Goal: Task Accomplishment & Management: Manage account settings

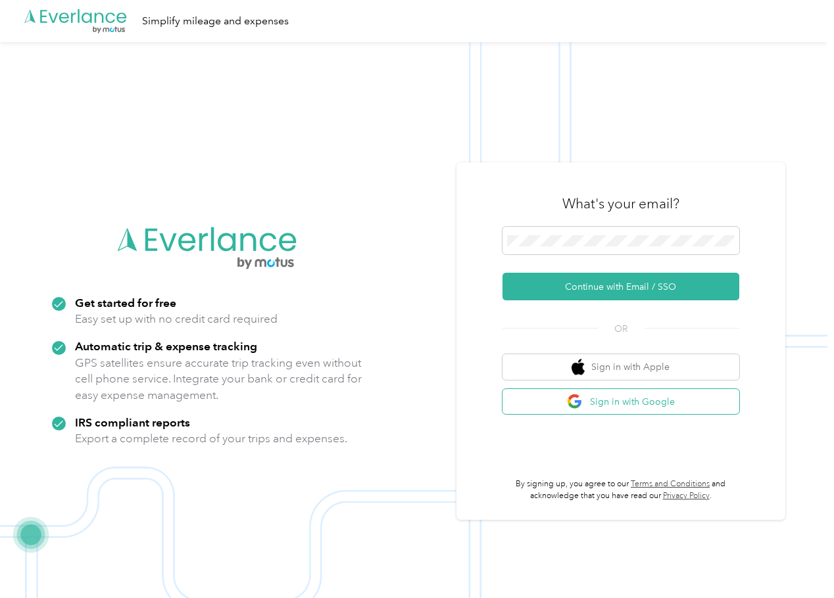
click at [627, 398] on button "Sign in with Google" at bounding box center [620, 402] width 237 height 26
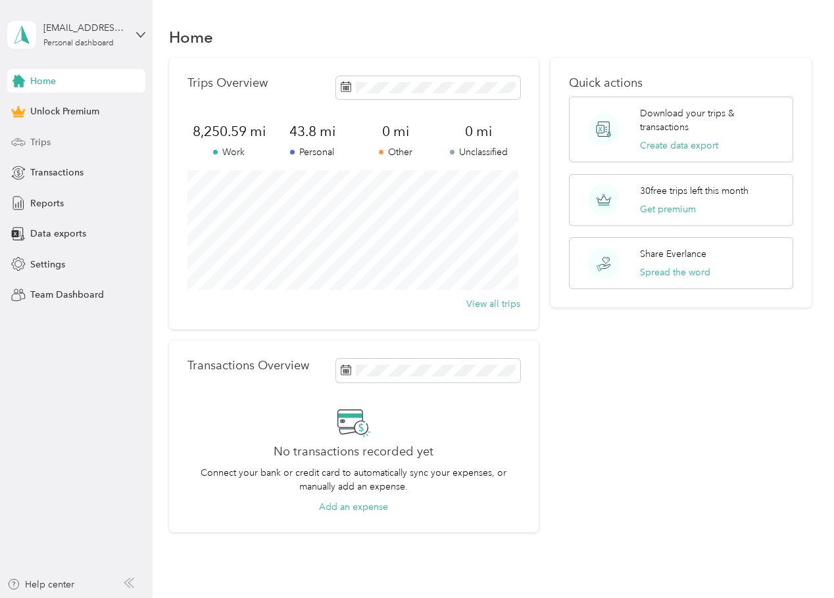
click at [64, 144] on div "Trips" at bounding box center [76, 142] width 138 height 24
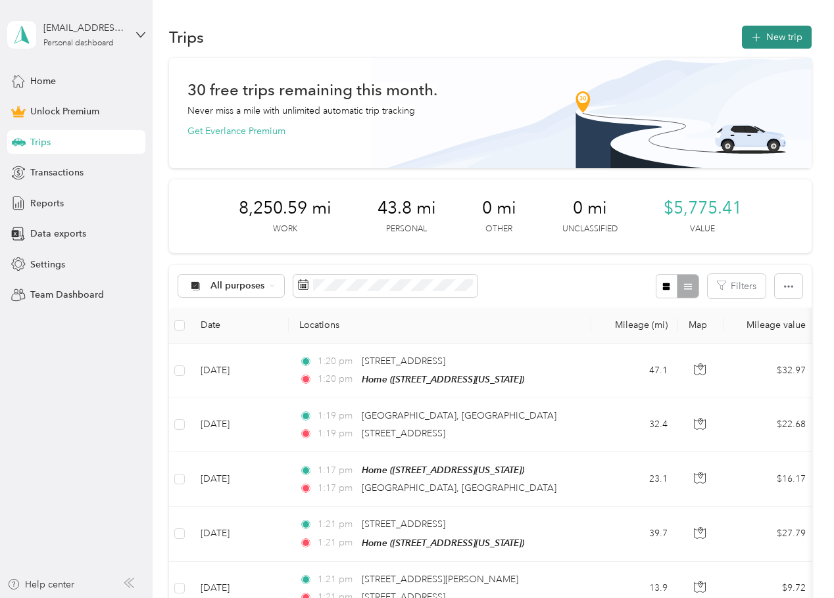
click at [767, 36] on button "New trip" at bounding box center [777, 37] width 70 height 23
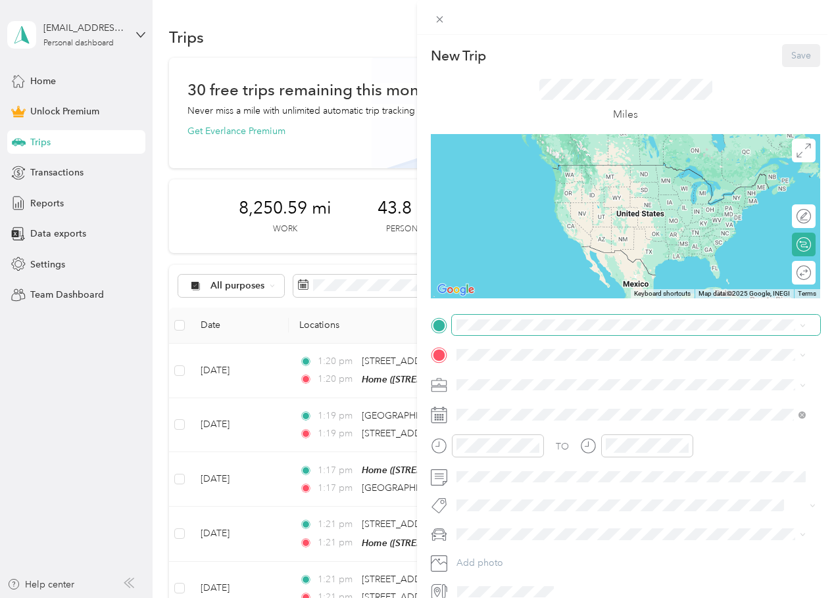
click at [508, 335] on span at bounding box center [636, 325] width 368 height 21
click at [554, 387] on span "[STREET_ADDRESS][US_STATE]" at bounding box center [547, 392] width 132 height 11
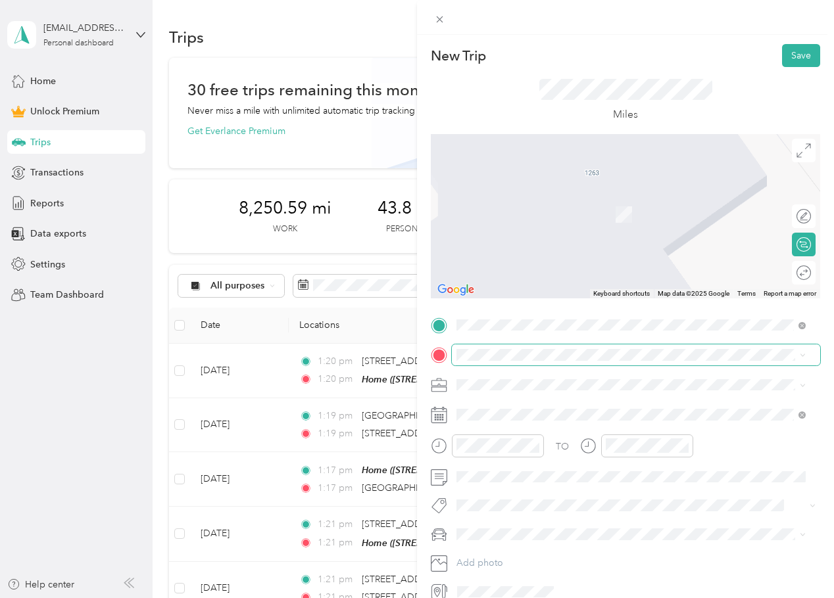
click at [562, 345] on div "TO Add photo" at bounding box center [625, 459] width 389 height 288
click at [562, 362] on li "From your Favorite places" at bounding box center [631, 374] width 358 height 28
click at [594, 404] on span "[STREET_ADDRESS][US_STATE]" at bounding box center [547, 403] width 132 height 12
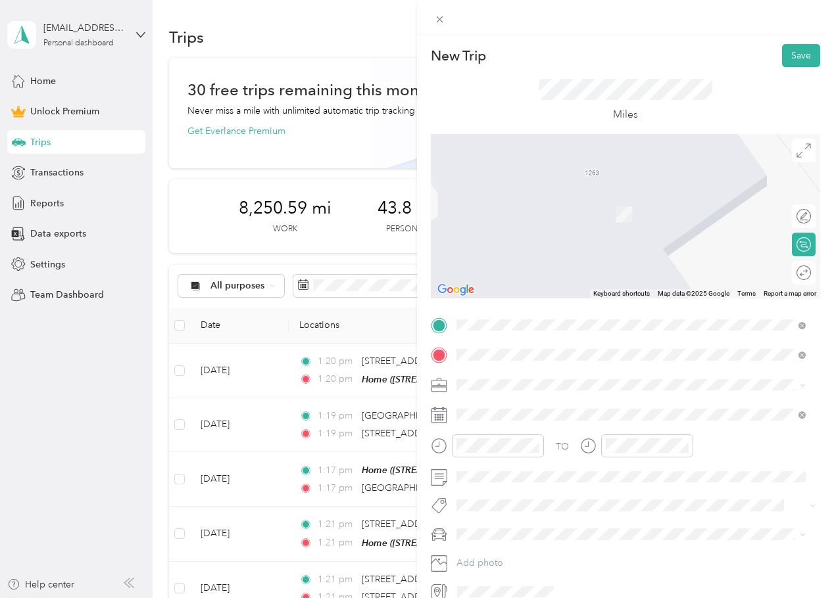
click at [558, 400] on span "[STREET_ADDRESS][US_STATE]" at bounding box center [547, 403] width 132 height 12
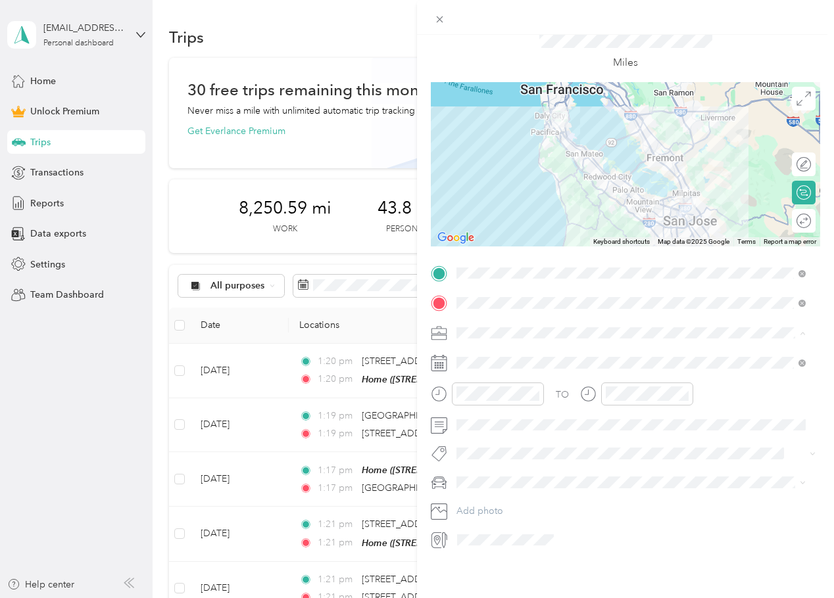
click at [527, 347] on div "Work" at bounding box center [631, 346] width 340 height 14
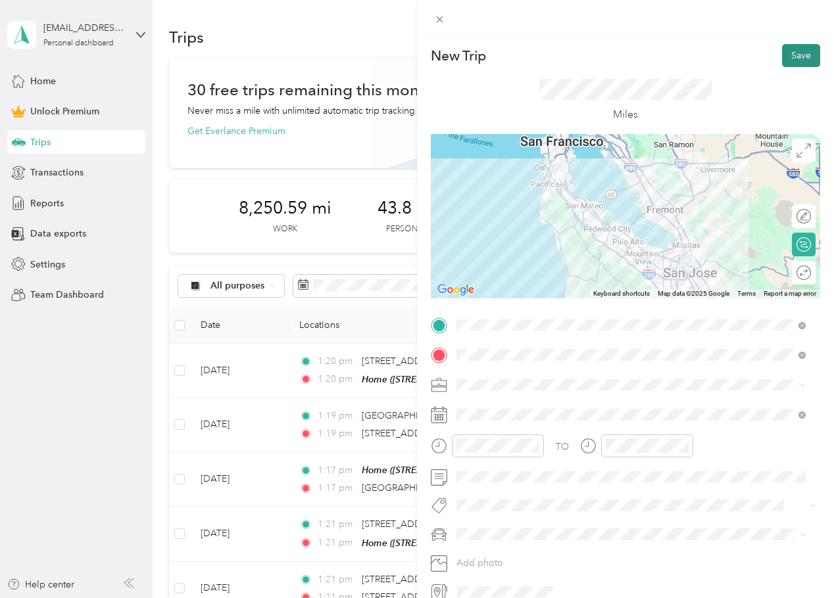
click at [804, 52] on button "Save" at bounding box center [801, 55] width 38 height 23
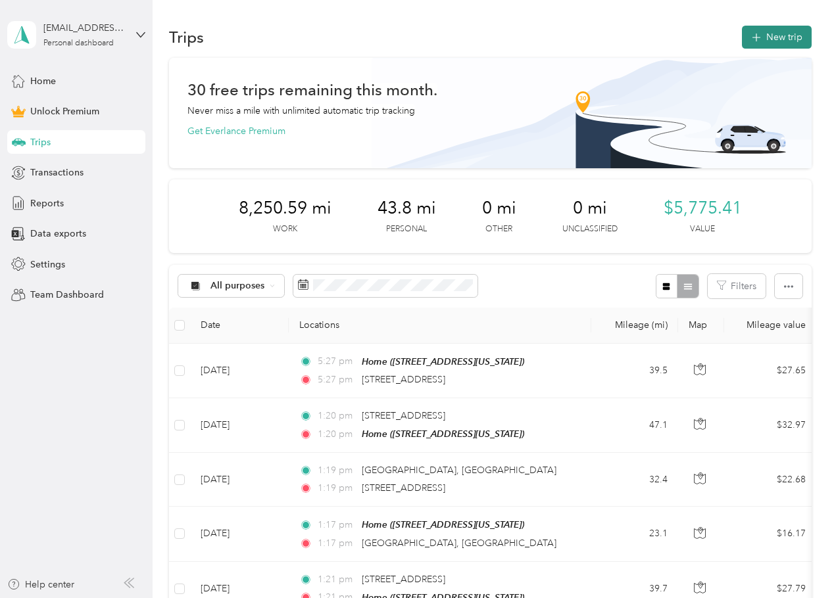
click at [771, 34] on button "New trip" at bounding box center [777, 37] width 70 height 23
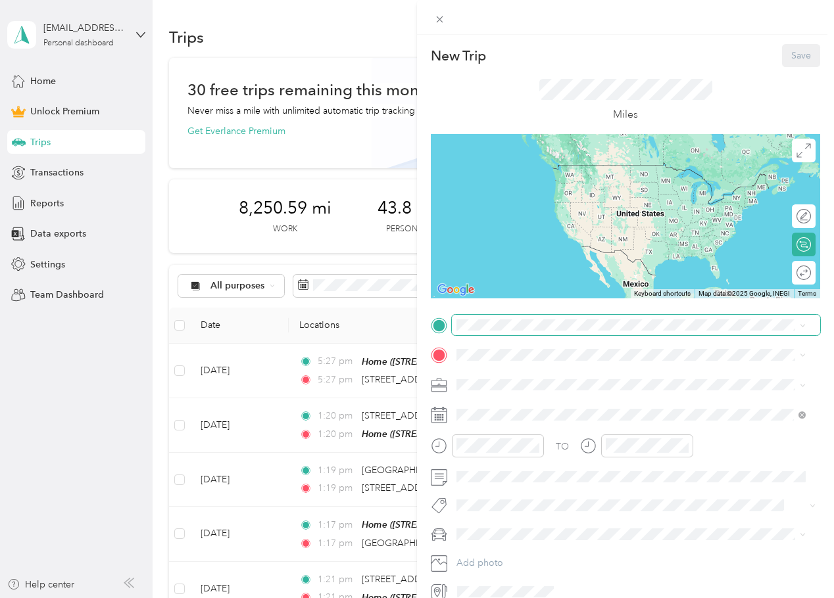
click at [500, 335] on span at bounding box center [636, 325] width 368 height 21
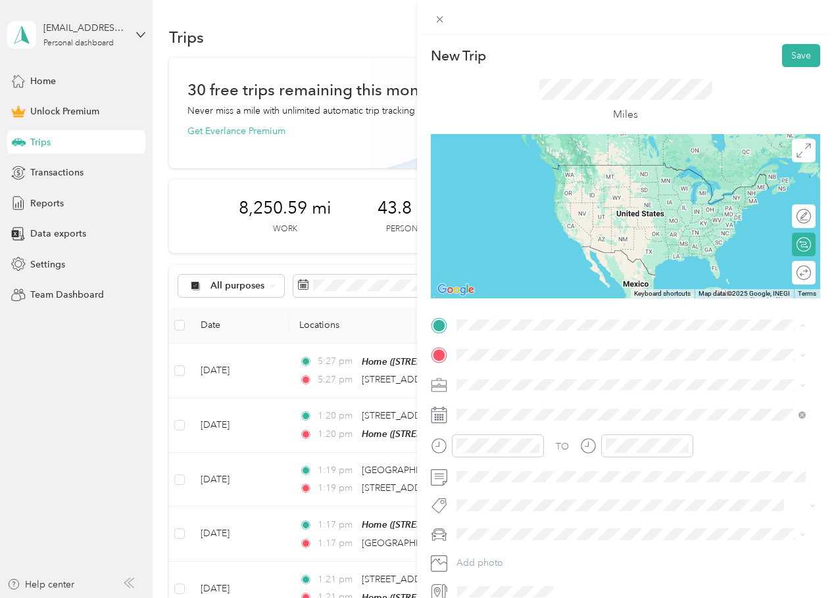
click at [490, 353] on span "From your Favorite places" at bounding box center [516, 351] width 111 height 12
click at [482, 349] on span at bounding box center [636, 355] width 368 height 21
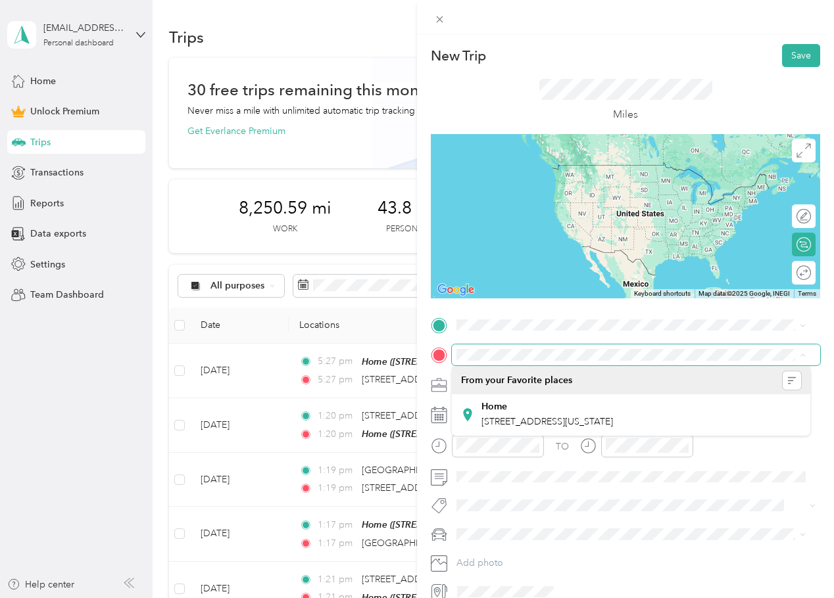
scroll to position [0, 23]
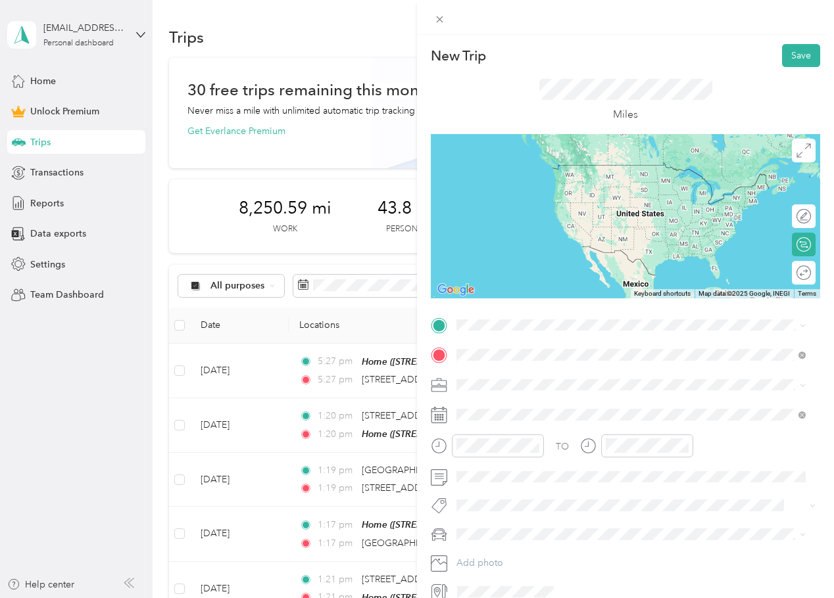
click at [588, 408] on span "[STREET_ADDRESS][US_STATE]" at bounding box center [547, 403] width 132 height 12
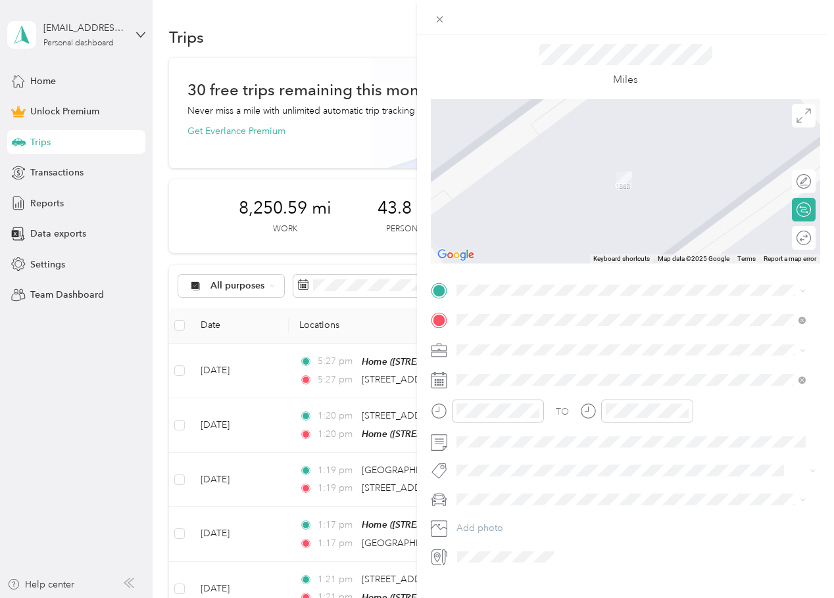
scroll to position [62, 0]
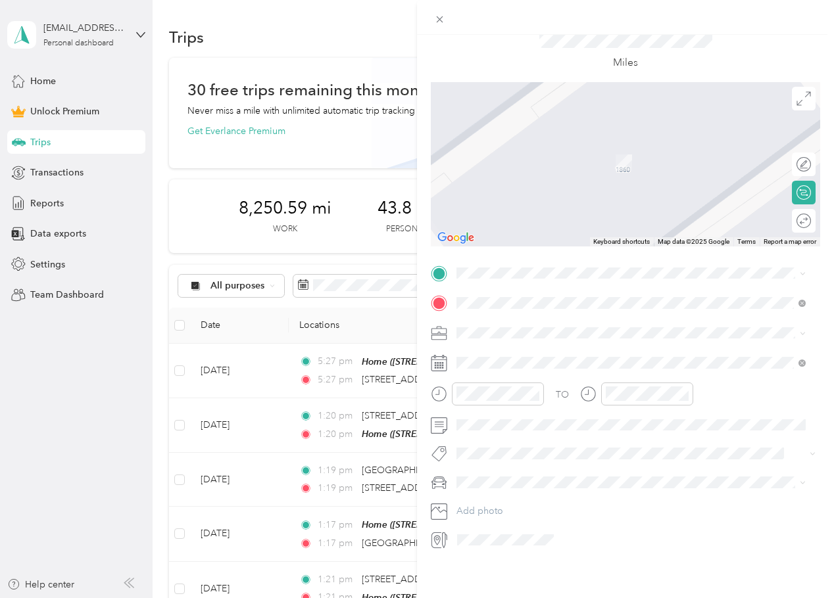
click at [493, 427] on div "TO Add photo" at bounding box center [625, 407] width 389 height 288
click at [483, 352] on ol "Work Personal Real Estate Photography Creative Other Charity Medical Moving Com…" at bounding box center [631, 427] width 358 height 184
click at [571, 316] on span "[STREET_ADDRESS][US_STATE]" at bounding box center [547, 311] width 132 height 12
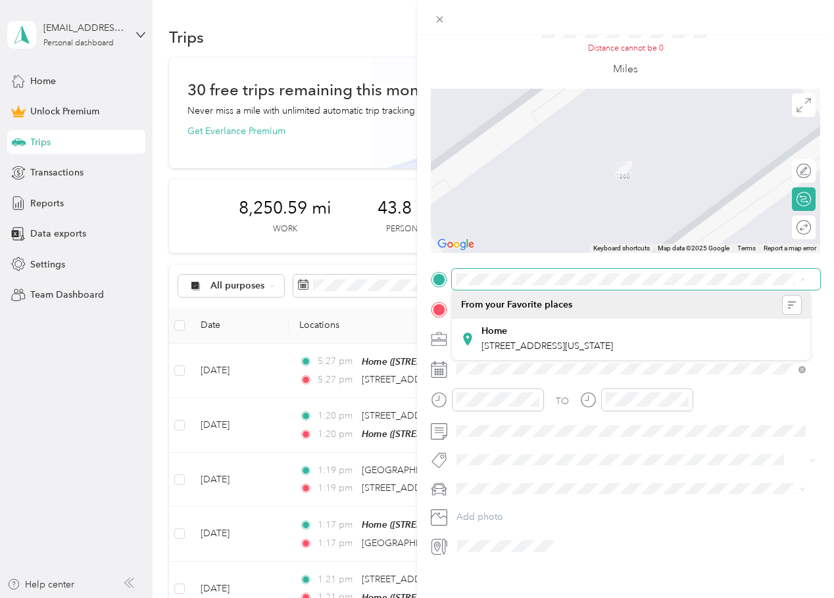
click at [502, 273] on span at bounding box center [636, 279] width 368 height 21
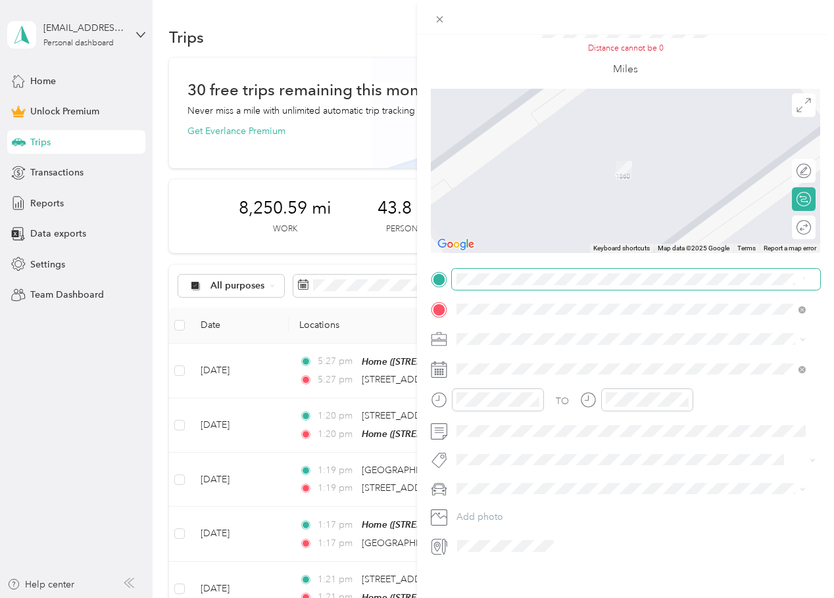
click at [456, 277] on span at bounding box center [636, 279] width 368 height 21
click at [456, 278] on span at bounding box center [636, 279] width 368 height 21
click at [613, 329] on span "[STREET_ADDRESS][US_STATE]" at bounding box center [547, 327] width 132 height 12
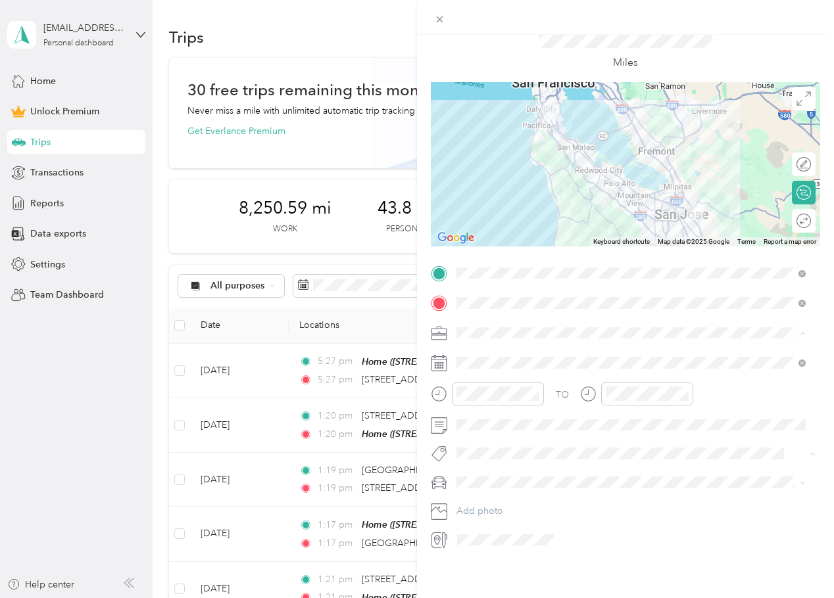
click at [521, 355] on ol "Work Personal Real Estate Photography Creative Other Charity Medical Moving Com…" at bounding box center [631, 427] width 358 height 184
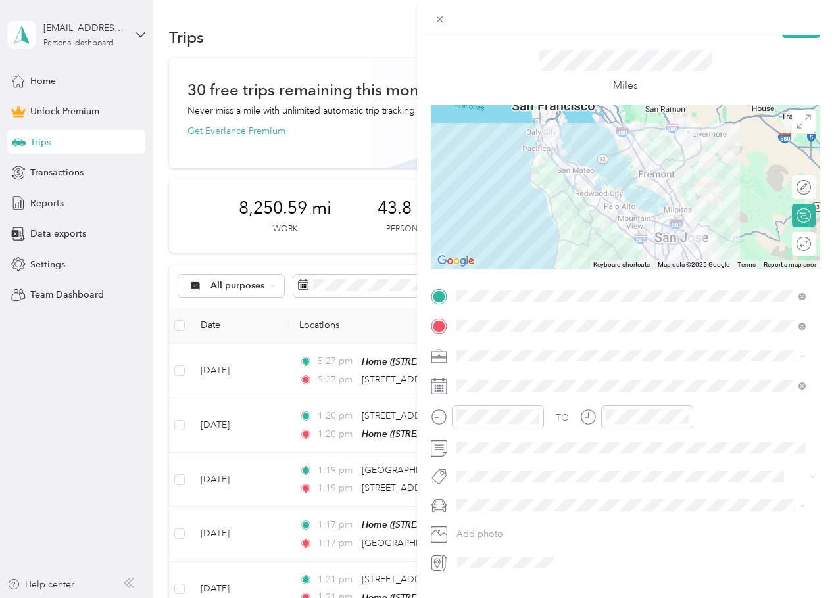
scroll to position [62, 0]
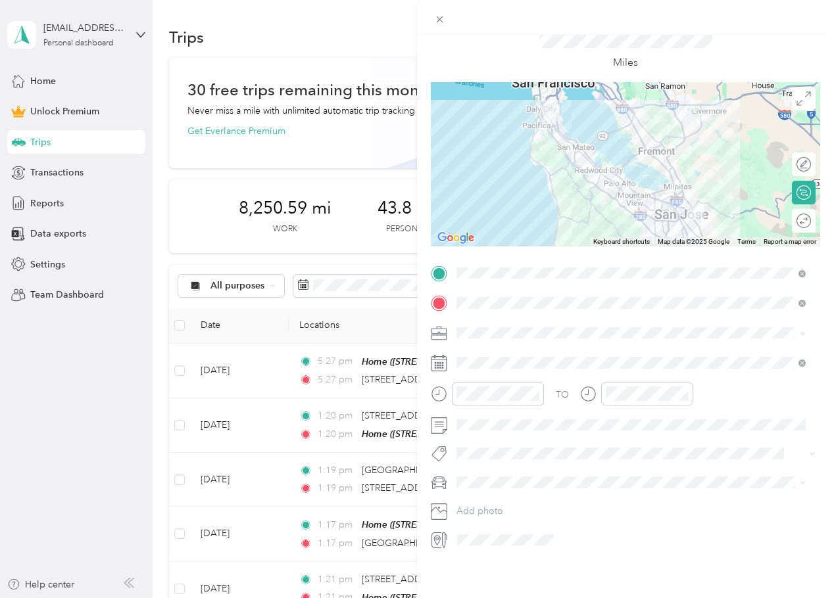
click at [523, 323] on span at bounding box center [636, 333] width 368 height 21
click at [485, 323] on span at bounding box center [636, 333] width 368 height 21
click at [502, 347] on div "Work" at bounding box center [631, 346] width 340 height 14
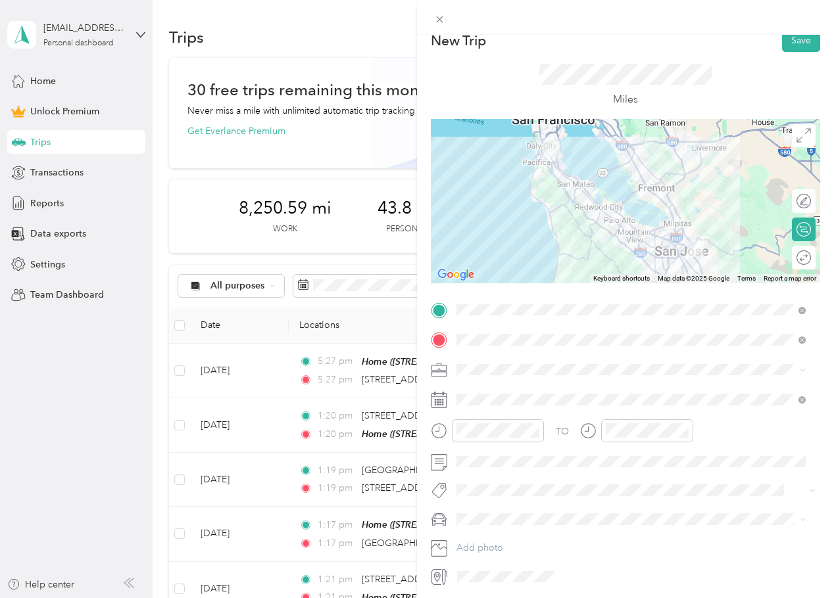
scroll to position [0, 0]
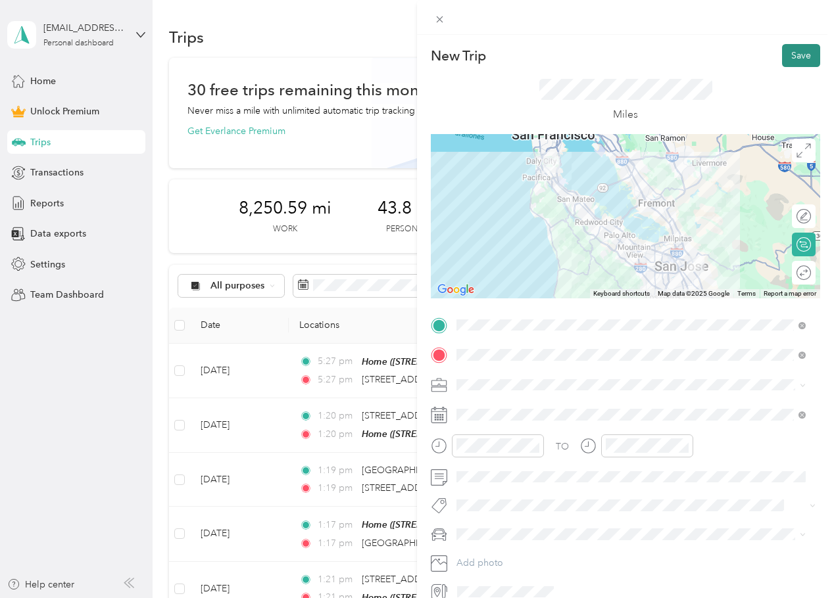
click at [787, 48] on button "Save" at bounding box center [801, 55] width 38 height 23
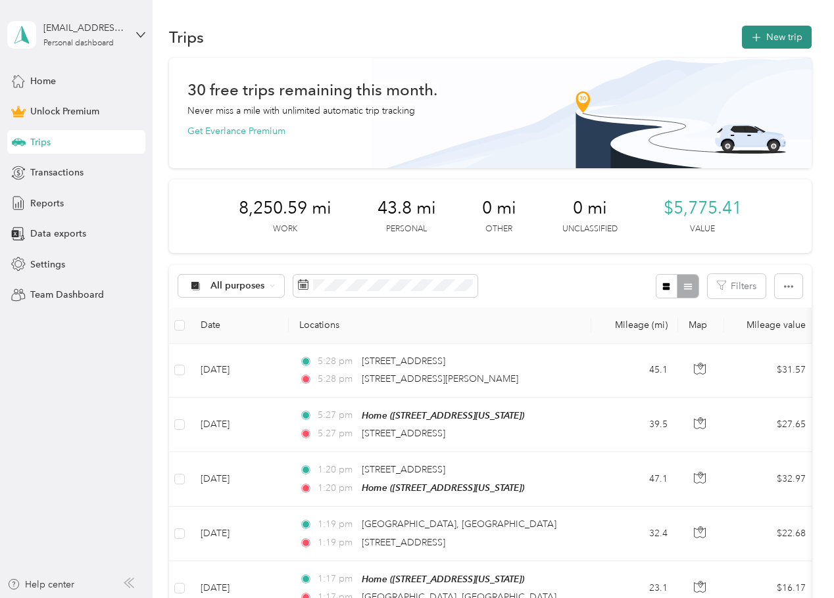
click at [794, 36] on button "New trip" at bounding box center [777, 37] width 70 height 23
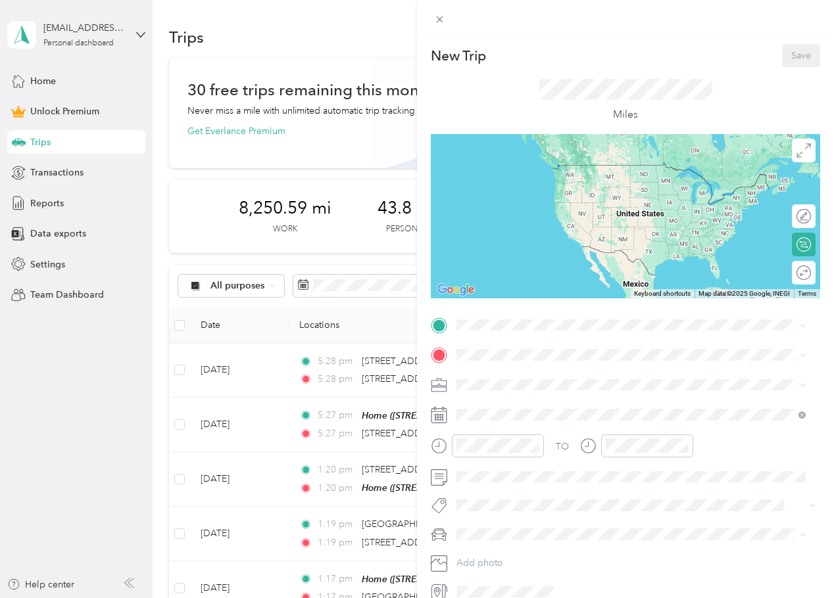
click at [497, 339] on div "TO Add photo" at bounding box center [625, 459] width 389 height 288
click at [502, 331] on span at bounding box center [636, 325] width 368 height 21
click at [579, 374] on span "[STREET_ADDRESS][US_STATE]" at bounding box center [547, 368] width 132 height 12
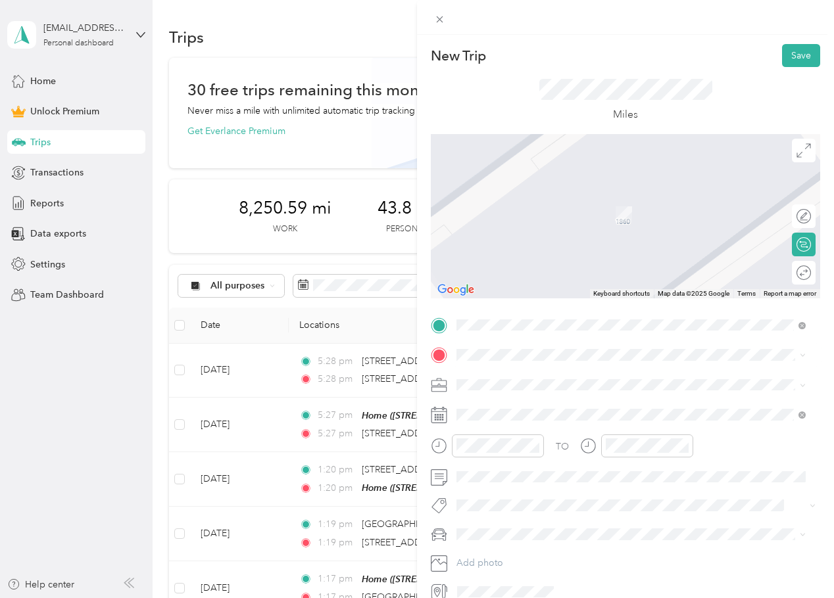
click at [564, 411] on div "Home [STREET_ADDRESS][US_STATE]" at bounding box center [547, 413] width 132 height 28
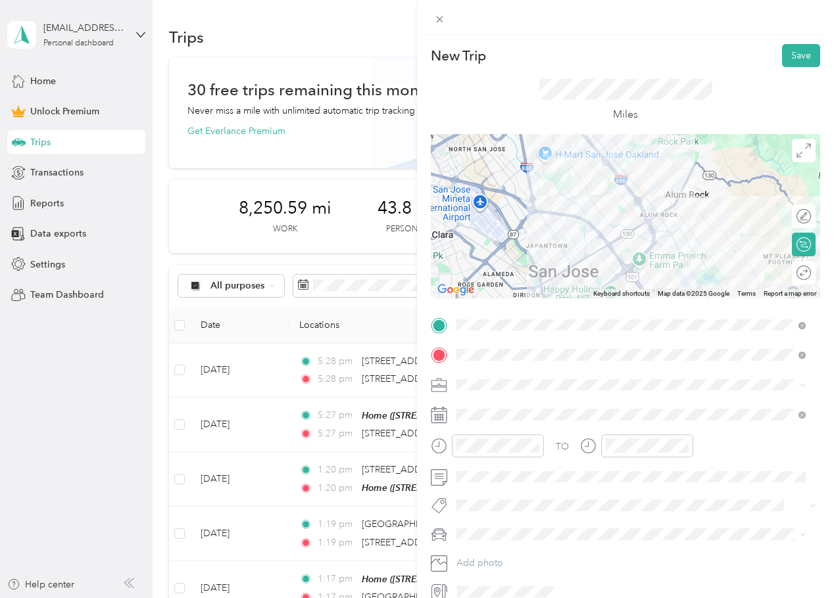
click at [488, 391] on span at bounding box center [636, 385] width 368 height 21
click at [524, 438] on ol "Work Personal Real Estate Photography Creative Other Charity Medical Moving Com…" at bounding box center [631, 489] width 358 height 184
click at [479, 415] on li "Work" at bounding box center [631, 408] width 358 height 23
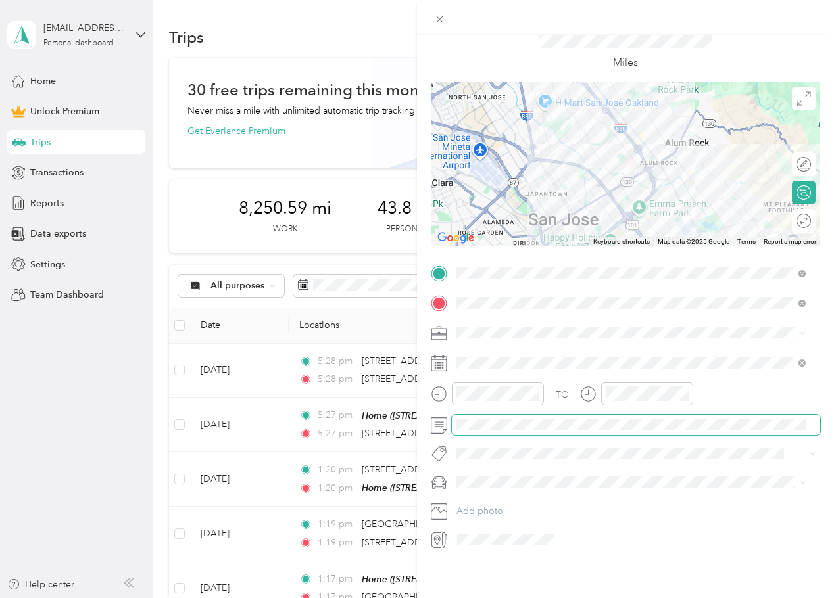
scroll to position [62, 0]
click at [426, 413] on form "New Trip Save This trip cannot be edited because it is either under review, app…" at bounding box center [625, 271] width 417 height 558
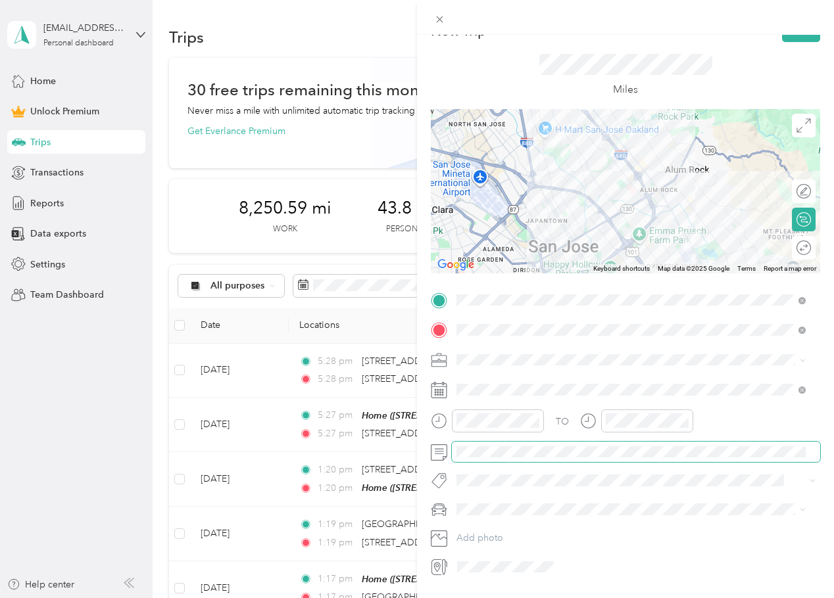
scroll to position [0, 0]
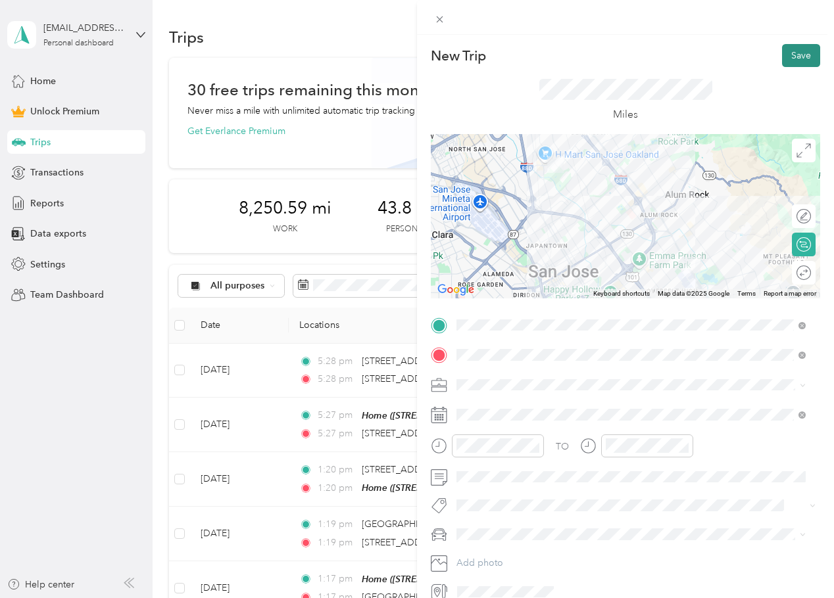
click at [792, 56] on button "Save" at bounding box center [801, 55] width 38 height 23
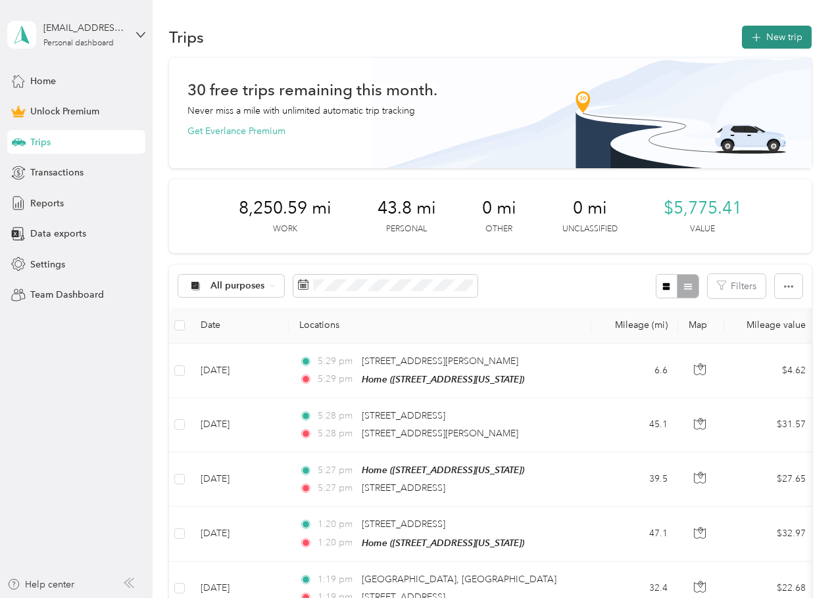
click at [760, 35] on button "New trip" at bounding box center [777, 37] width 70 height 23
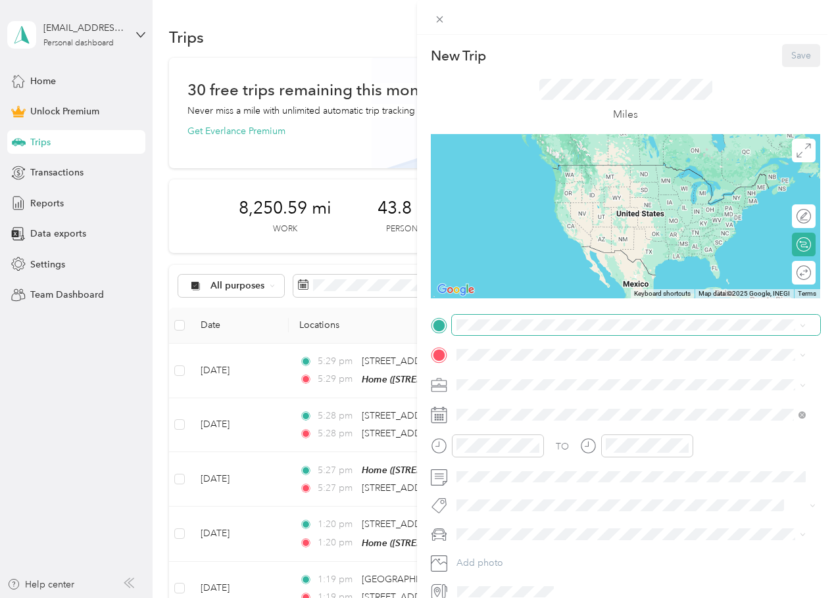
click at [512, 334] on span at bounding box center [636, 325] width 368 height 21
click at [520, 331] on span at bounding box center [636, 325] width 368 height 21
click at [518, 379] on div "Home" at bounding box center [547, 378] width 132 height 12
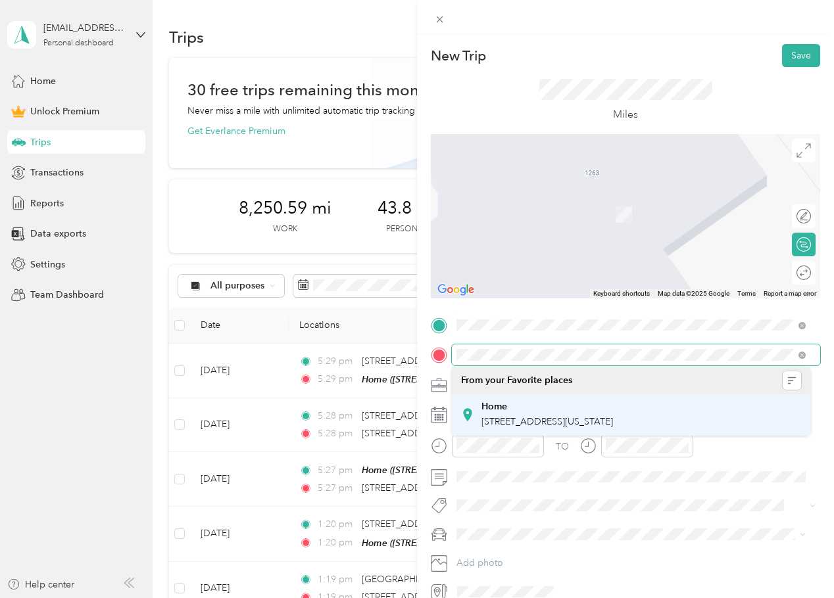
scroll to position [0, 19]
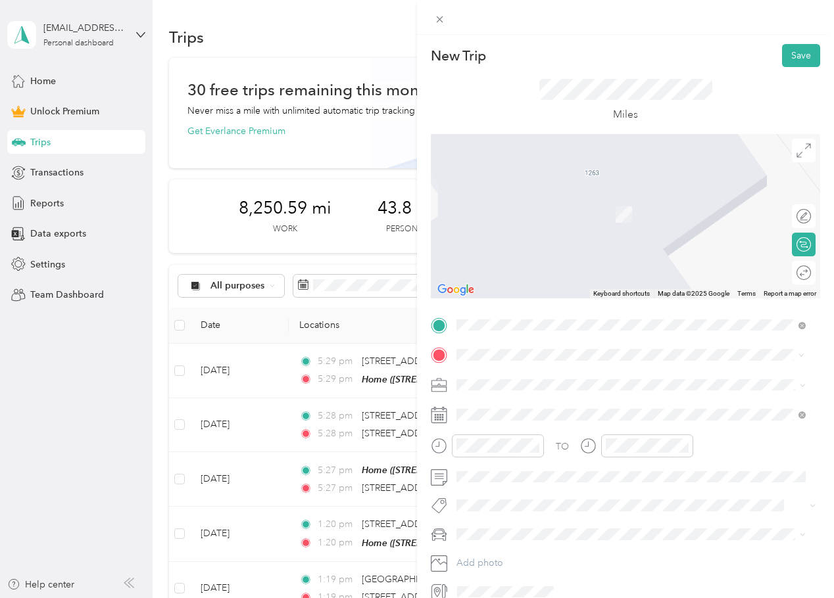
click at [554, 407] on span "[STREET_ADDRESS][US_STATE]" at bounding box center [547, 403] width 132 height 12
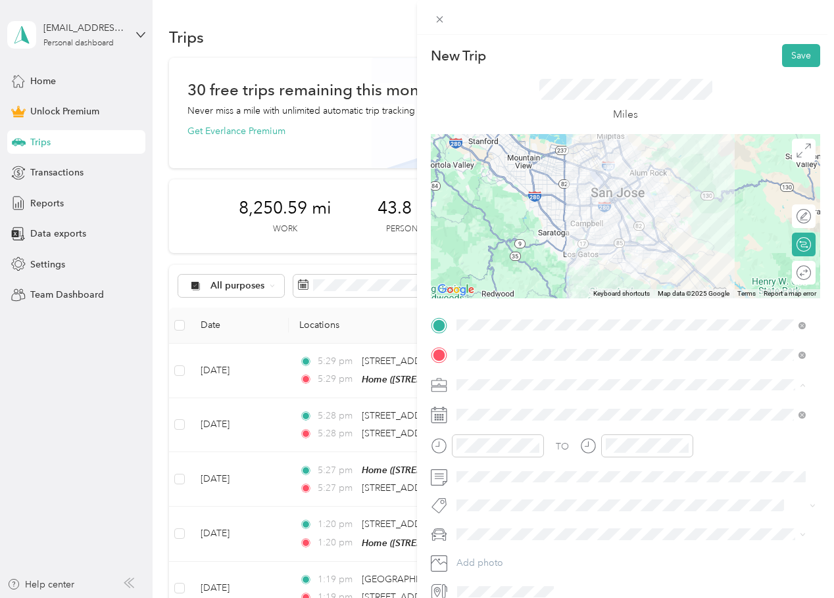
click at [512, 409] on div "Work" at bounding box center [631, 408] width 340 height 14
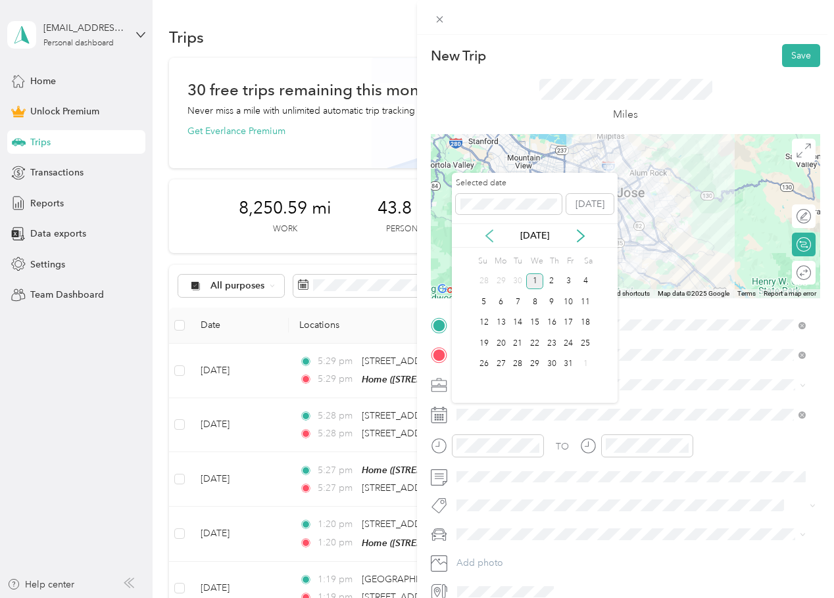
click at [489, 234] on icon at bounding box center [489, 236] width 13 height 13
click at [574, 344] on div "26" at bounding box center [568, 343] width 17 height 16
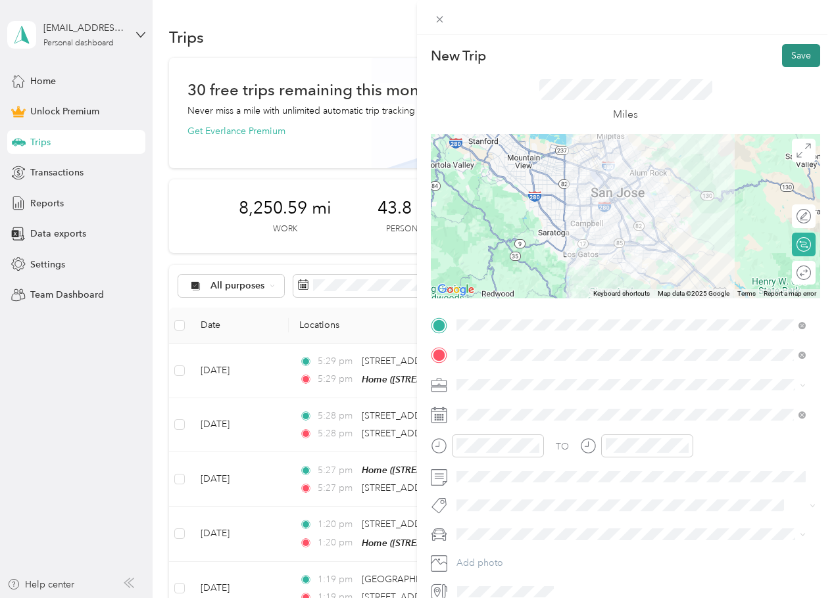
click at [794, 55] on button "Save" at bounding box center [801, 55] width 38 height 23
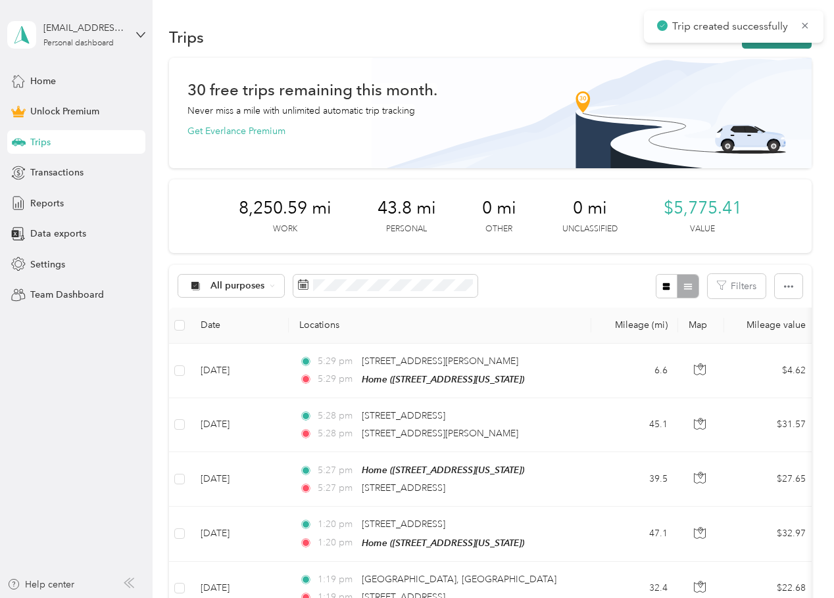
click at [776, 47] on button "New trip" at bounding box center [777, 37] width 70 height 23
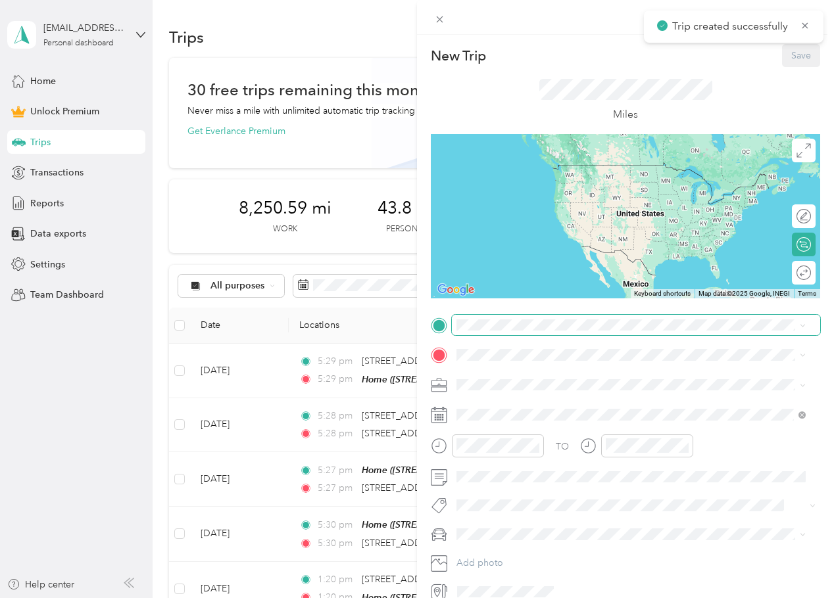
click at [533, 331] on span at bounding box center [636, 325] width 368 height 21
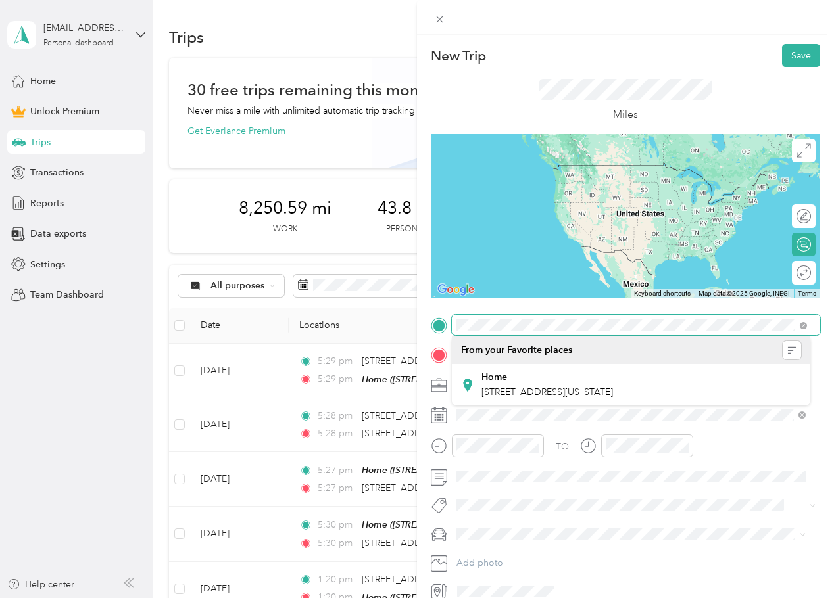
scroll to position [0, 20]
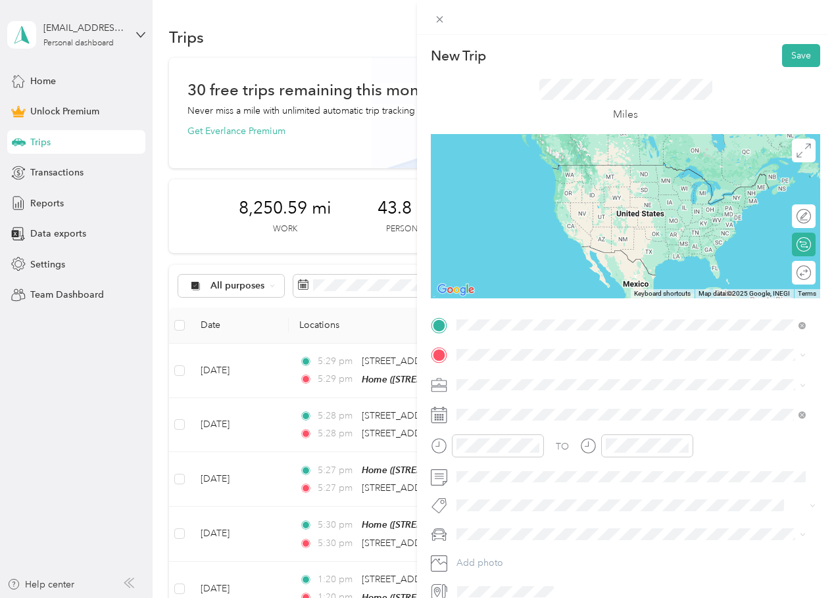
click at [530, 377] on span "[STREET_ADDRESS][US_STATE]" at bounding box center [547, 373] width 132 height 12
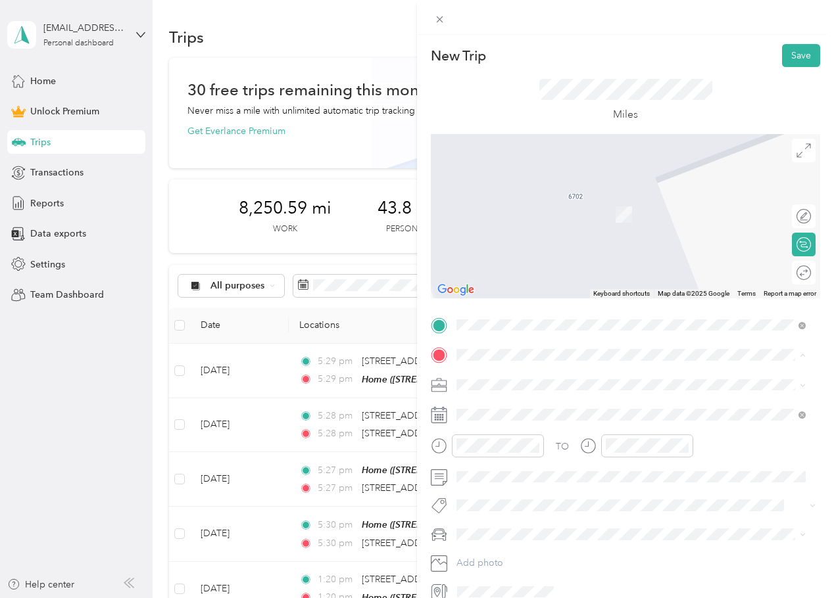
click at [505, 403] on strong "Home" at bounding box center [494, 407] width 26 height 12
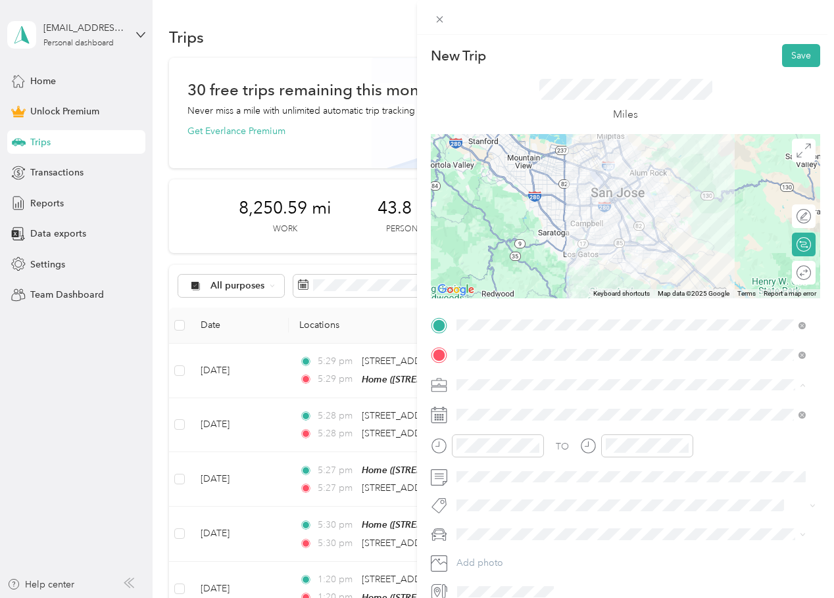
click at [498, 417] on li "Work" at bounding box center [631, 408] width 358 height 23
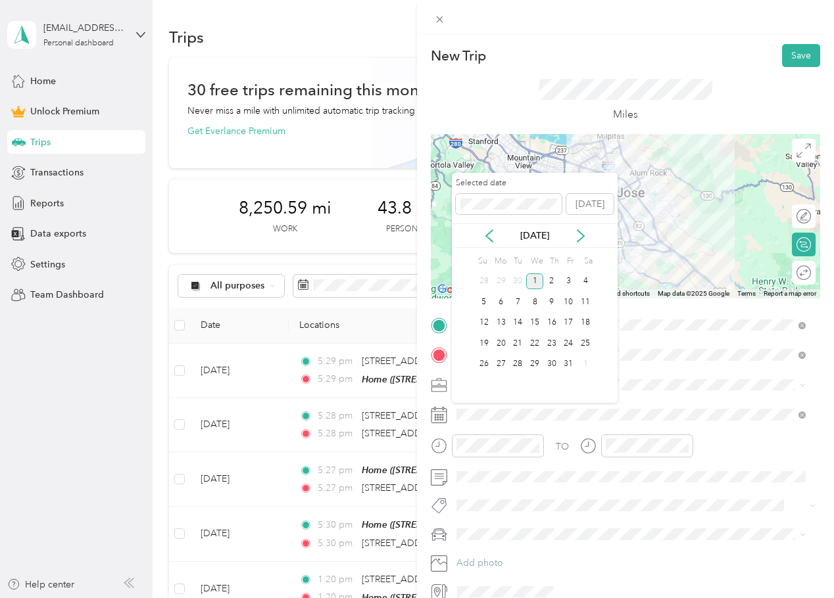
click at [481, 237] on div "[DATE]" at bounding box center [535, 236] width 166 height 14
click at [489, 234] on icon at bounding box center [489, 236] width 13 height 13
click at [564, 344] on div "26" at bounding box center [568, 343] width 17 height 16
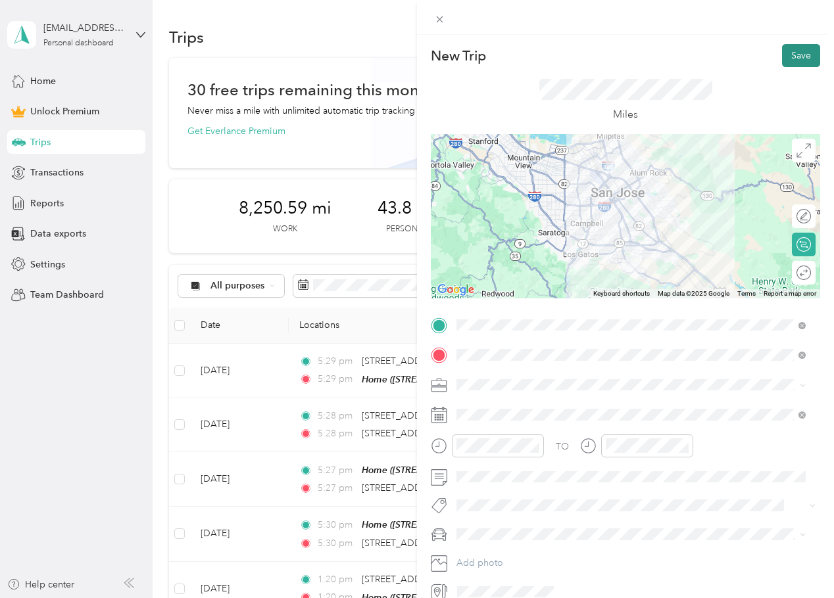
click at [795, 57] on button "Save" at bounding box center [801, 55] width 38 height 23
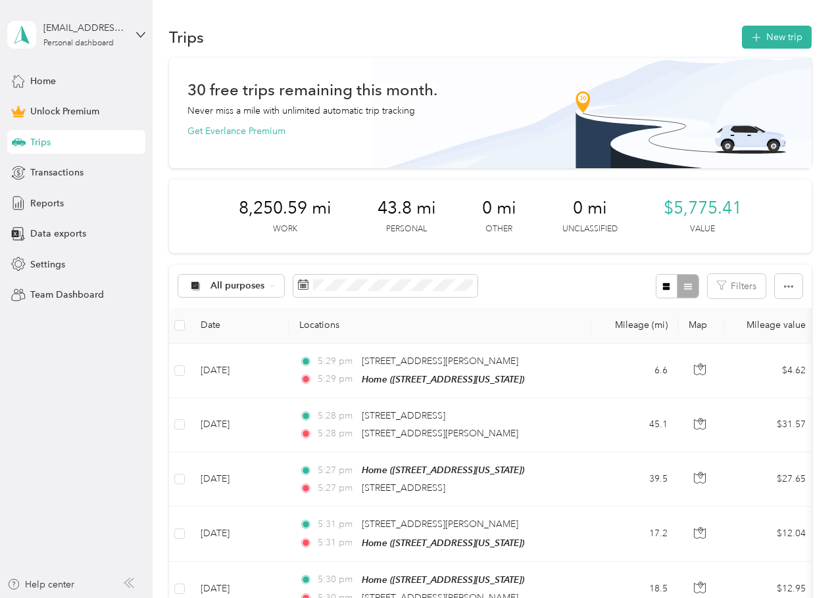
click at [785, 228] on div "8,250.59 mi Work 43.8 mi Personal 0 mi Other 0 mi Unclassified $5,775.41 Value" at bounding box center [490, 217] width 642 height 74
click at [782, 43] on button "New trip" at bounding box center [777, 37] width 70 height 23
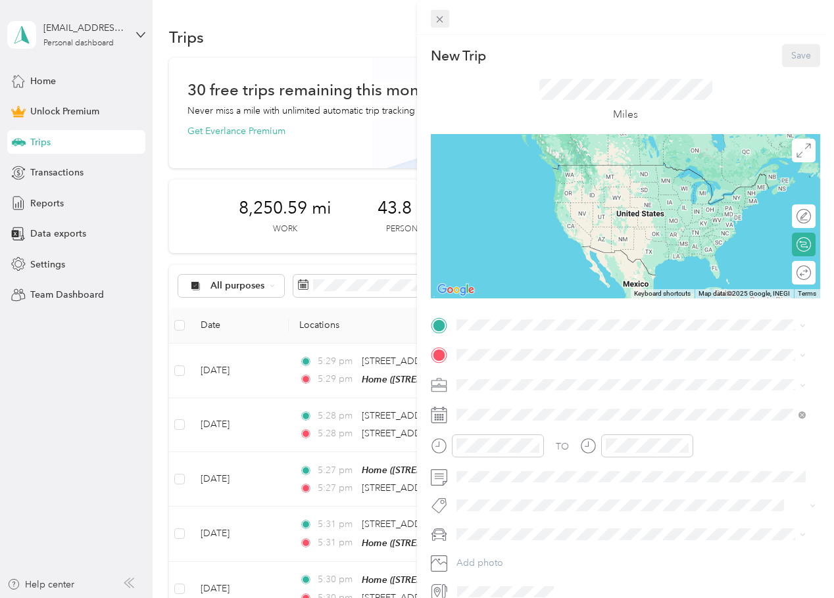
click at [442, 598] on div "New Trip Save This trip cannot be edited because it is either under review, app…" at bounding box center [413, 598] width 827 height 0
click at [523, 320] on div "New Trip Save This trip cannot be edited because it is either under review, app…" at bounding box center [625, 323] width 389 height 558
click at [518, 379] on div "Home" at bounding box center [547, 378] width 132 height 12
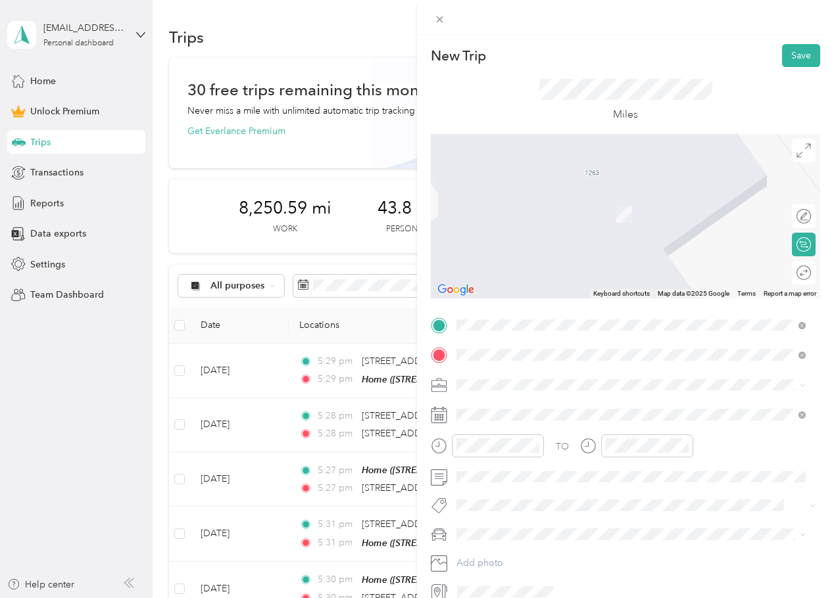
click at [567, 407] on span "[STREET_ADDRESS][US_STATE]" at bounding box center [547, 403] width 132 height 12
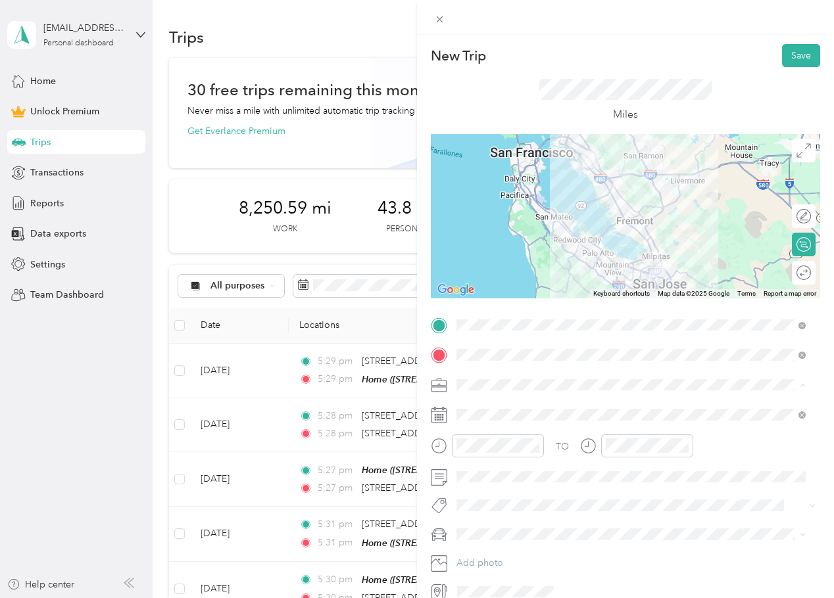
click at [497, 424] on li "Personal" at bounding box center [631, 431] width 358 height 23
click at [489, 407] on div "Work" at bounding box center [631, 409] width 340 height 14
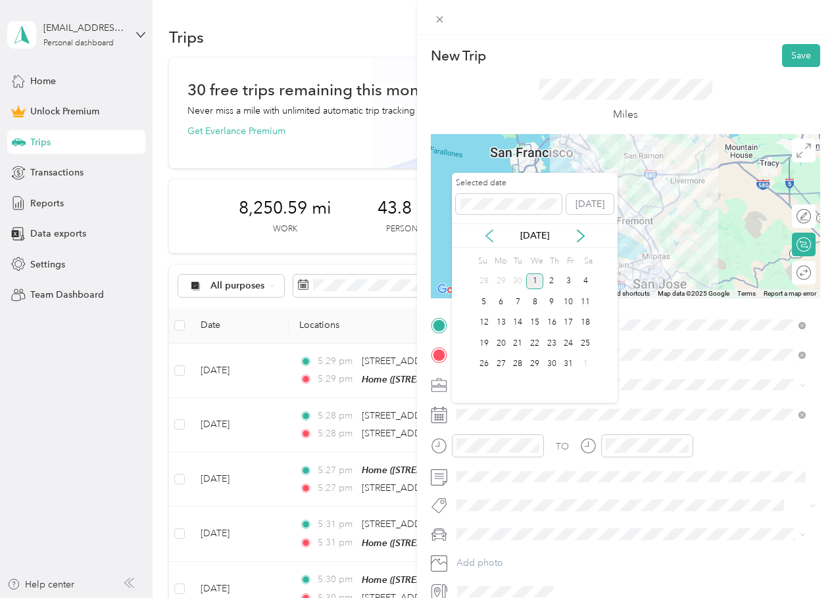
click at [484, 239] on icon at bounding box center [489, 236] width 13 height 13
click at [547, 343] on div "25" at bounding box center [551, 343] width 17 height 16
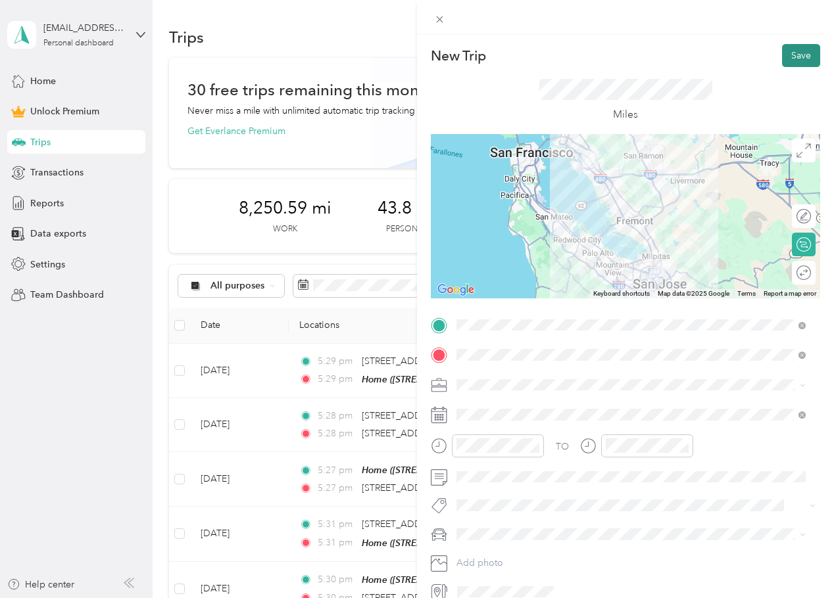
click at [782, 56] on button "Save" at bounding box center [801, 55] width 38 height 23
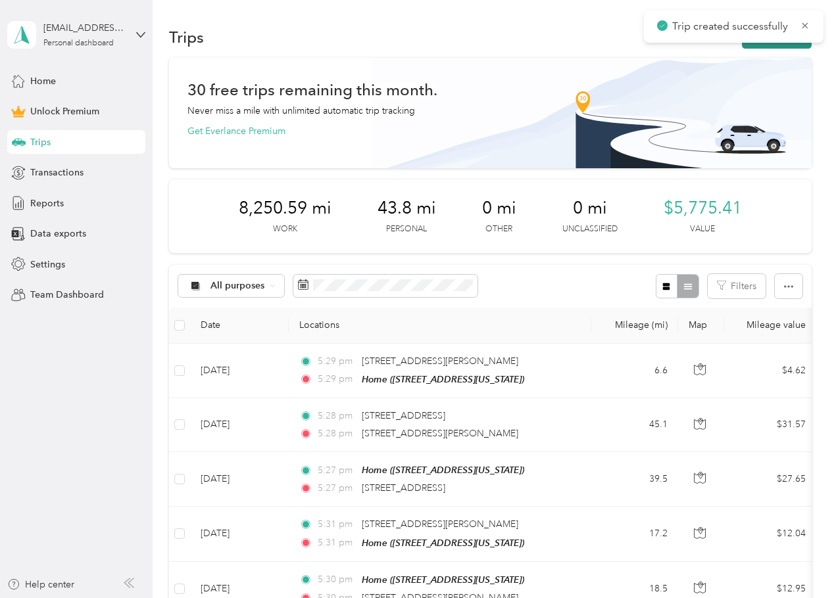
click at [769, 48] on button "New trip" at bounding box center [777, 37] width 70 height 23
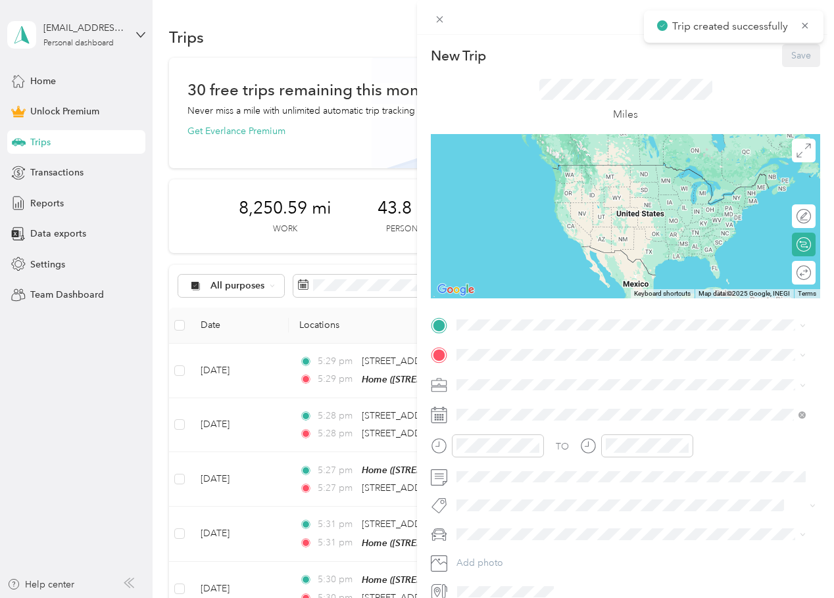
click at [518, 341] on div "TO Add photo" at bounding box center [625, 459] width 389 height 288
click at [560, 378] on span "[STREET_ADDRESS][US_STATE]" at bounding box center [547, 373] width 132 height 12
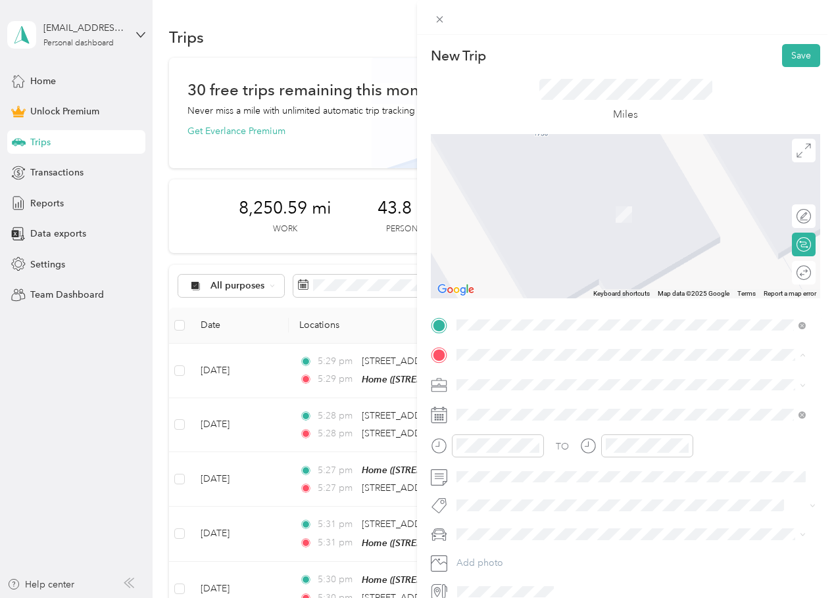
click at [529, 408] on div "Home" at bounding box center [547, 407] width 132 height 12
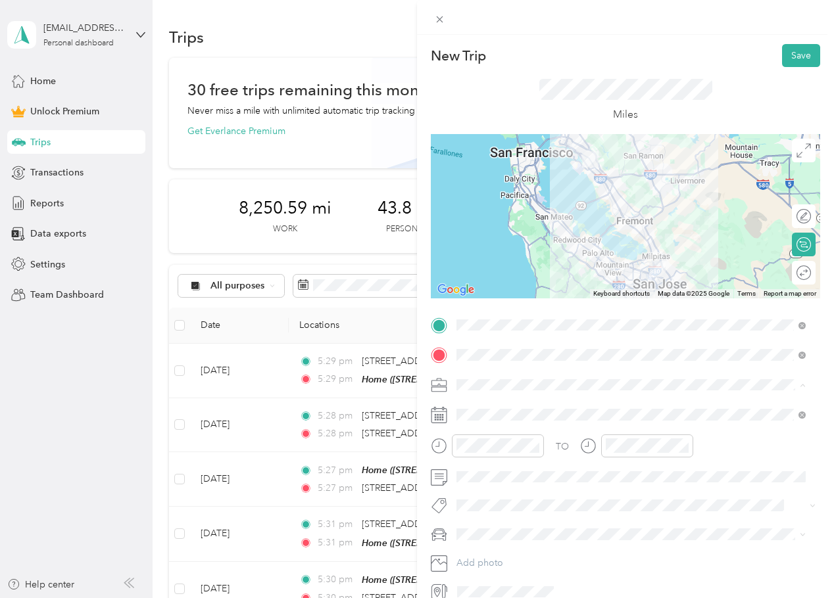
click at [493, 412] on div "Work" at bounding box center [631, 408] width 340 height 14
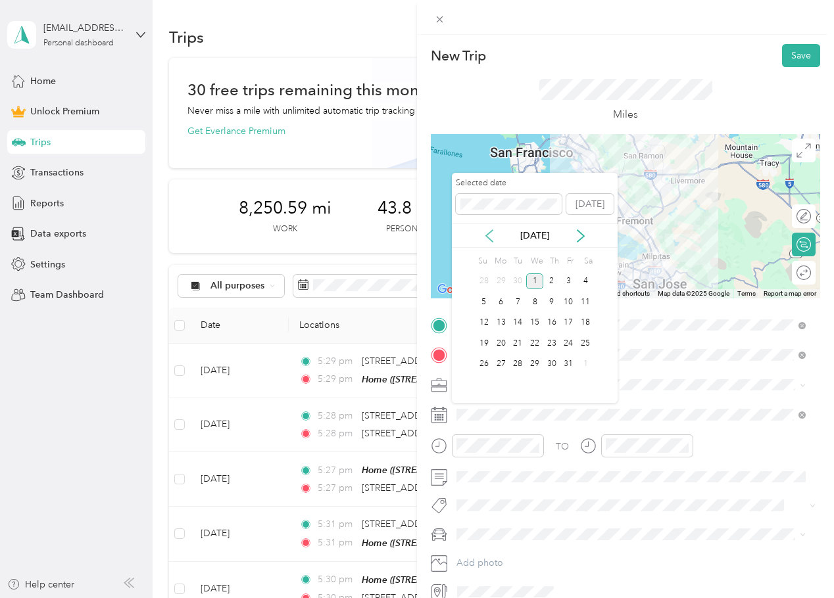
click at [486, 235] on icon at bounding box center [489, 236] width 7 height 12
click at [547, 349] on div "25" at bounding box center [551, 343] width 17 height 16
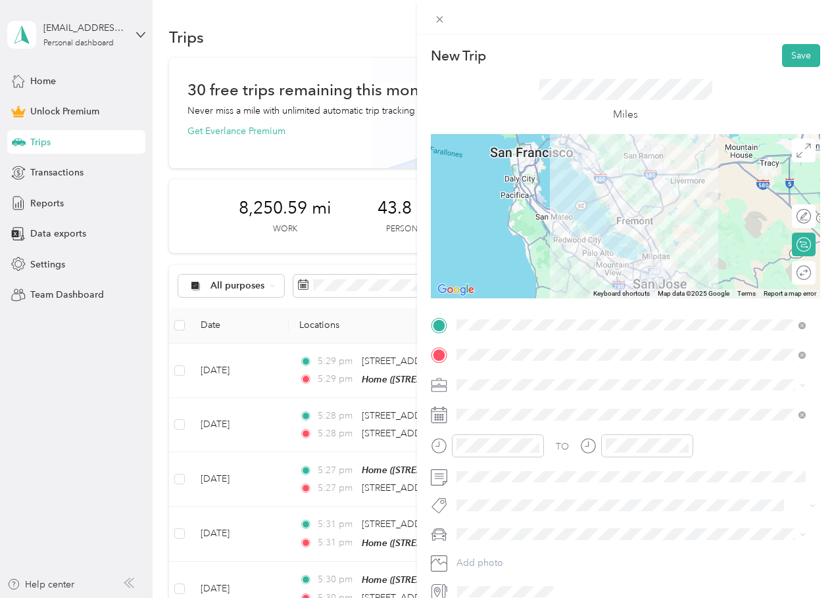
scroll to position [62, 0]
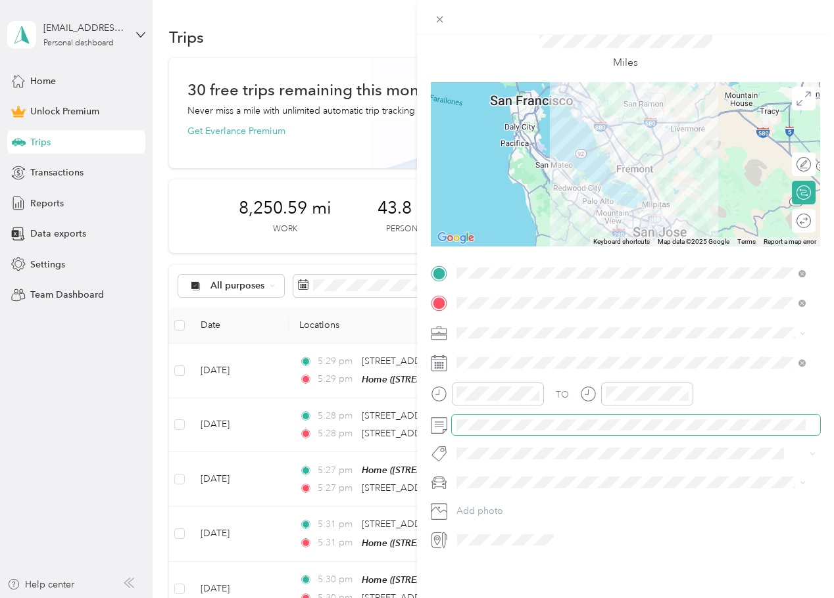
click at [491, 422] on span at bounding box center [636, 425] width 368 height 21
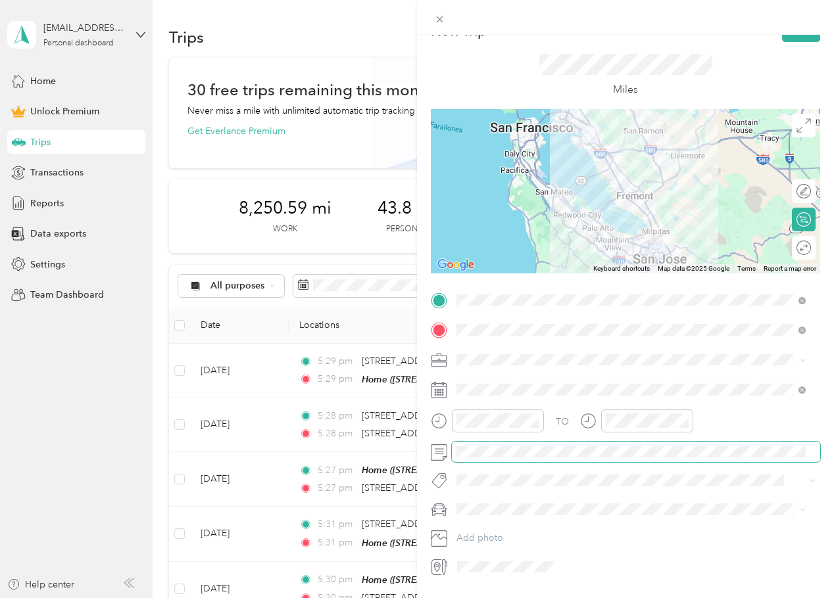
scroll to position [0, 0]
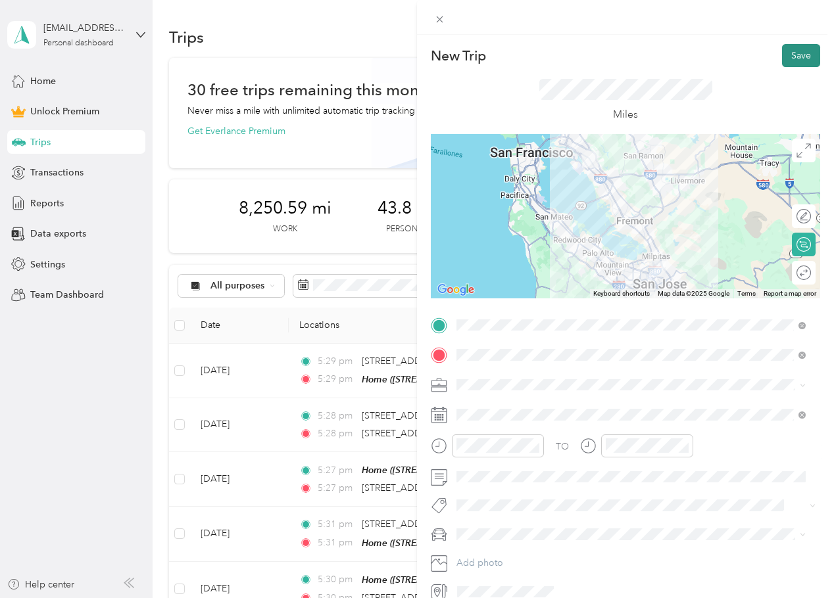
click at [796, 64] on button "Save" at bounding box center [801, 55] width 38 height 23
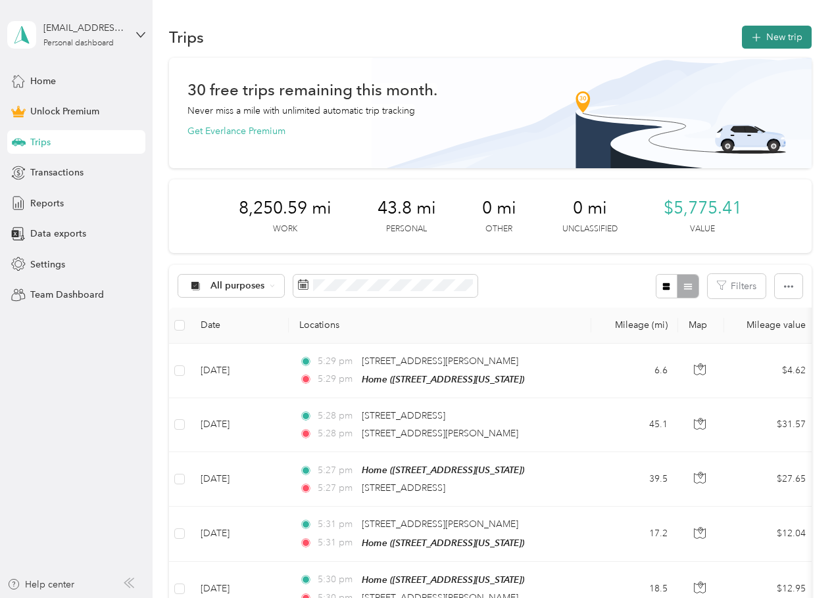
click at [767, 34] on button "New trip" at bounding box center [777, 37] width 70 height 23
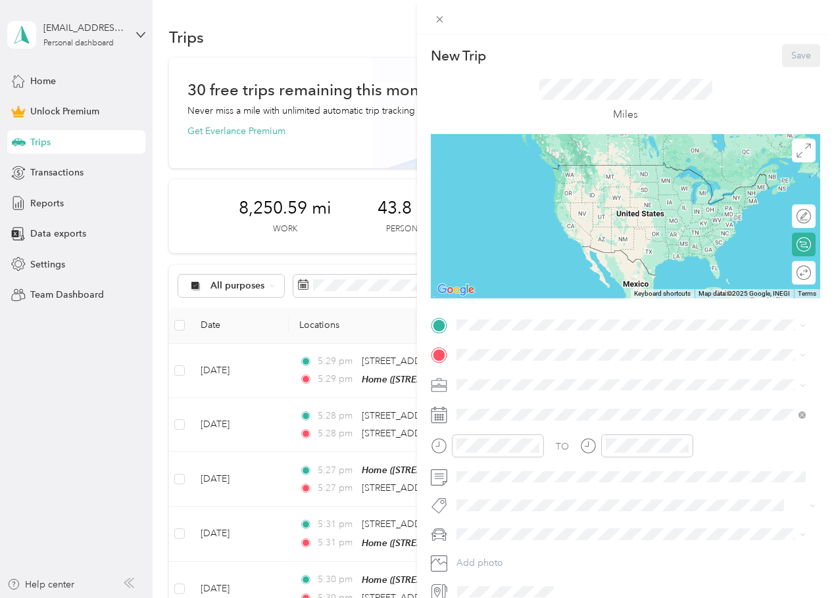
click at [496, 349] on span at bounding box center [636, 355] width 368 height 21
click at [502, 340] on div "TO Add photo" at bounding box center [625, 459] width 389 height 288
click at [506, 332] on span at bounding box center [636, 325] width 368 height 21
click at [537, 375] on div "Home" at bounding box center [547, 378] width 132 height 12
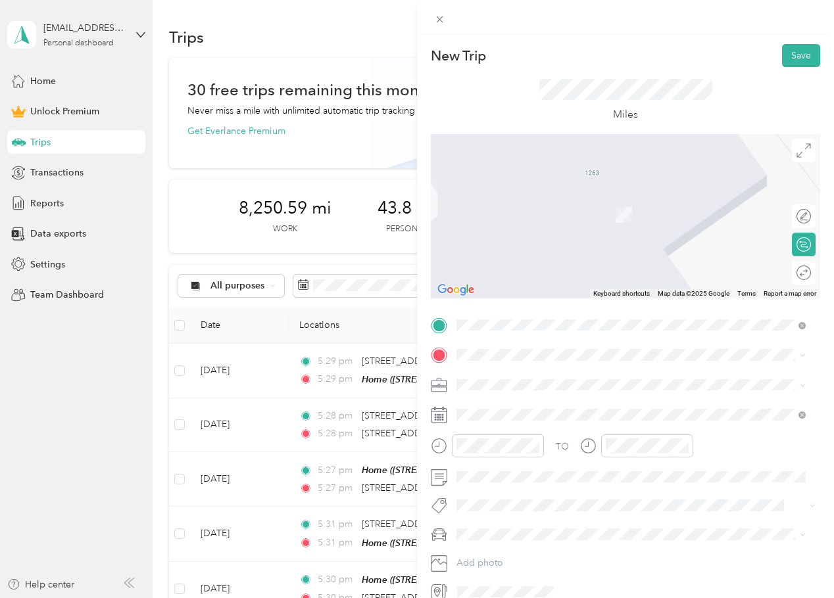
click at [557, 402] on span "[STREET_ADDRESS][US_STATE]" at bounding box center [547, 396] width 132 height 12
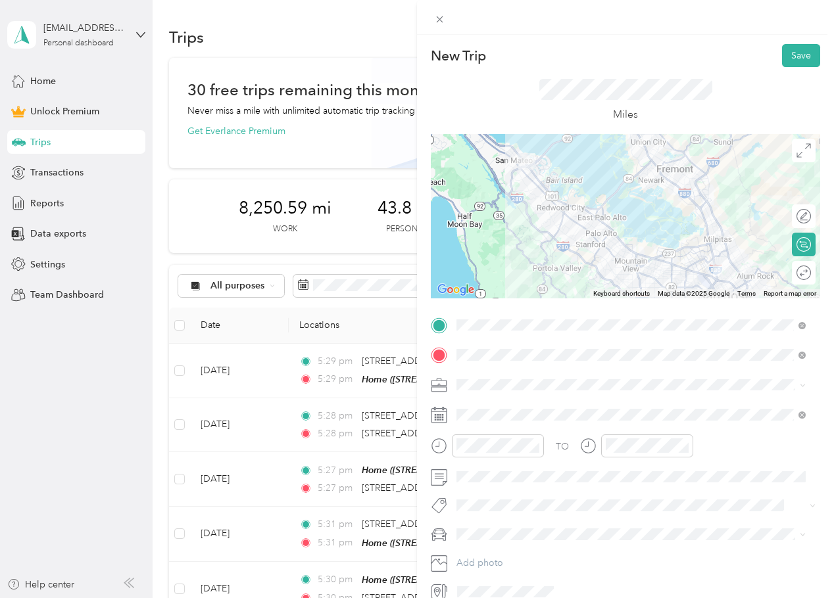
click at [495, 406] on div "Work" at bounding box center [631, 407] width 340 height 14
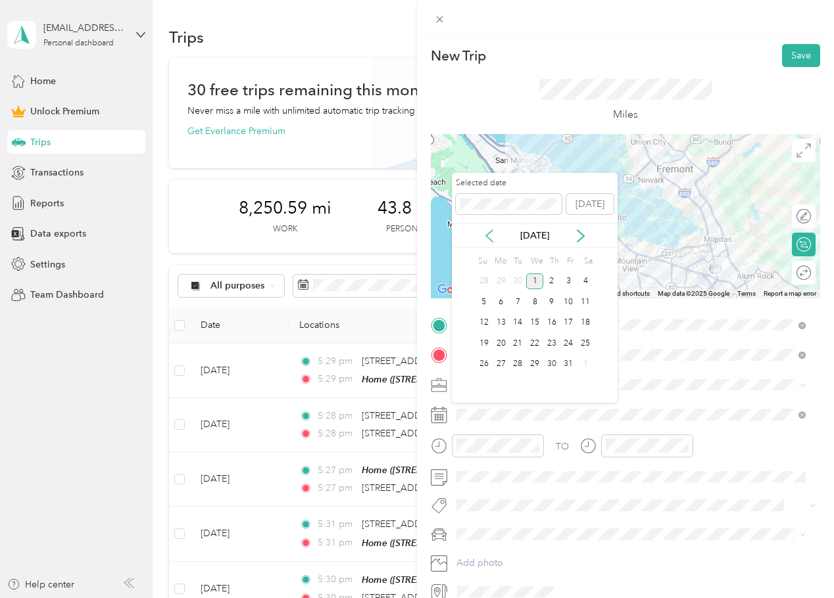
click at [486, 231] on icon at bounding box center [489, 236] width 13 height 13
click at [538, 345] on div "24" at bounding box center [534, 343] width 17 height 16
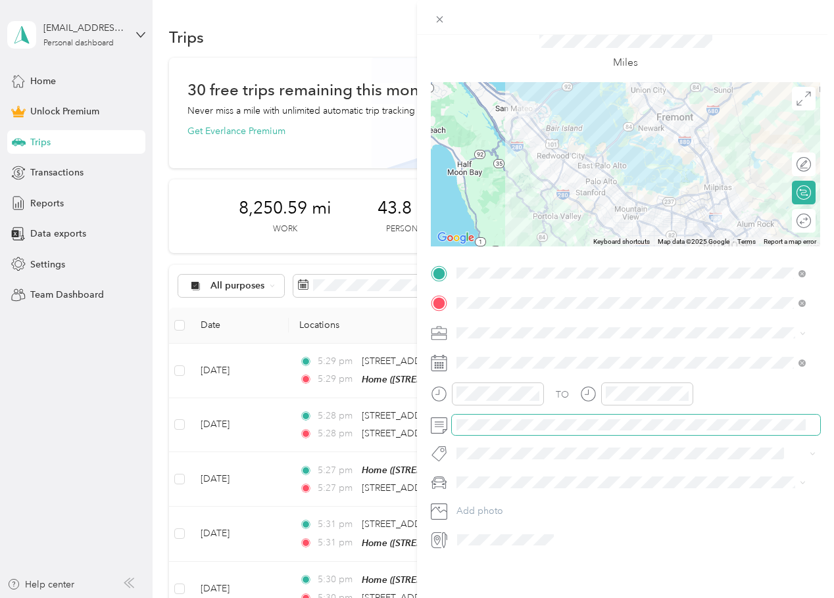
scroll to position [62, 0]
click at [516, 415] on span at bounding box center [636, 425] width 368 height 21
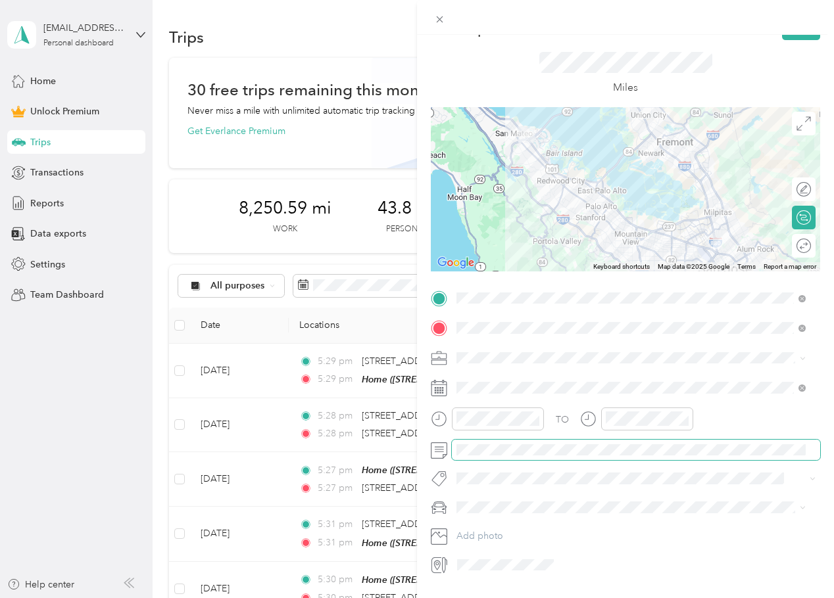
scroll to position [0, 0]
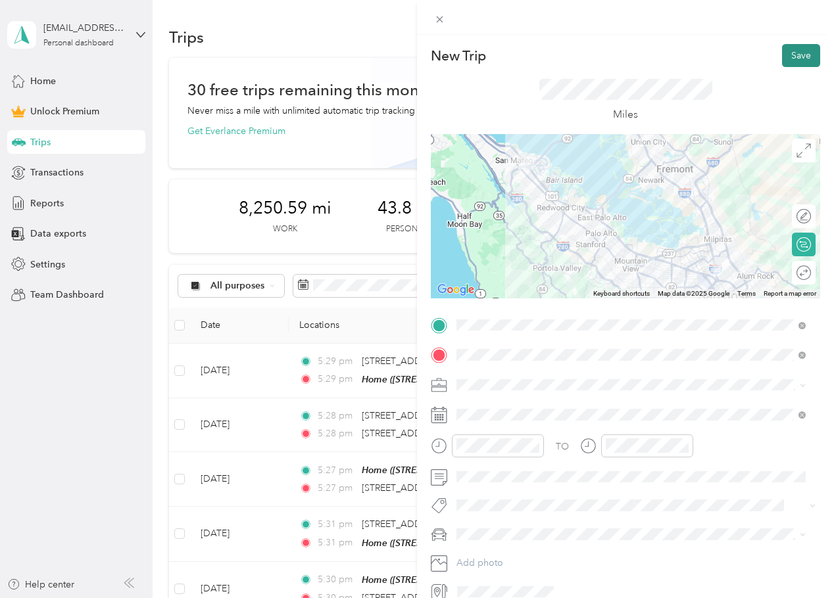
click at [788, 54] on button "Save" at bounding box center [801, 55] width 38 height 23
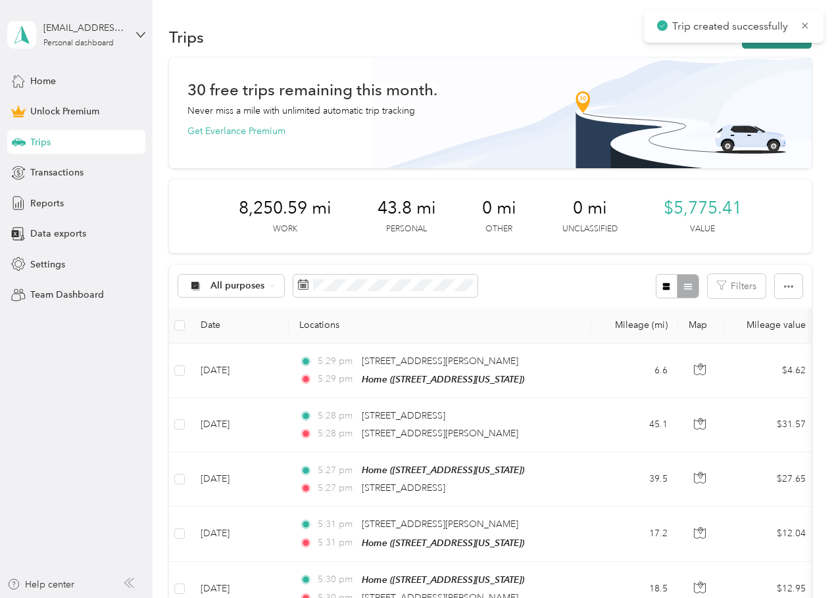
click at [766, 46] on button "New trip" at bounding box center [777, 37] width 70 height 23
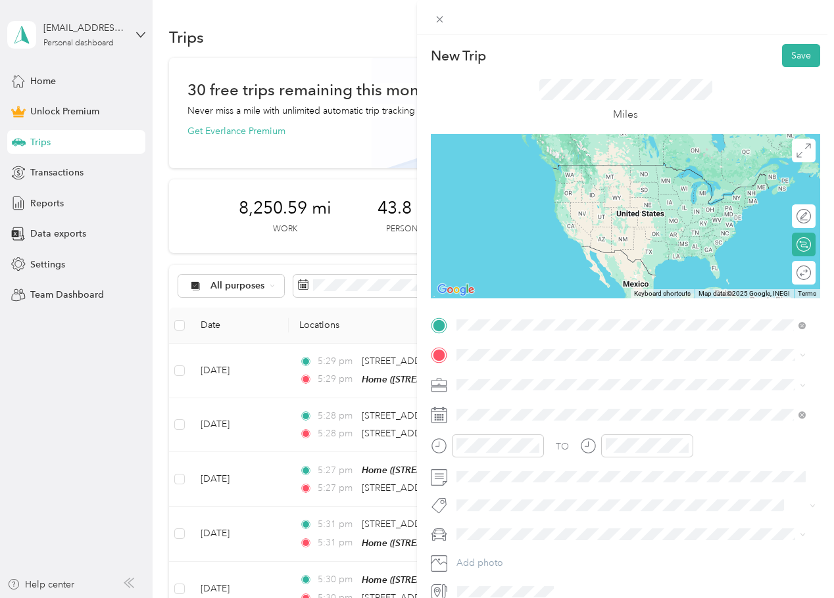
click at [545, 375] on span "[STREET_ADDRESS][US_STATE]" at bounding box center [547, 373] width 132 height 12
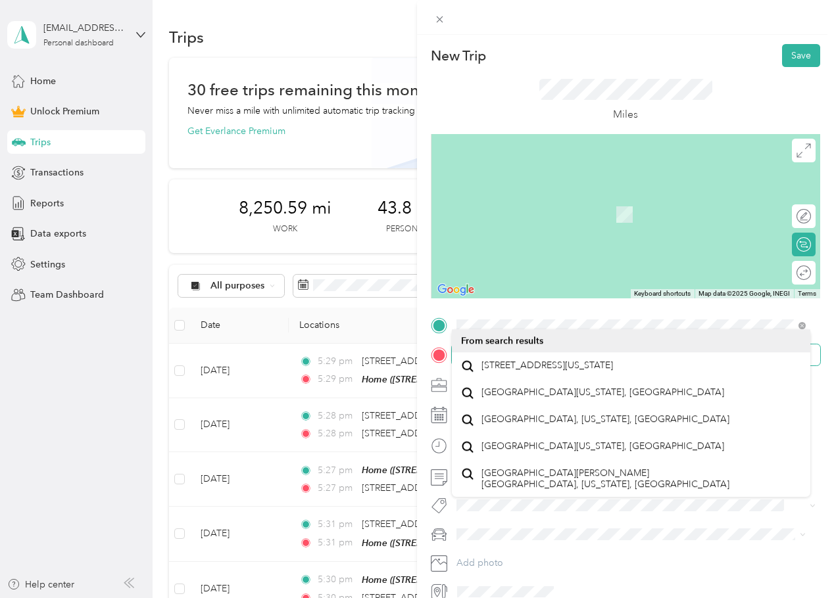
click at [511, 364] on span at bounding box center [636, 355] width 368 height 21
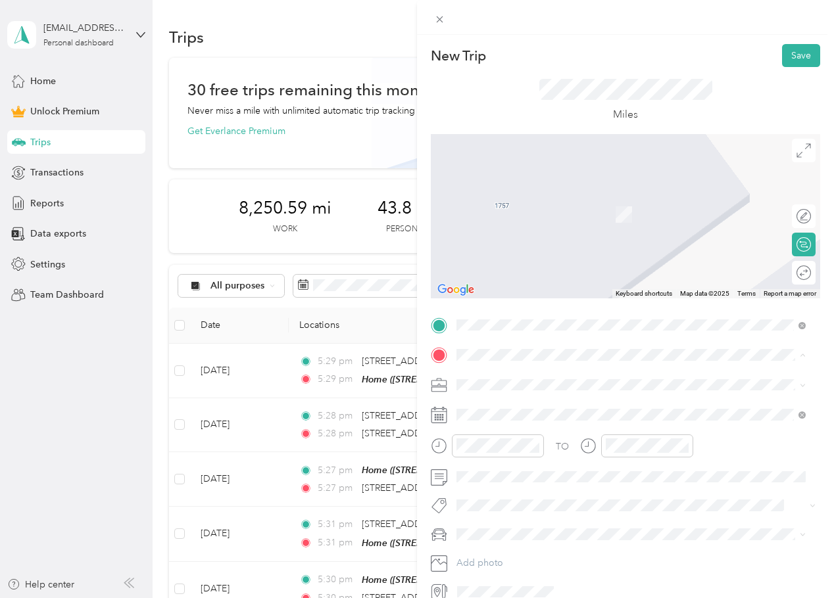
click at [502, 404] on strong "Home" at bounding box center [494, 407] width 26 height 12
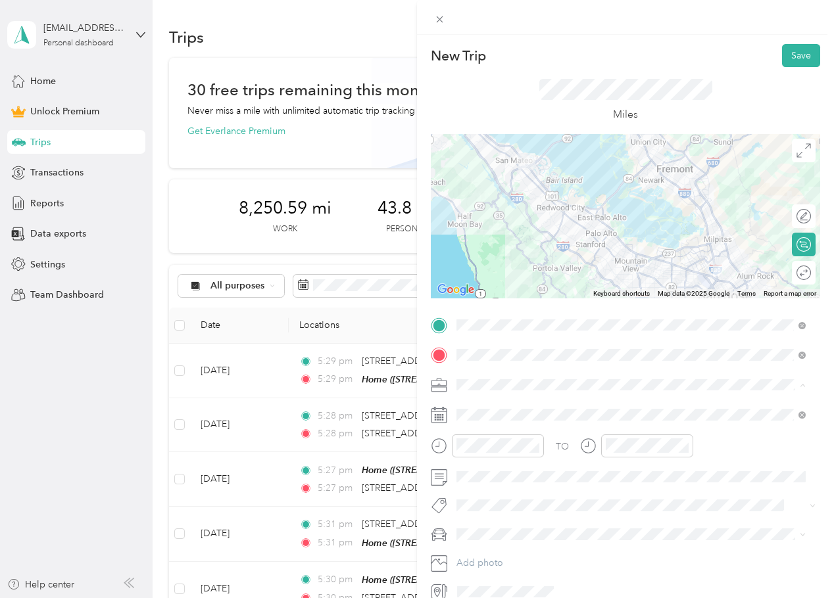
click at [499, 412] on div "Work" at bounding box center [631, 408] width 340 height 14
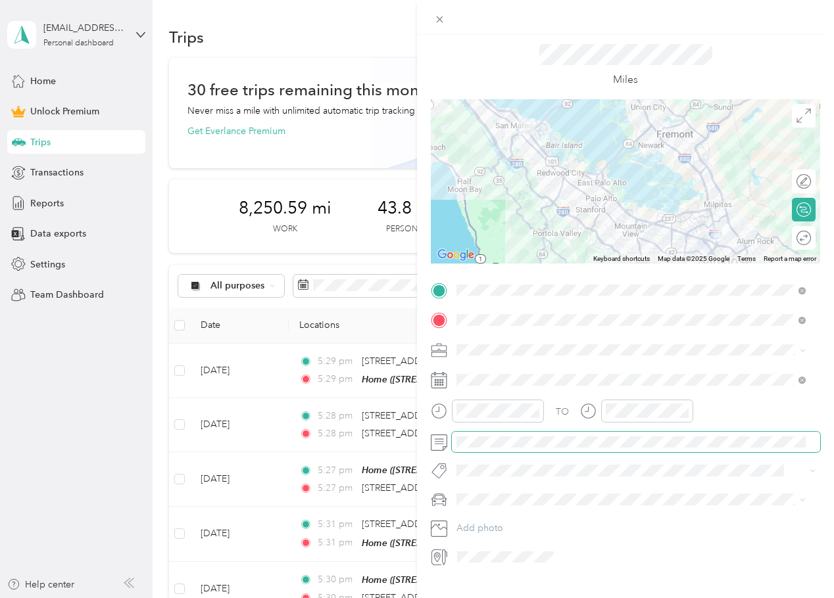
scroll to position [62, 0]
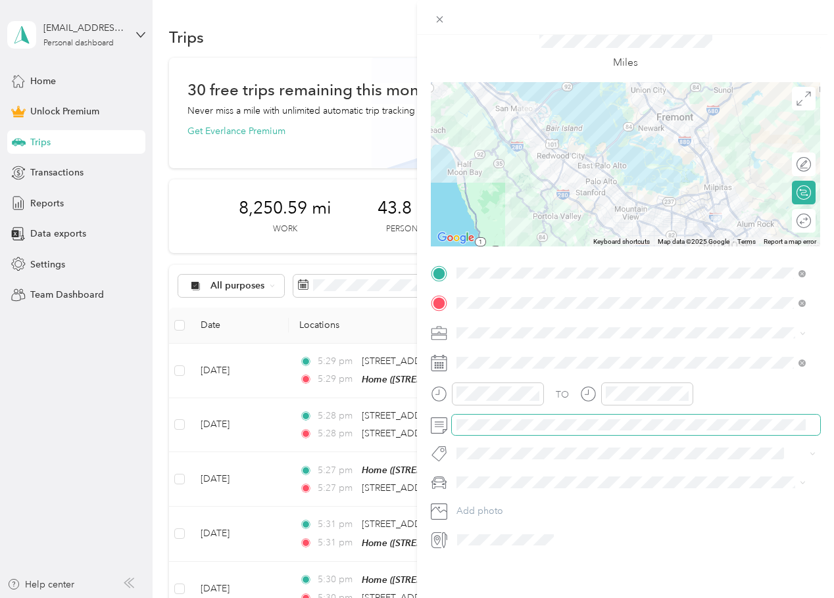
click at [507, 425] on div "TO Add photo" at bounding box center [625, 407] width 389 height 288
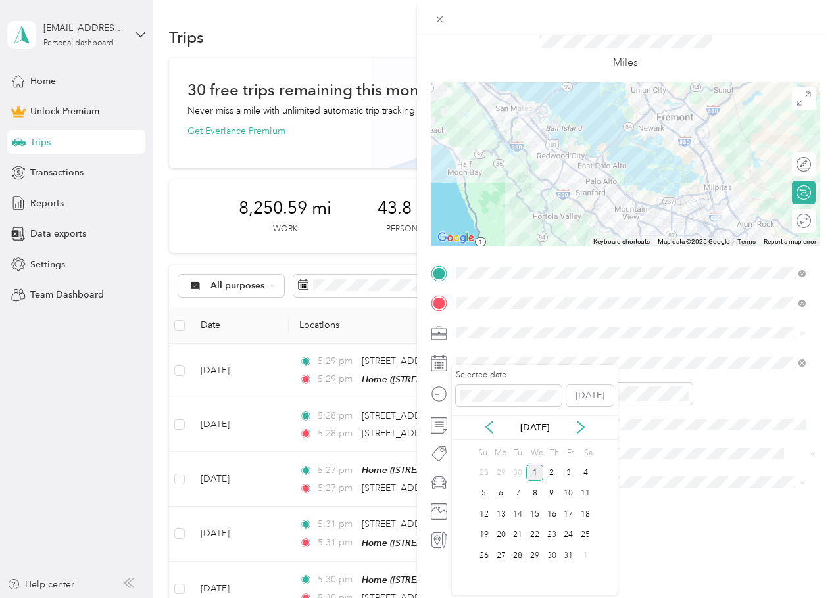
click at [491, 419] on div "[DATE]" at bounding box center [535, 428] width 166 height 24
click at [502, 431] on div "[DATE]" at bounding box center [535, 428] width 166 height 14
click at [491, 432] on icon at bounding box center [489, 428] width 7 height 12
click at [532, 535] on div "24" at bounding box center [534, 535] width 17 height 16
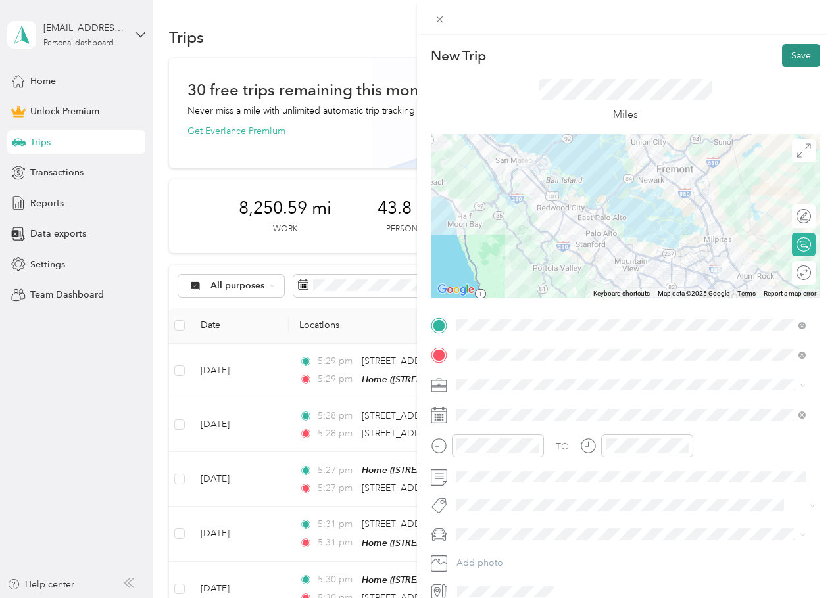
click at [785, 61] on button "Save" at bounding box center [801, 55] width 38 height 23
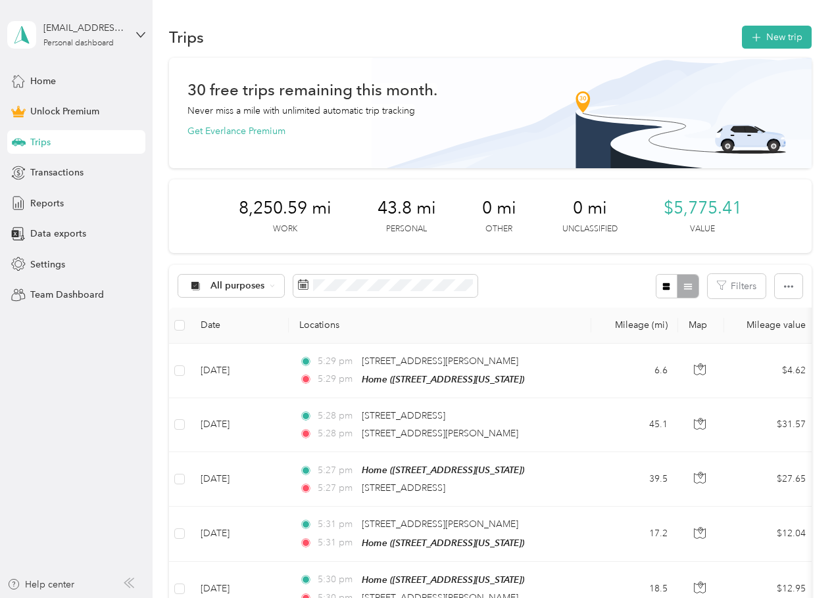
drag, startPoint x: 577, startPoint y: 283, endPoint x: 619, endPoint y: 215, distance: 80.1
click at [577, 282] on div "All purposes Filters" at bounding box center [490, 286] width 642 height 43
click at [783, 27] on button "New trip" at bounding box center [777, 37] width 70 height 23
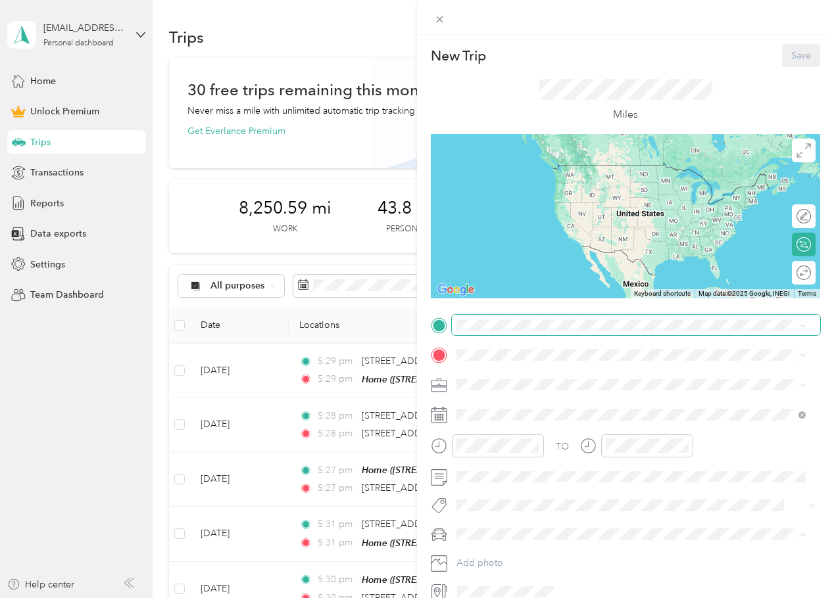
click at [544, 318] on span at bounding box center [636, 325] width 368 height 21
click at [531, 372] on div "Home" at bounding box center [547, 378] width 132 height 12
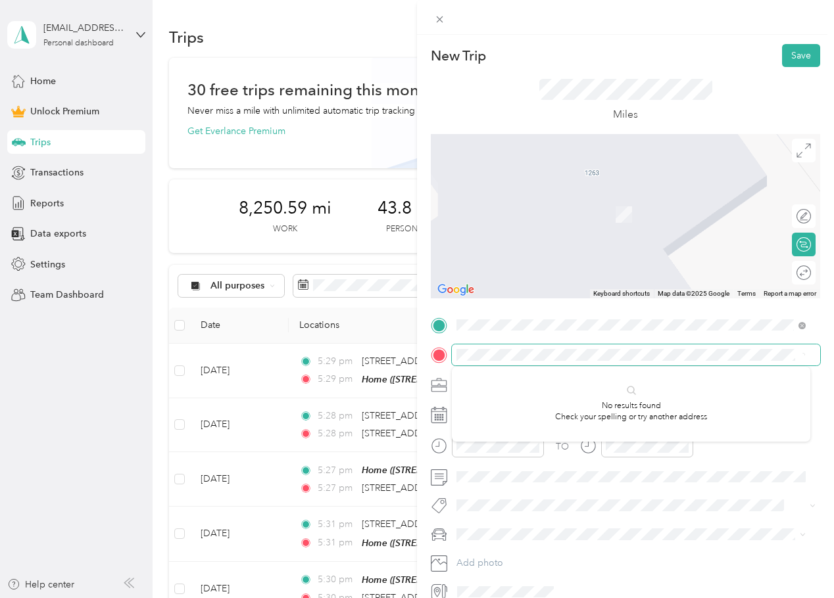
scroll to position [0, 1]
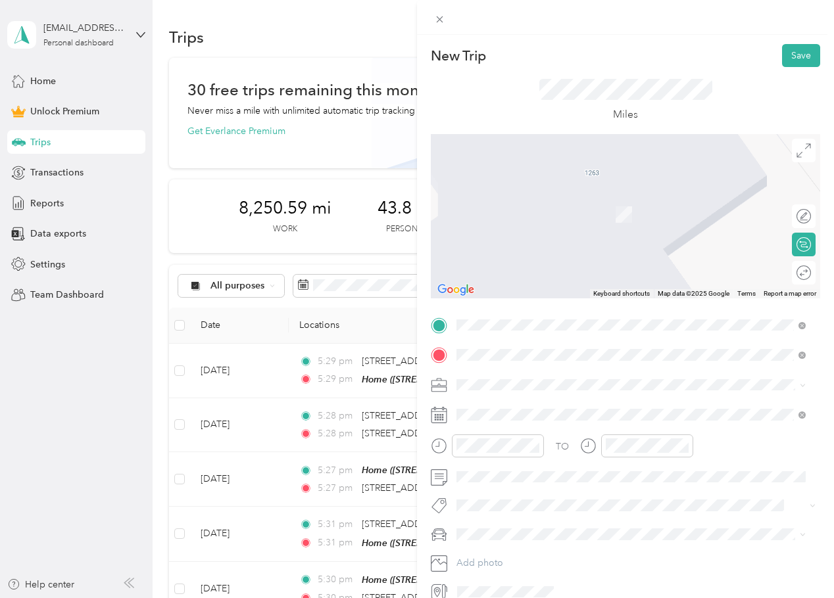
click at [554, 403] on span "[STREET_ADDRESS][PERSON_NAME][US_STATE]" at bounding box center [583, 403] width 205 height 12
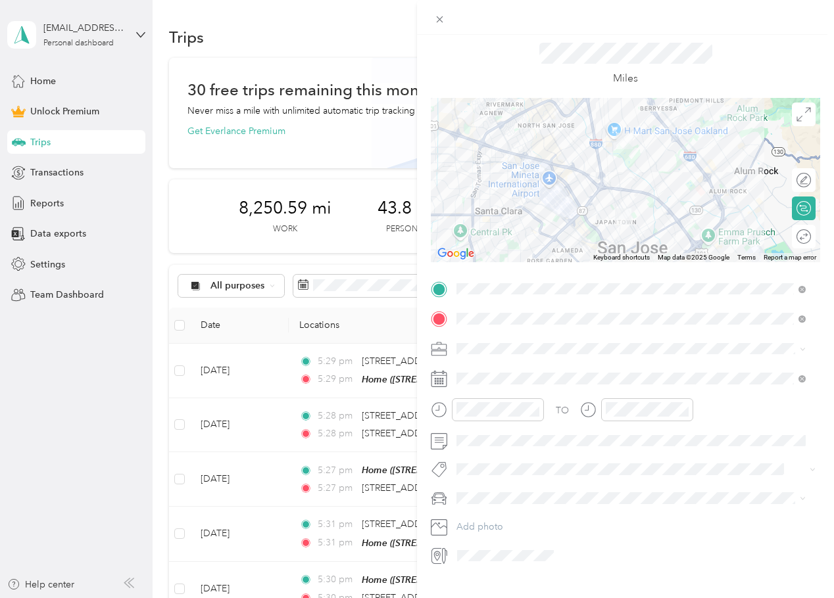
scroll to position [62, 0]
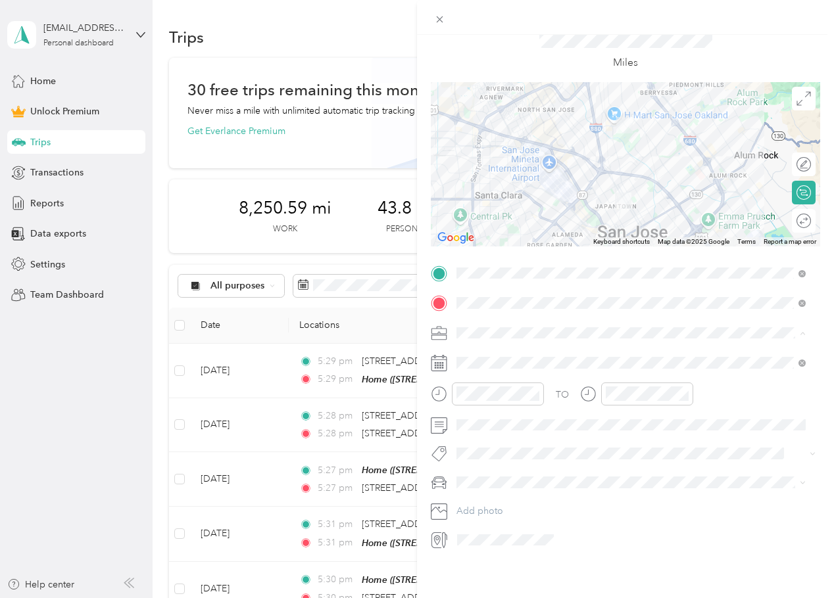
click at [489, 347] on div "Work" at bounding box center [631, 346] width 340 height 14
click at [496, 352] on span at bounding box center [636, 362] width 368 height 21
click at [493, 423] on icon at bounding box center [489, 427] width 13 height 13
click at [509, 538] on div "23" at bounding box center [517, 535] width 17 height 16
click at [493, 424] on span at bounding box center [636, 425] width 368 height 21
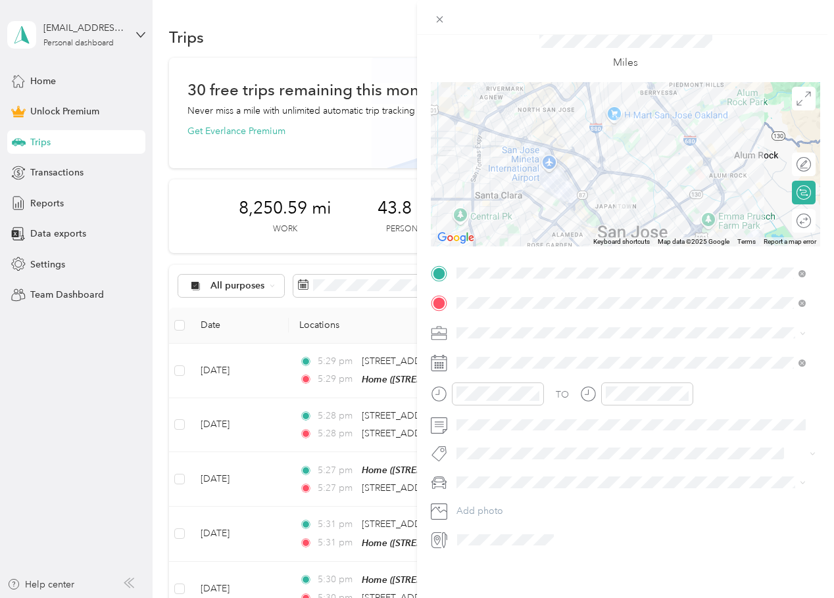
click at [758, 53] on div "Miles" at bounding box center [625, 48] width 389 height 67
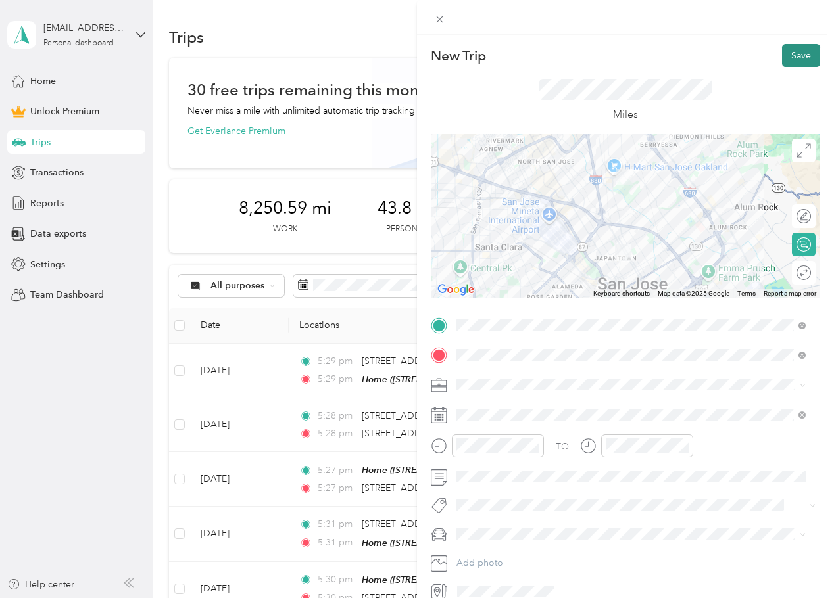
click at [798, 56] on button "Save" at bounding box center [801, 55] width 38 height 23
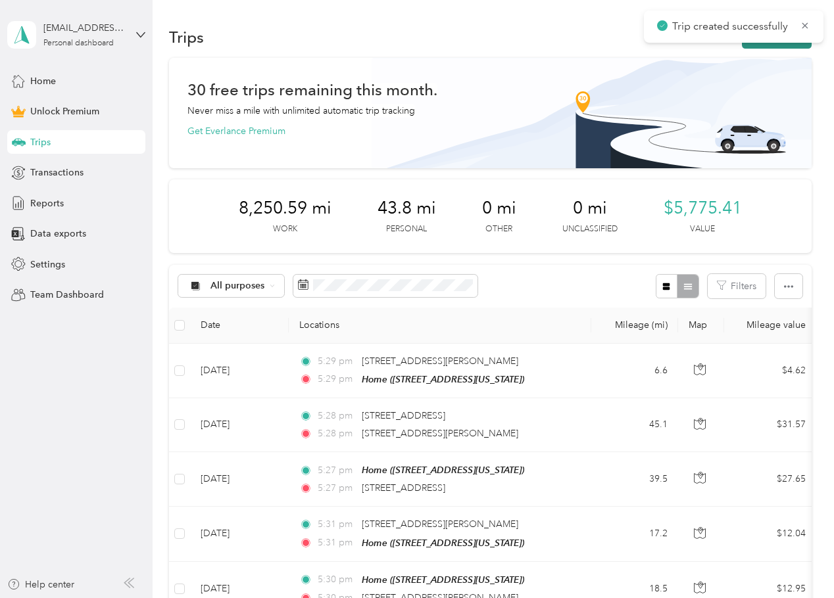
click at [788, 45] on button "New trip" at bounding box center [777, 37] width 70 height 23
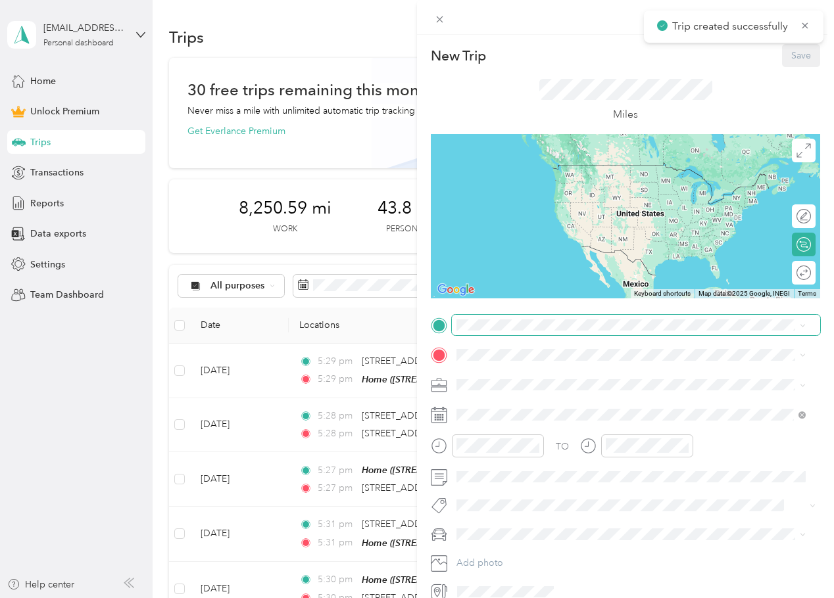
click at [507, 331] on span at bounding box center [636, 325] width 368 height 21
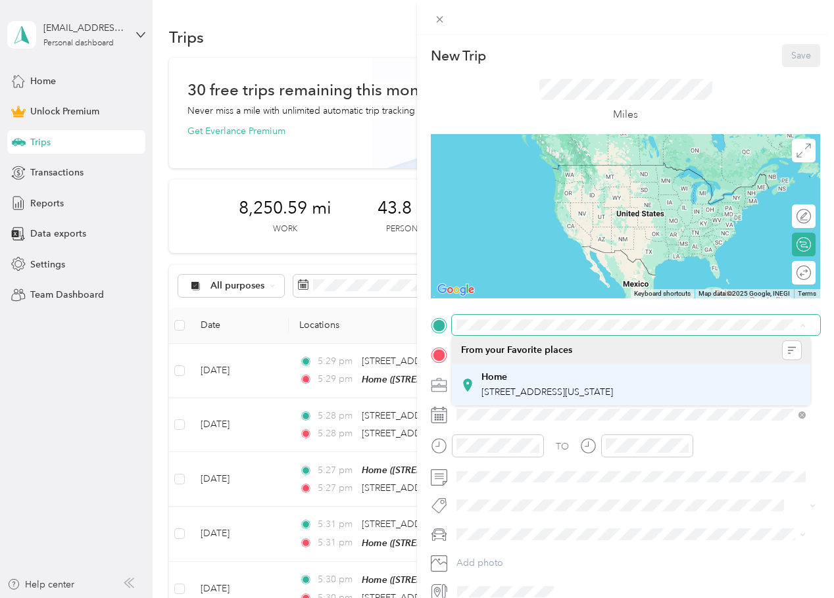
scroll to position [0, 1]
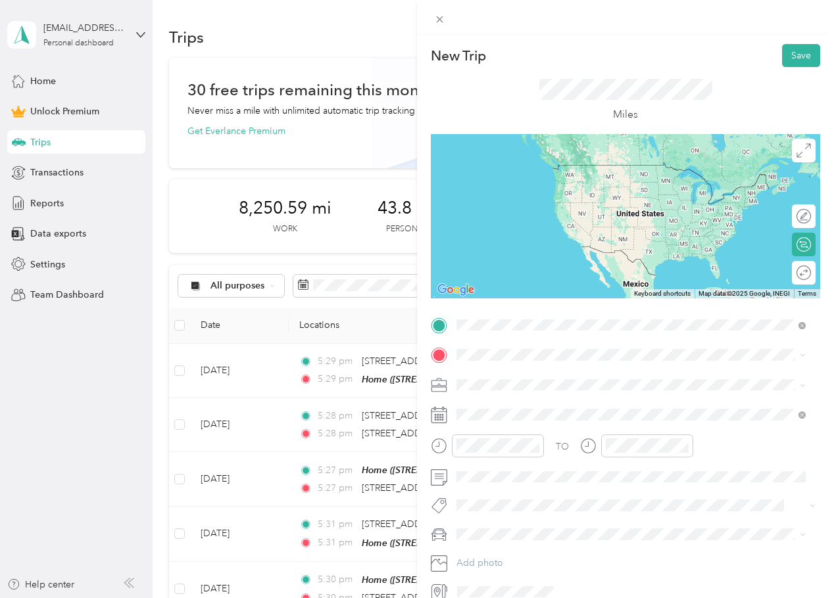
click at [520, 375] on span "[STREET_ADDRESS][PERSON_NAME][US_STATE]" at bounding box center [583, 373] width 205 height 12
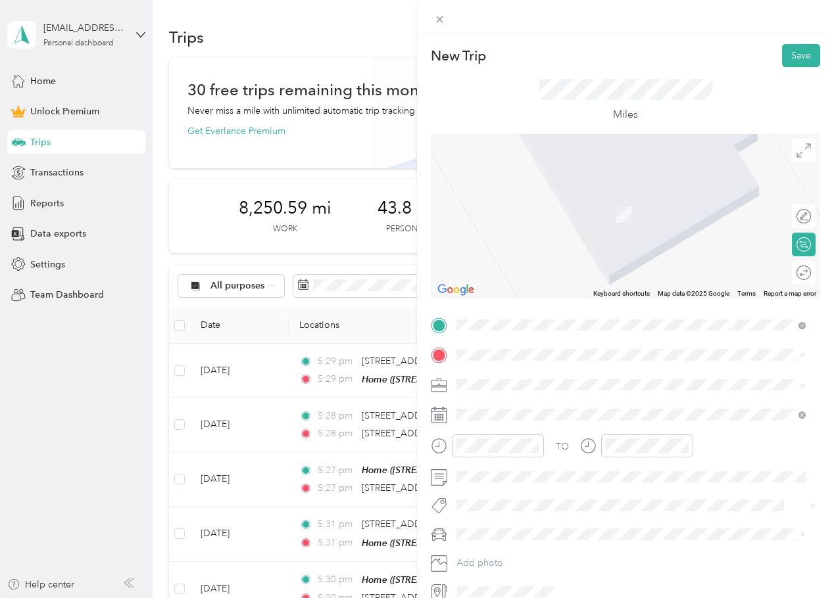
click at [506, 391] on li "From your Favorite places" at bounding box center [631, 381] width 358 height 28
click at [509, 403] on div "Home" at bounding box center [547, 405] width 132 height 12
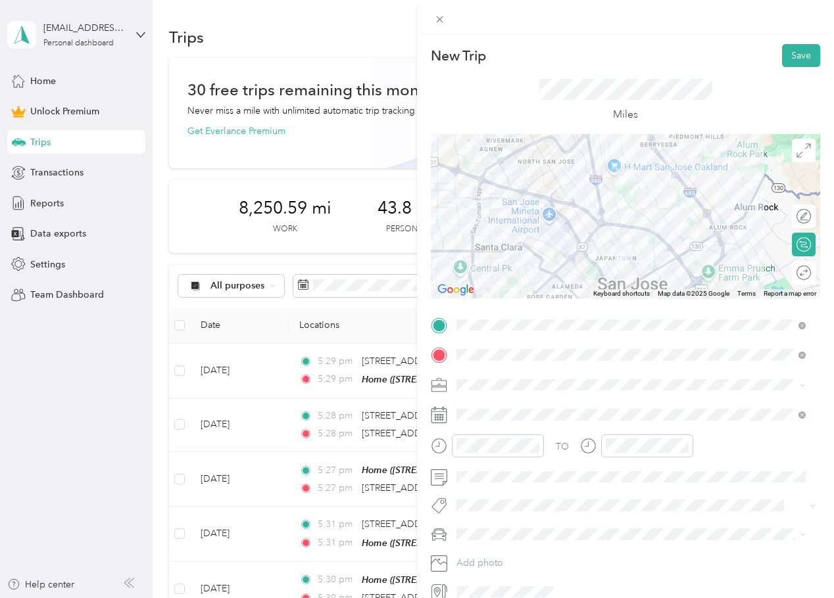
click at [724, 312] on div "New Trip Save This trip cannot be edited because it is either under review, app…" at bounding box center [625, 323] width 389 height 558
click at [485, 416] on ol "Work Personal Real Estate Photography Creative Other Charity Medical Moving Com…" at bounding box center [631, 489] width 358 height 184
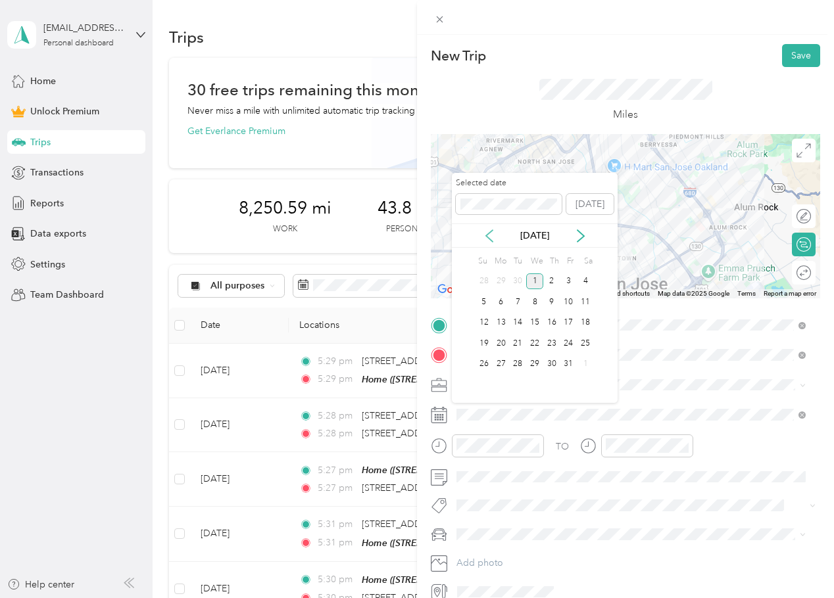
click at [487, 235] on icon at bounding box center [489, 236] width 13 height 13
click at [522, 341] on div "23" at bounding box center [517, 343] width 17 height 16
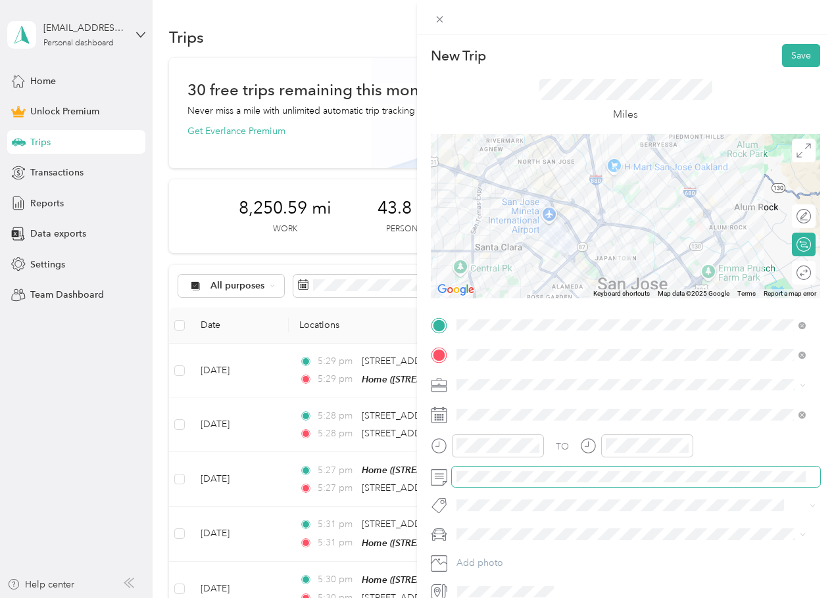
drag, startPoint x: 496, startPoint y: 487, endPoint x: 503, endPoint y: 483, distance: 7.7
click at [497, 487] on div "TO Add photo" at bounding box center [625, 459] width 389 height 288
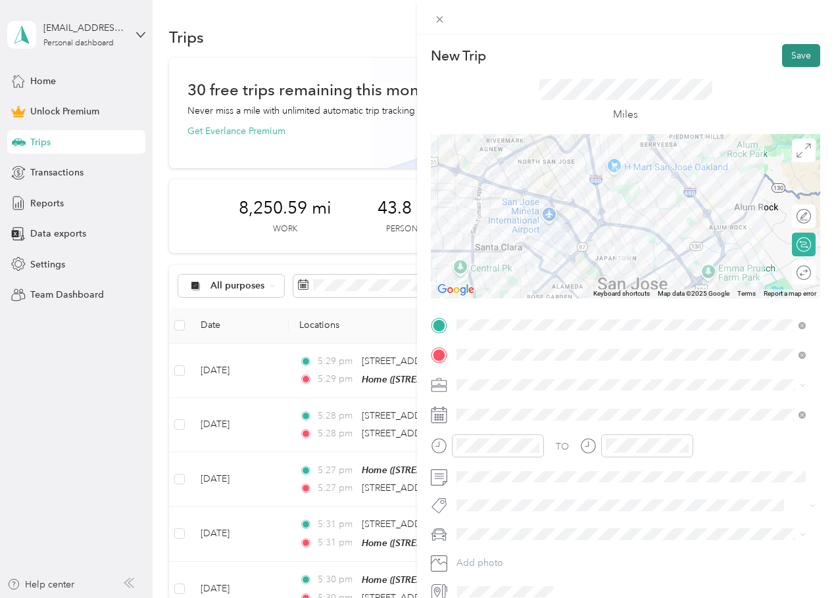
click at [785, 55] on button "Save" at bounding box center [801, 55] width 38 height 23
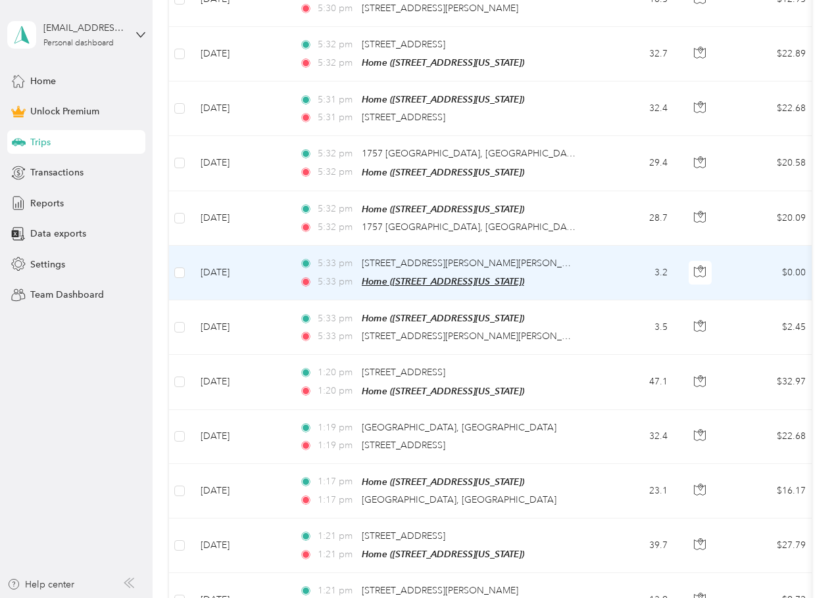
scroll to position [592, 0]
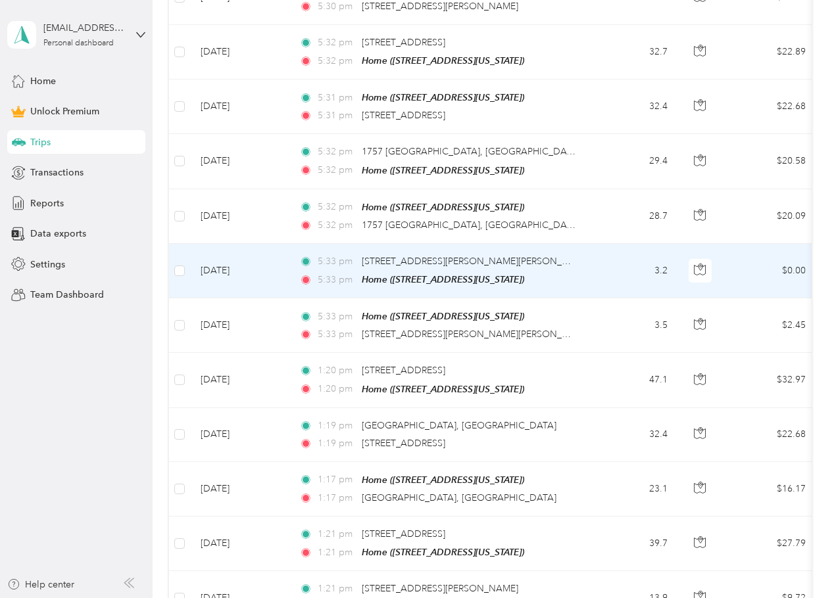
click at [618, 273] on td "3.2" at bounding box center [634, 271] width 87 height 55
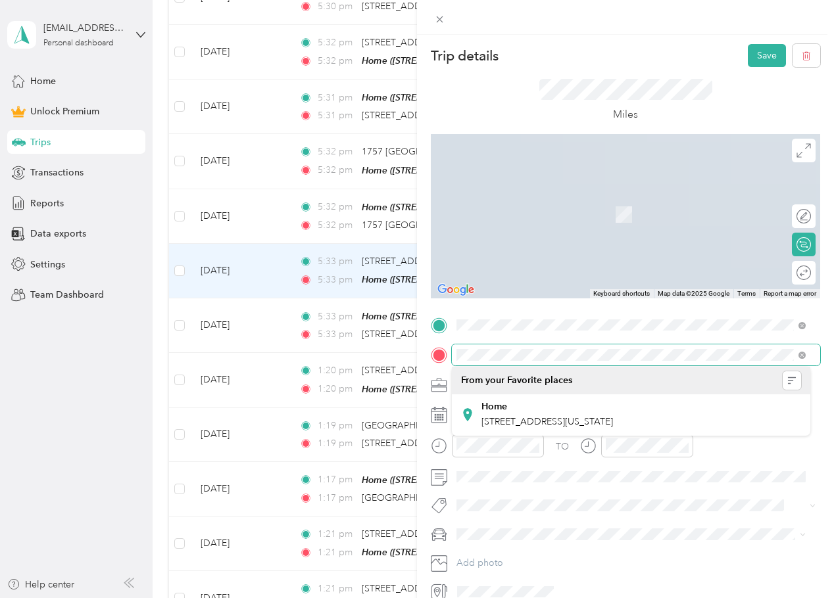
scroll to position [0, 74]
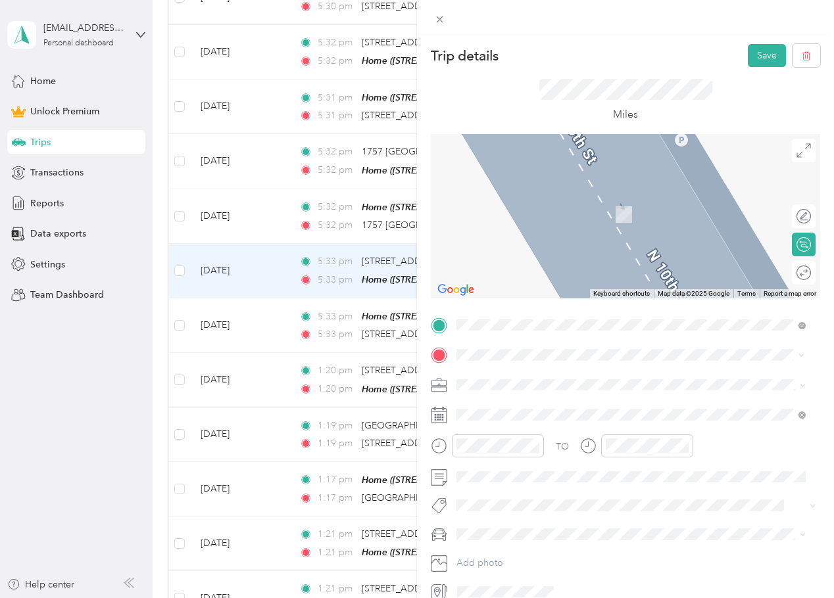
click at [613, 406] on span "[STREET_ADDRESS][US_STATE]" at bounding box center [547, 403] width 132 height 12
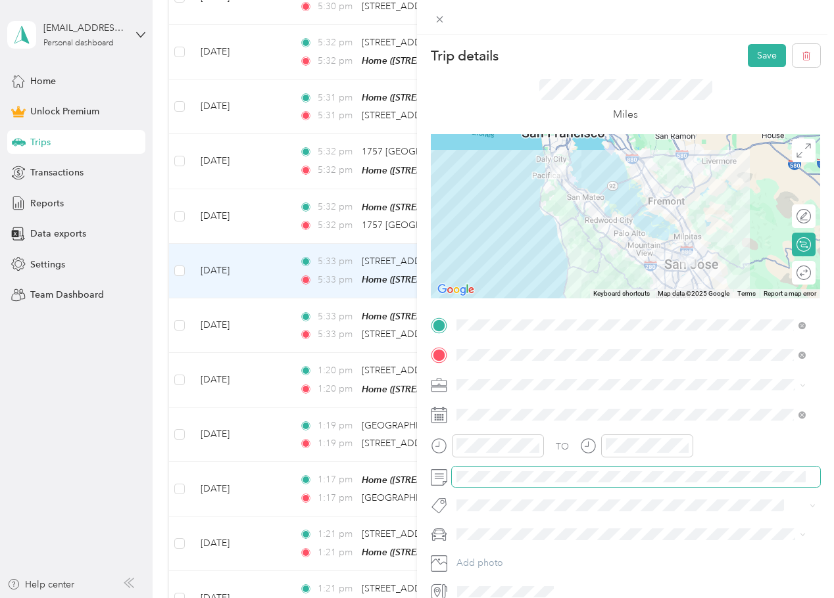
scroll to position [0, 63]
click at [569, 377] on span at bounding box center [636, 385] width 368 height 21
click at [504, 400] on li "Work" at bounding box center [631, 408] width 358 height 23
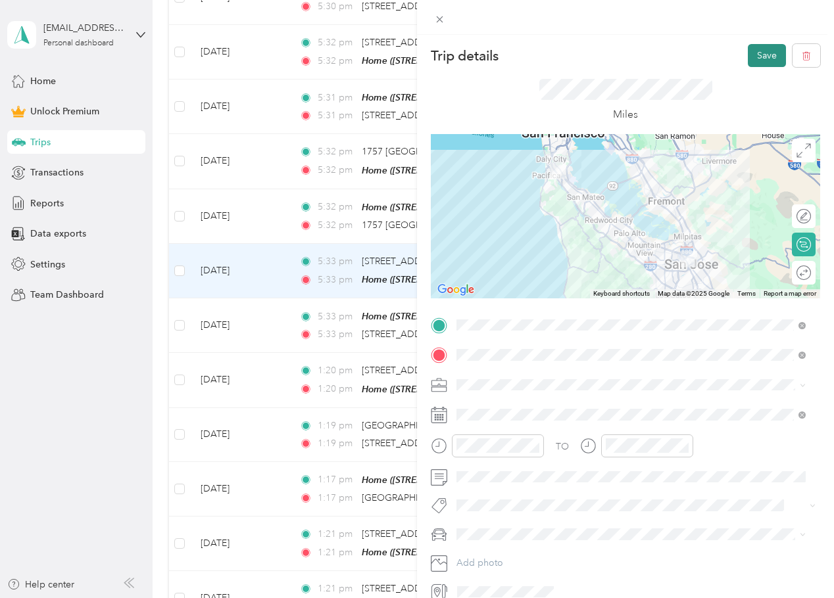
click at [765, 57] on button "Save" at bounding box center [767, 55] width 38 height 23
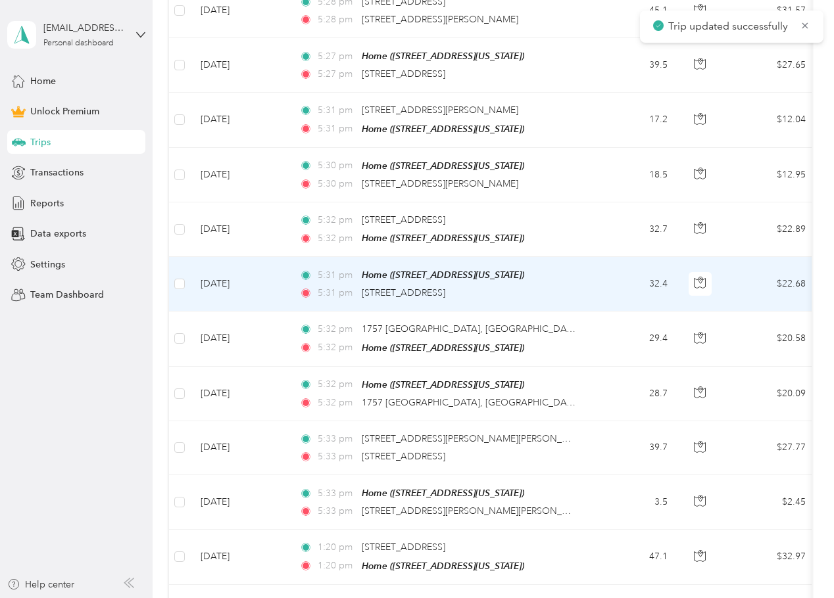
scroll to position [395, 0]
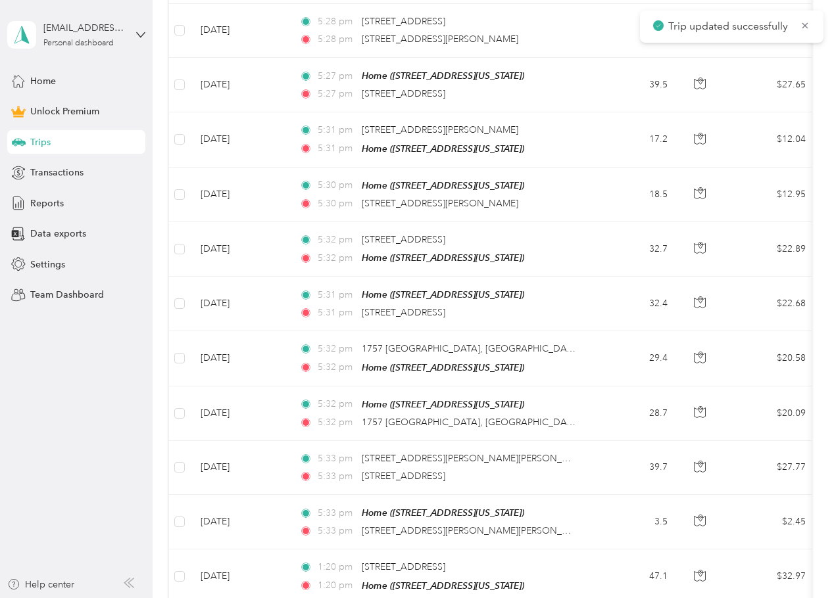
click at [811, 26] on div "Trip updated successfully" at bounding box center [731, 27] width 183 height 32
click at [806, 26] on icon at bounding box center [805, 25] width 6 height 6
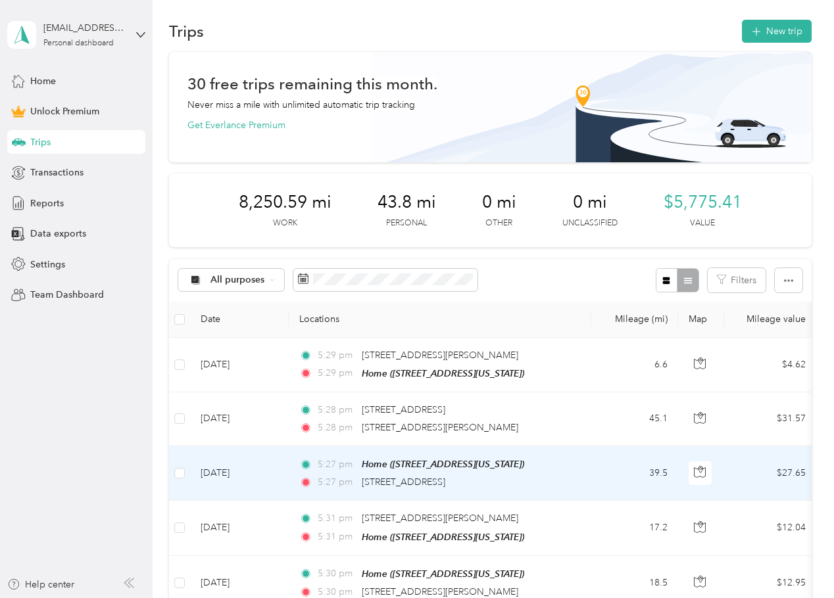
scroll to position [0, 0]
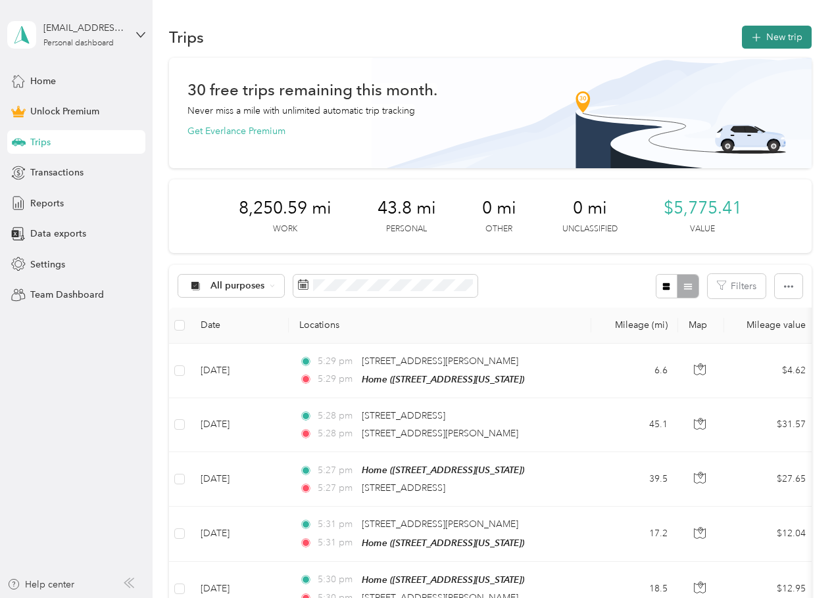
click at [762, 37] on button "New trip" at bounding box center [777, 37] width 70 height 23
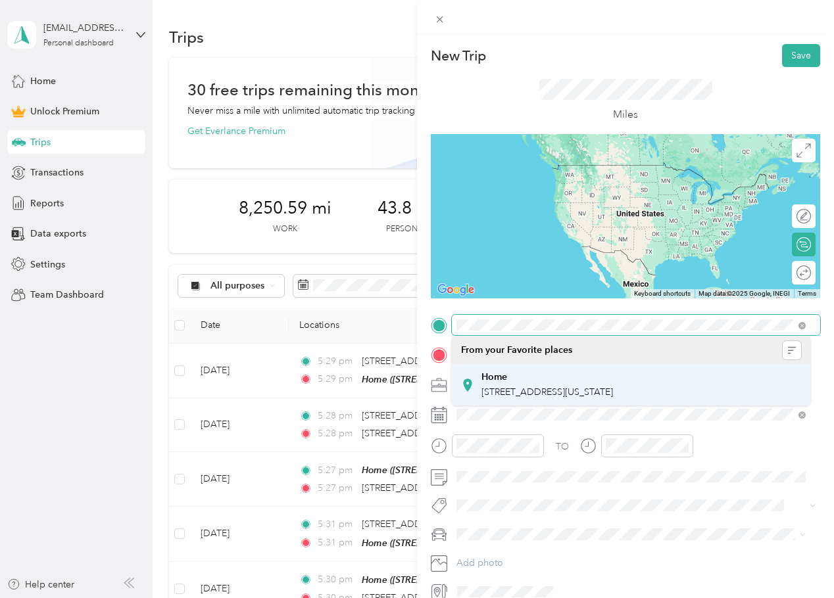
scroll to position [0, 74]
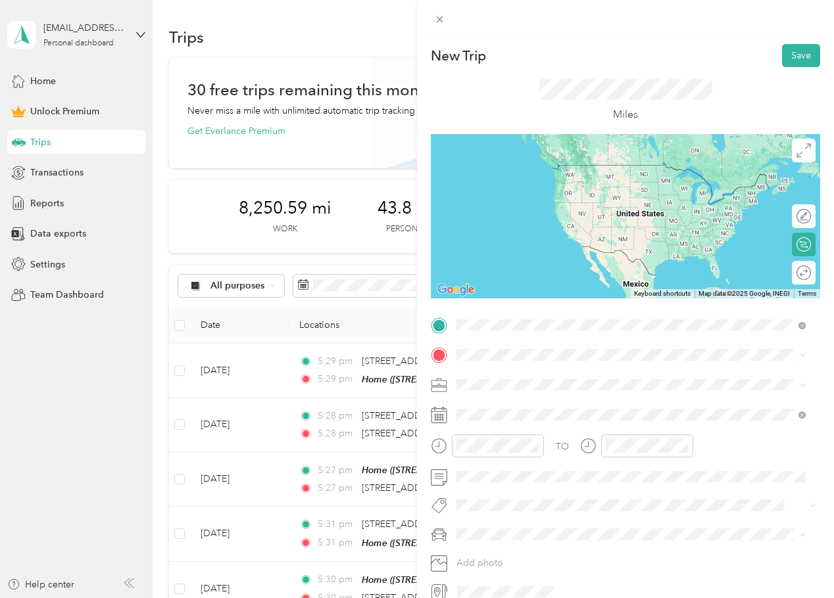
click at [551, 377] on span "[STREET_ADDRESS][US_STATE]" at bounding box center [547, 373] width 132 height 12
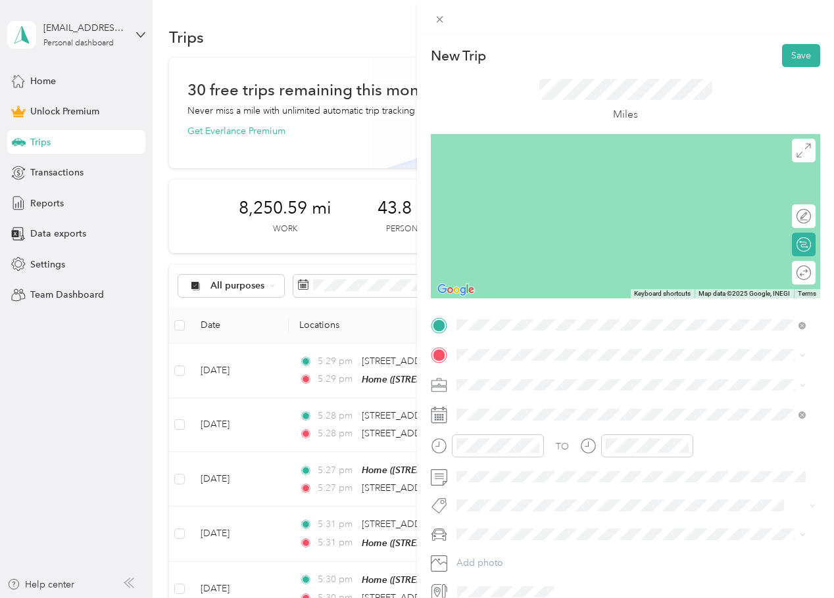
scroll to position [0, 0]
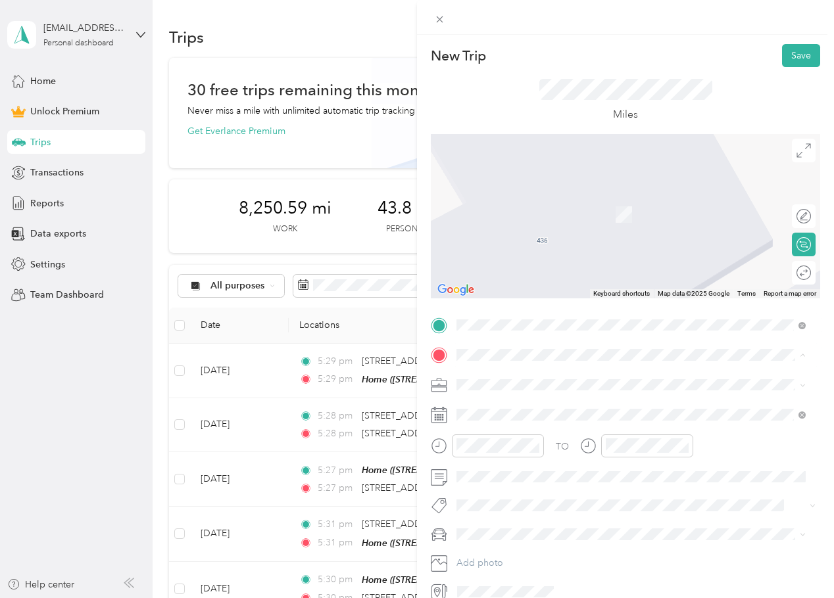
click at [521, 397] on li "Home [STREET_ADDRESS][US_STATE]" at bounding box center [631, 415] width 358 height 41
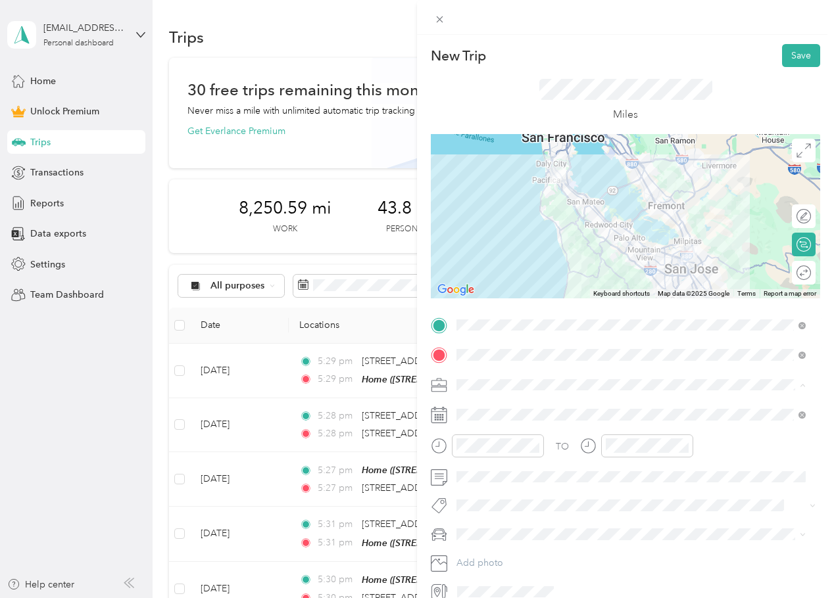
click at [496, 405] on div "Work" at bounding box center [631, 408] width 340 height 14
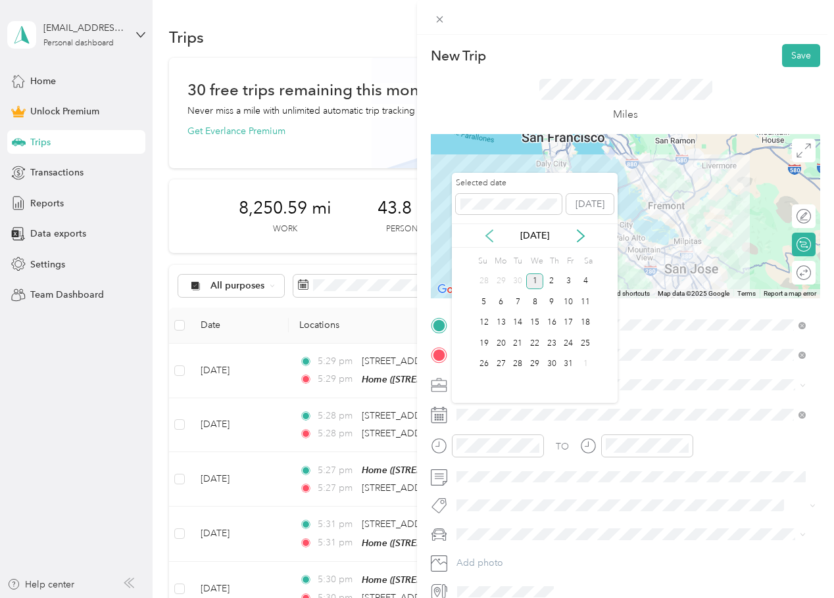
click at [487, 237] on icon at bounding box center [489, 236] width 7 height 12
click at [516, 346] on div "23" at bounding box center [517, 343] width 17 height 16
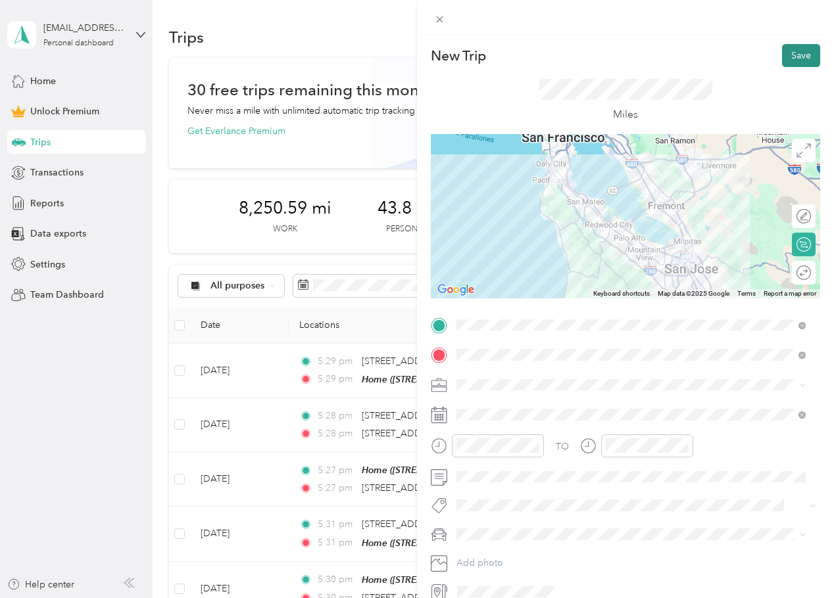
click at [782, 60] on button "Save" at bounding box center [801, 55] width 38 height 23
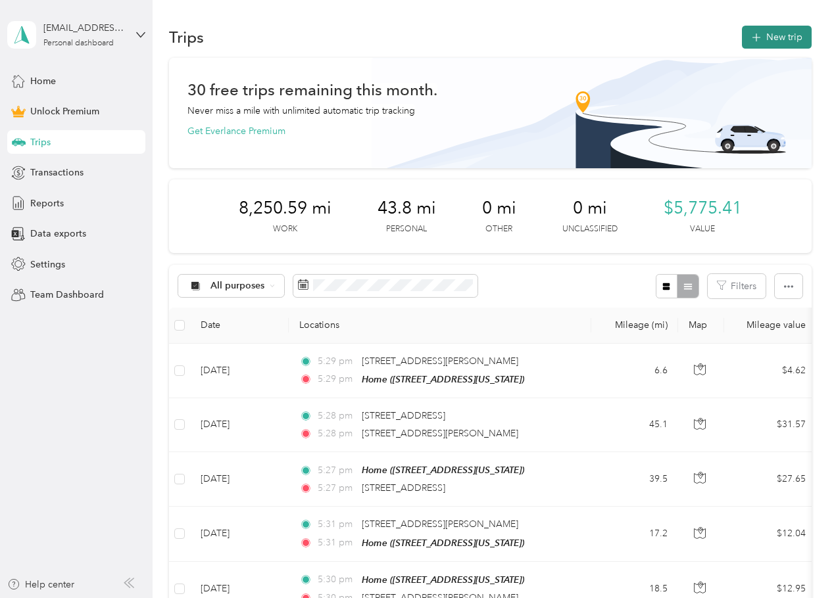
click at [779, 26] on button "New trip" at bounding box center [777, 37] width 70 height 23
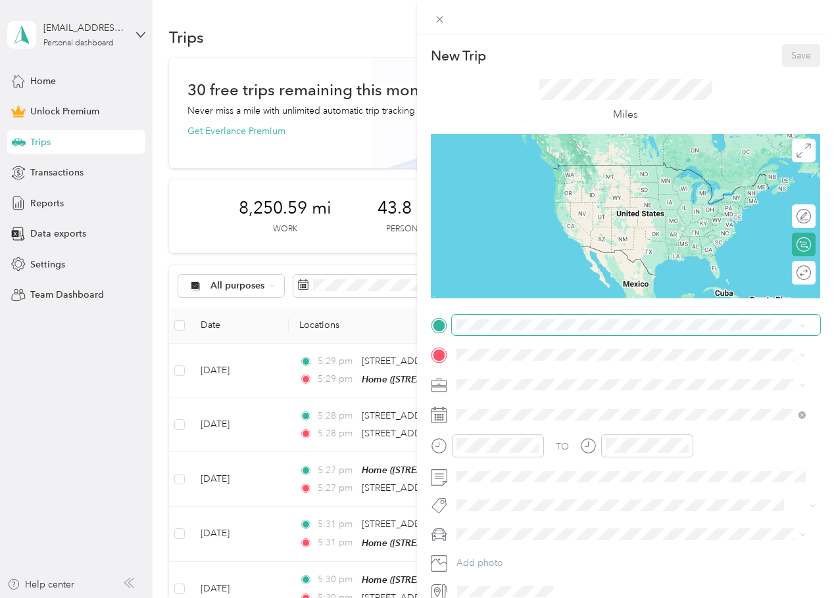
click at [498, 315] on div "New Trip Save This trip cannot be edited because it is either under review, app…" at bounding box center [625, 323] width 389 height 558
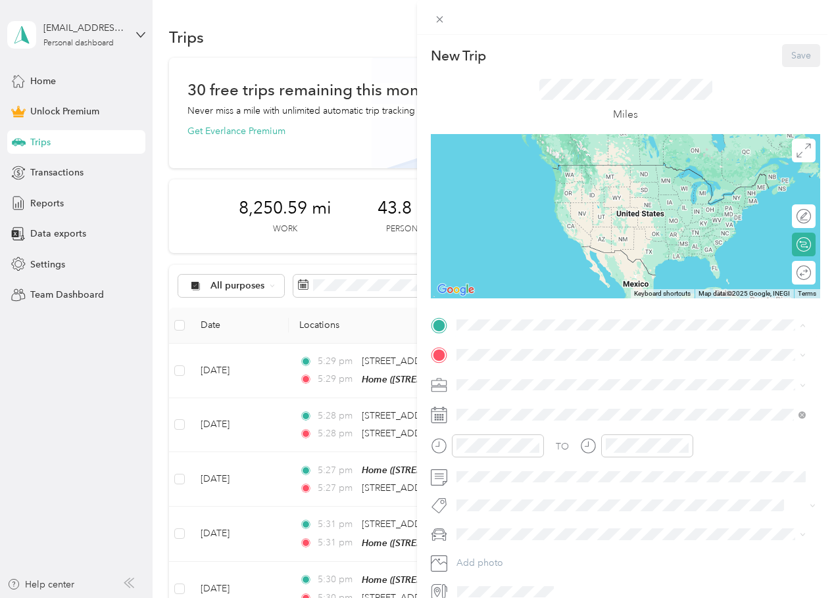
click at [498, 372] on strong "Home" at bounding box center [494, 378] width 26 height 12
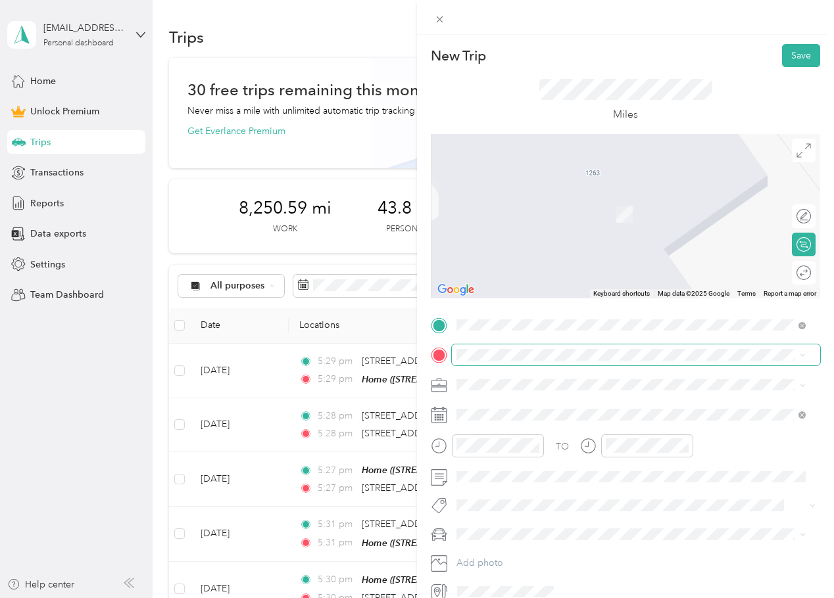
click at [504, 363] on span at bounding box center [636, 355] width 368 height 21
click at [540, 406] on span "[STREET_ADDRESS][US_STATE]" at bounding box center [547, 403] width 132 height 12
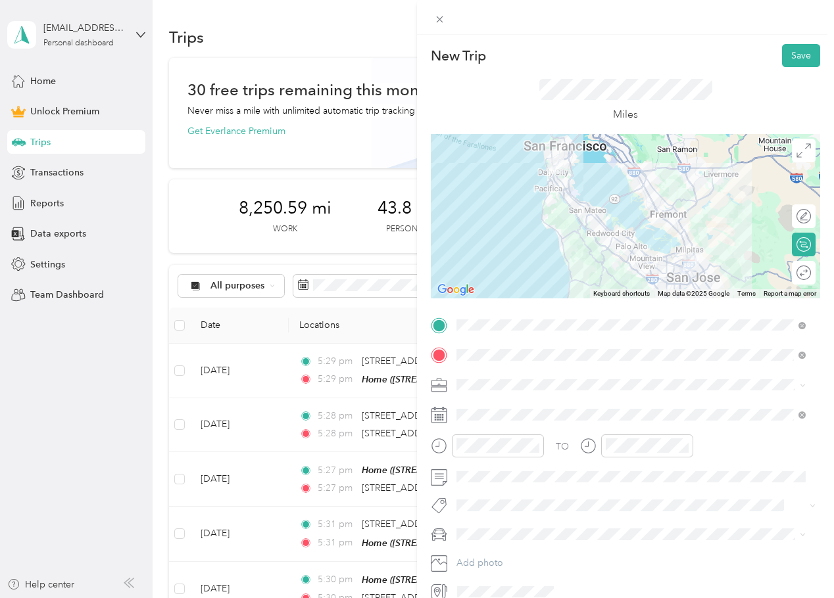
click at [506, 377] on span at bounding box center [636, 385] width 368 height 21
click at [502, 422] on li "Personal" at bounding box center [631, 427] width 358 height 23
click at [498, 400] on div "TO Add photo" at bounding box center [625, 459] width 389 height 288
click at [494, 393] on span at bounding box center [636, 385] width 368 height 21
click at [489, 405] on div "Work" at bounding box center [631, 408] width 340 height 14
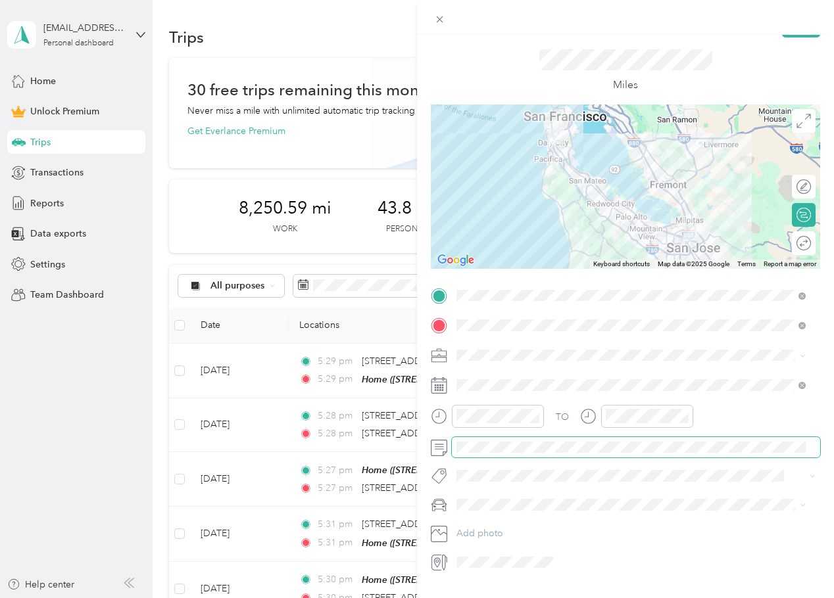
scroll to position [62, 0]
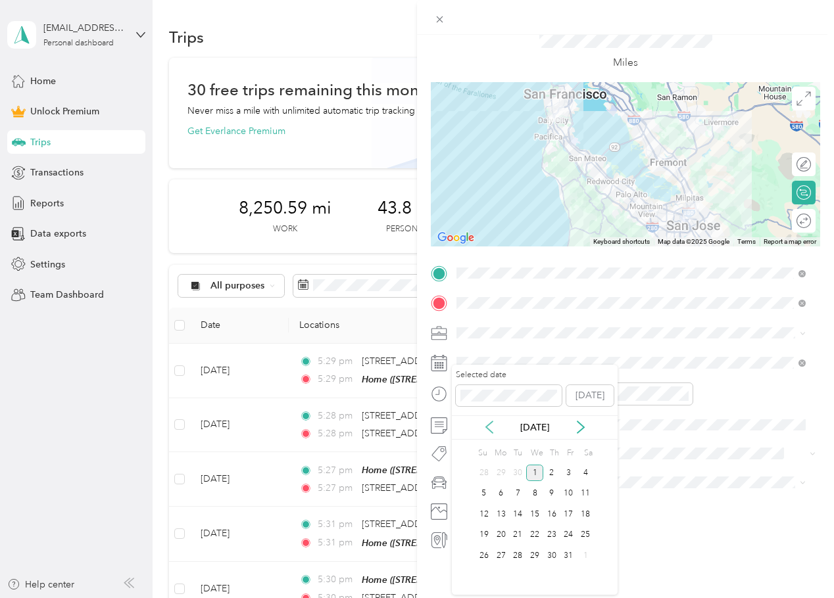
click at [494, 426] on icon at bounding box center [489, 427] width 13 height 13
click at [484, 422] on icon at bounding box center [489, 427] width 13 height 13
click at [588, 429] on div "[DATE]" at bounding box center [535, 428] width 166 height 14
click at [584, 427] on icon at bounding box center [580, 427] width 13 height 13
click at [500, 536] on div "22" at bounding box center [501, 535] width 17 height 16
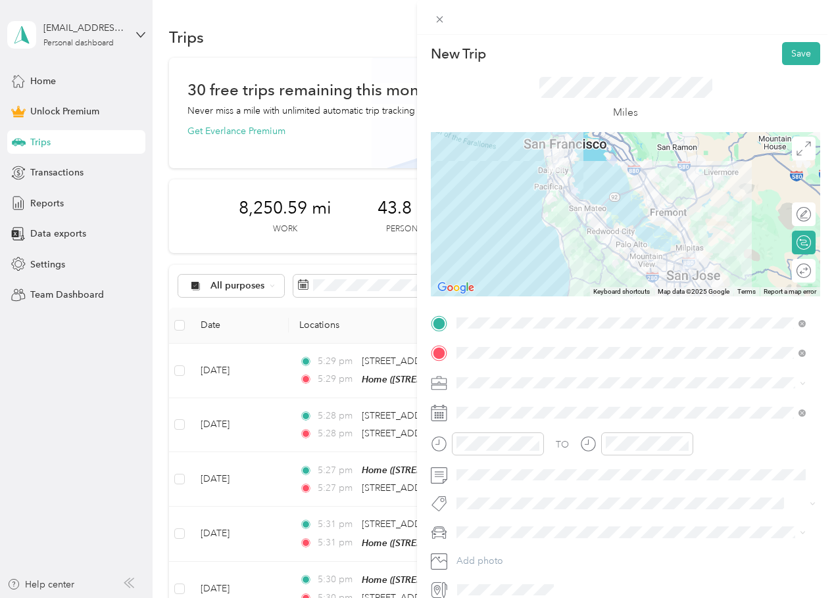
scroll to position [0, 0]
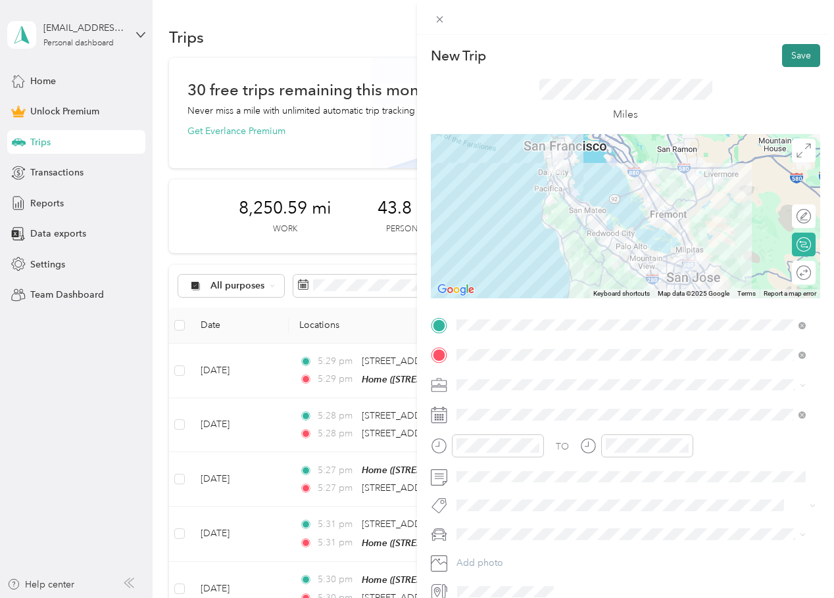
click at [791, 47] on button "Save" at bounding box center [801, 55] width 38 height 23
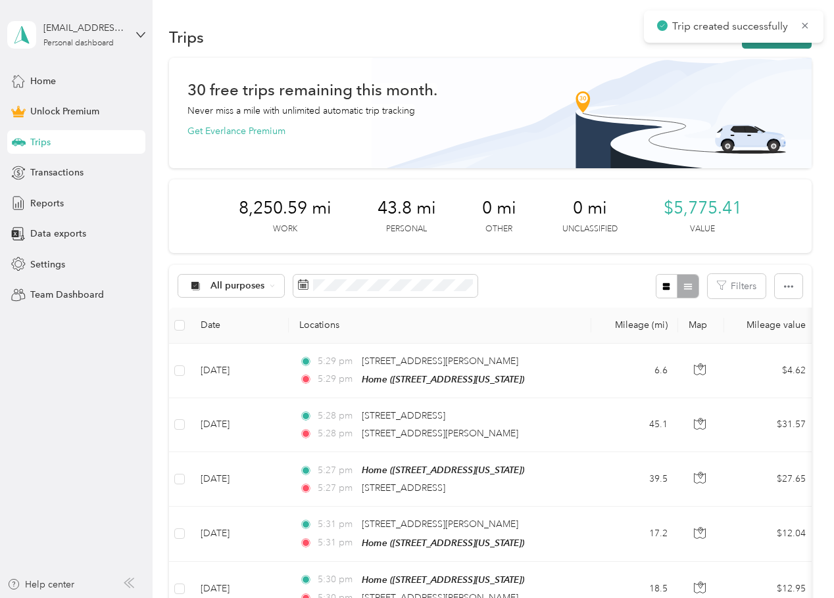
click at [760, 47] on button "New trip" at bounding box center [777, 37] width 70 height 23
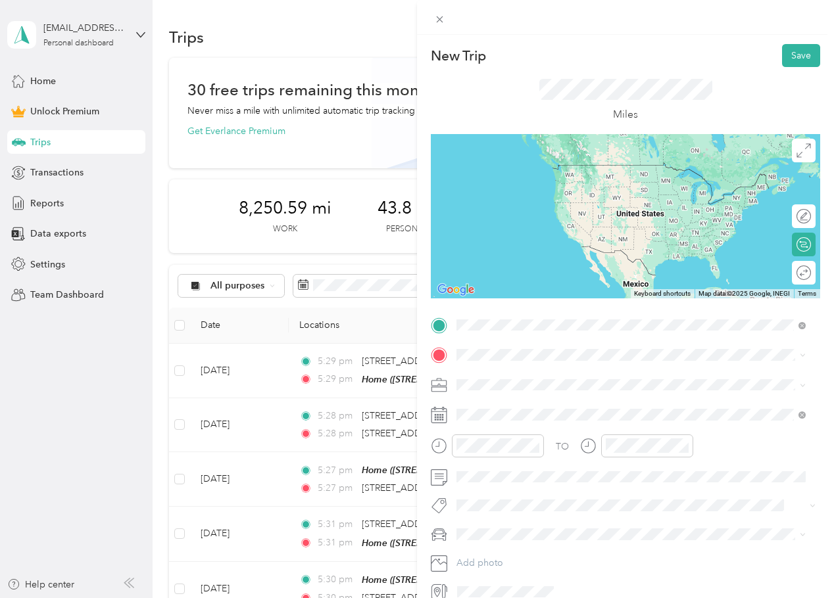
click at [546, 376] on span "[STREET_ADDRESS][US_STATE]" at bounding box center [547, 373] width 132 height 12
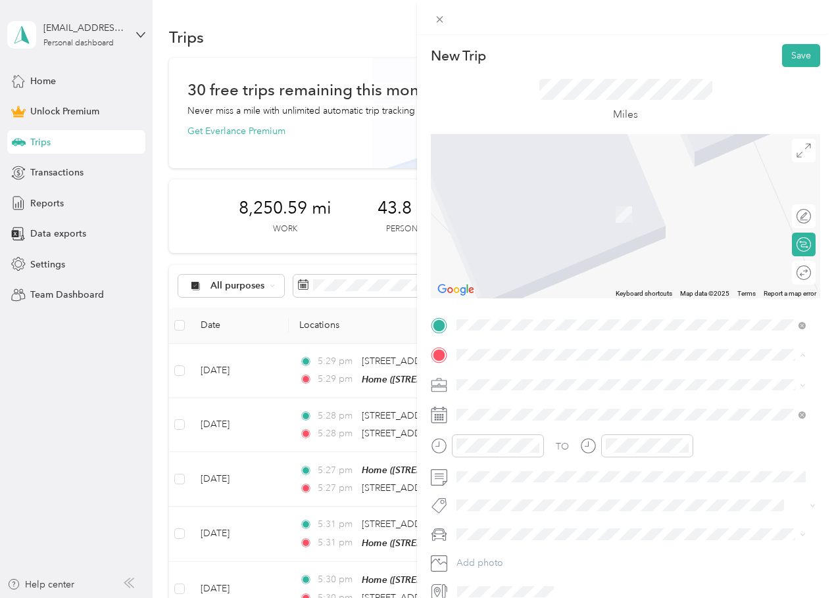
click at [511, 395] on li "Home [STREET_ADDRESS][US_STATE]" at bounding box center [631, 415] width 358 height 41
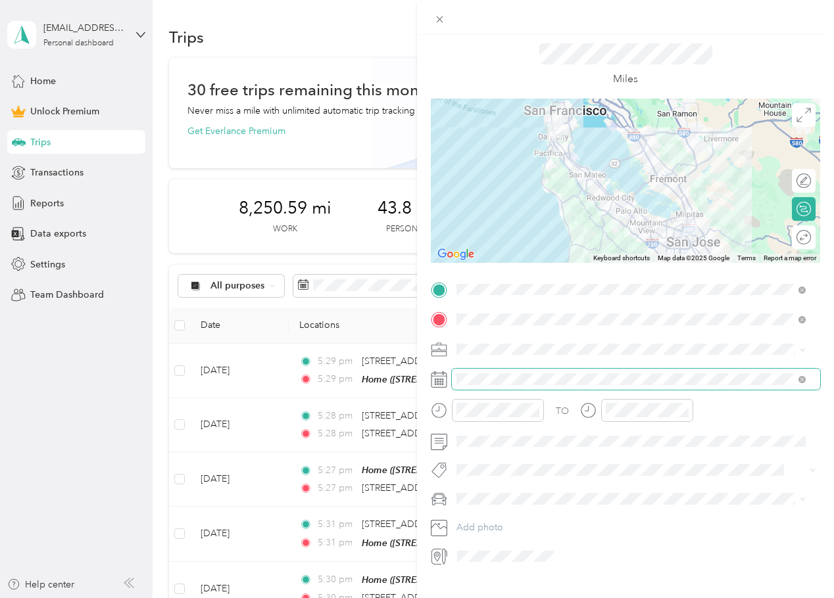
scroll to position [62, 0]
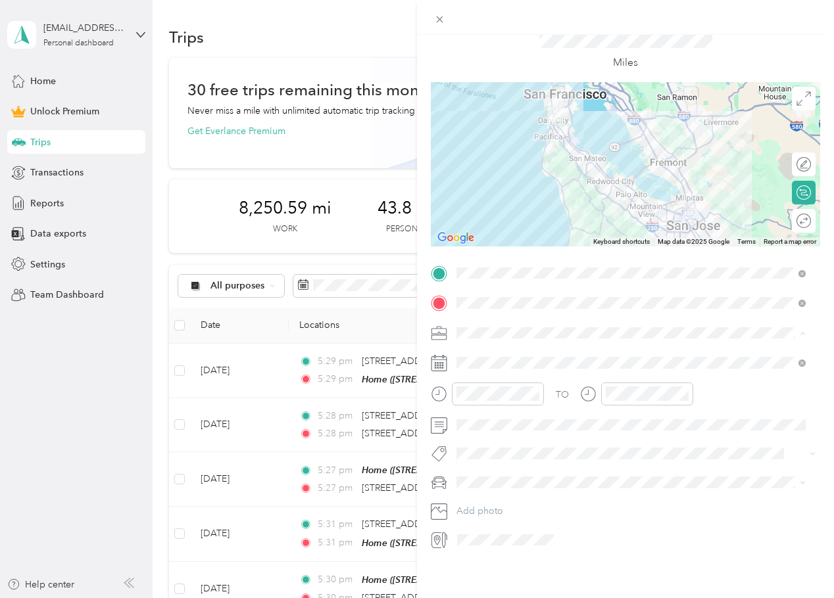
click at [496, 350] on div "Work" at bounding box center [631, 346] width 340 height 14
click at [493, 426] on icon at bounding box center [489, 427] width 13 height 13
click at [504, 539] on div "22" at bounding box center [501, 535] width 17 height 16
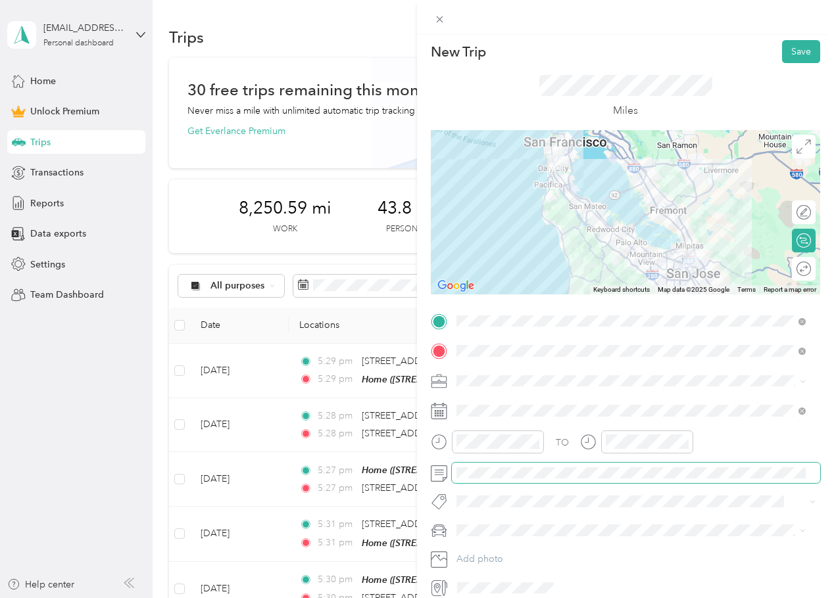
scroll to position [0, 0]
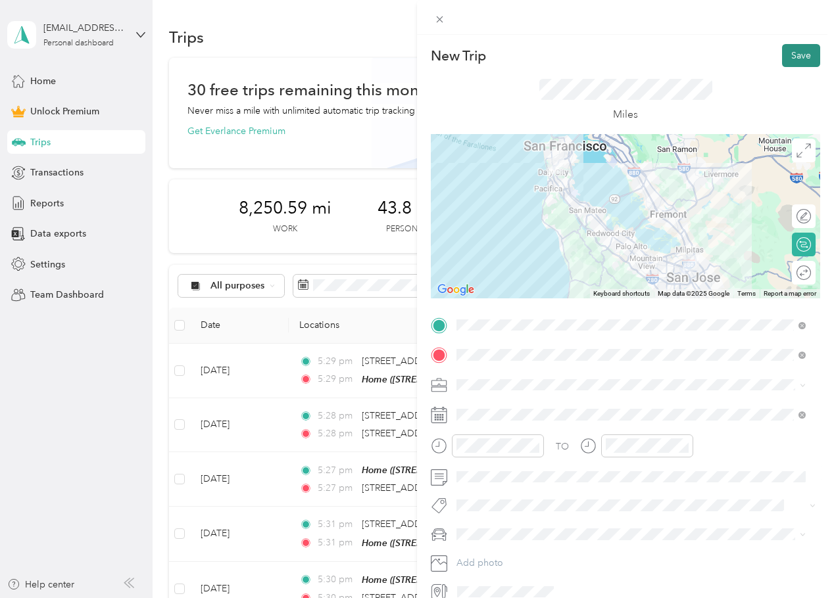
click at [782, 52] on button "Save" at bounding box center [801, 55] width 38 height 23
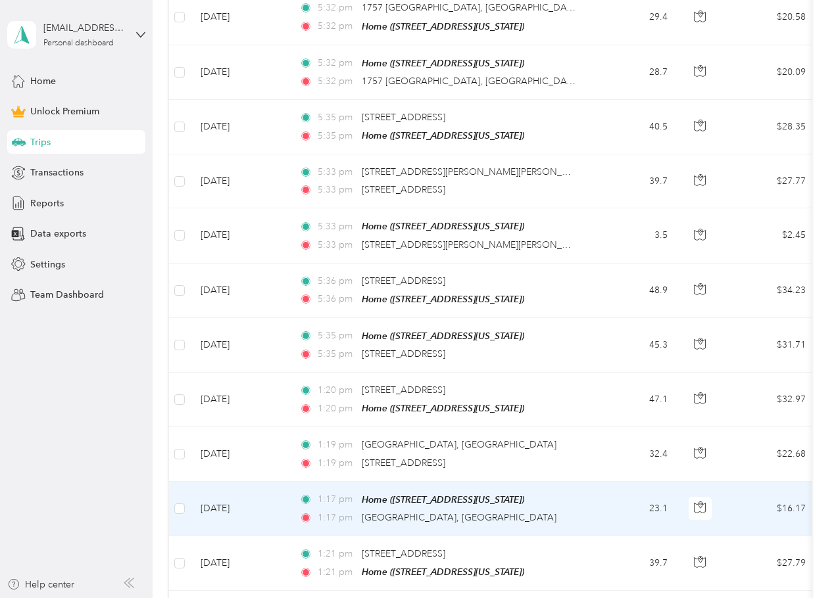
scroll to position [723, 0]
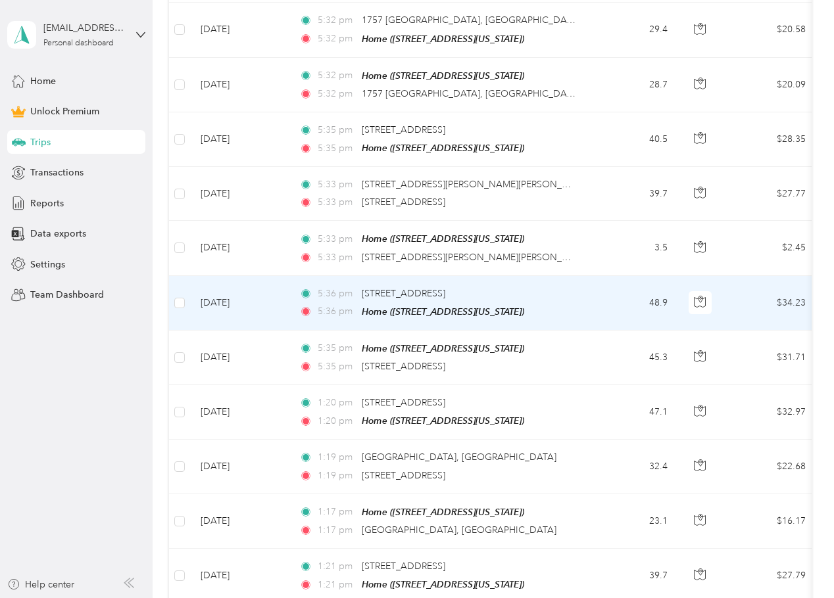
click at [618, 276] on td "48.9" at bounding box center [634, 303] width 87 height 55
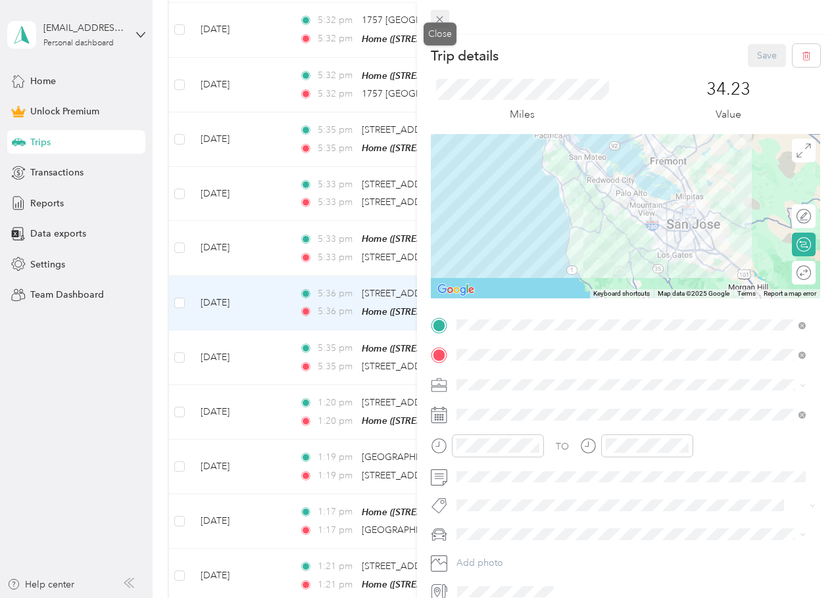
click at [447, 598] on div "Trip details Save This trip cannot be edited because it is either under review,…" at bounding box center [413, 598] width 827 height 0
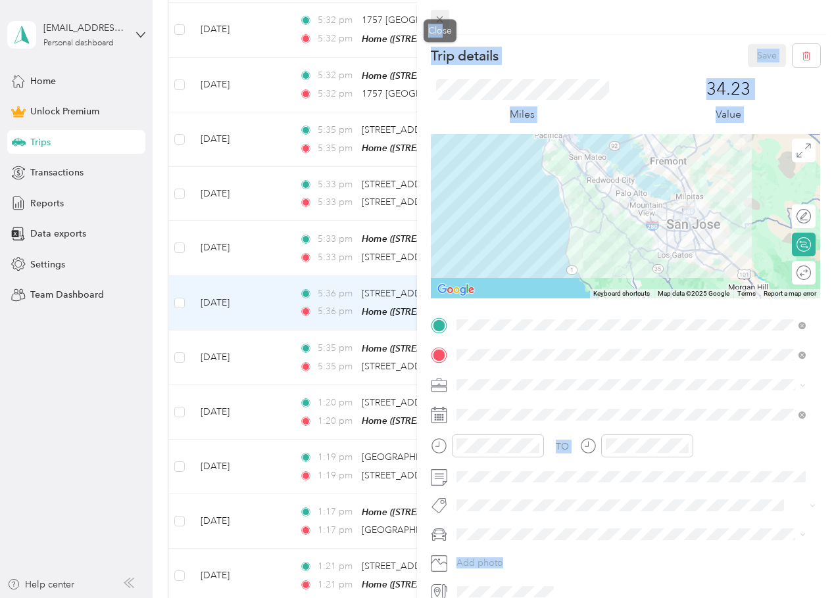
click at [440, 598] on div "Trip details Save This trip cannot be edited because it is either under review,…" at bounding box center [413, 598] width 827 height 0
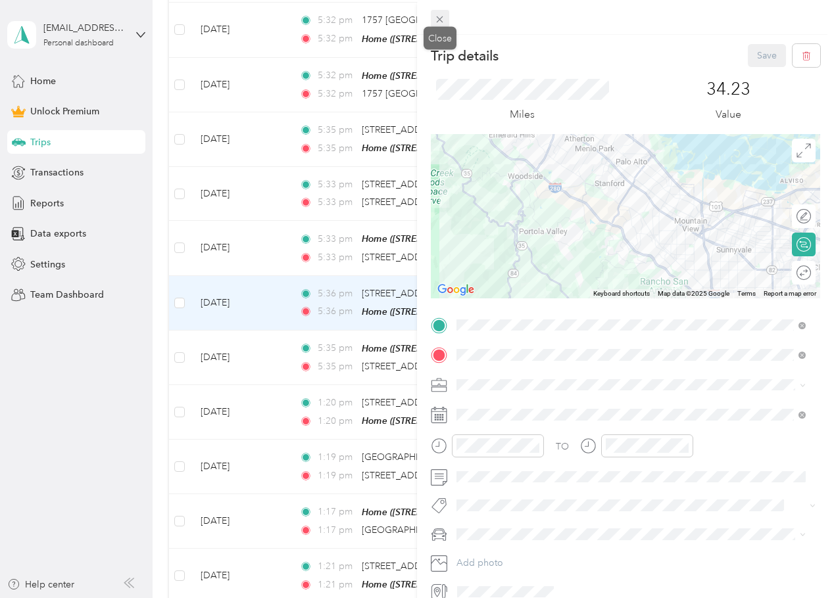
click at [439, 22] on icon at bounding box center [439, 19] width 11 height 11
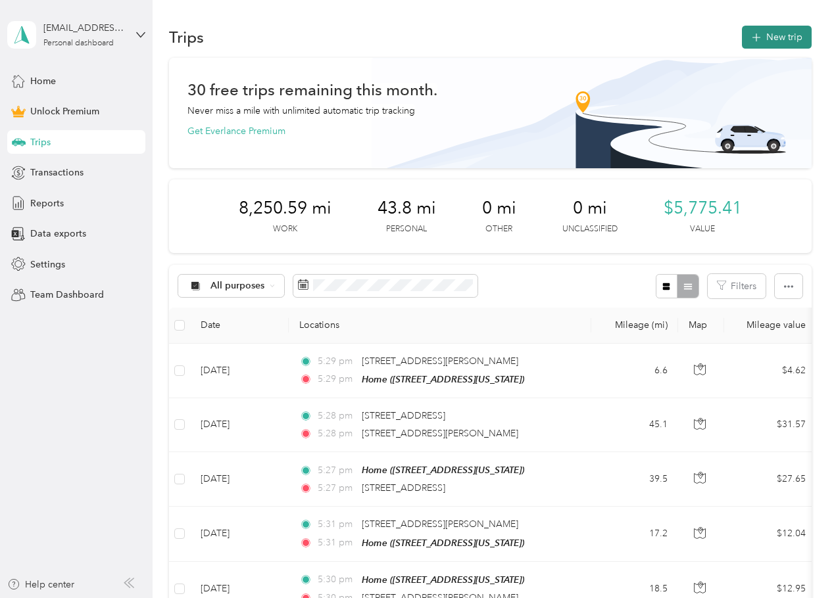
click at [765, 29] on button "New trip" at bounding box center [777, 37] width 70 height 23
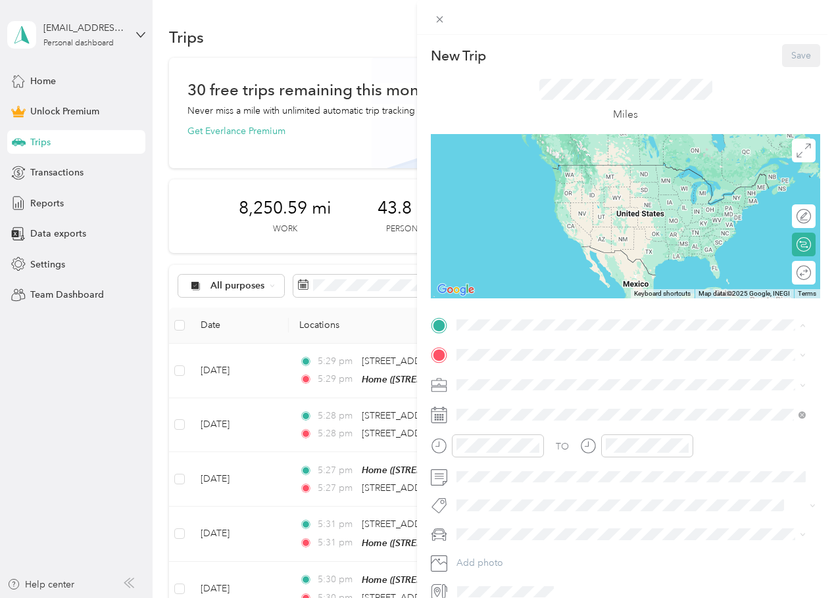
click at [504, 376] on strong "Home" at bounding box center [494, 378] width 26 height 12
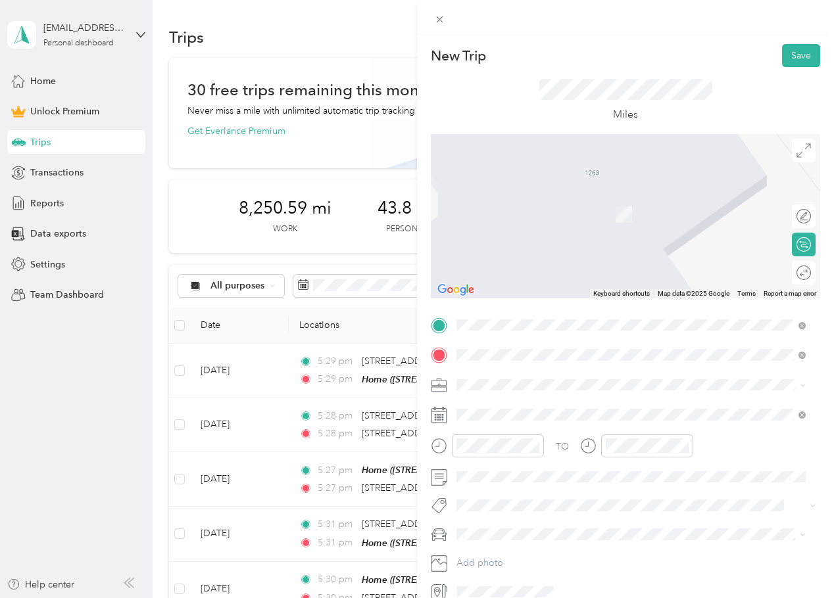
click at [556, 408] on span "[STREET_ADDRESS][US_STATE]" at bounding box center [547, 403] width 132 height 12
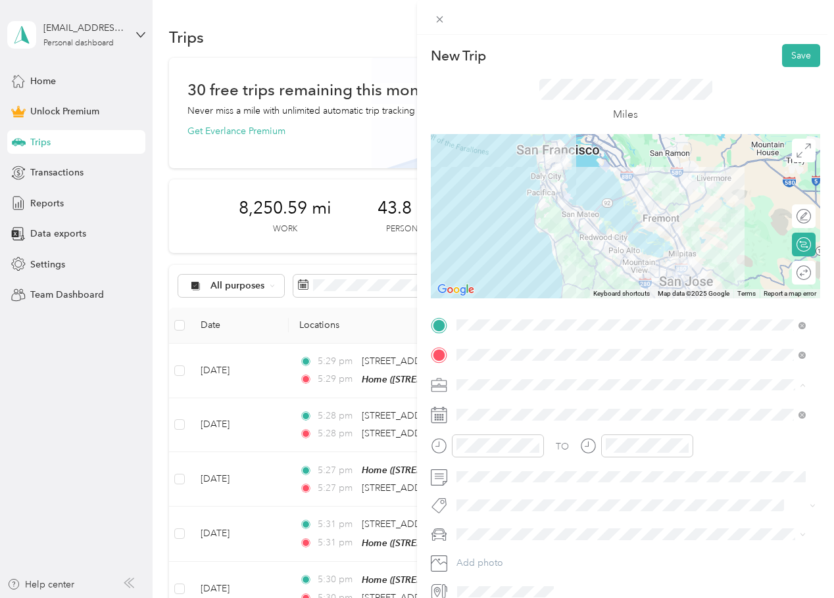
click at [484, 411] on div "Work" at bounding box center [631, 408] width 340 height 14
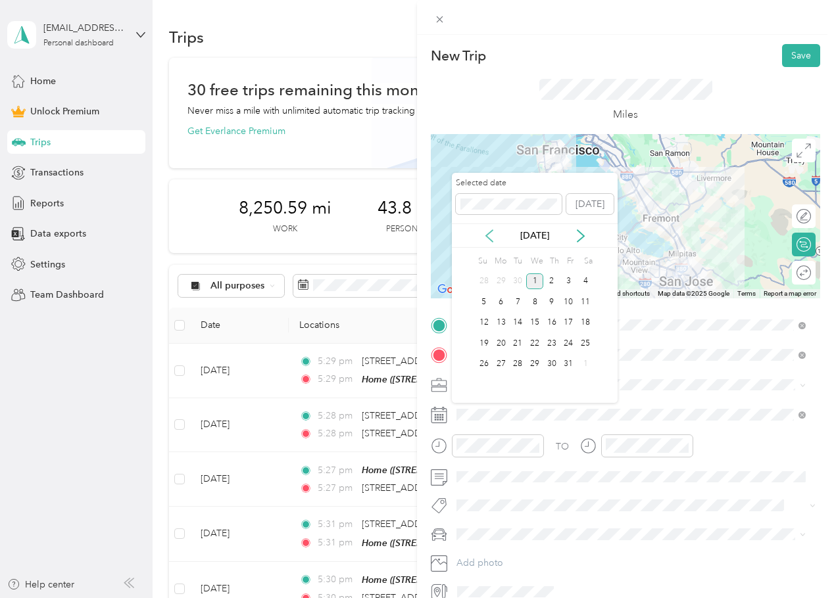
click at [493, 240] on icon at bounding box center [489, 236] width 13 height 13
click at [568, 326] on div "19" at bounding box center [568, 323] width 17 height 16
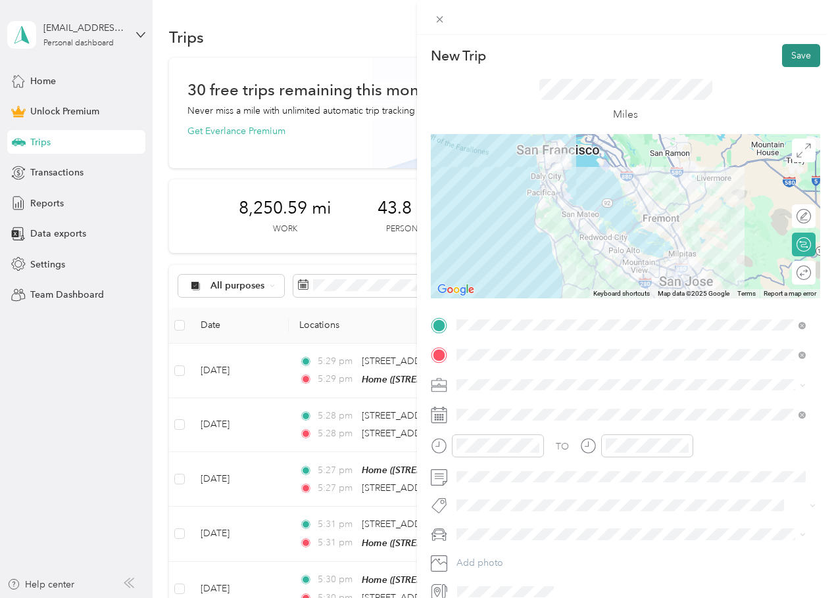
click at [790, 50] on button "Save" at bounding box center [801, 55] width 38 height 23
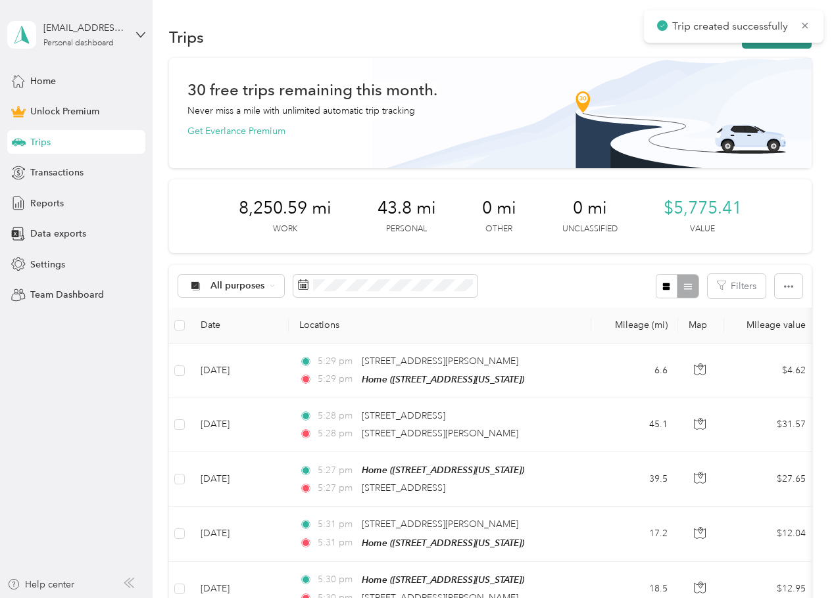
click at [778, 48] on button "New trip" at bounding box center [777, 37] width 70 height 23
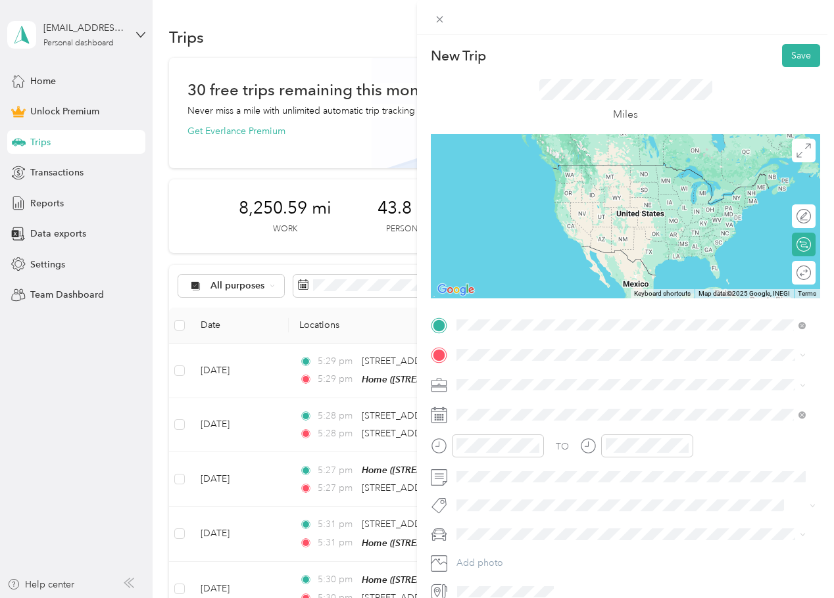
click at [531, 379] on span "[STREET_ADDRESS][US_STATE]" at bounding box center [547, 373] width 132 height 12
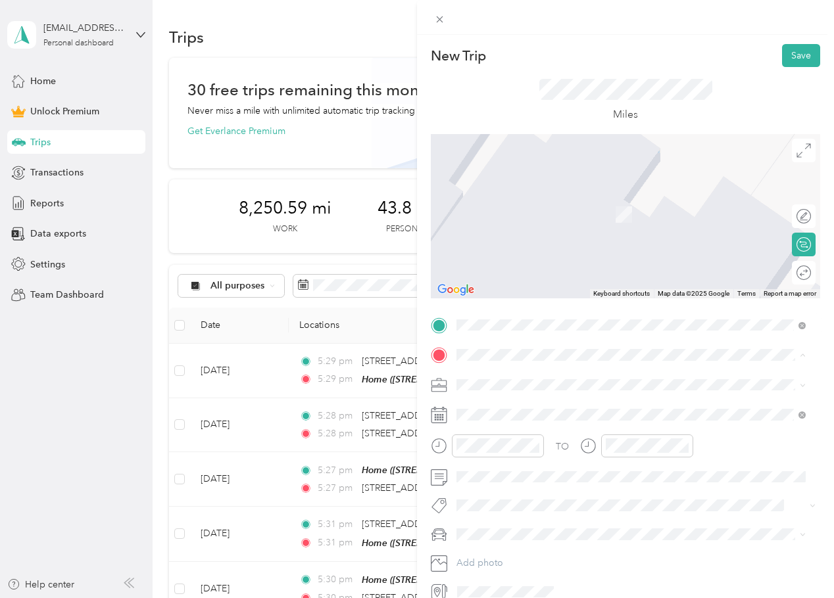
click at [513, 396] on li "Home [STREET_ADDRESS][US_STATE]" at bounding box center [631, 415] width 358 height 41
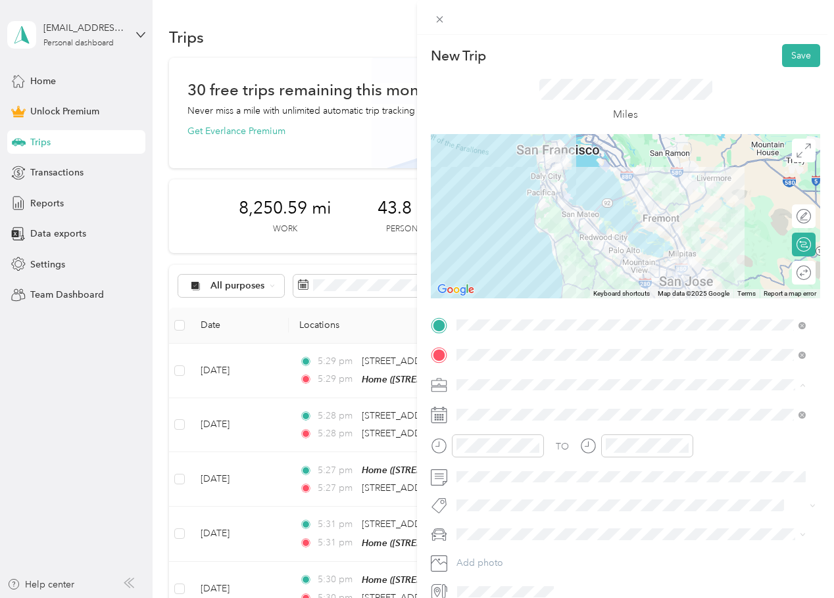
click at [504, 416] on ol "Work Personal Real Estate Photography Creative Other Charity Medical Moving Com…" at bounding box center [631, 489] width 358 height 184
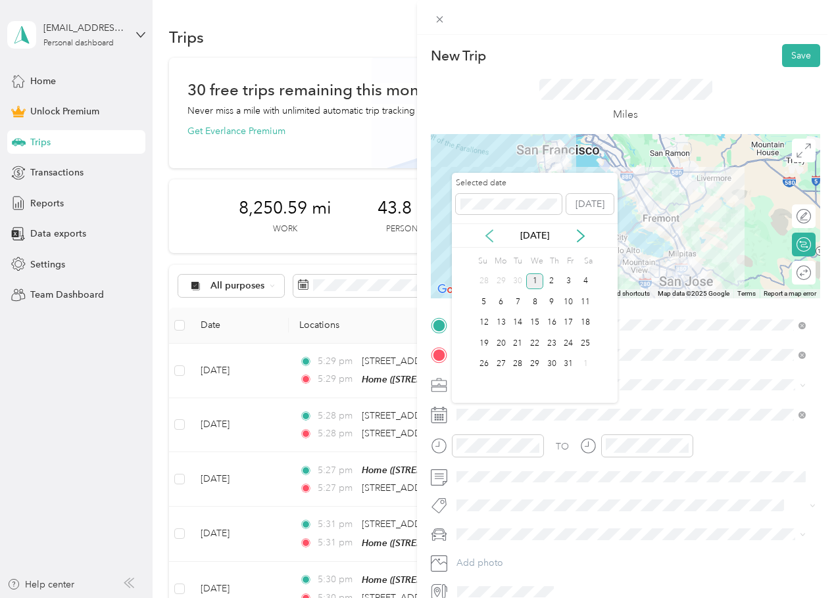
click at [493, 237] on icon at bounding box center [489, 236] width 13 height 13
click at [572, 327] on div "19" at bounding box center [568, 323] width 17 height 16
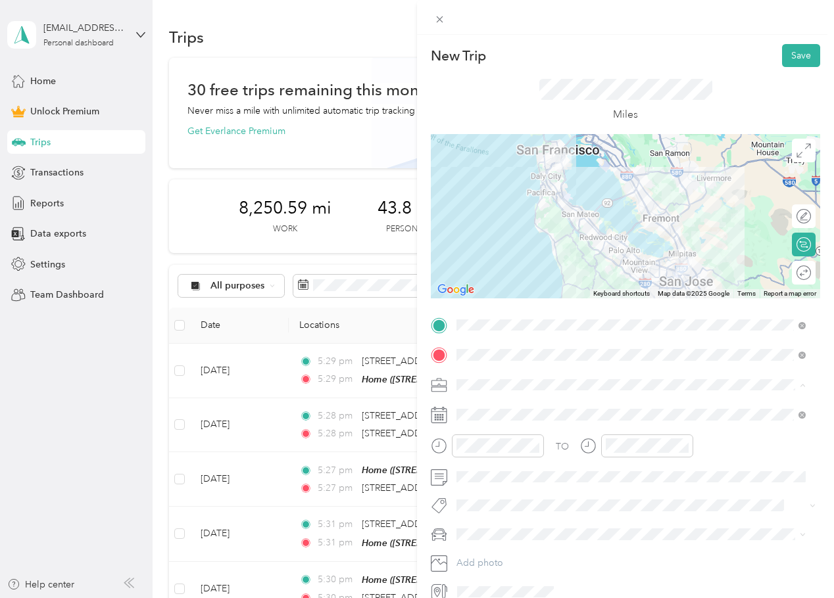
drag, startPoint x: 489, startPoint y: 408, endPoint x: 496, endPoint y: 412, distance: 7.4
click at [489, 408] on div "Work" at bounding box center [631, 408] width 340 height 14
click at [797, 55] on button "Save" at bounding box center [801, 55] width 38 height 23
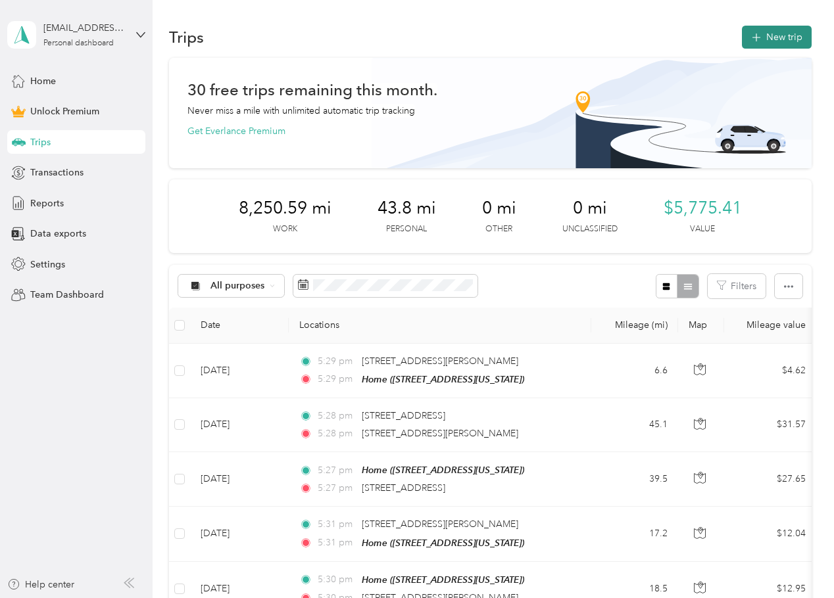
click at [766, 43] on button "New trip" at bounding box center [777, 37] width 70 height 23
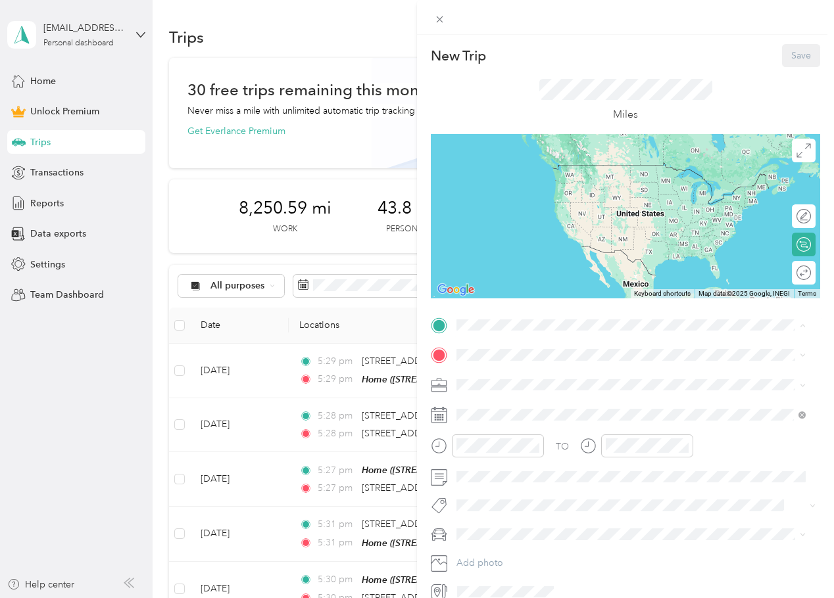
click at [512, 377] on div "Home" at bounding box center [547, 378] width 132 height 12
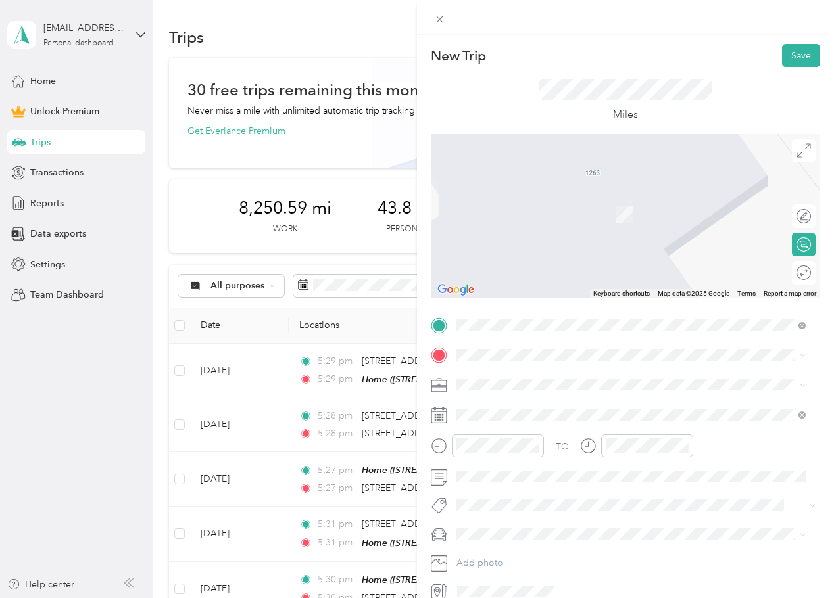
click at [516, 368] on div "TO Add photo" at bounding box center [625, 459] width 389 height 288
drag, startPoint x: 569, startPoint y: 404, endPoint x: 575, endPoint y: 407, distance: 7.4
click at [569, 404] on span "[STREET_ADDRESS][US_STATE]" at bounding box center [547, 403] width 132 height 12
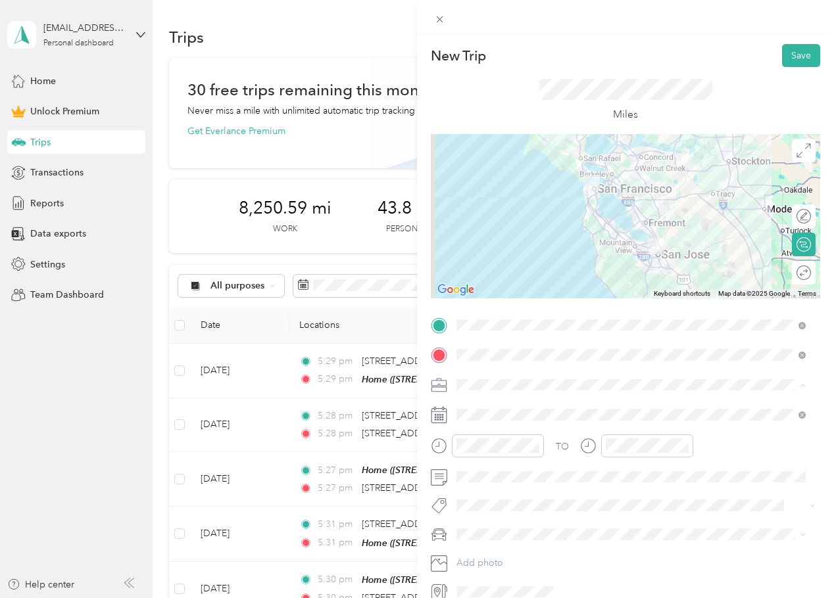
click at [490, 406] on div "Work" at bounding box center [631, 408] width 340 height 14
click at [496, 425] on span at bounding box center [636, 414] width 368 height 21
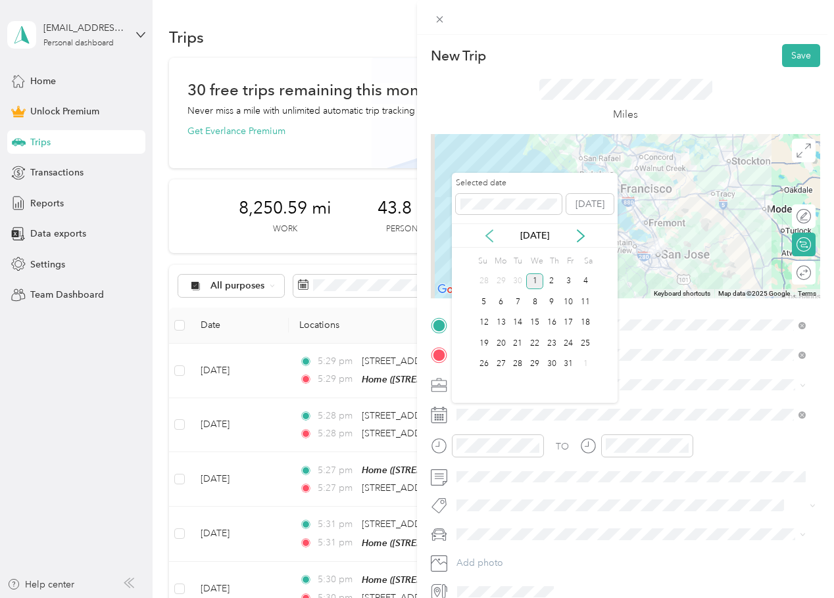
click at [492, 230] on icon at bounding box center [489, 236] width 13 height 13
click at [552, 322] on div "18" at bounding box center [551, 323] width 17 height 16
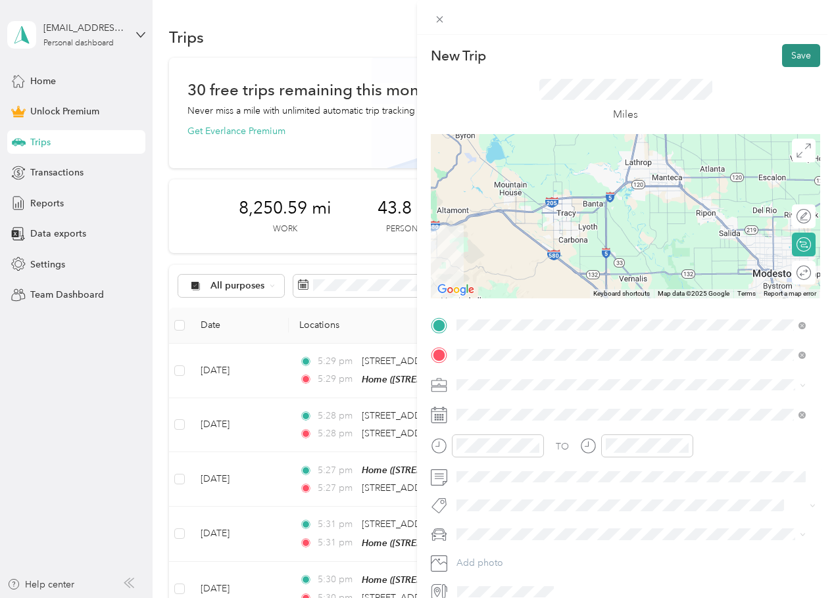
click at [803, 55] on button "Save" at bounding box center [801, 55] width 38 height 23
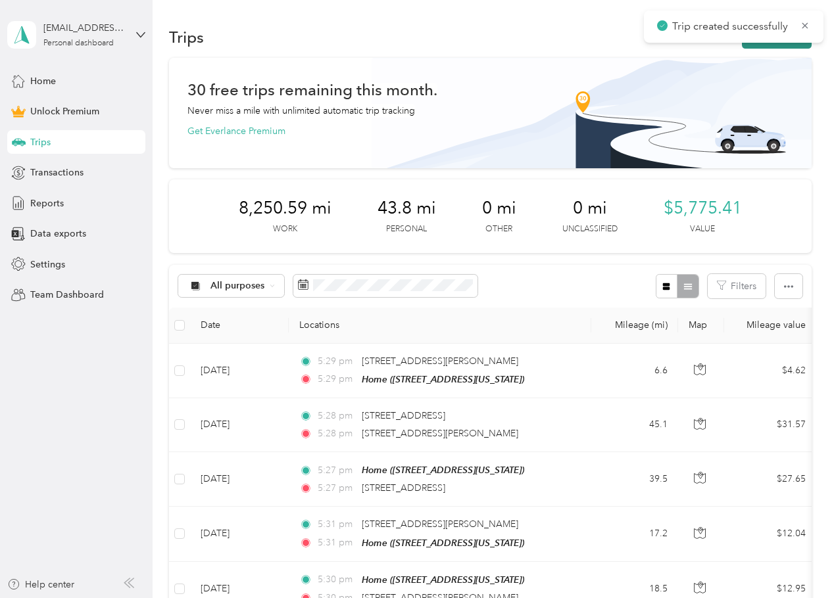
click at [766, 43] on button "New trip" at bounding box center [777, 37] width 70 height 23
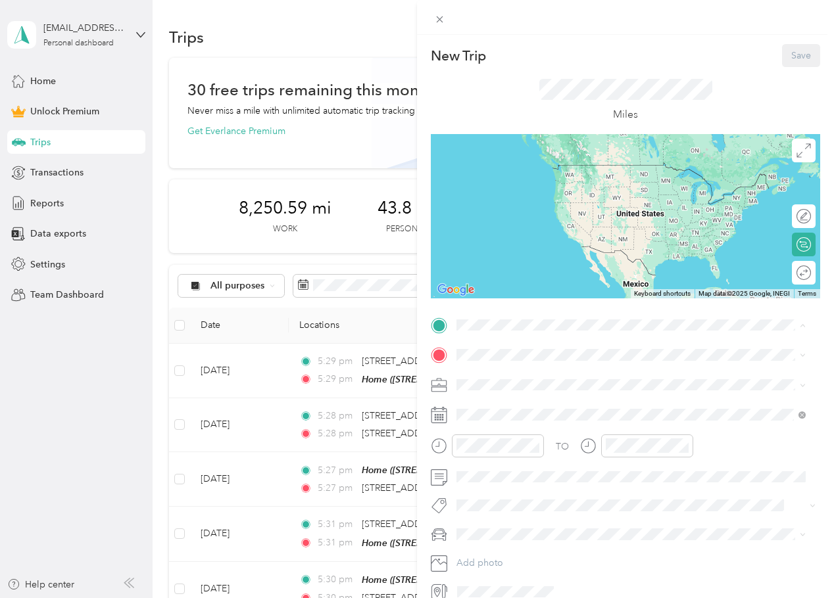
click at [535, 372] on div "Home" at bounding box center [547, 378] width 132 height 12
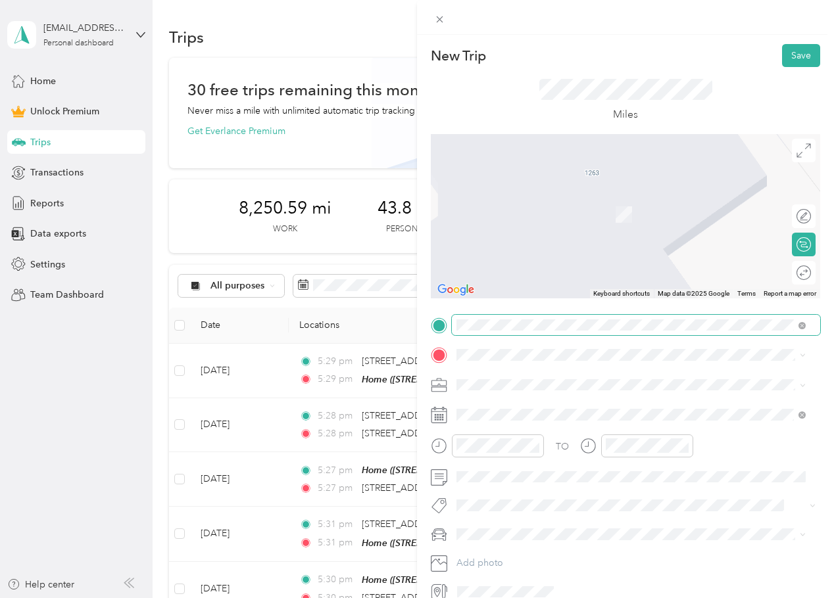
click at [798, 326] on span at bounding box center [800, 325] width 12 height 9
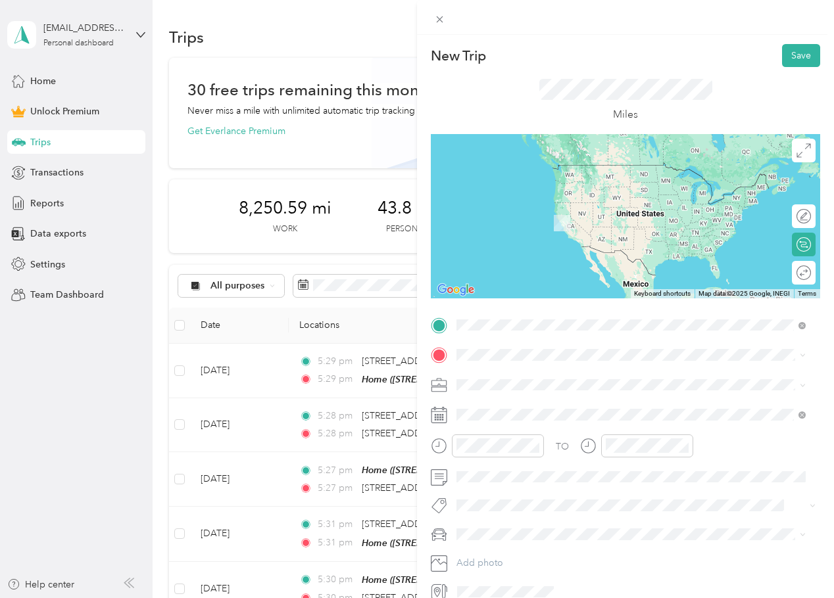
click at [557, 376] on span "[STREET_ADDRESS][US_STATE]" at bounding box center [547, 373] width 132 height 12
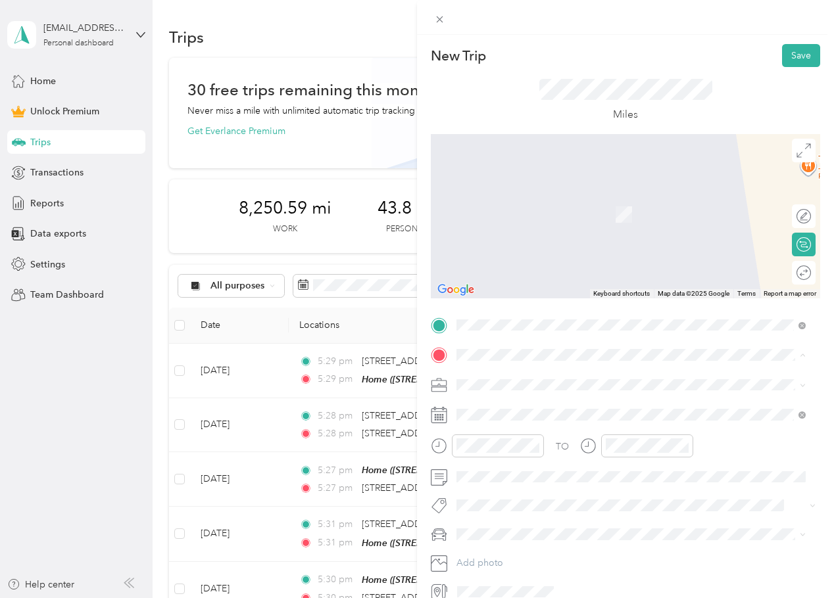
click at [545, 408] on div "Home" at bounding box center [547, 407] width 132 height 12
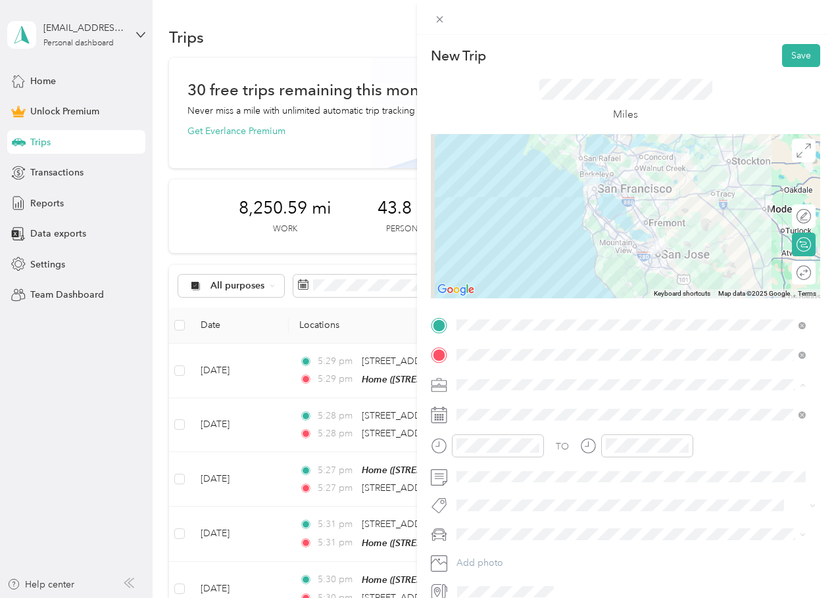
click at [491, 406] on div "Work" at bounding box center [631, 408] width 340 height 14
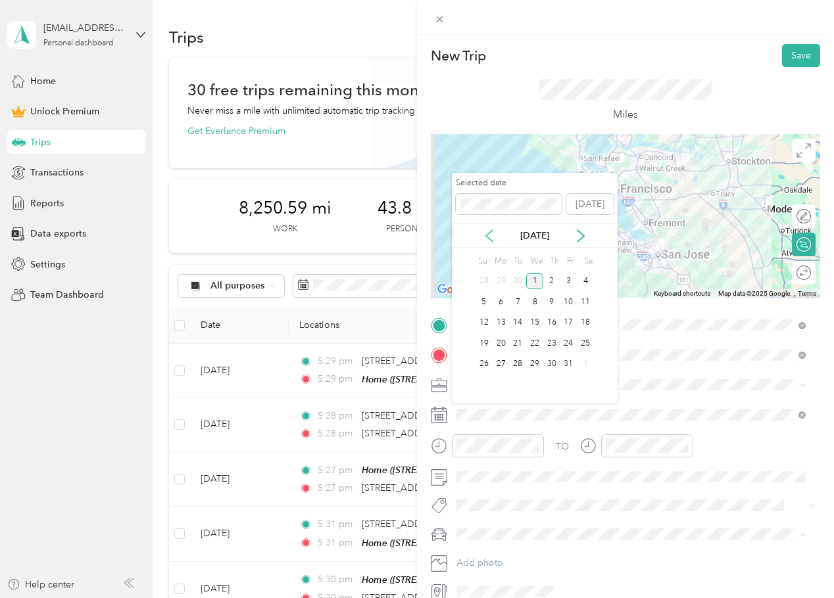
click at [483, 230] on icon at bounding box center [489, 236] width 13 height 13
click at [550, 324] on div "18" at bounding box center [551, 323] width 17 height 16
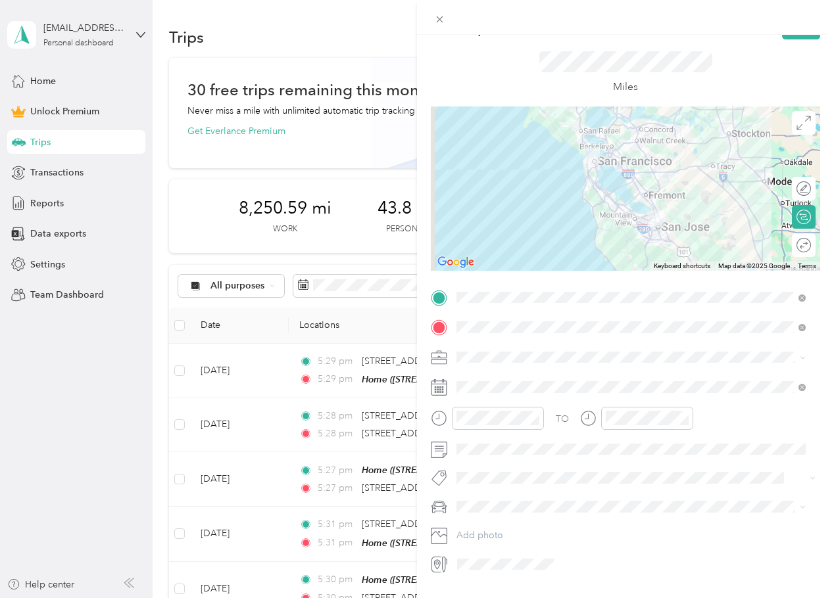
scroll to position [62, 0]
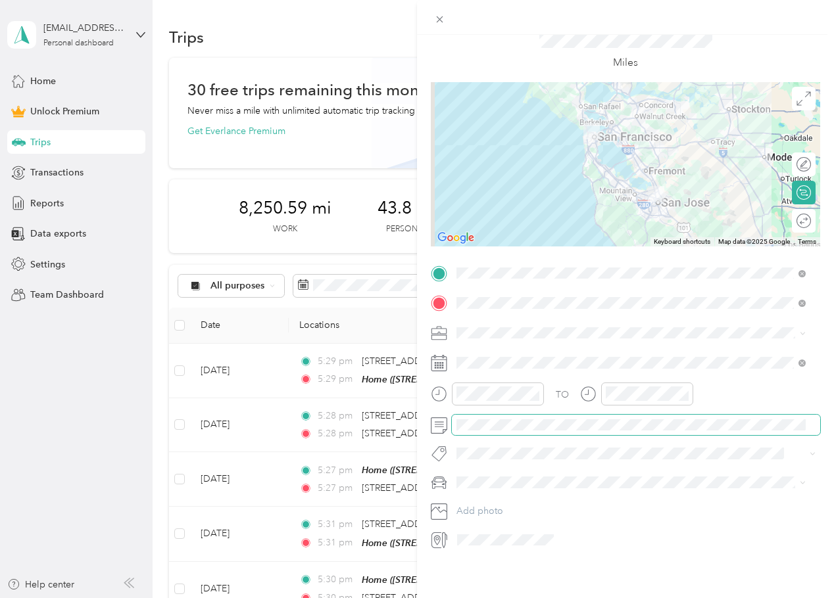
click at [521, 424] on span at bounding box center [636, 425] width 368 height 21
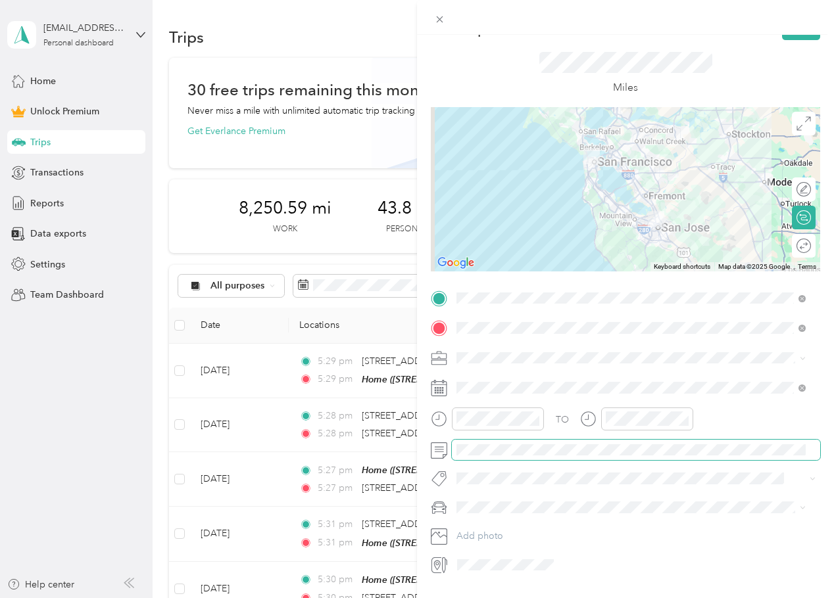
scroll to position [0, 0]
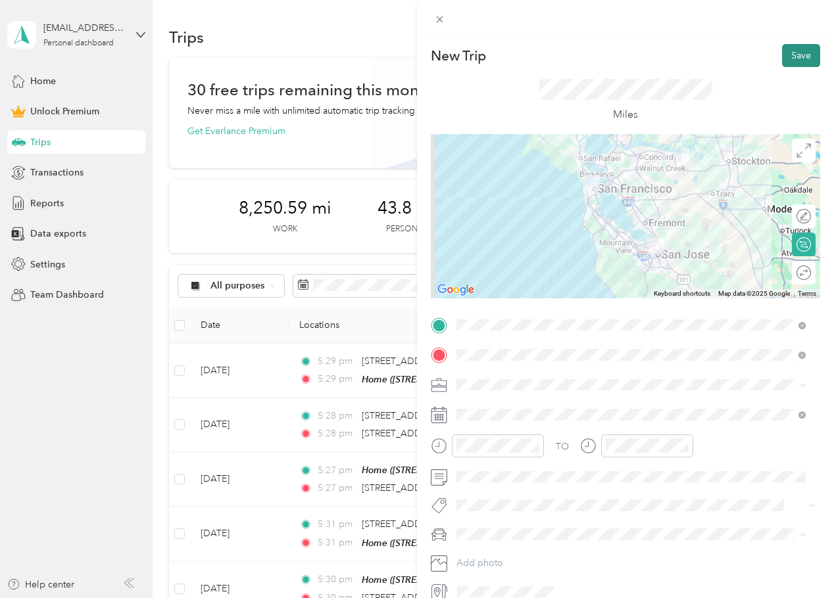
click at [799, 51] on button "Save" at bounding box center [801, 55] width 38 height 23
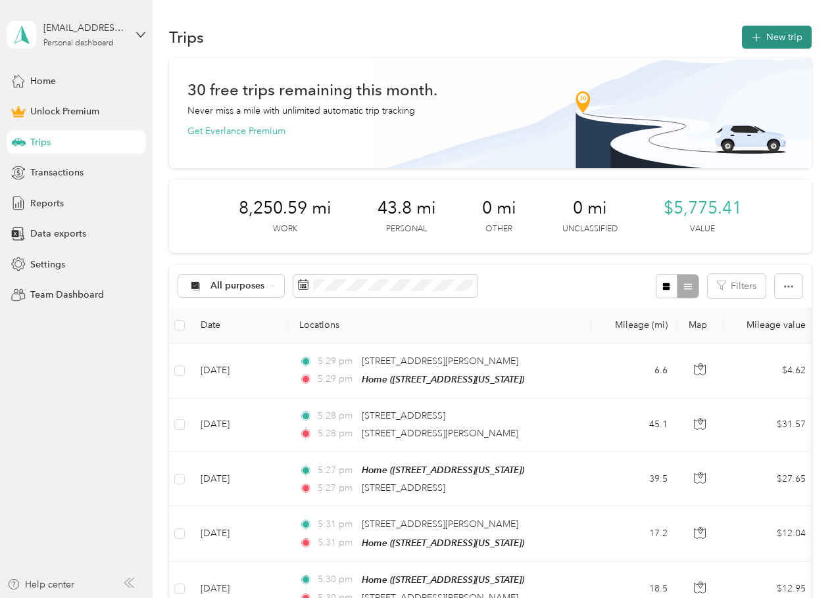
click at [763, 30] on button "New trip" at bounding box center [777, 37] width 70 height 23
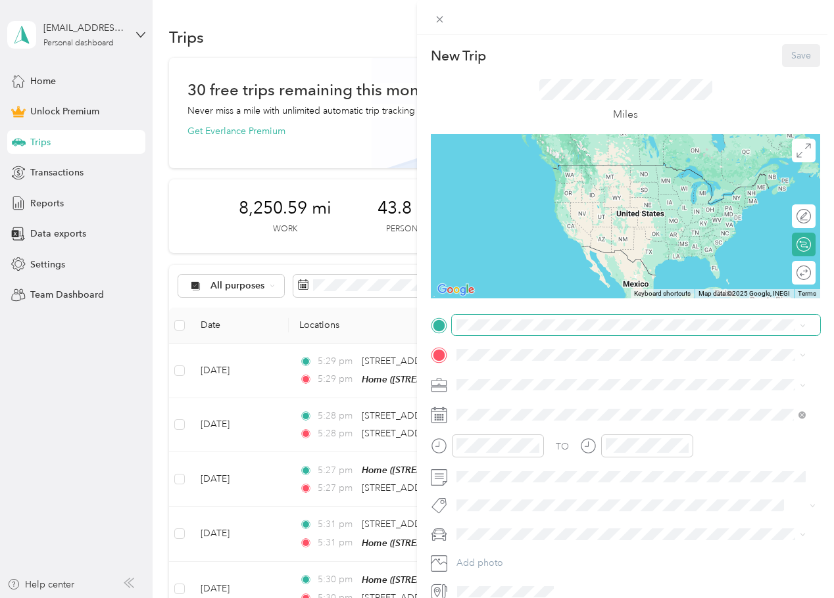
click at [576, 332] on span at bounding box center [636, 325] width 368 height 21
click at [524, 383] on div "Home [STREET_ADDRESS][US_STATE]" at bounding box center [547, 385] width 132 height 28
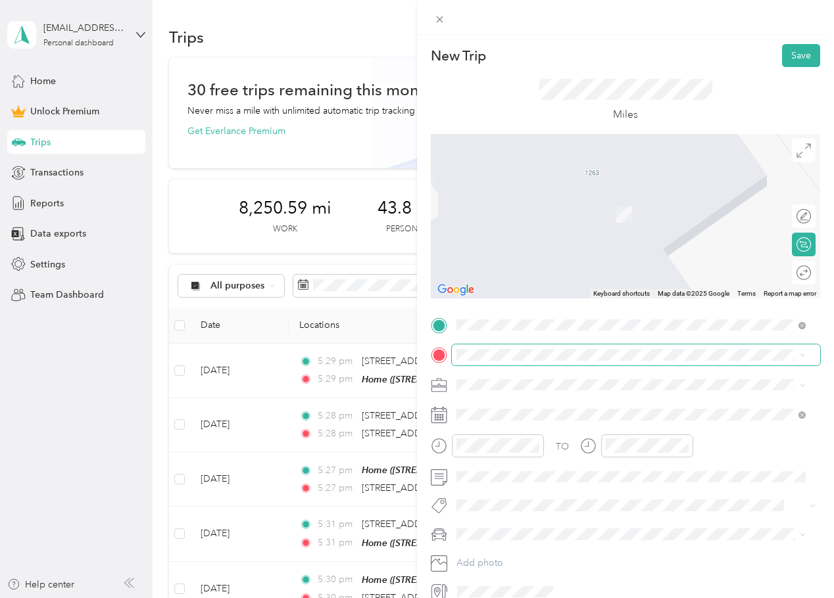
click at [552, 363] on span at bounding box center [636, 355] width 368 height 21
click at [613, 406] on span "[STREET_ADDRESS][US_STATE]" at bounding box center [547, 403] width 132 height 12
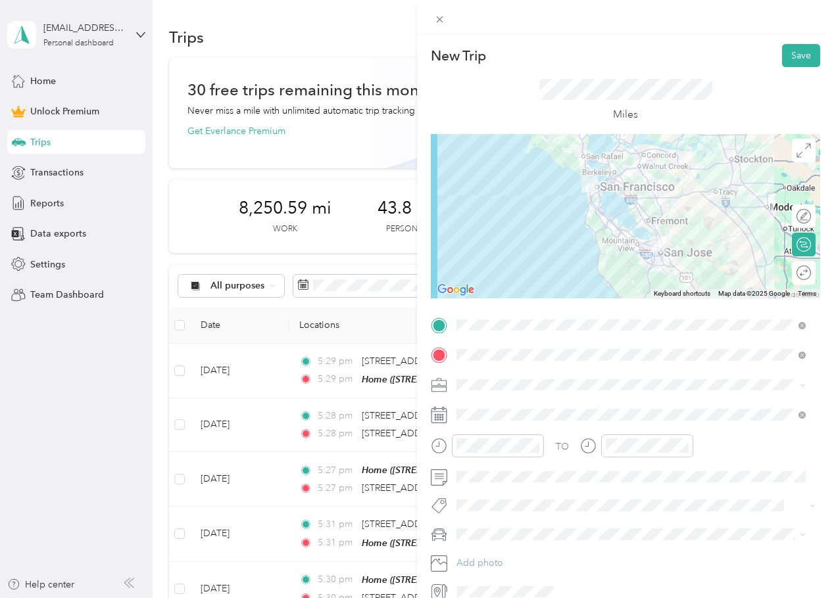
click at [486, 409] on div "Work" at bounding box center [631, 407] width 340 height 14
click at [495, 420] on span at bounding box center [636, 414] width 368 height 21
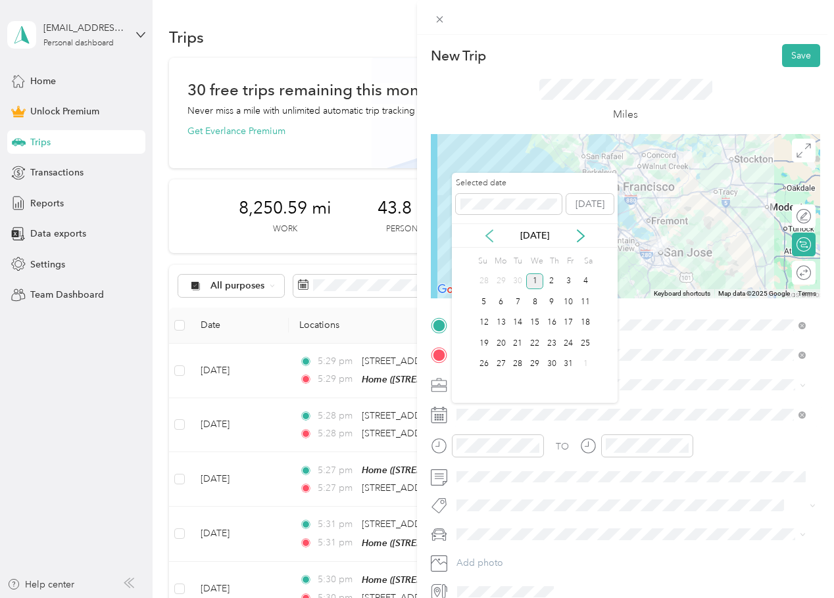
click at [495, 239] on icon at bounding box center [489, 236] width 13 height 13
click at [539, 327] on div "17" at bounding box center [534, 323] width 17 height 16
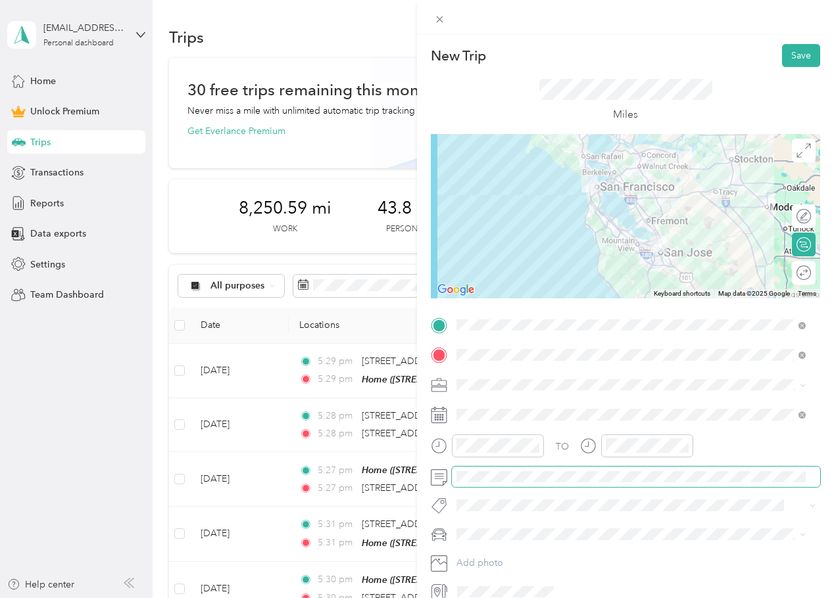
click at [416, 480] on div "New Trip Save This trip cannot be edited because it is either under review, app…" at bounding box center [417, 299] width 834 height 598
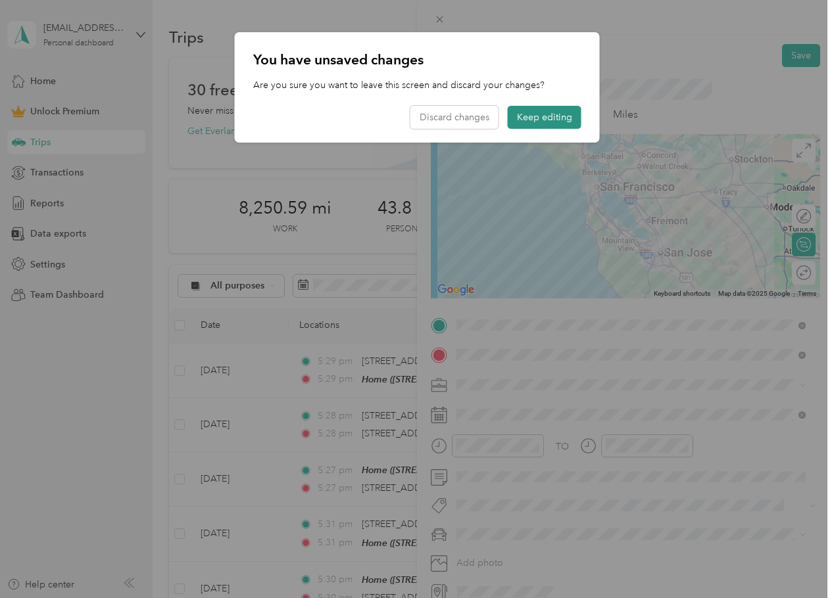
click at [536, 122] on button "Keep editing" at bounding box center [545, 117] width 74 height 23
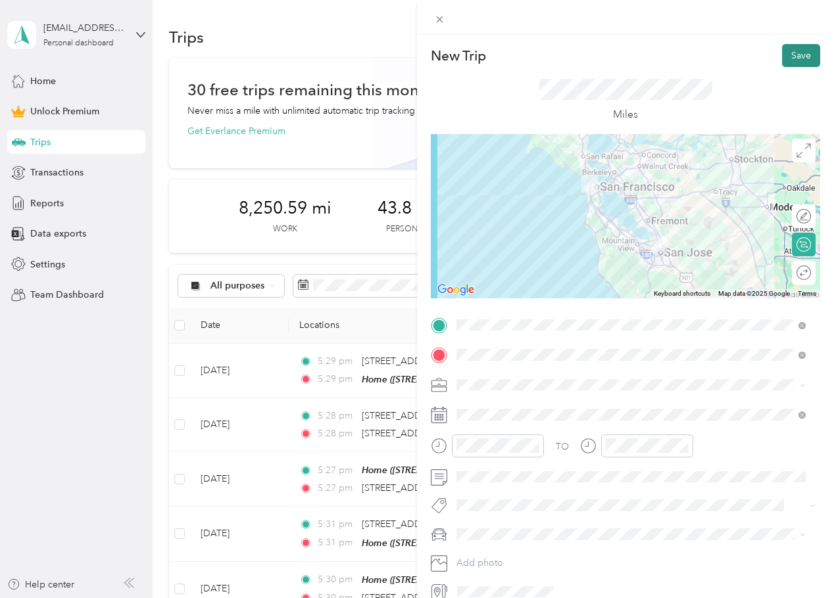
click at [787, 55] on button "Save" at bounding box center [801, 55] width 38 height 23
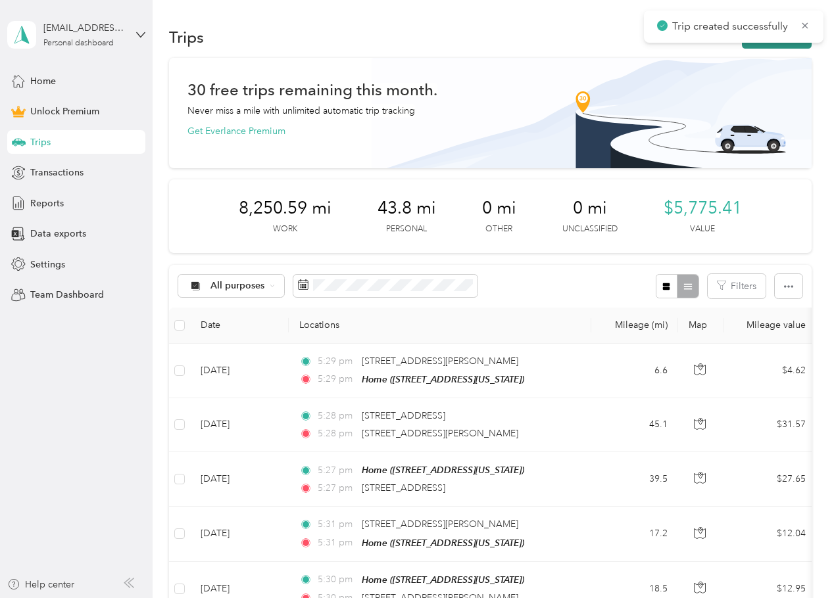
click at [783, 45] on button "New trip" at bounding box center [777, 37] width 70 height 23
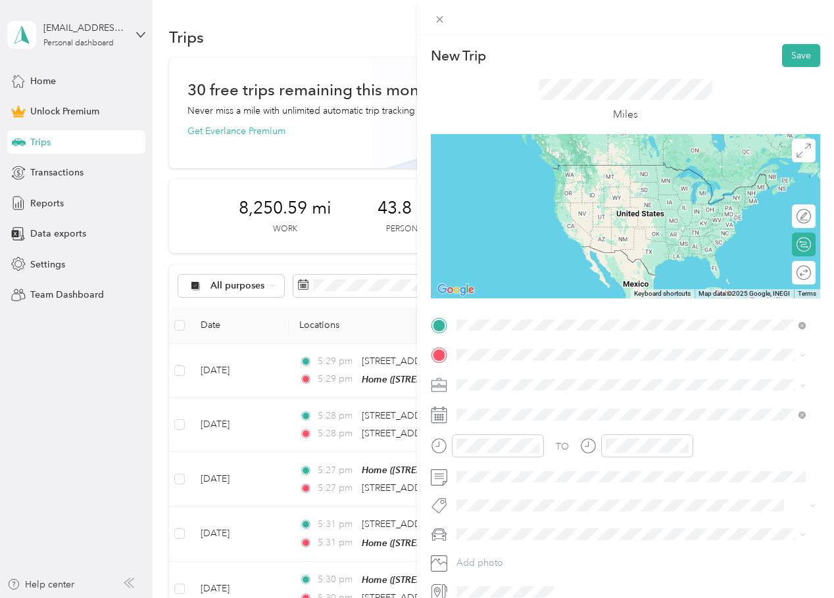
click at [593, 379] on span "[STREET_ADDRESS][US_STATE]" at bounding box center [547, 373] width 132 height 12
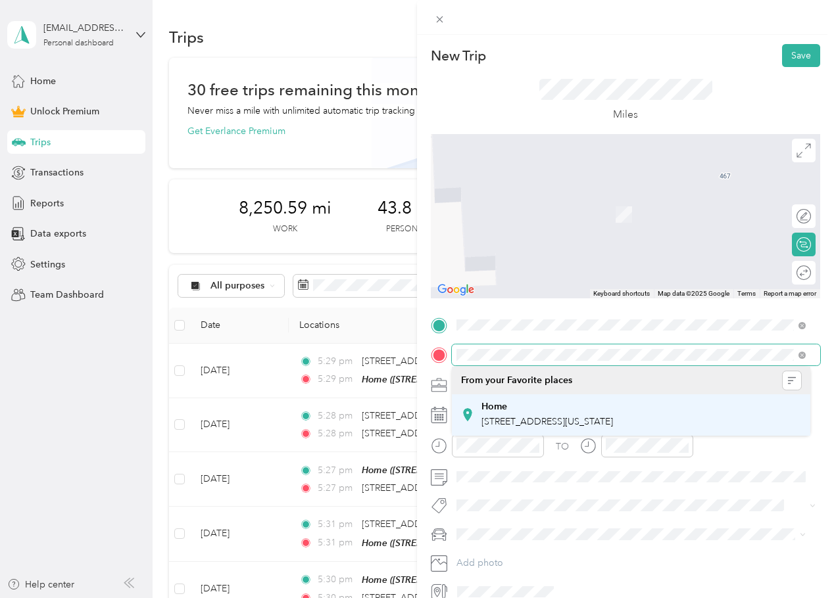
scroll to position [0, 28]
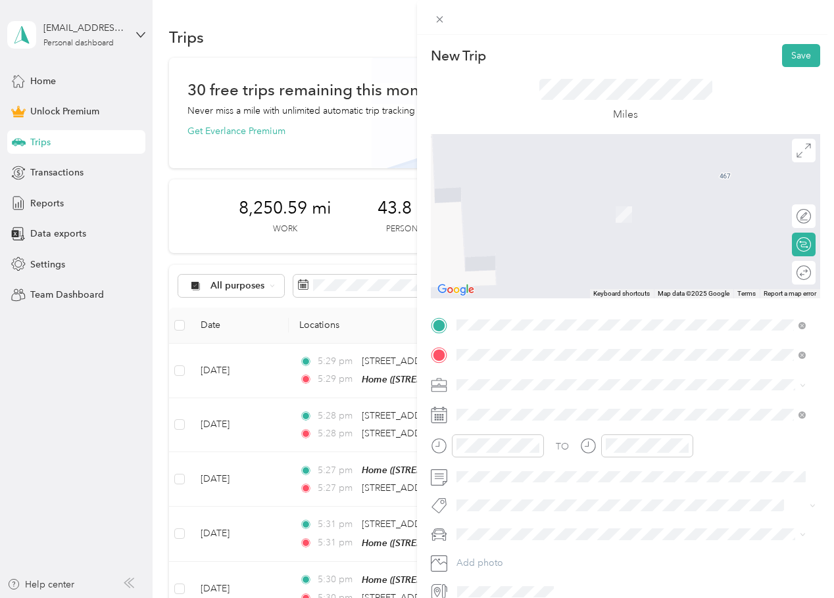
click at [583, 405] on span "[STREET_ADDRESS][US_STATE]" at bounding box center [547, 403] width 132 height 12
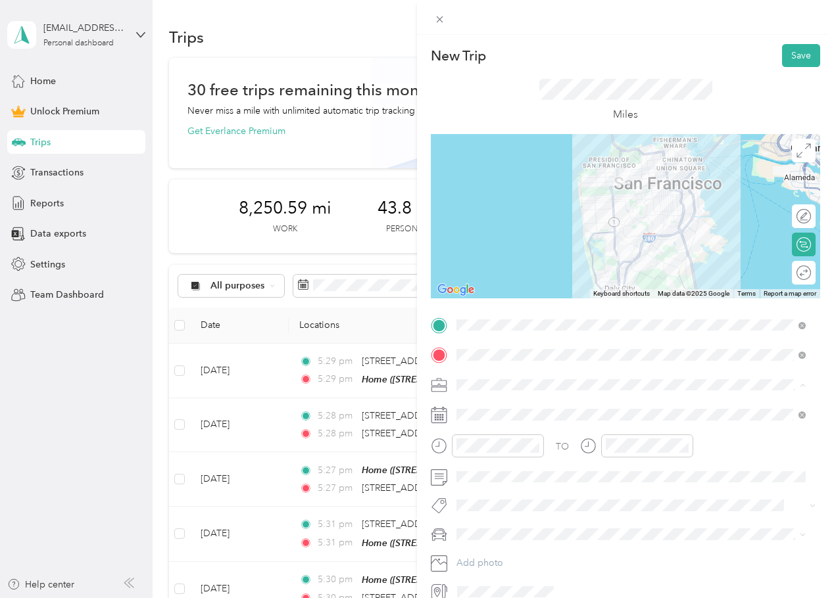
click at [495, 404] on div "Work" at bounding box center [631, 408] width 340 height 14
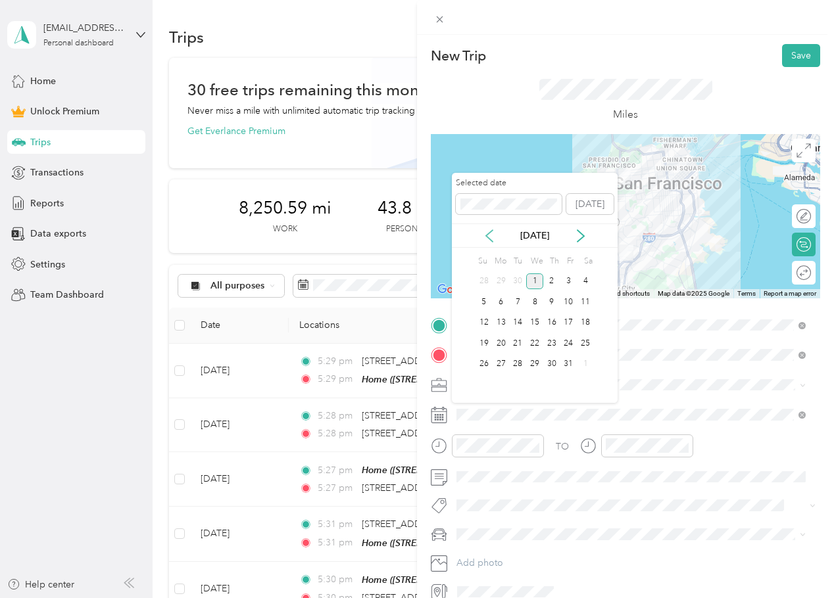
click at [491, 237] on icon at bounding box center [489, 236] width 13 height 13
click at [533, 324] on div "17" at bounding box center [534, 323] width 17 height 16
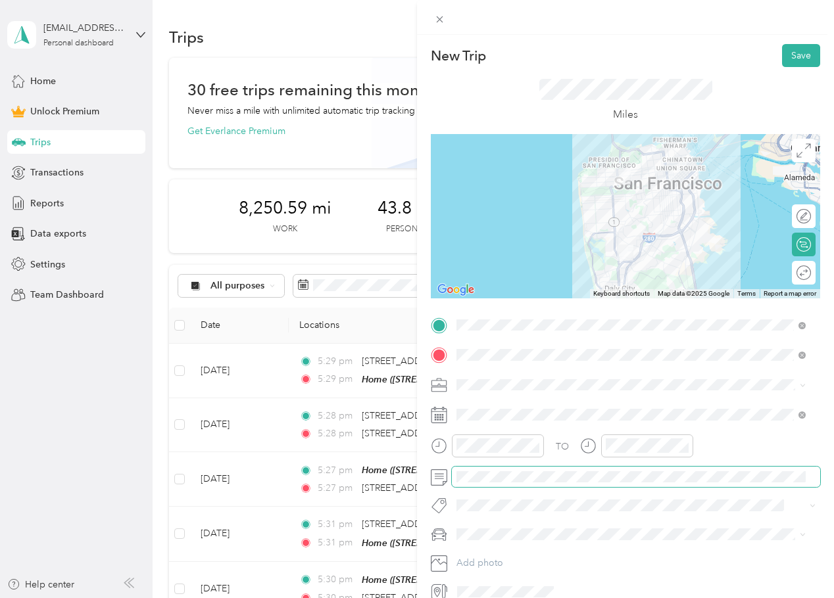
scroll to position [0, 16]
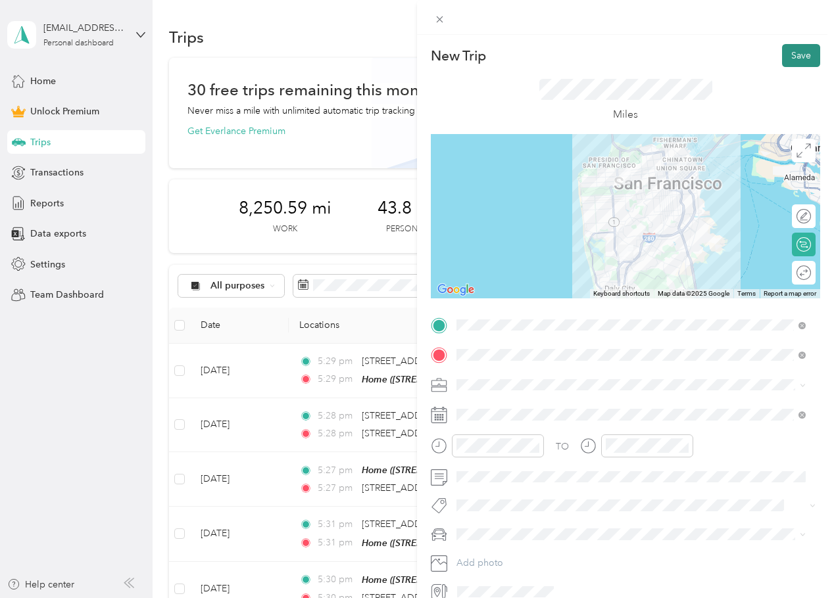
click at [790, 58] on button "Save" at bounding box center [801, 55] width 38 height 23
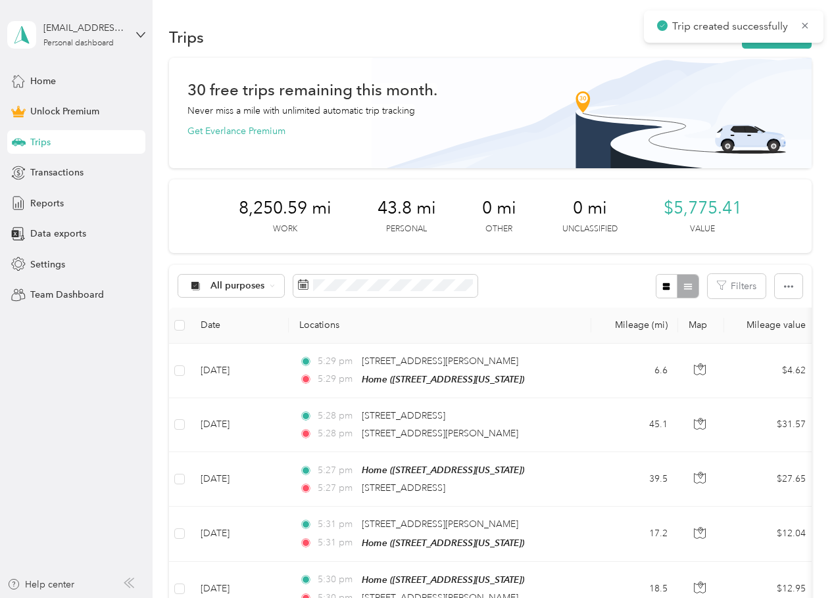
click at [769, 47] on button "New trip" at bounding box center [777, 37] width 70 height 23
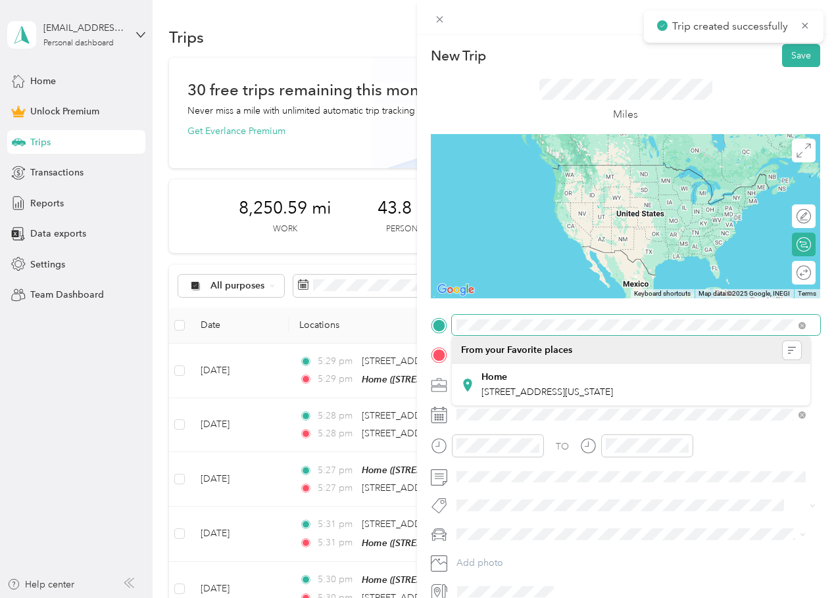
scroll to position [0, 28]
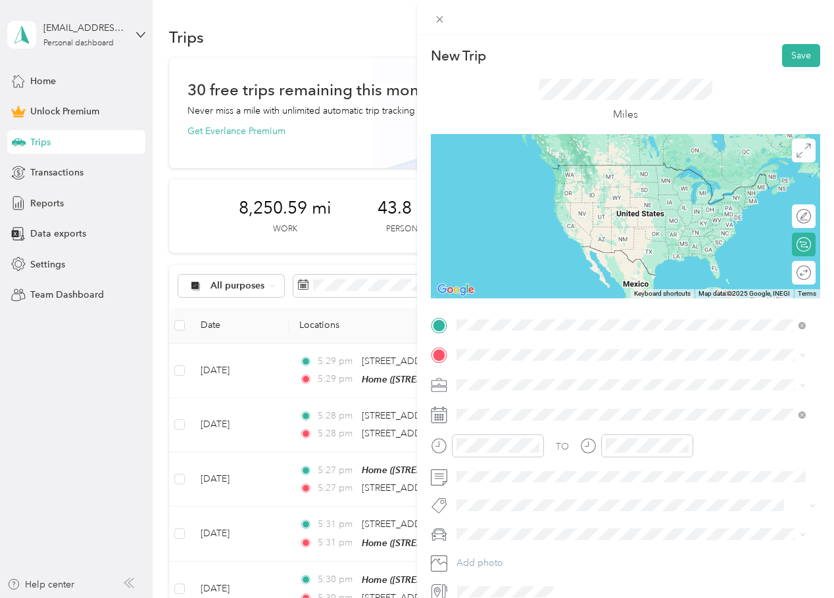
click at [566, 374] on span "[STREET_ADDRESS][US_STATE]" at bounding box center [547, 373] width 132 height 12
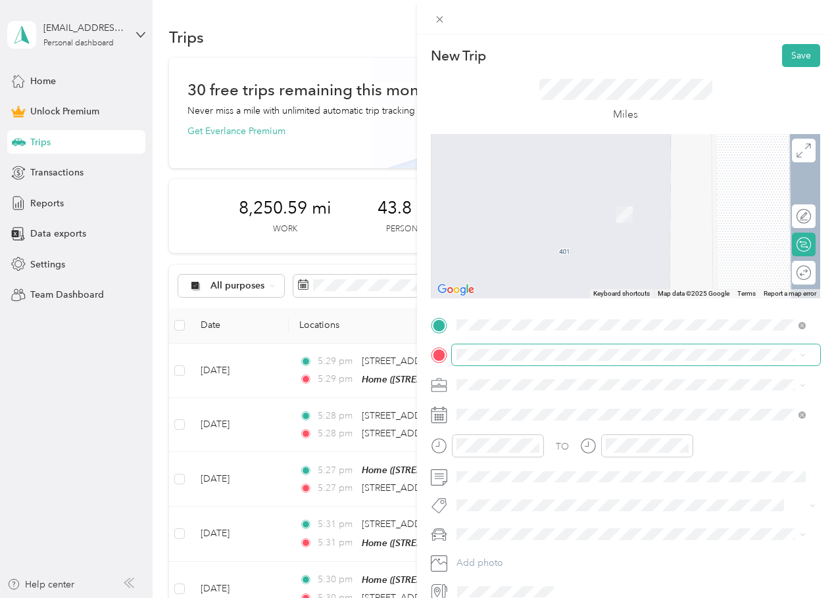
click at [502, 364] on span at bounding box center [636, 355] width 368 height 21
click at [517, 401] on div "Home" at bounding box center [547, 407] width 132 height 12
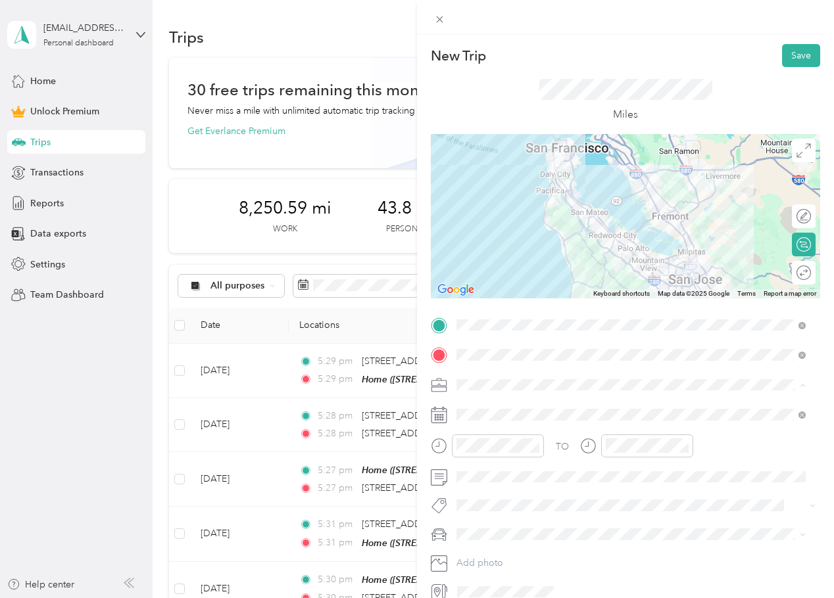
drag, startPoint x: 485, startPoint y: 411, endPoint x: 494, endPoint y: 415, distance: 10.0
click at [485, 410] on div "Work" at bounding box center [631, 408] width 340 height 14
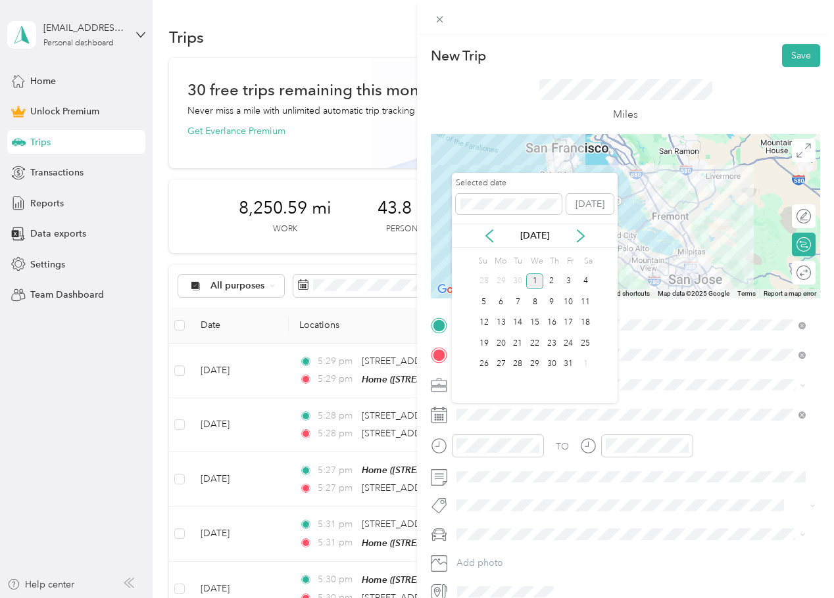
click at [496, 239] on div "[DATE]" at bounding box center [535, 236] width 166 height 14
click at [492, 237] on icon at bounding box center [489, 236] width 13 height 13
click at [533, 320] on div "17" at bounding box center [534, 323] width 17 height 16
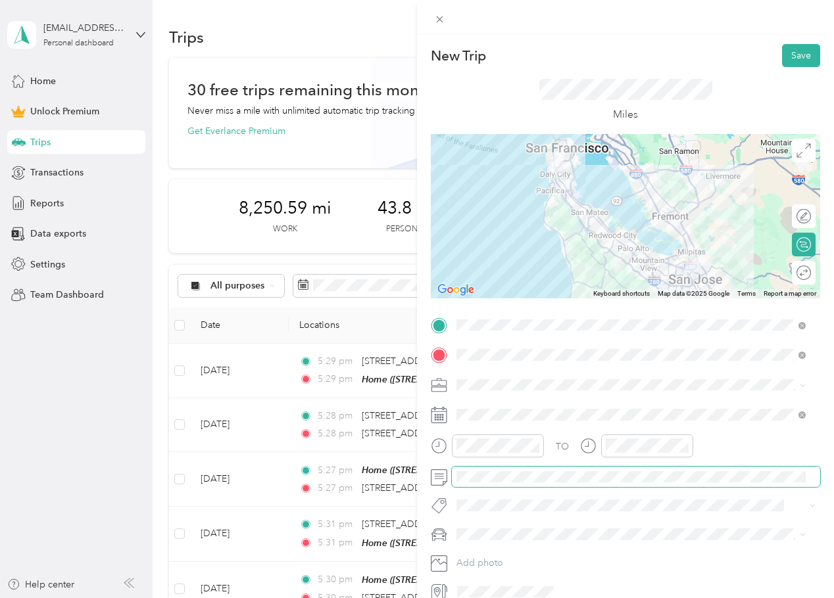
scroll to position [0, 16]
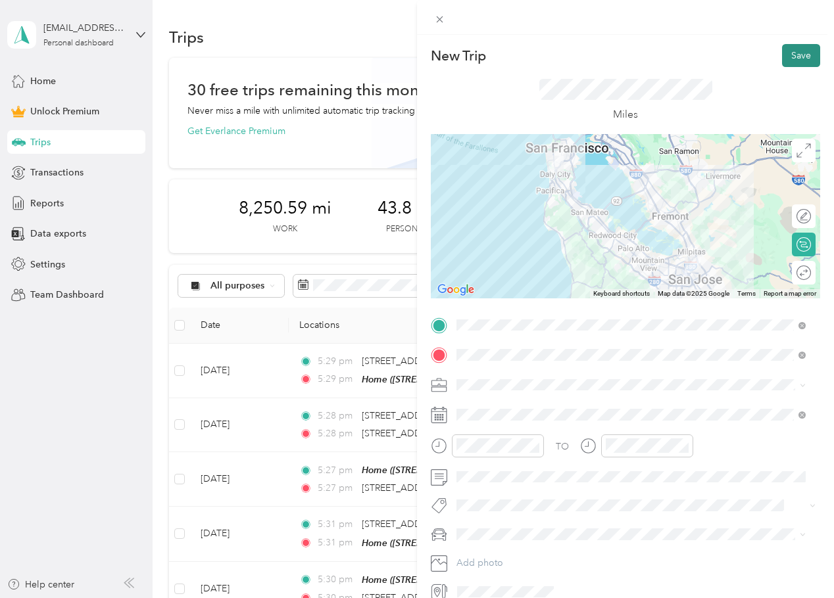
click at [782, 53] on button "Save" at bounding box center [801, 55] width 38 height 23
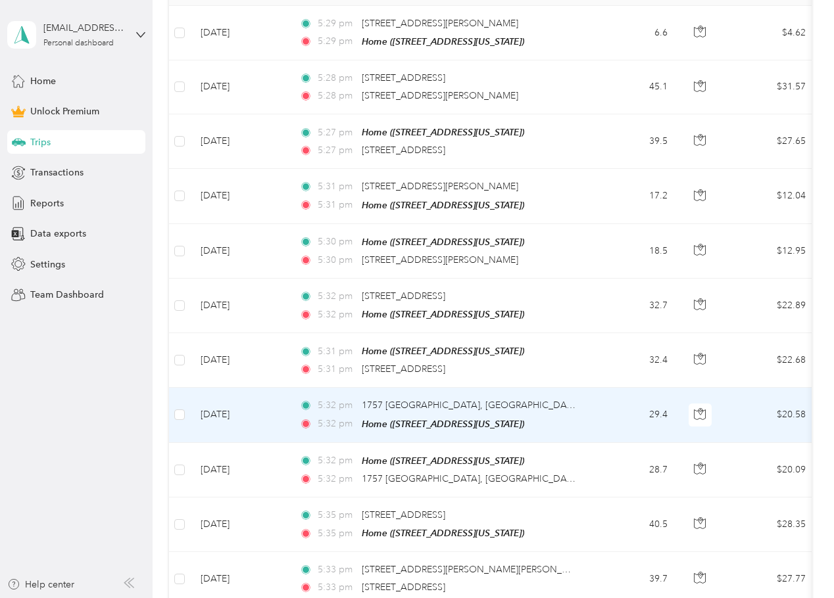
scroll to position [0, 0]
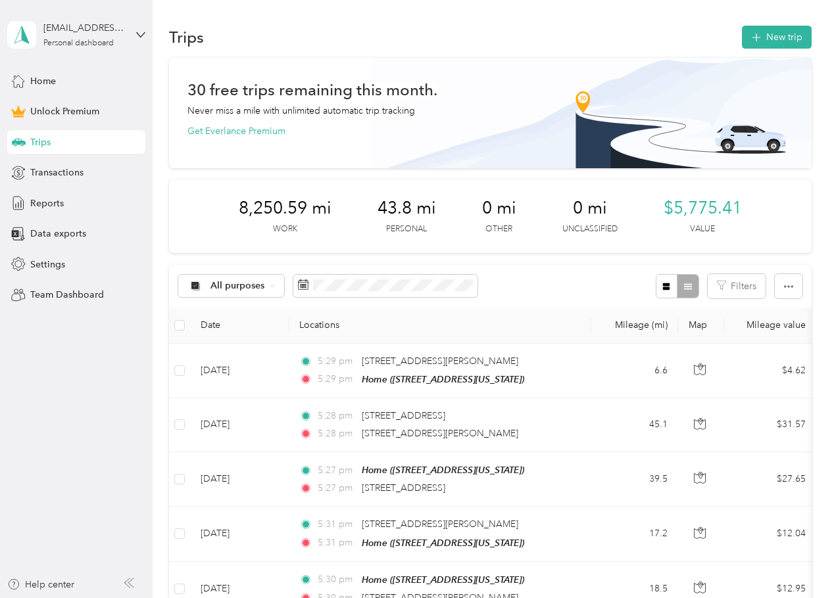
click at [782, 50] on div "Trips New trip" at bounding box center [490, 37] width 642 height 28
click at [779, 41] on button "New trip" at bounding box center [777, 37] width 70 height 23
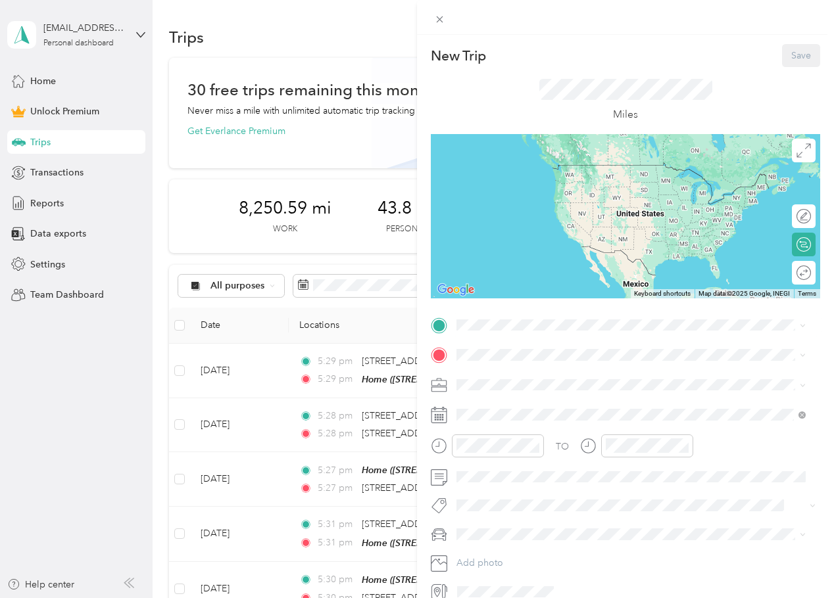
click at [525, 381] on div "Home" at bounding box center [547, 378] width 132 height 12
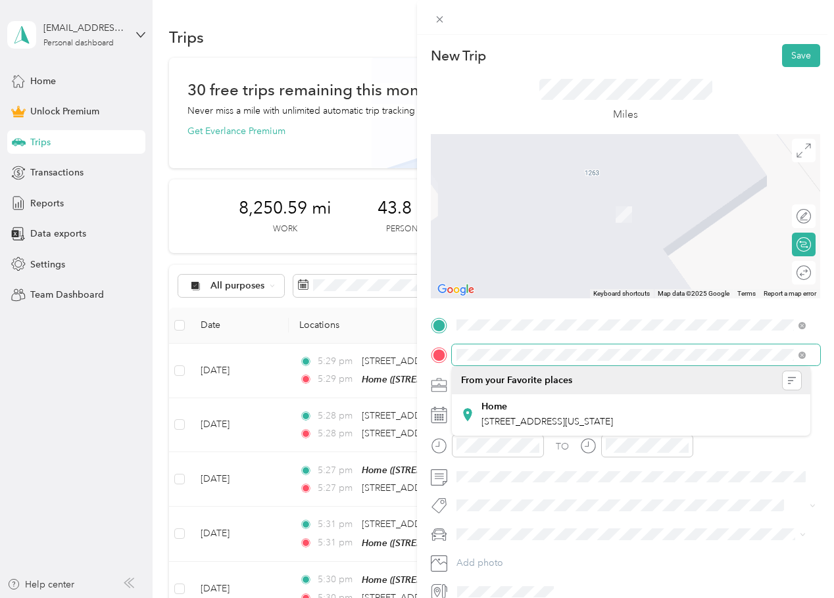
scroll to position [0, 29]
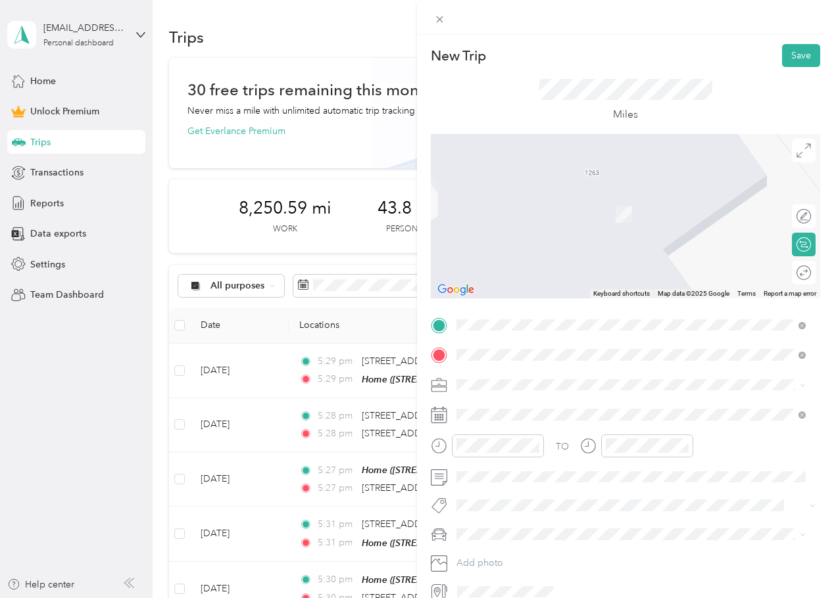
click at [568, 407] on span "[STREET_ADDRESS][US_STATE]" at bounding box center [547, 403] width 132 height 12
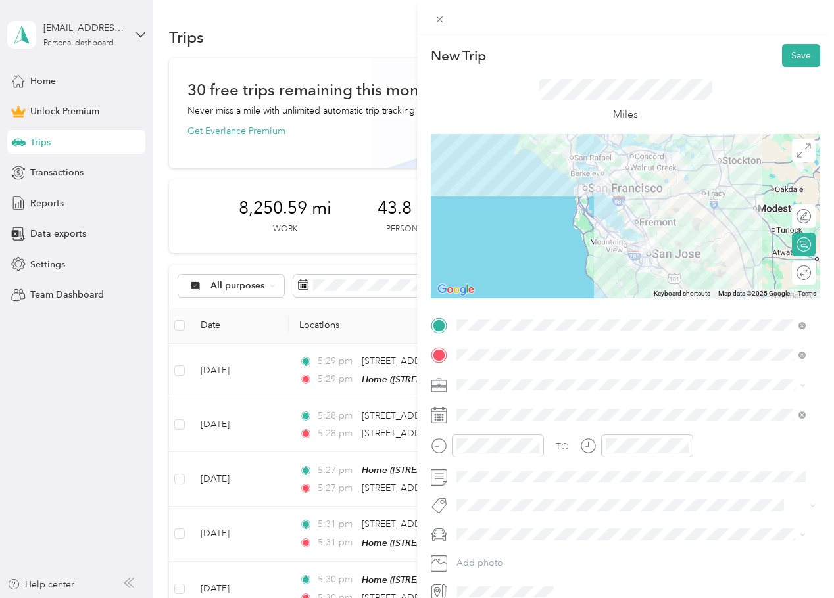
click at [500, 417] on ol "Work Personal Real Estate Photography Creative Other Charity Medical Moving Com…" at bounding box center [631, 484] width 358 height 184
click at [490, 414] on li "Work" at bounding box center [631, 408] width 358 height 23
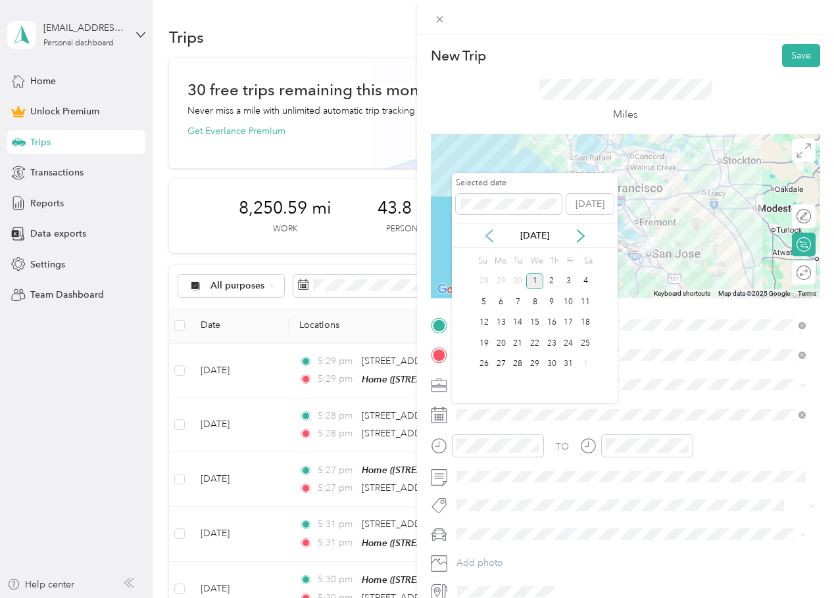
click at [485, 233] on icon at bounding box center [489, 236] width 13 height 13
click at [513, 324] on div "16" at bounding box center [517, 323] width 17 height 16
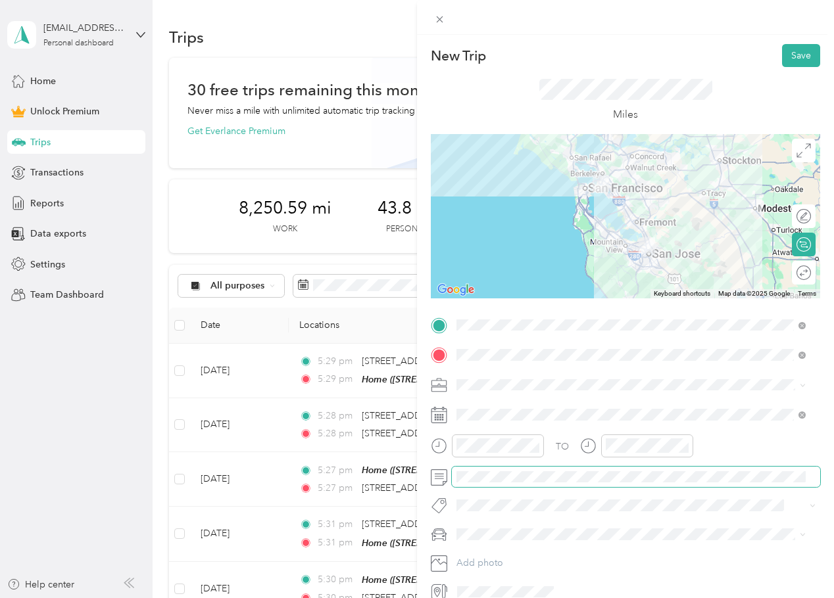
scroll to position [0, 18]
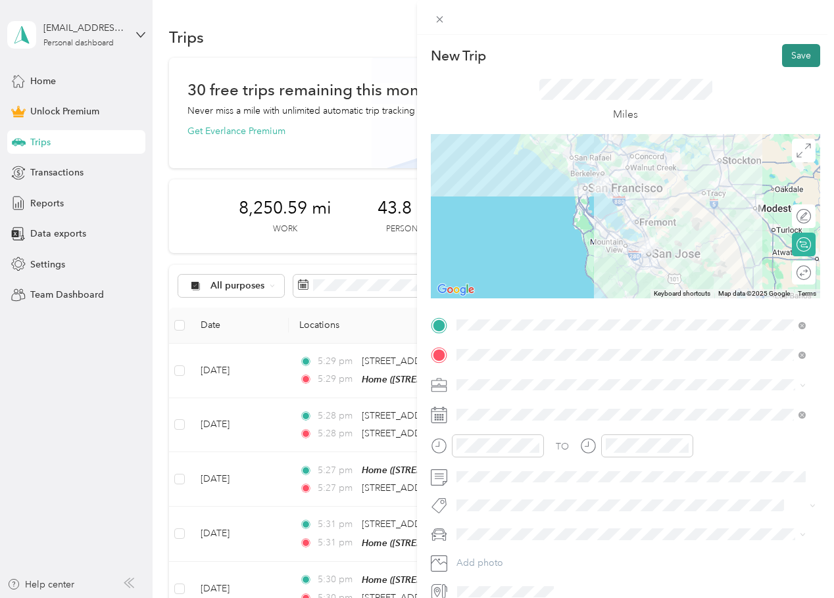
click at [795, 52] on button "Save" at bounding box center [801, 55] width 38 height 23
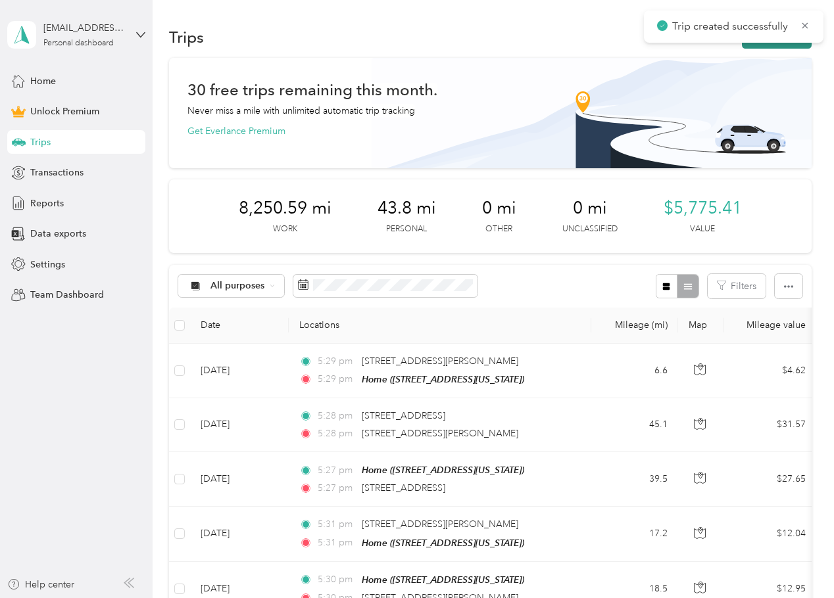
click at [772, 43] on button "New trip" at bounding box center [777, 37] width 70 height 23
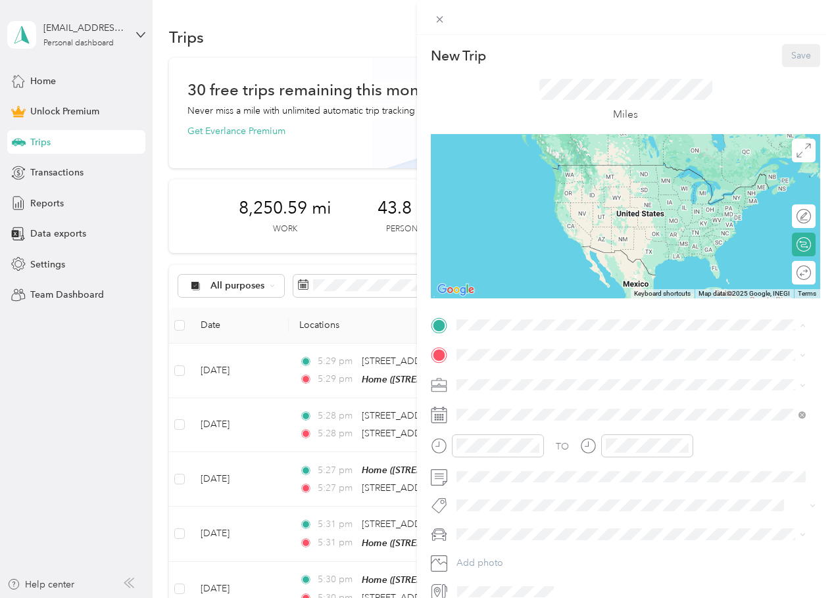
click at [535, 380] on div "Home" at bounding box center [547, 378] width 132 height 12
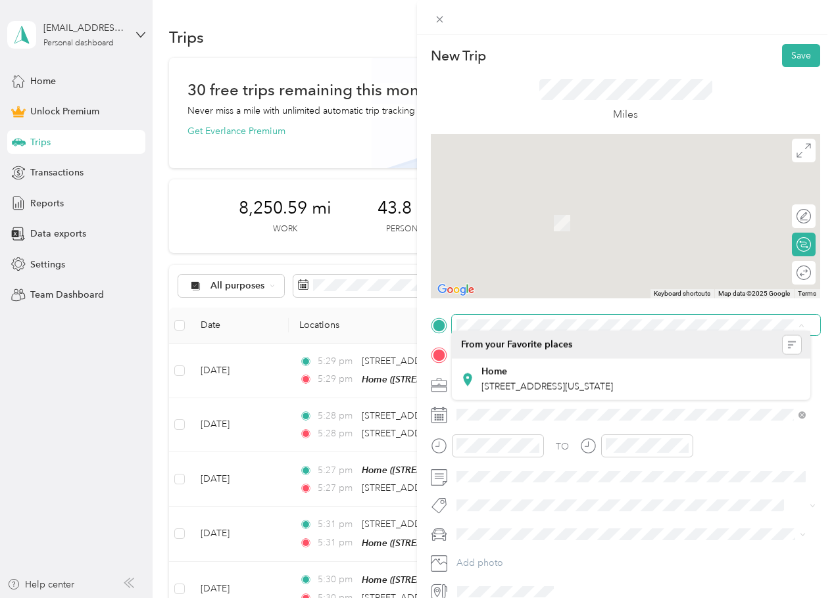
drag, startPoint x: 802, startPoint y: 325, endPoint x: 795, endPoint y: 324, distance: 6.6
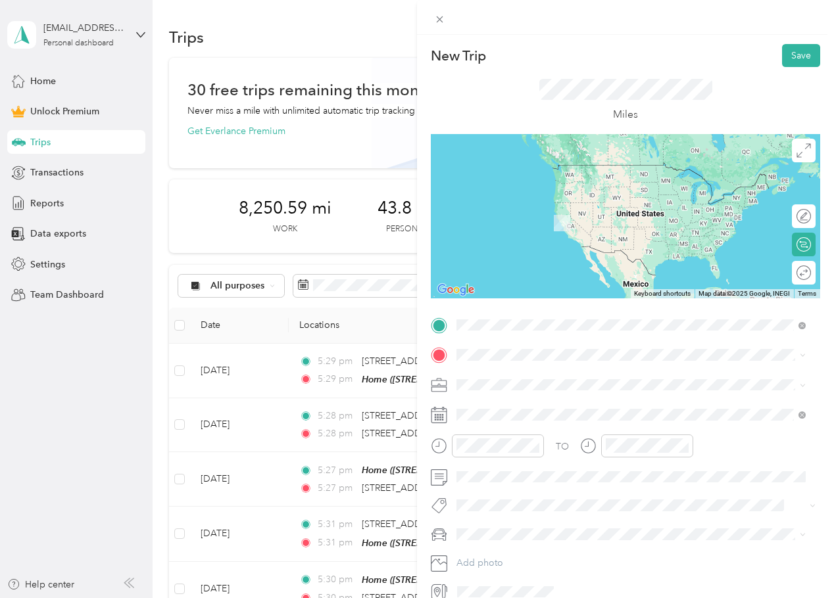
click at [537, 375] on span "[STREET_ADDRESS][DEMOGRAPHIC_DATA][US_STATE]" at bounding box center [598, 373] width 234 height 12
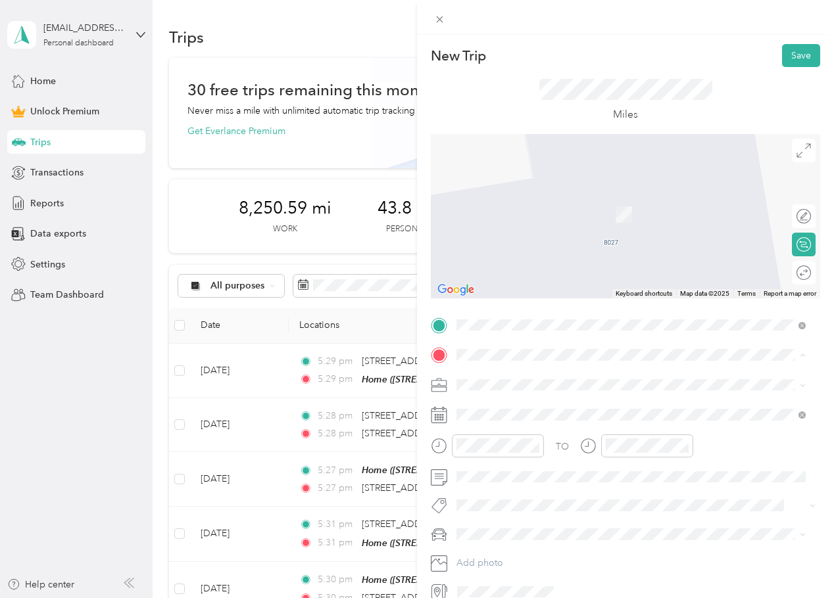
click at [529, 406] on div "Home" at bounding box center [547, 407] width 132 height 12
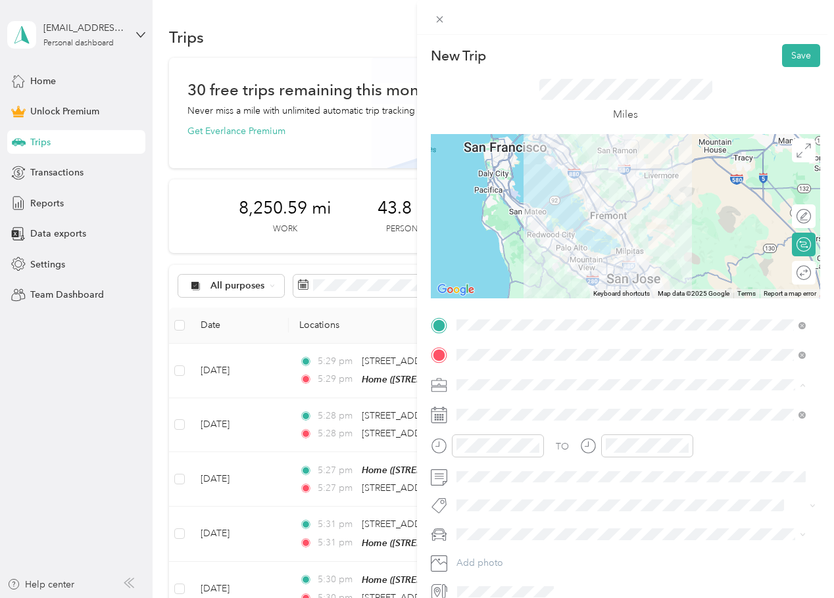
click at [485, 411] on div "Work" at bounding box center [631, 408] width 340 height 14
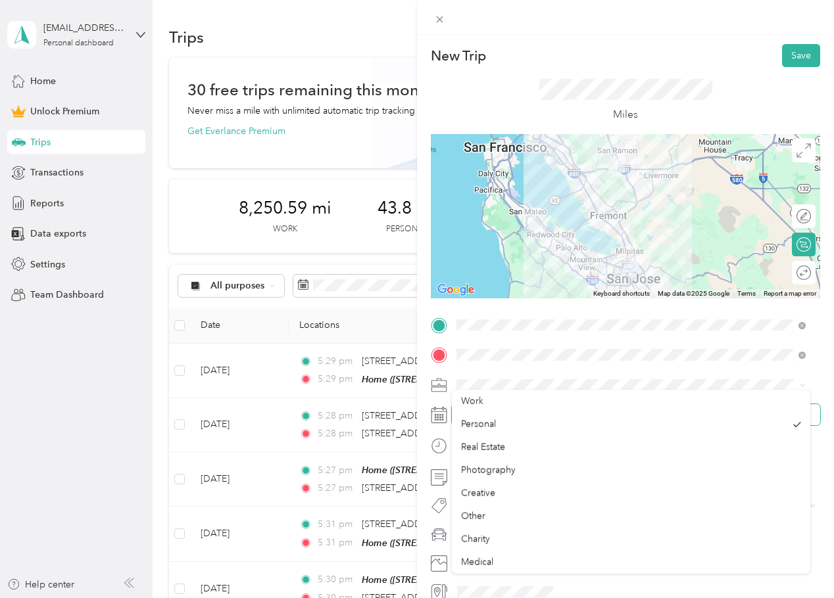
click at [481, 423] on span at bounding box center [636, 414] width 368 height 21
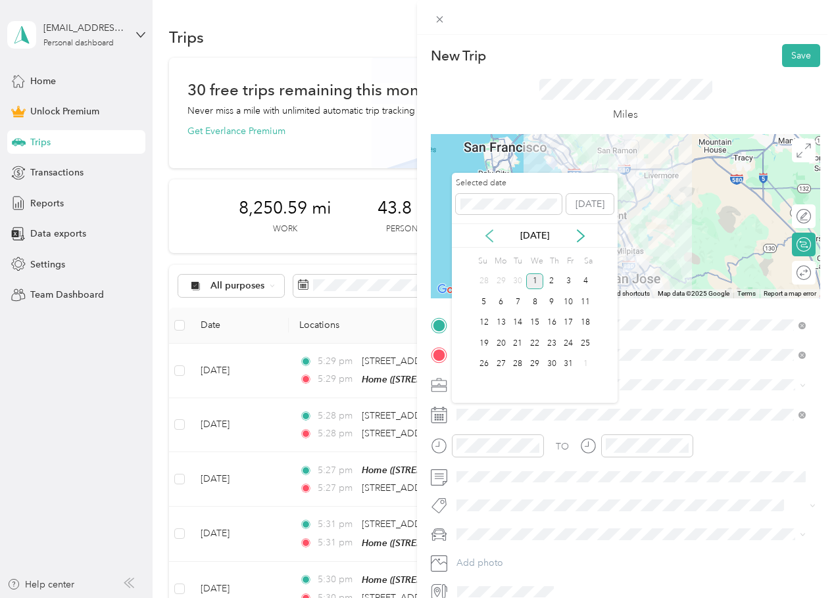
click at [486, 235] on icon at bounding box center [489, 236] width 7 height 12
click at [519, 322] on div "16" at bounding box center [517, 323] width 17 height 16
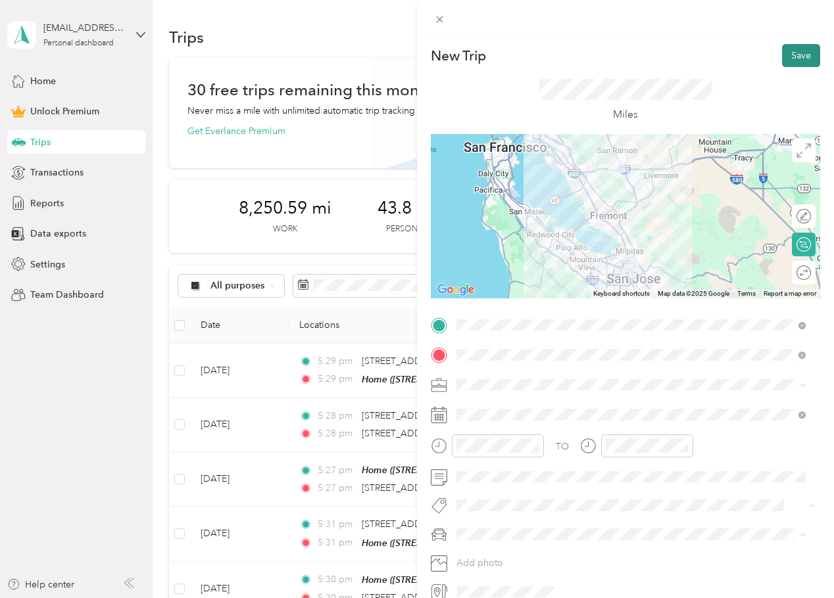
click at [792, 59] on button "Save" at bounding box center [801, 55] width 38 height 23
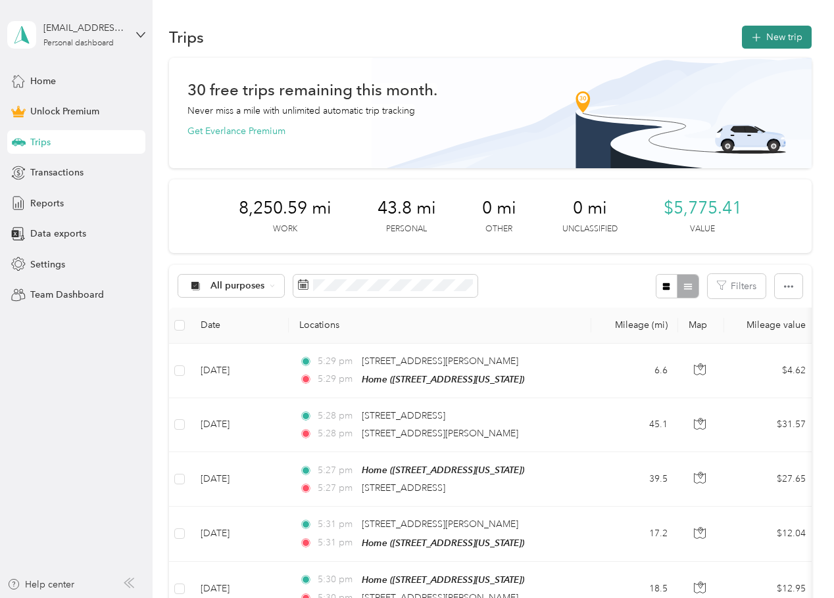
click at [769, 32] on button "New trip" at bounding box center [777, 37] width 70 height 23
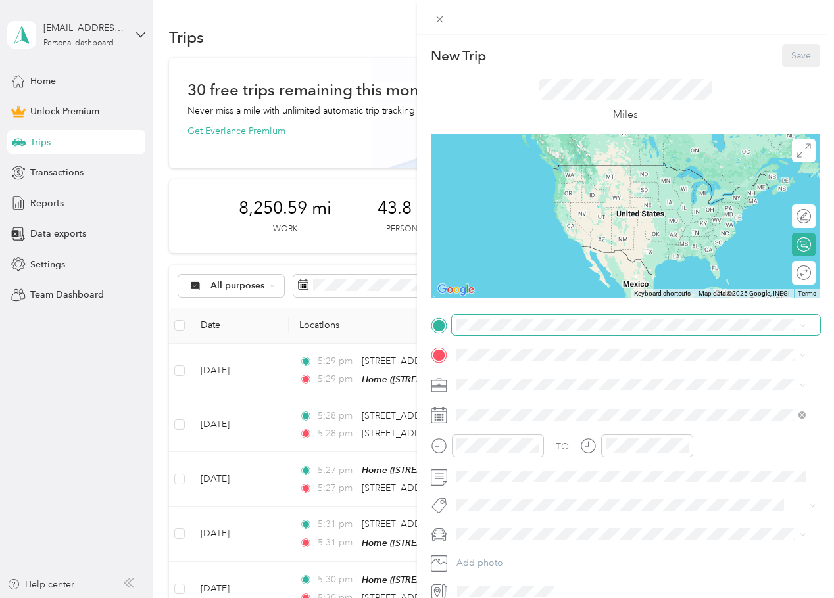
click at [581, 314] on div "New Trip Save This trip cannot be edited because it is either under review, app…" at bounding box center [625, 323] width 389 height 558
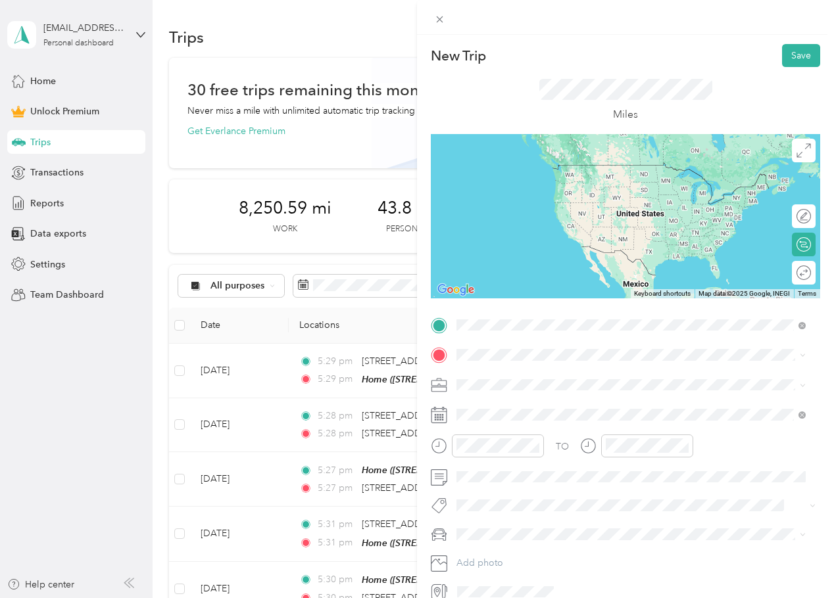
click at [568, 375] on span "[STREET_ADDRESS][US_STATE]" at bounding box center [547, 373] width 132 height 12
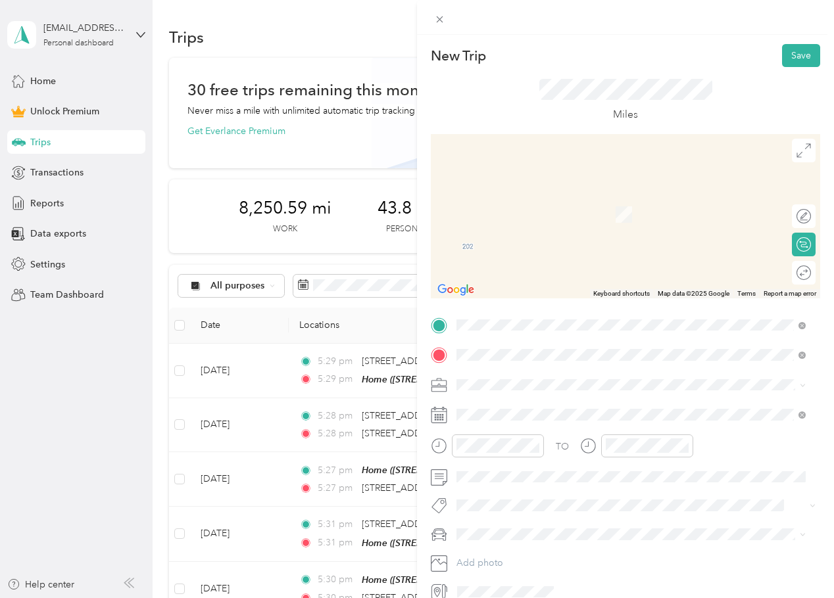
click at [548, 395] on div "[STREET_ADDRESS][DEMOGRAPHIC_DATA][US_STATE]" at bounding box center [631, 404] width 340 height 18
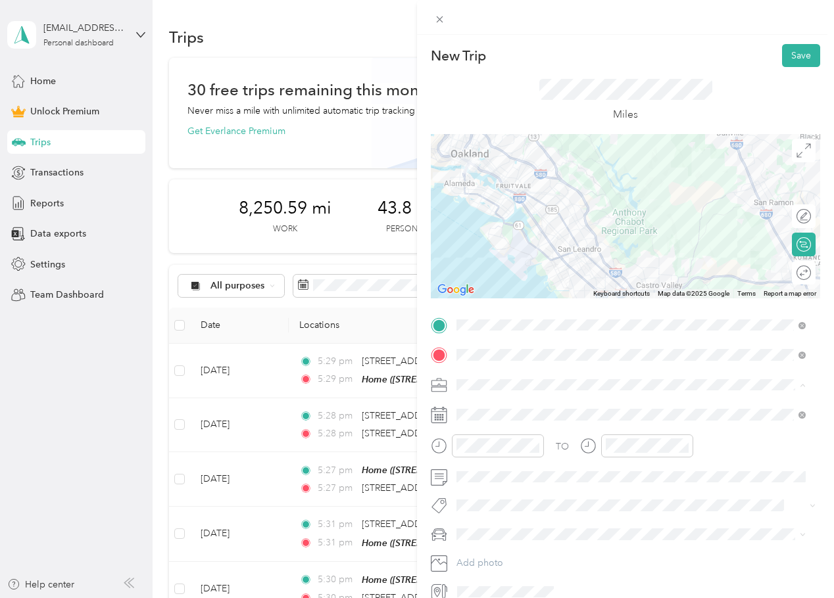
click at [504, 406] on div "Work" at bounding box center [631, 408] width 340 height 14
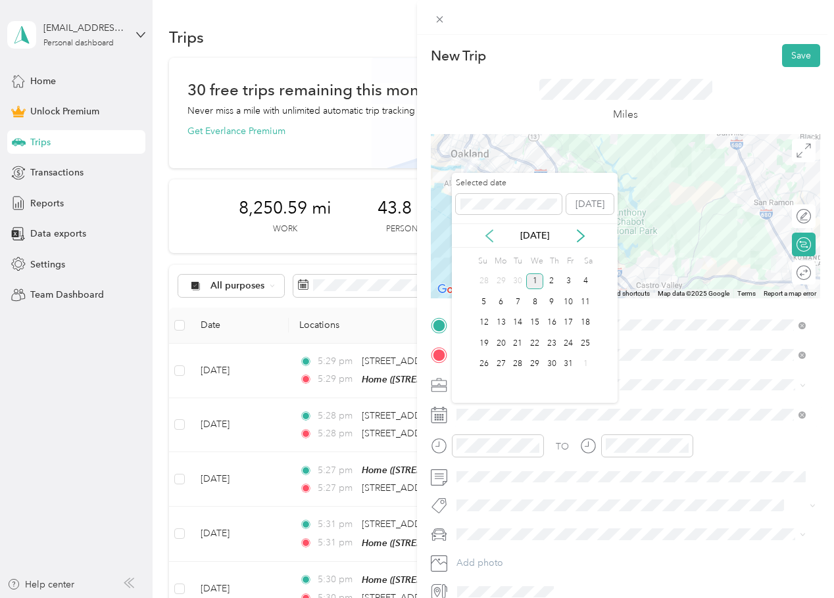
click at [485, 233] on icon at bounding box center [489, 236] width 13 height 13
click at [524, 321] on div "16" at bounding box center [517, 323] width 17 height 16
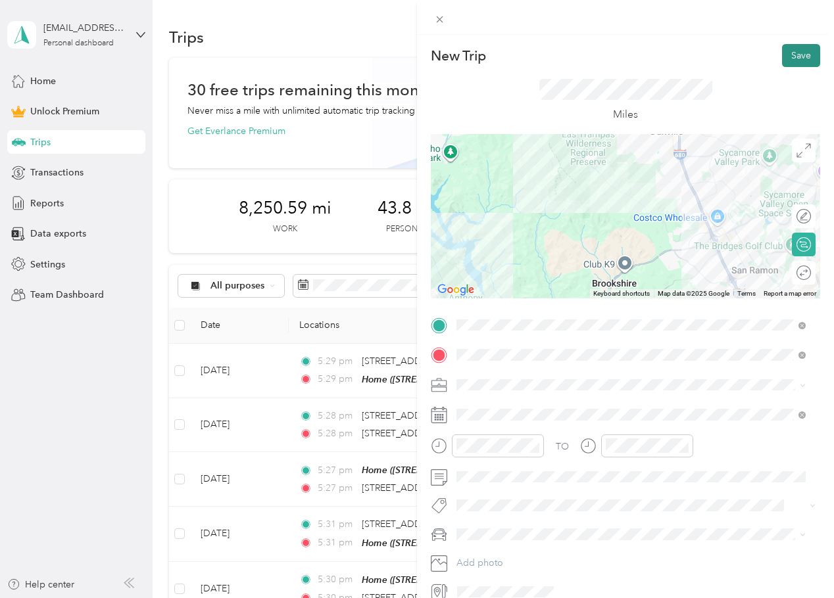
click at [798, 55] on button "Save" at bounding box center [801, 55] width 38 height 23
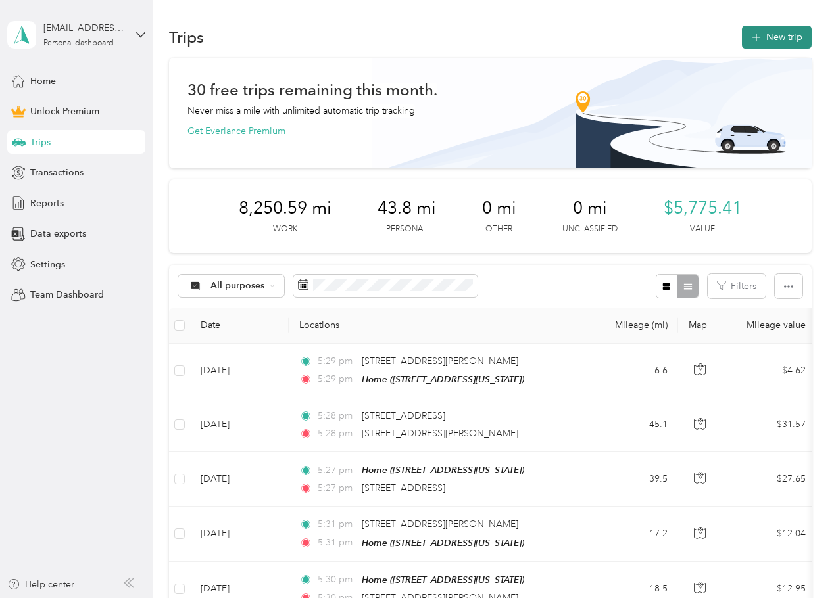
click at [767, 34] on button "New trip" at bounding box center [777, 37] width 70 height 23
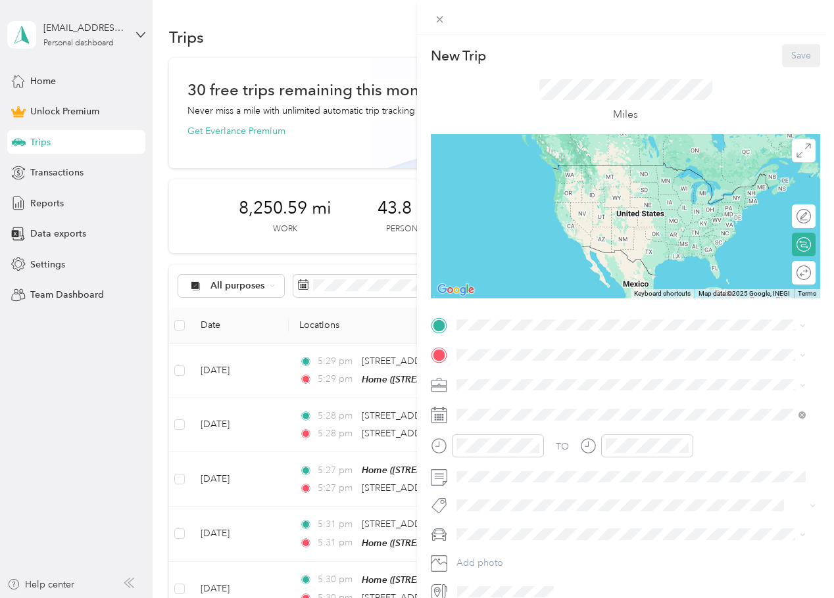
click at [531, 342] on div "TO Add photo" at bounding box center [625, 459] width 389 height 288
click at [531, 335] on div "TO Add photo" at bounding box center [625, 459] width 389 height 288
drag, startPoint x: 554, startPoint y: 360, endPoint x: 554, endPoint y: 370, distance: 10.5
click at [553, 360] on li "From your Favorite places" at bounding box center [631, 351] width 358 height 28
click at [552, 372] on div "Home" at bounding box center [547, 370] width 132 height 12
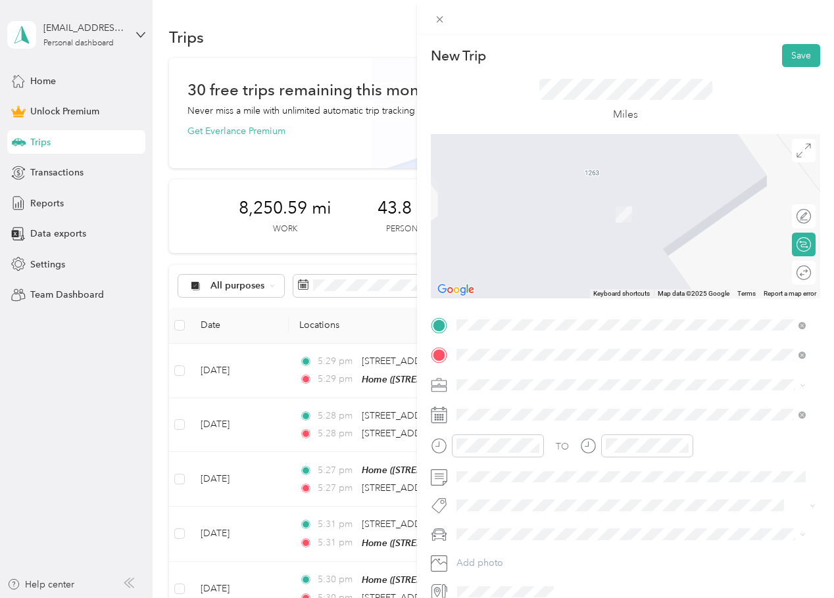
click at [560, 406] on span "[STREET_ADDRESS][PERSON_NAME][US_STATE]" at bounding box center [583, 403] width 205 height 12
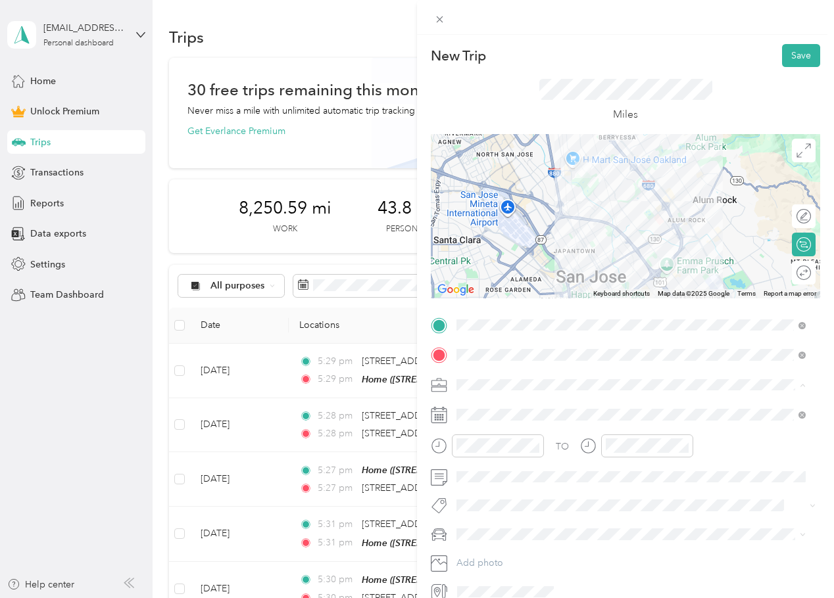
click at [498, 406] on div "Work" at bounding box center [631, 408] width 340 height 14
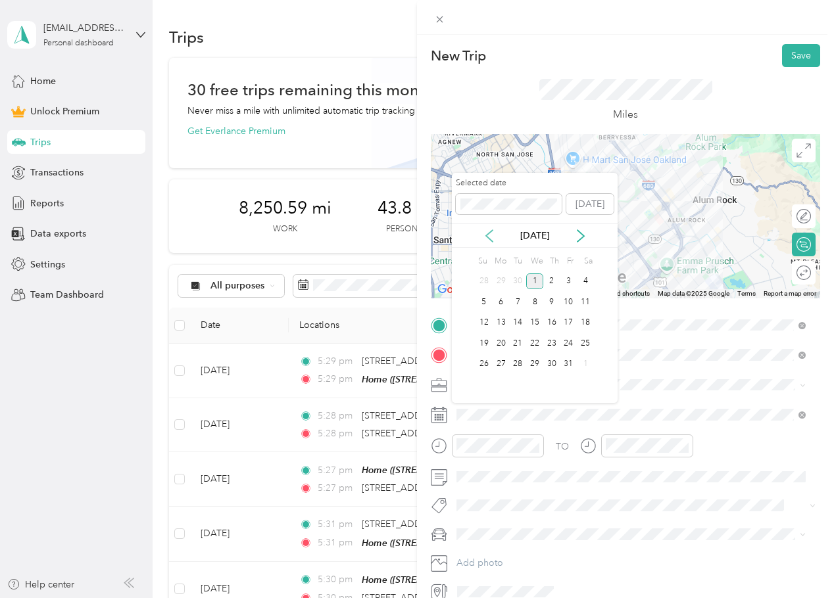
click at [494, 235] on icon at bounding box center [489, 236] width 13 height 13
drag, startPoint x: 517, startPoint y: 322, endPoint x: 492, endPoint y: 324, distance: 25.1
click at [492, 324] on div "14 15 16 17 18 19 20" at bounding box center [534, 322] width 118 height 21
click at [496, 324] on div "15" at bounding box center [501, 323] width 17 height 16
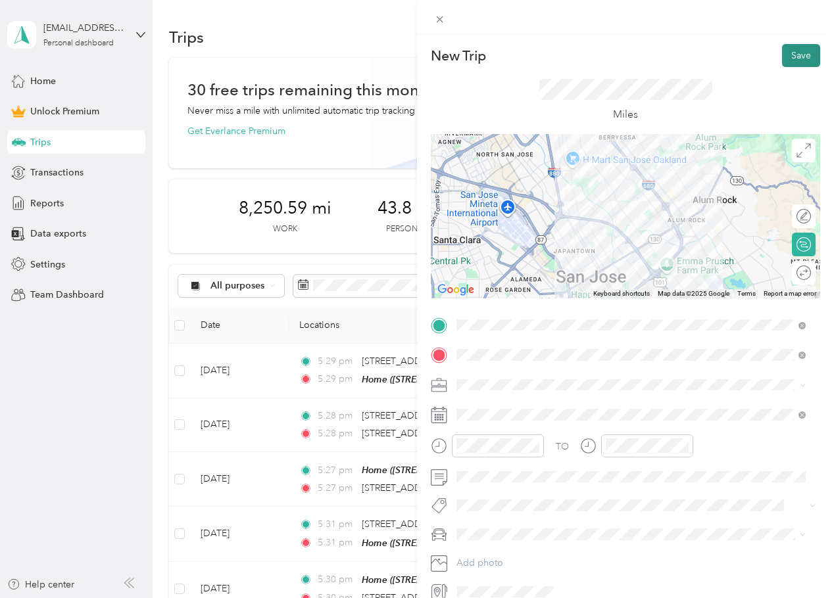
click at [792, 53] on button "Save" at bounding box center [801, 55] width 38 height 23
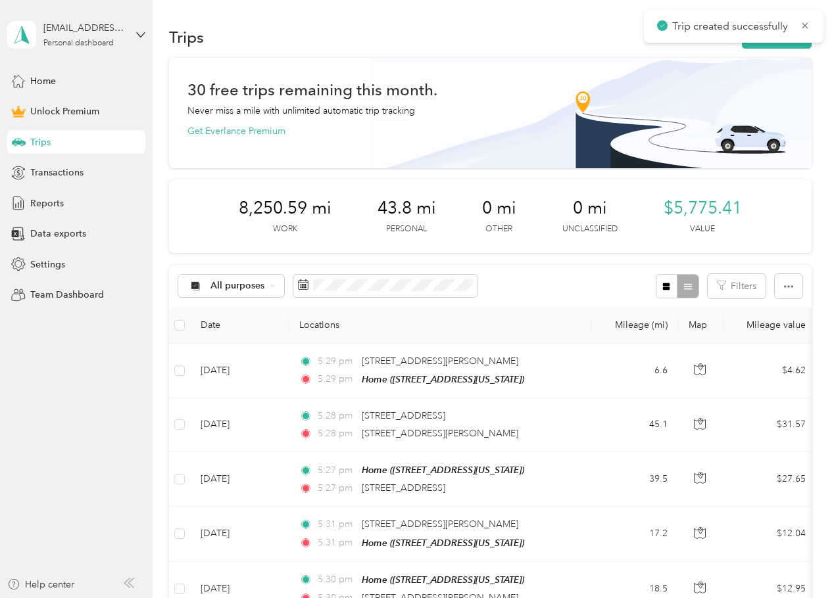
click at [771, 45] on button "New trip" at bounding box center [777, 37] width 70 height 23
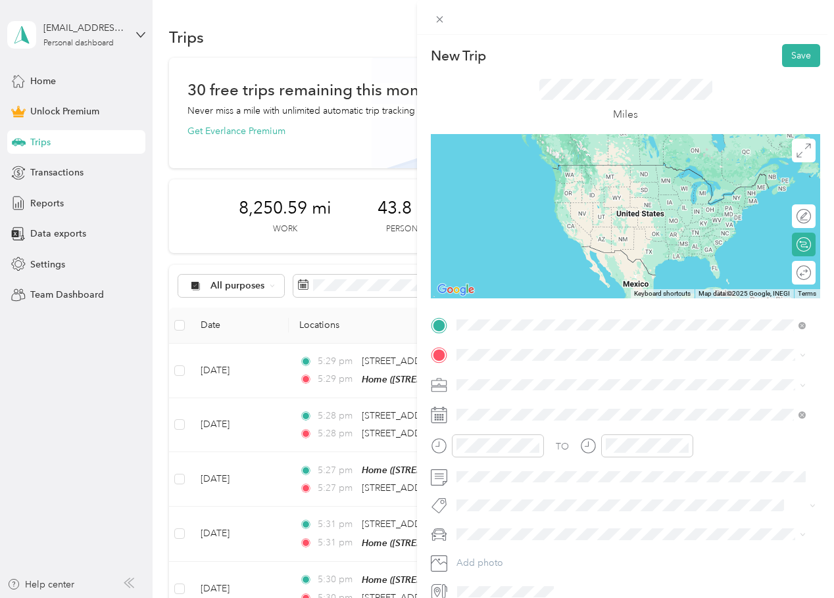
click at [558, 376] on span "[STREET_ADDRESS][PERSON_NAME][US_STATE]" at bounding box center [583, 373] width 205 height 12
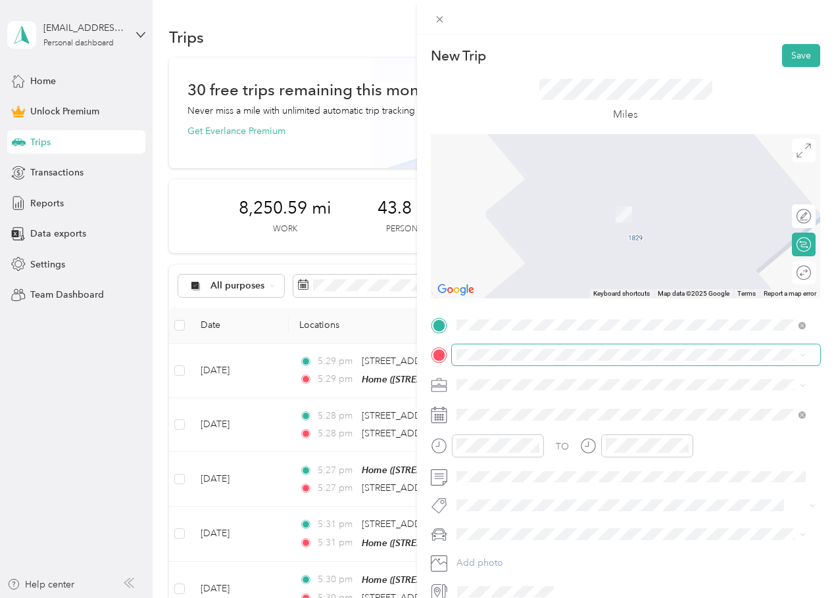
click at [545, 360] on span at bounding box center [636, 355] width 368 height 21
click at [534, 407] on span "[STREET_ADDRESS][US_STATE]" at bounding box center [547, 403] width 132 height 12
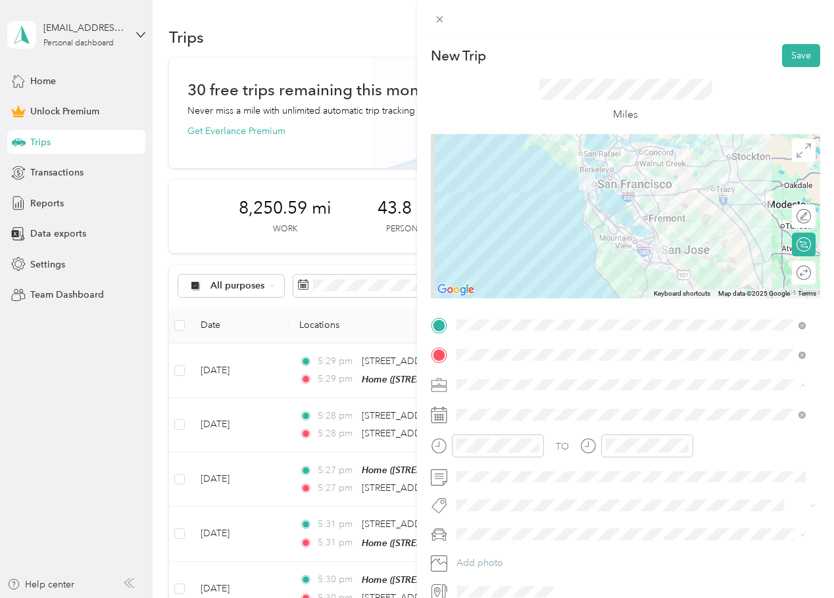
drag, startPoint x: 484, startPoint y: 408, endPoint x: 485, endPoint y: 415, distance: 6.7
click at [483, 408] on div "Work" at bounding box center [631, 408] width 340 height 14
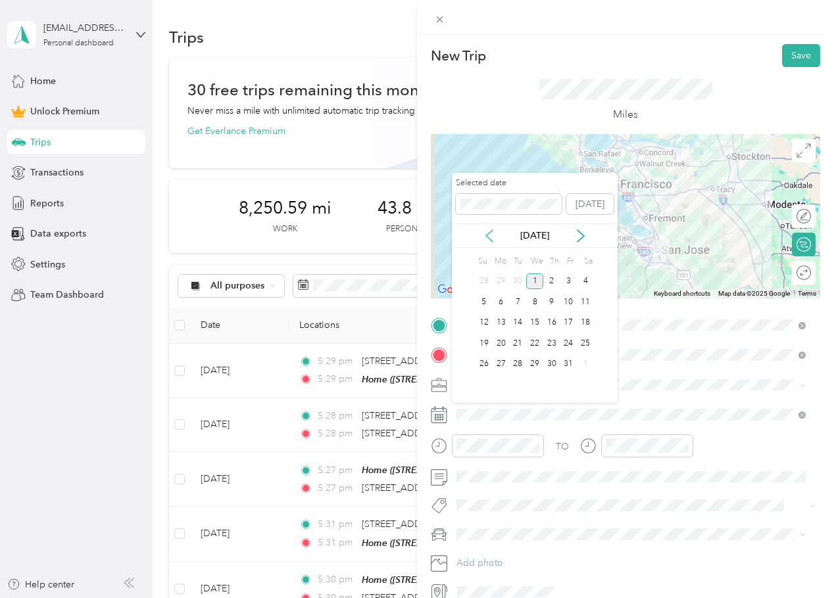
click at [488, 237] on icon at bounding box center [489, 236] width 7 height 12
click at [500, 325] on div "15" at bounding box center [501, 323] width 17 height 16
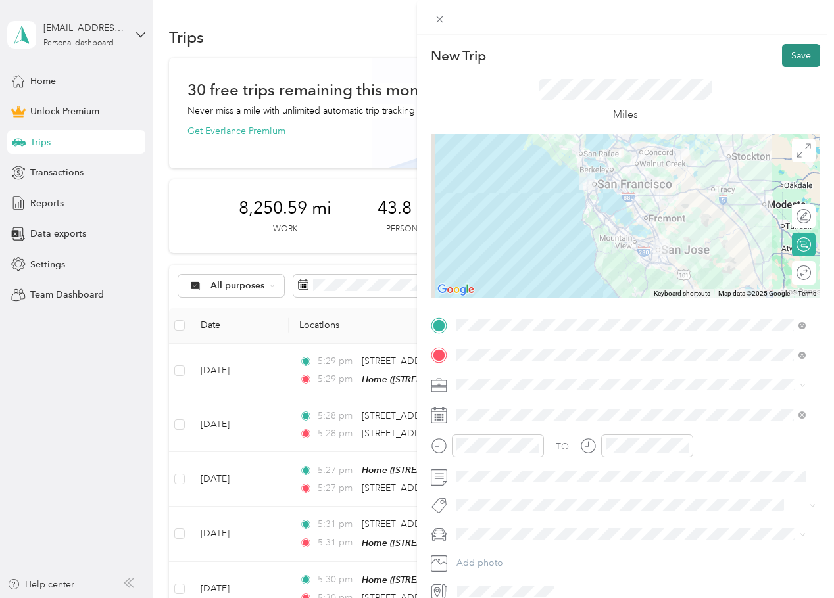
click at [791, 64] on button "Save" at bounding box center [801, 55] width 38 height 23
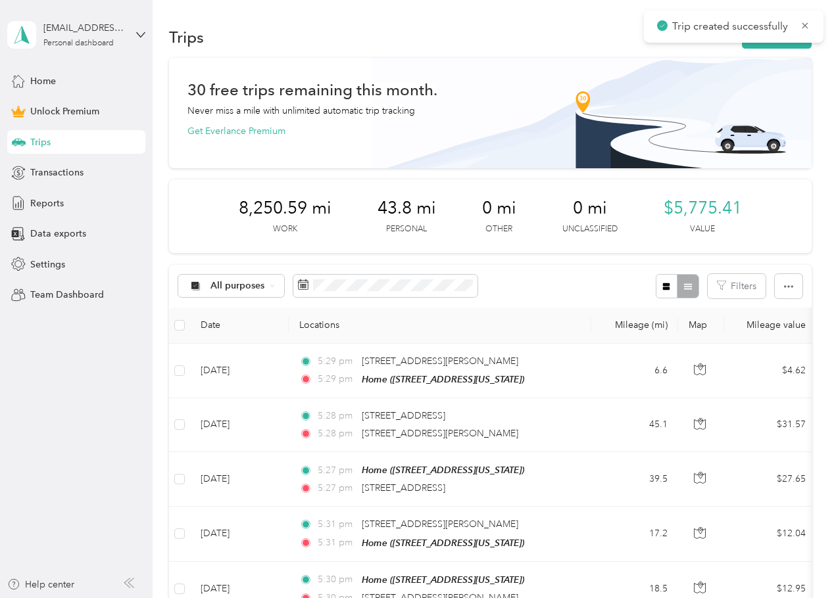
click at [794, 598] on div "New Trip Save This trip cannot be edited because it is either under review, app…" at bounding box center [413, 598] width 827 height 0
click at [782, 46] on button "New trip" at bounding box center [777, 37] width 70 height 23
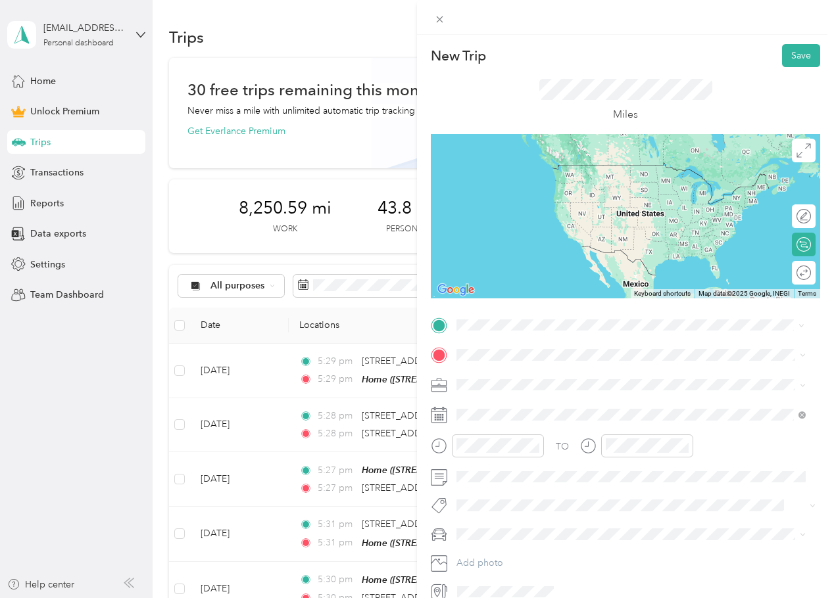
click at [575, 379] on span "[STREET_ADDRESS][US_STATE]" at bounding box center [547, 373] width 132 height 12
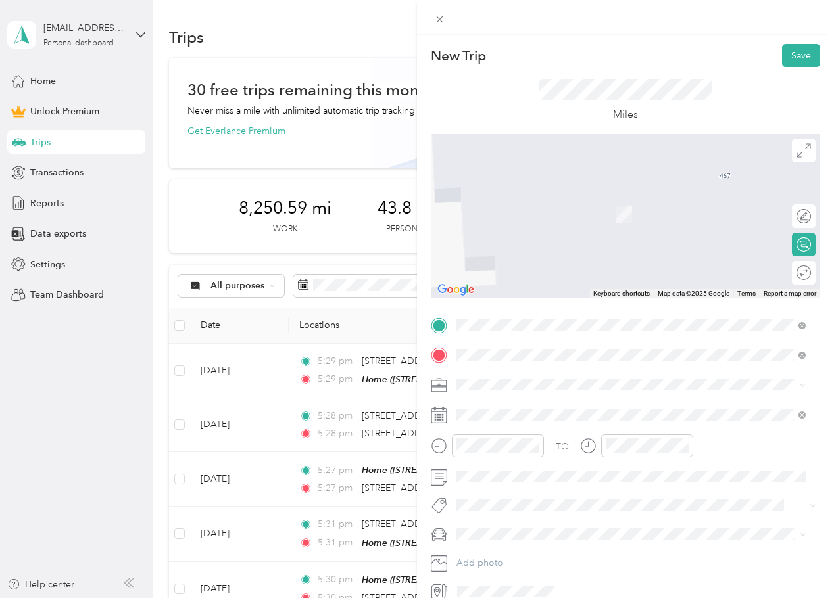
click at [559, 404] on span "[STREET_ADDRESS][US_STATE]" at bounding box center [547, 403] width 132 height 12
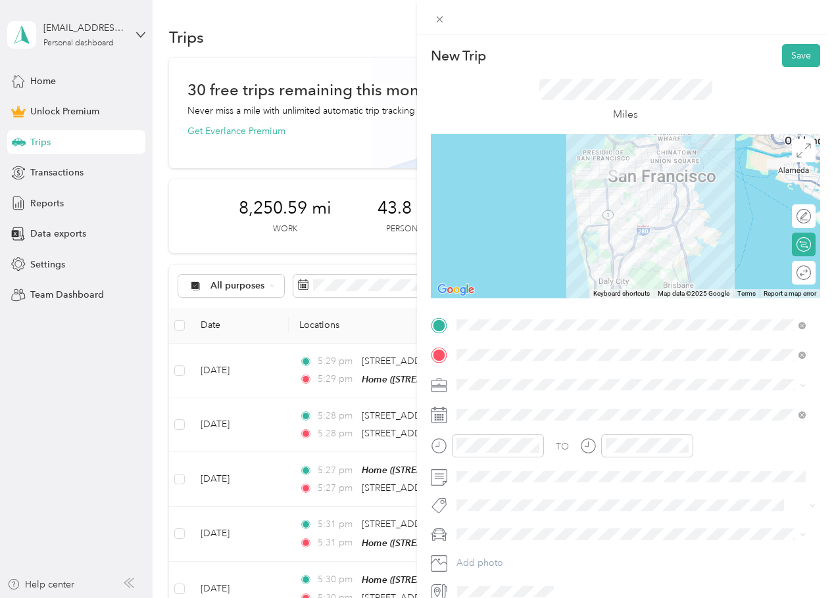
click at [494, 410] on div "Work" at bounding box center [631, 406] width 340 height 14
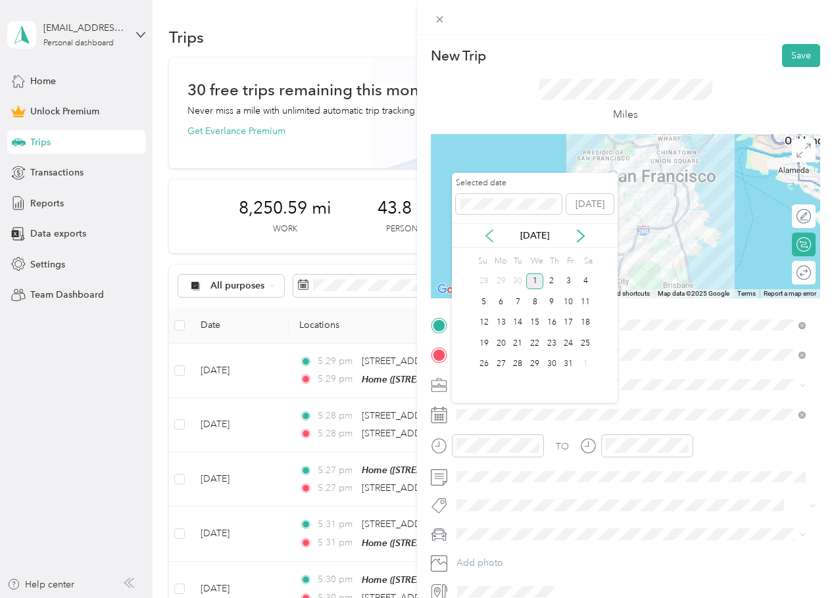
click at [491, 238] on icon at bounding box center [489, 236] width 13 height 13
click at [499, 326] on div "15" at bounding box center [501, 323] width 17 height 16
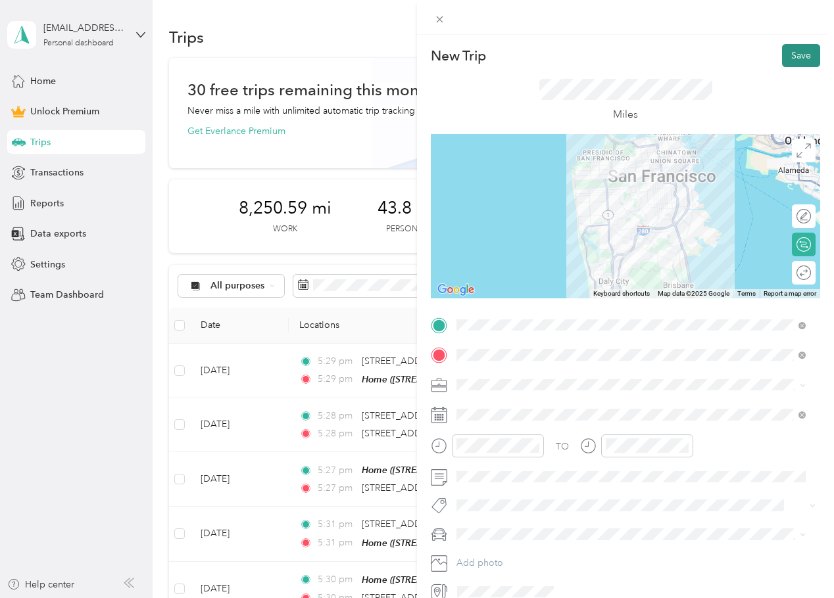
click at [792, 55] on button "Save" at bounding box center [801, 55] width 38 height 23
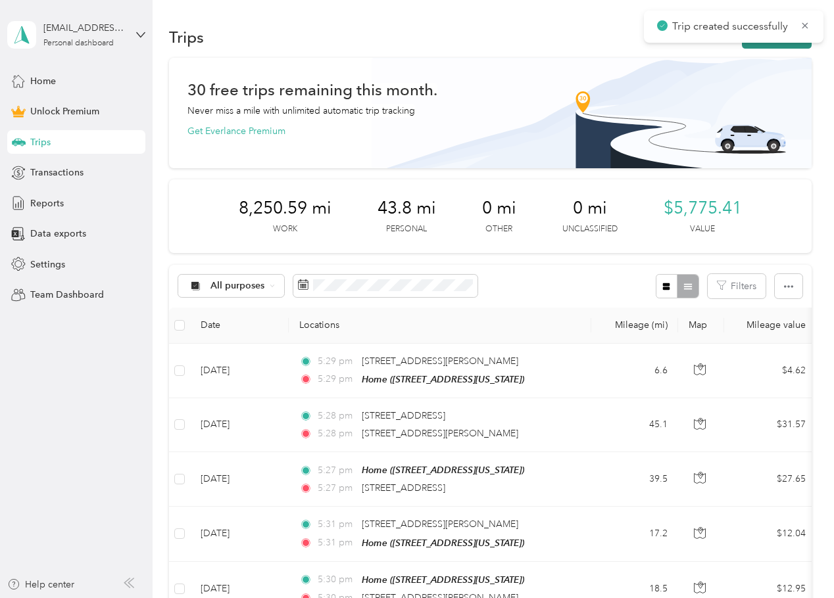
click at [777, 46] on button "New trip" at bounding box center [777, 37] width 70 height 23
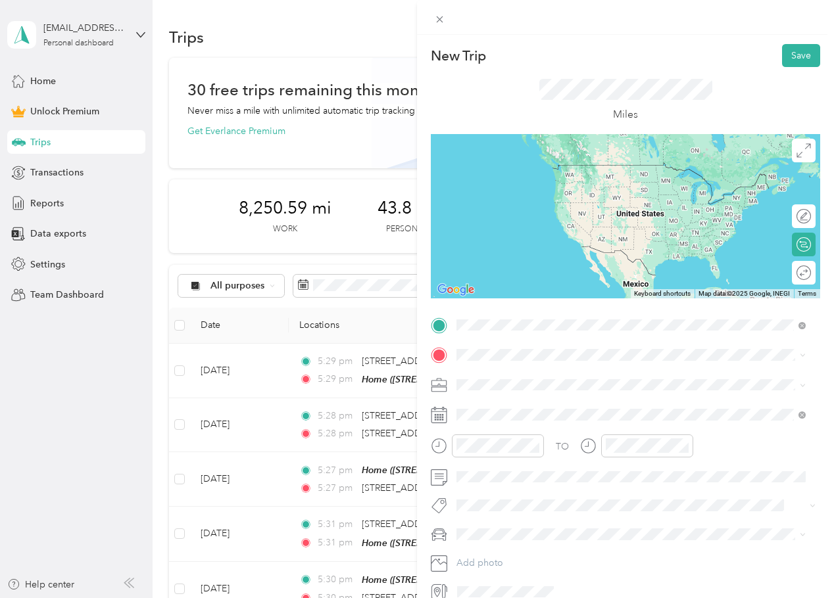
click at [545, 367] on span "[STREET_ADDRESS][US_STATE]" at bounding box center [547, 373] width 132 height 12
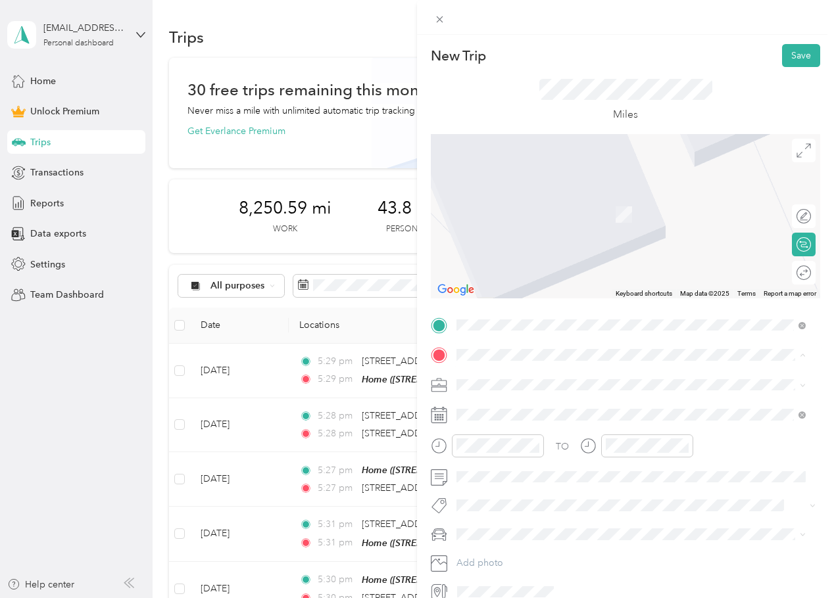
drag, startPoint x: 520, startPoint y: 406, endPoint x: 523, endPoint y: 414, distance: 9.4
click at [520, 408] on div "Home" at bounding box center [547, 407] width 132 height 12
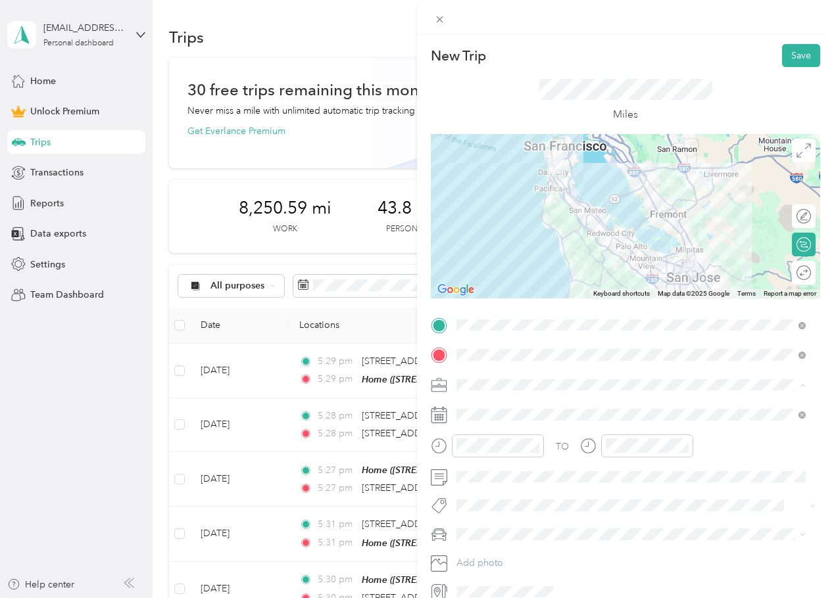
click at [493, 411] on div "Work" at bounding box center [631, 408] width 340 height 14
drag, startPoint x: 495, startPoint y: 422, endPoint x: 502, endPoint y: 424, distance: 7.7
click at [495, 421] on span at bounding box center [636, 414] width 368 height 21
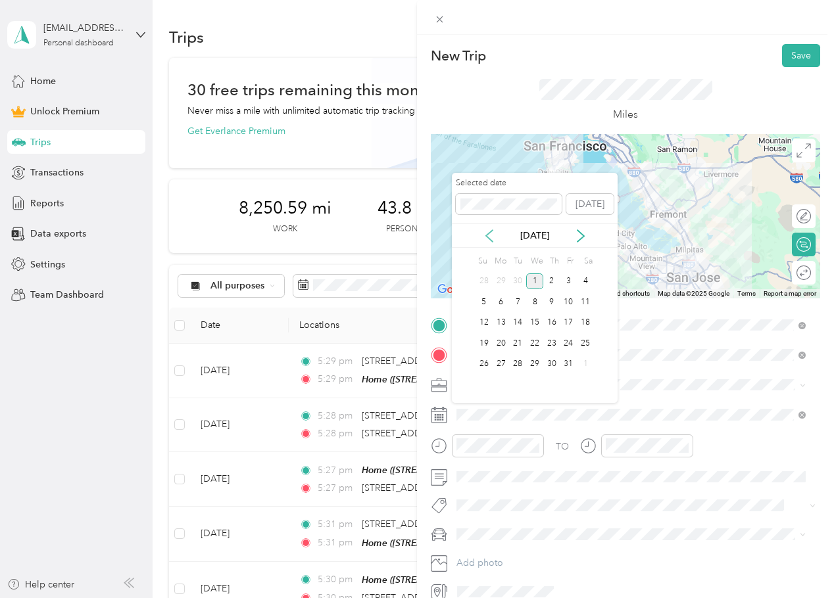
click at [494, 238] on icon at bounding box center [489, 236] width 13 height 13
click at [504, 322] on div "15" at bounding box center [501, 323] width 17 height 16
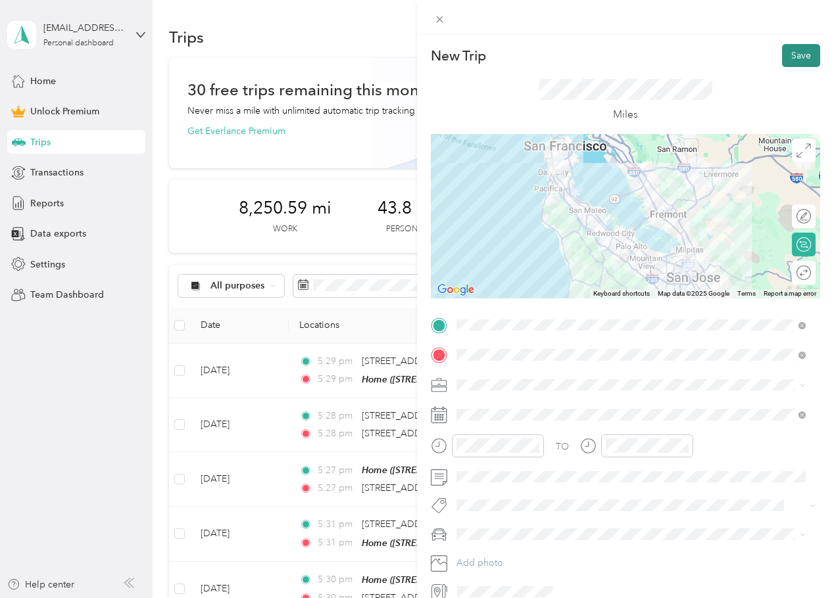
click at [785, 50] on button "Save" at bounding box center [801, 55] width 38 height 23
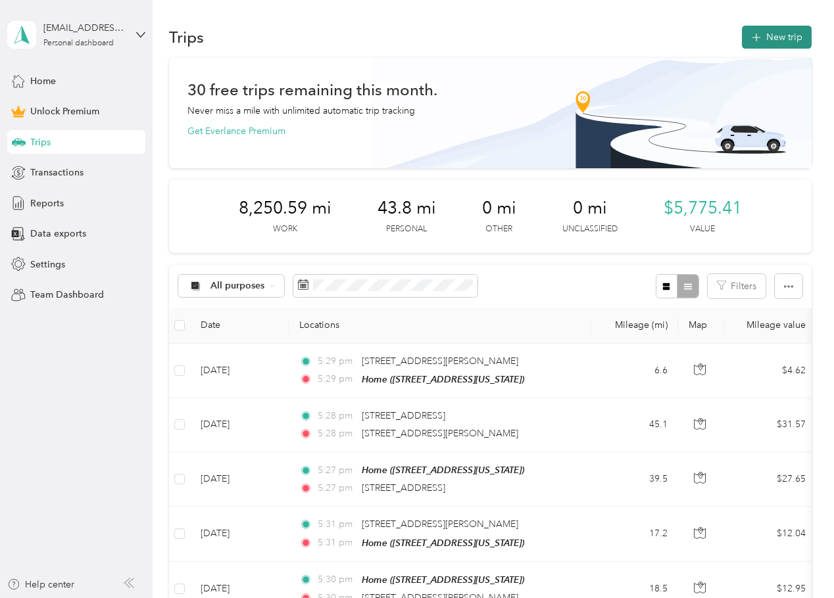
click at [768, 33] on button "New trip" at bounding box center [777, 37] width 70 height 23
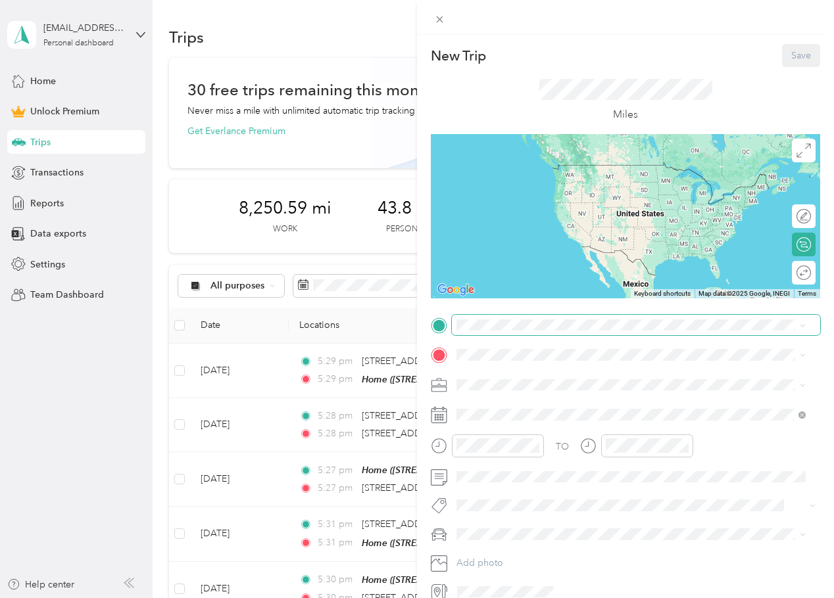
click at [527, 331] on span at bounding box center [636, 325] width 368 height 21
click at [526, 368] on li "Home [STREET_ADDRESS][US_STATE]" at bounding box center [631, 384] width 358 height 41
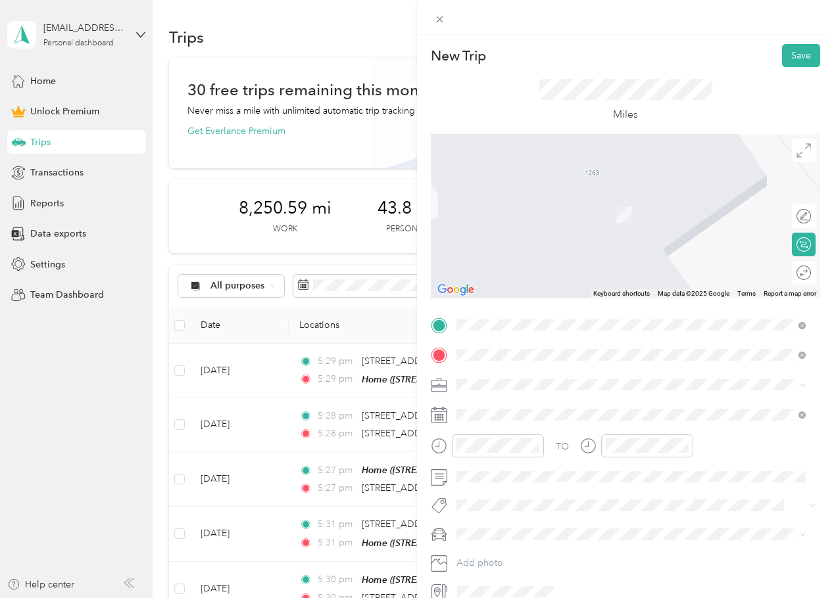
click at [593, 408] on span "[STREET_ADDRESS][US_STATE]" at bounding box center [547, 403] width 132 height 12
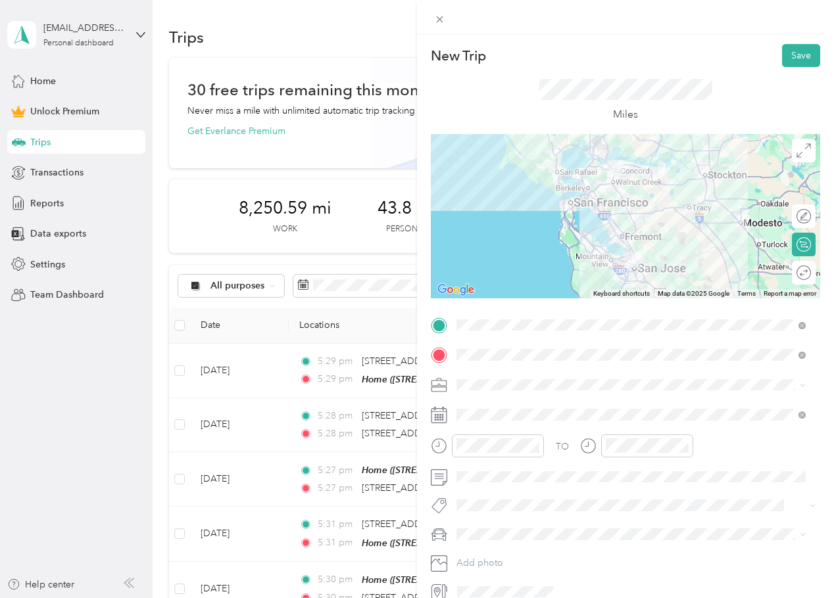
click at [543, 406] on div "Work" at bounding box center [631, 408] width 340 height 14
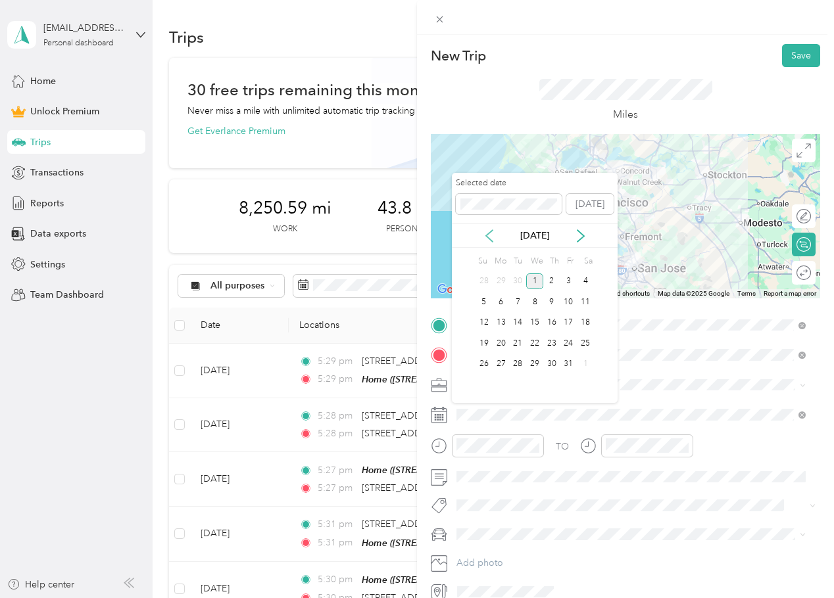
click at [489, 233] on icon at bounding box center [489, 236] width 7 height 12
click at [565, 305] on div "12" at bounding box center [568, 302] width 17 height 16
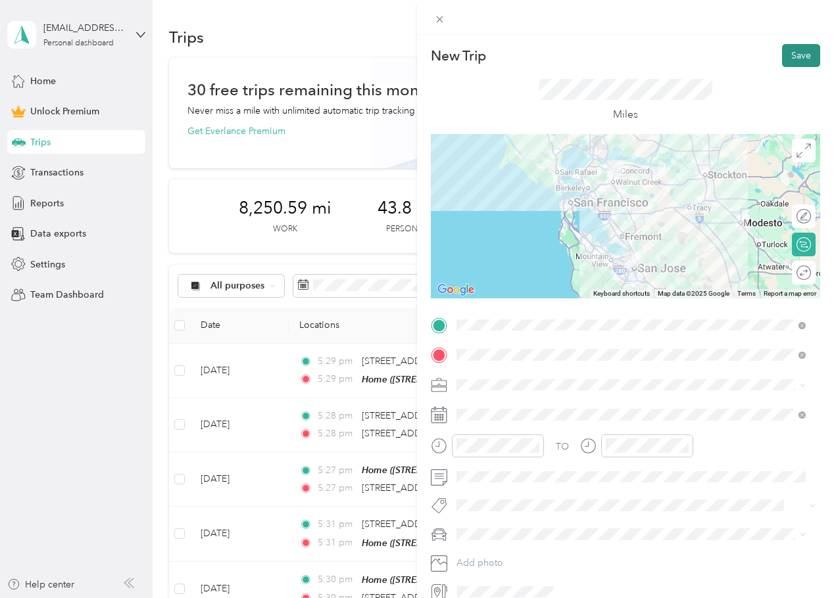
click at [794, 53] on button "Save" at bounding box center [801, 55] width 38 height 23
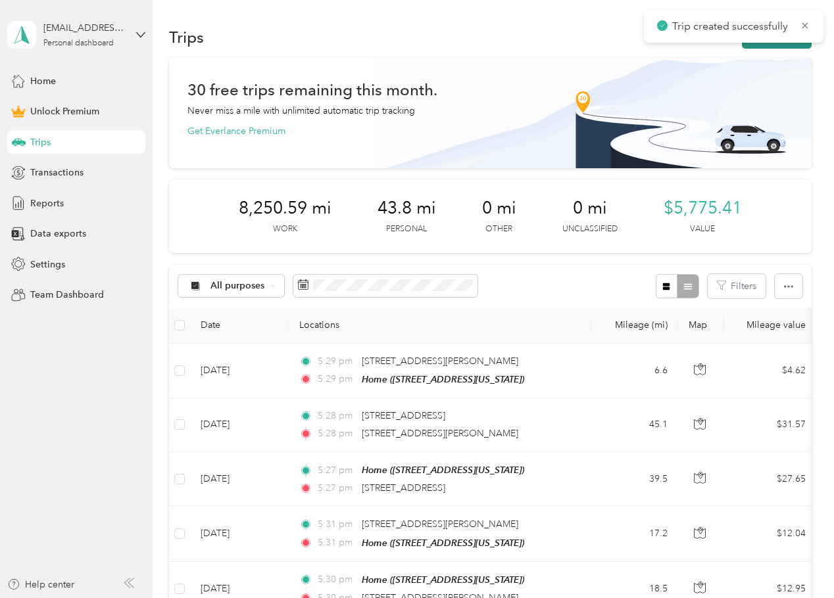
click at [781, 47] on button "New trip" at bounding box center [777, 37] width 70 height 23
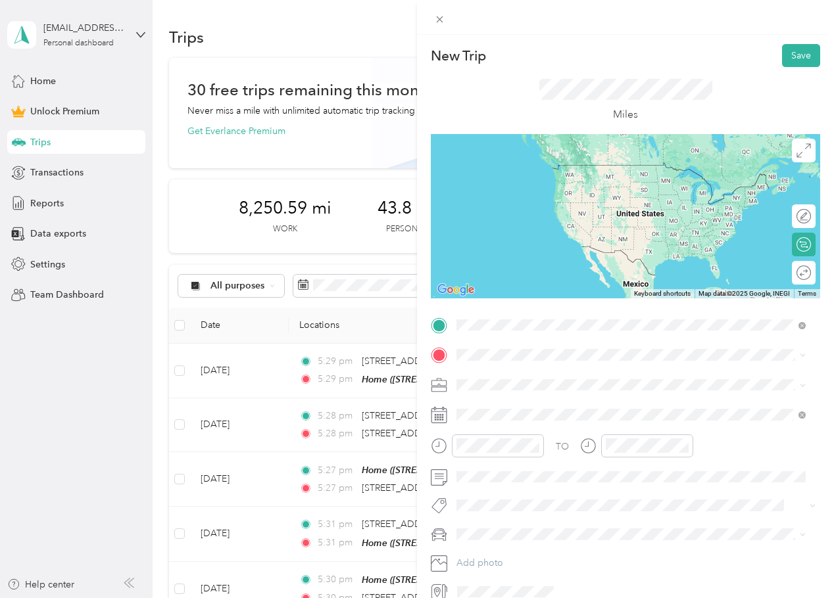
click at [537, 372] on span "[STREET_ADDRESS][US_STATE]" at bounding box center [547, 373] width 132 height 12
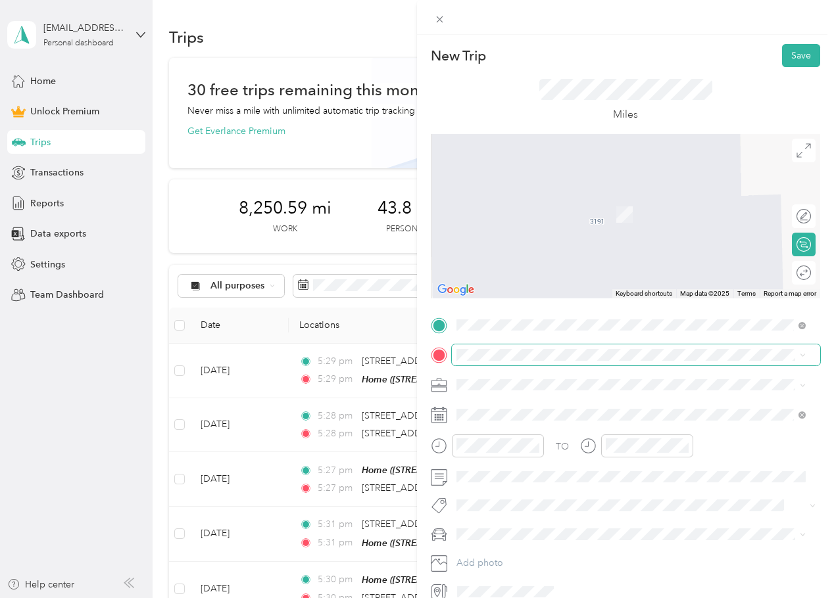
click at [529, 348] on span at bounding box center [636, 355] width 368 height 21
click at [529, 365] on span at bounding box center [636, 355] width 368 height 21
click at [528, 362] on span at bounding box center [636, 355] width 368 height 21
click at [515, 339] on div "TO Add photo" at bounding box center [625, 459] width 389 height 288
click at [547, 407] on span "[STREET_ADDRESS][US_STATE]" at bounding box center [547, 403] width 132 height 12
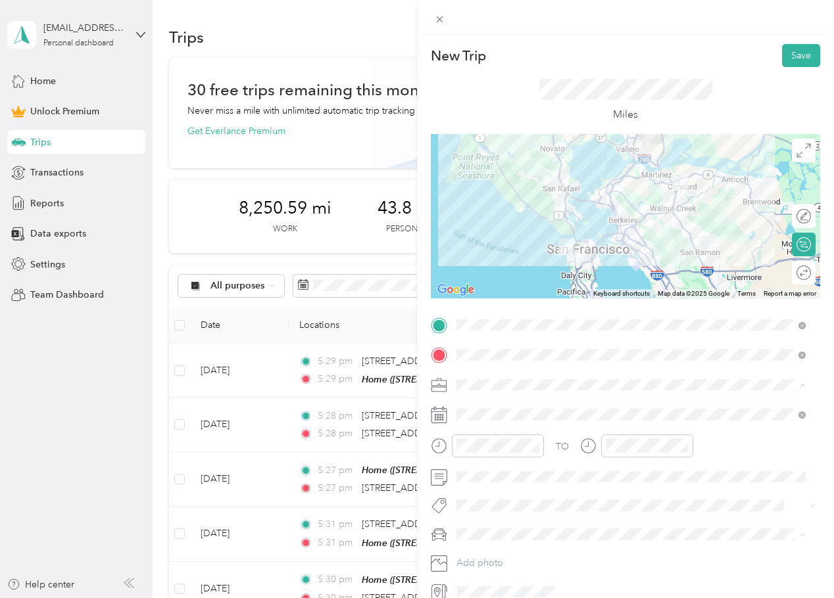
click at [496, 406] on div "Work" at bounding box center [631, 408] width 340 height 14
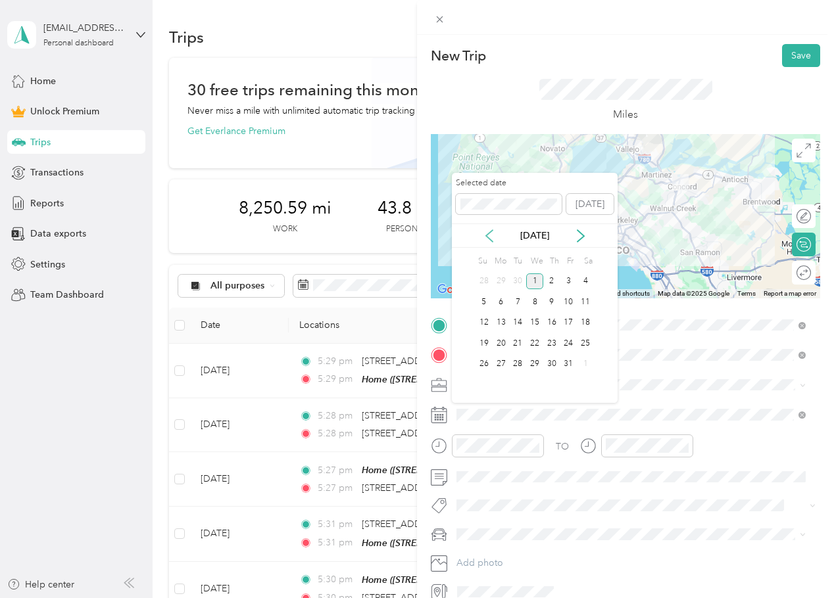
click at [493, 232] on icon at bounding box center [489, 236] width 13 height 13
click at [489, 238] on icon at bounding box center [489, 236] width 7 height 12
click at [522, 325] on div "12" at bounding box center [517, 323] width 17 height 16
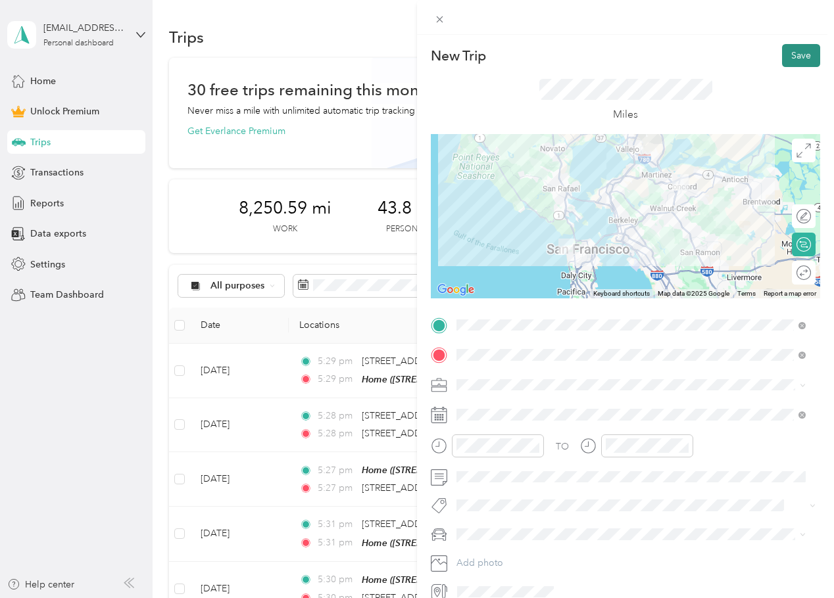
click at [803, 62] on button "Save" at bounding box center [801, 55] width 38 height 23
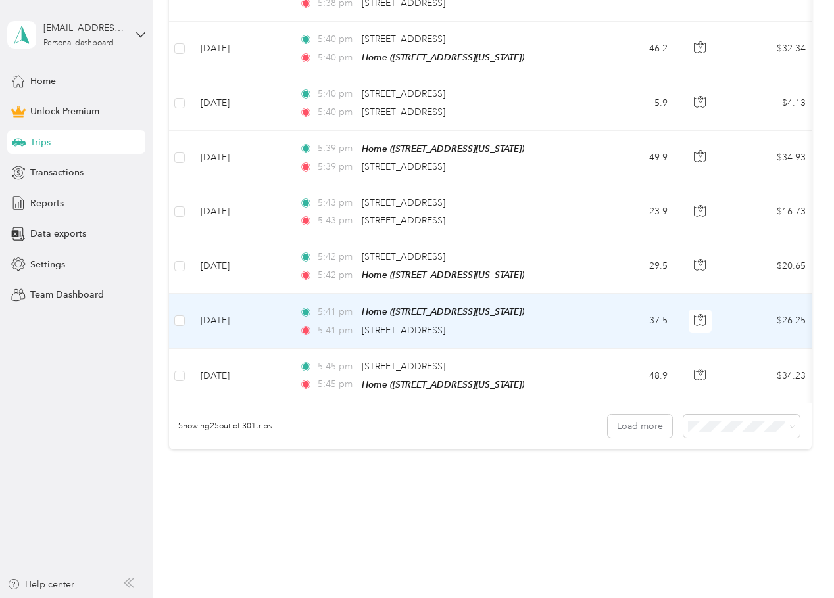
scroll to position [1335, 0]
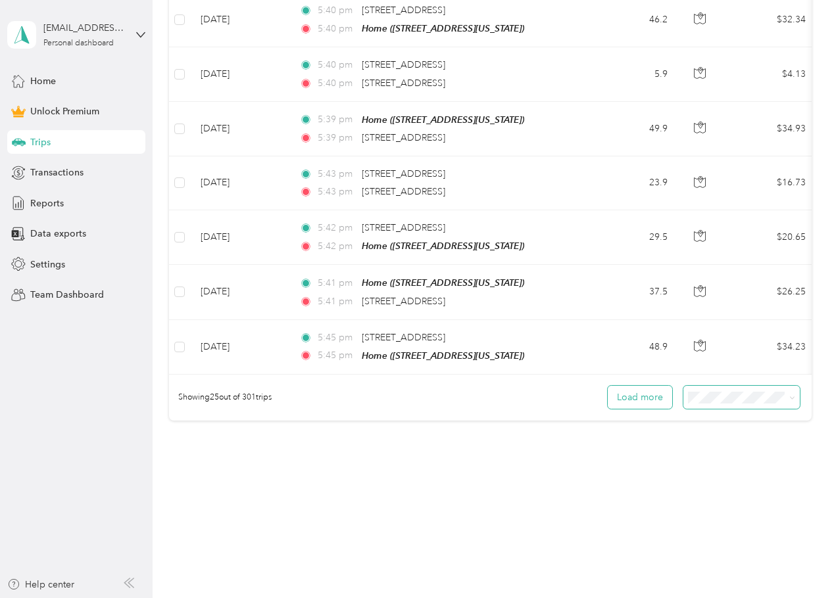
click at [650, 403] on div "Load more" at bounding box center [704, 397] width 193 height 23
click at [648, 402] on button "Load more" at bounding box center [640, 397] width 64 height 23
click at [653, 395] on button "Load more" at bounding box center [640, 397] width 64 height 23
click at [523, 411] on div "Showing 25 out of 301 trips Load more" at bounding box center [490, 398] width 642 height 46
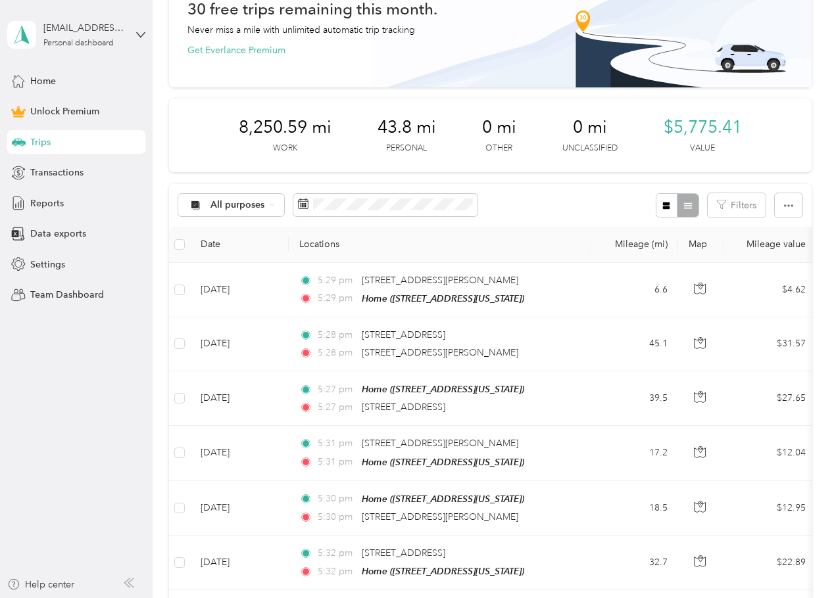
scroll to position [0, 0]
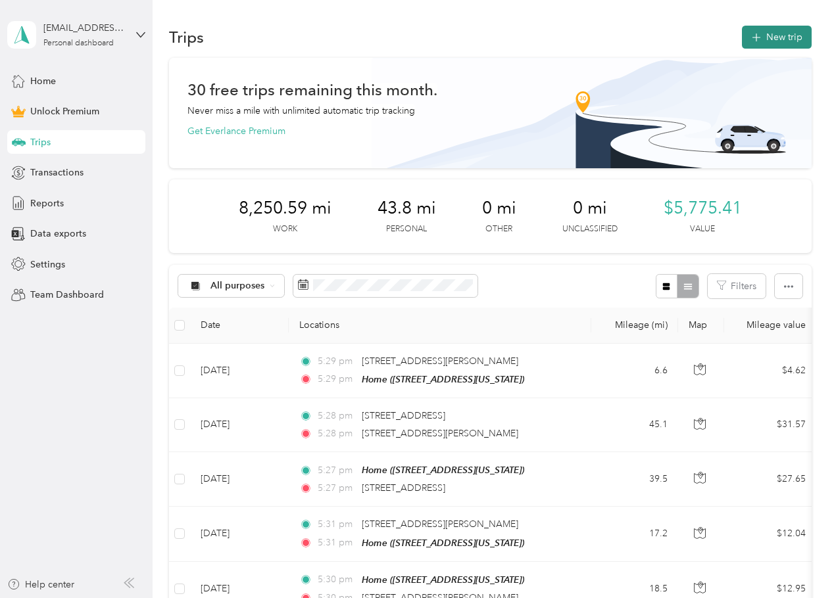
click at [759, 36] on icon "button" at bounding box center [755, 37] width 15 height 15
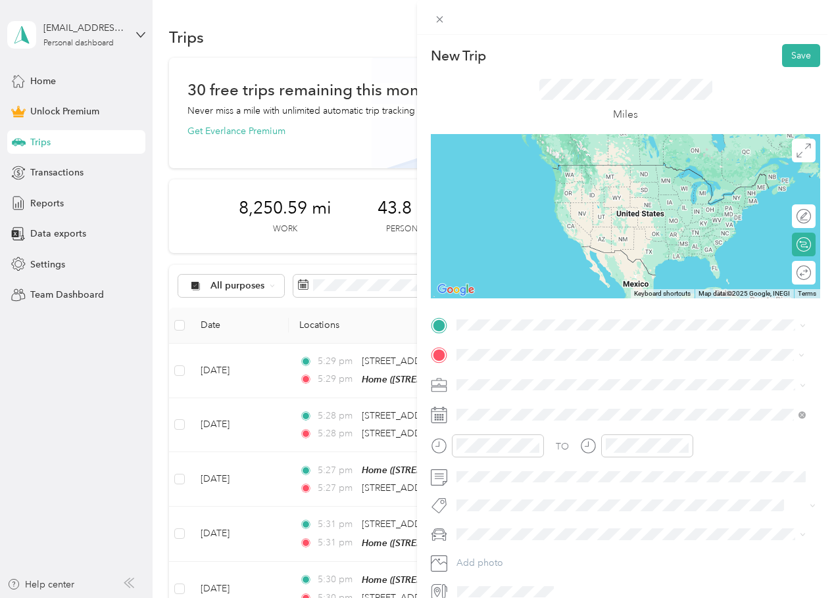
drag, startPoint x: 595, startPoint y: 404, endPoint x: 604, endPoint y: 395, distance: 13.1
click at [596, 404] on span "[STREET_ADDRESS][US_STATE]" at bounding box center [547, 403] width 132 height 12
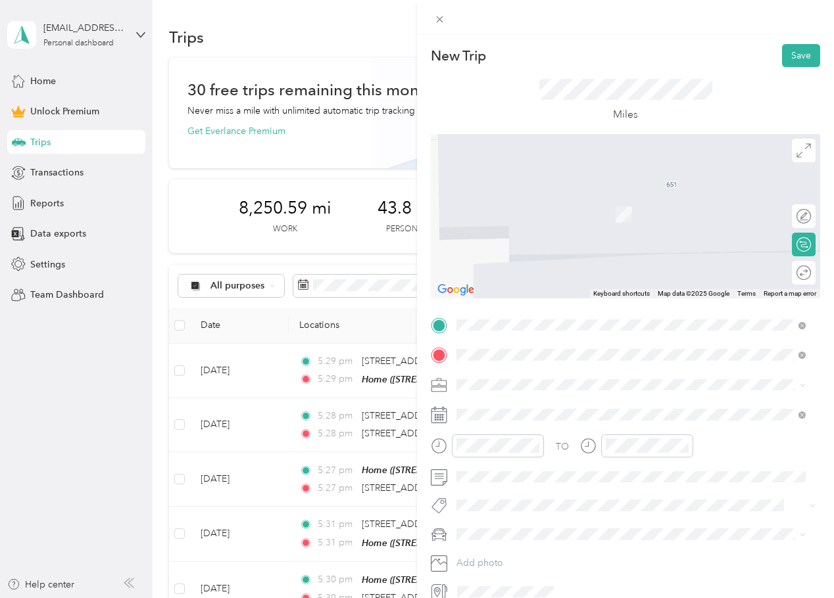
click at [551, 372] on span "[STREET_ADDRESS][US_STATE]" at bounding box center [547, 373] width 132 height 12
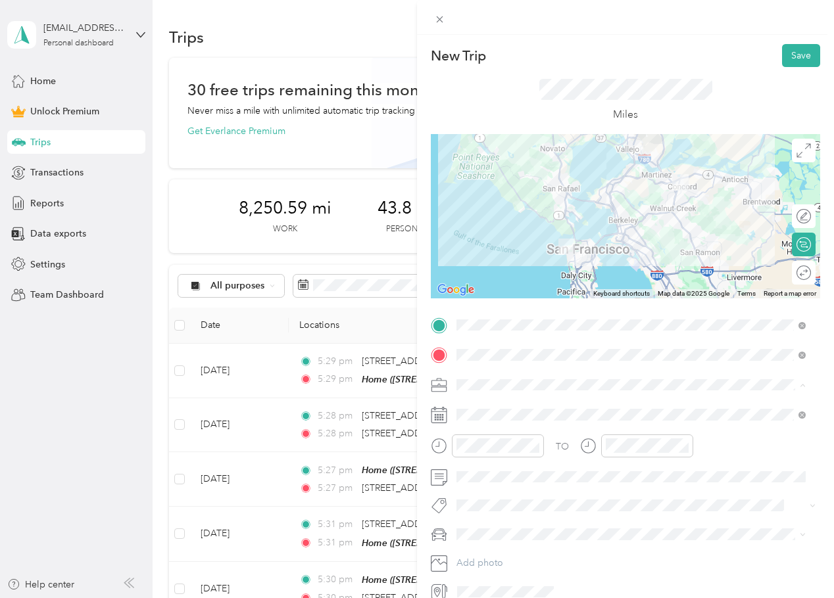
click at [488, 410] on div "Work" at bounding box center [631, 408] width 340 height 14
click at [491, 420] on span at bounding box center [636, 414] width 368 height 21
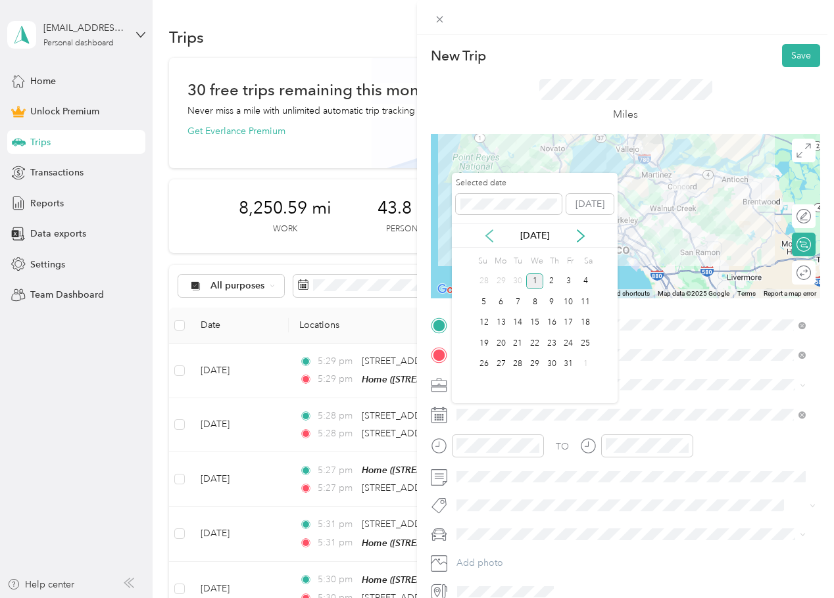
click at [483, 233] on icon at bounding box center [489, 236] width 13 height 13
click at [566, 308] on div "12" at bounding box center [568, 302] width 17 height 16
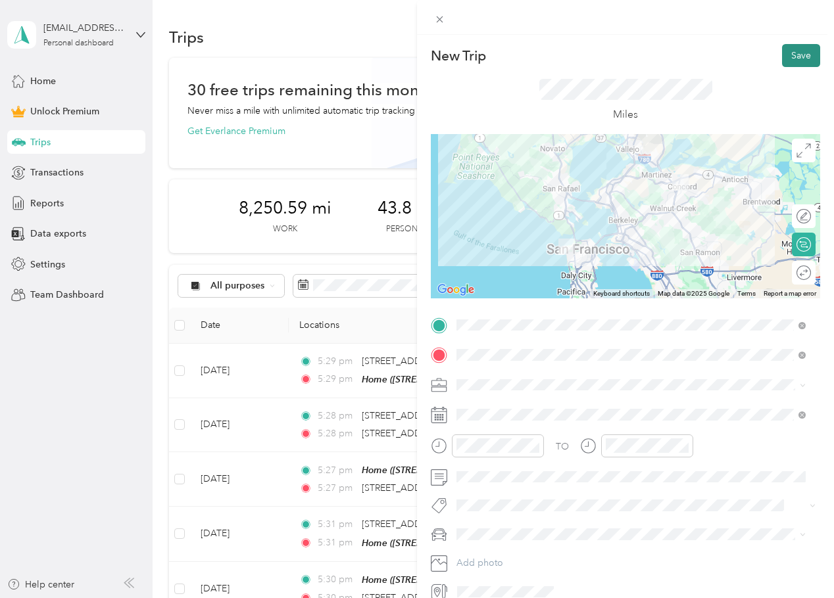
click at [790, 55] on button "Save" at bounding box center [801, 55] width 38 height 23
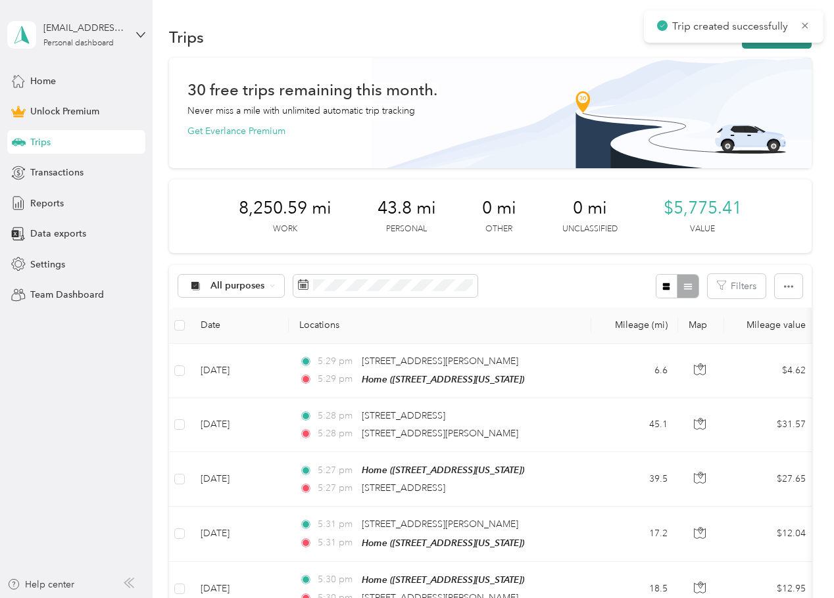
click at [795, 46] on button "New trip" at bounding box center [777, 37] width 70 height 23
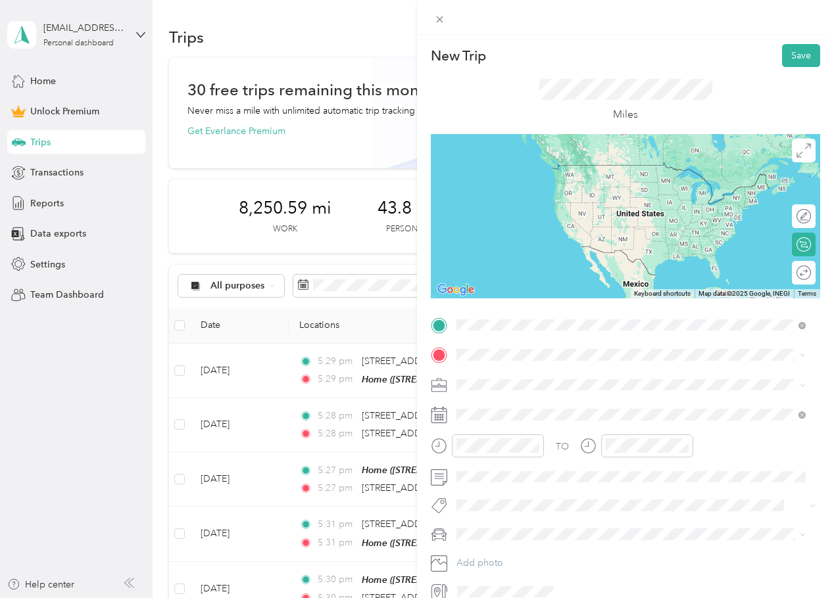
click at [564, 379] on span "[STREET_ADDRESS][US_STATE]" at bounding box center [547, 373] width 132 height 12
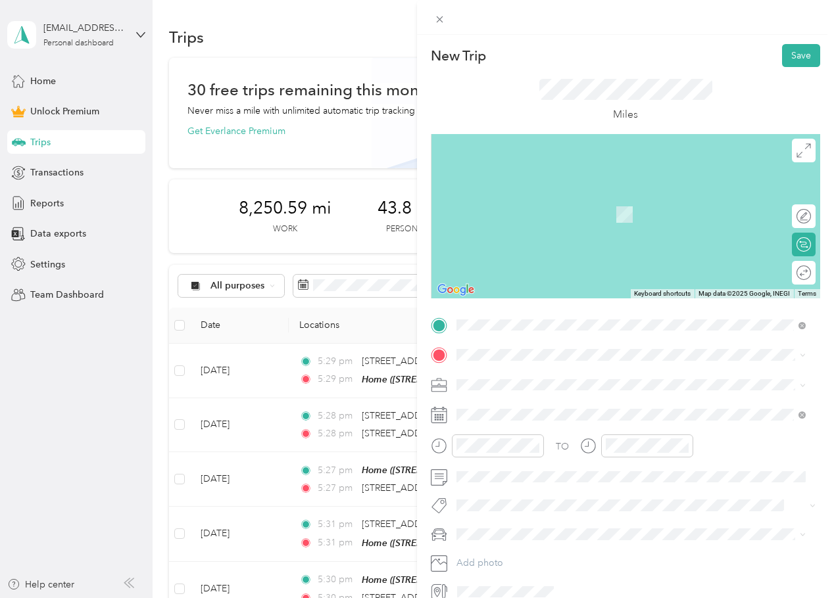
click at [514, 372] on div "TO Add photo" at bounding box center [625, 459] width 389 height 288
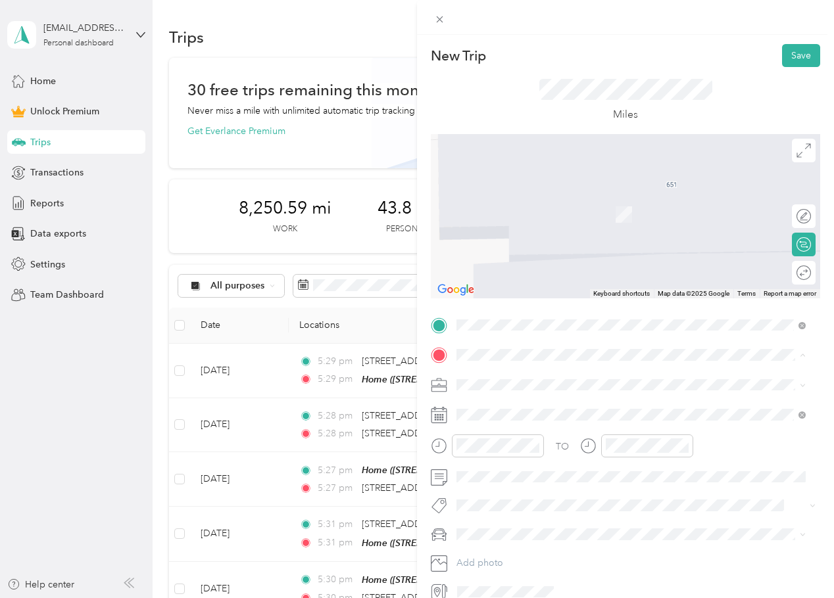
click at [516, 403] on div "Home" at bounding box center [547, 407] width 132 height 12
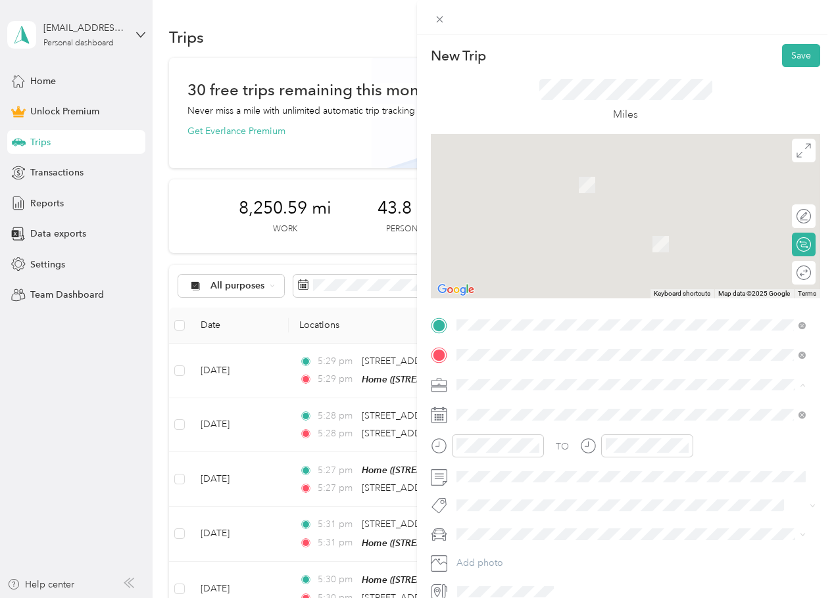
click at [490, 408] on div "Work" at bounding box center [631, 408] width 340 height 14
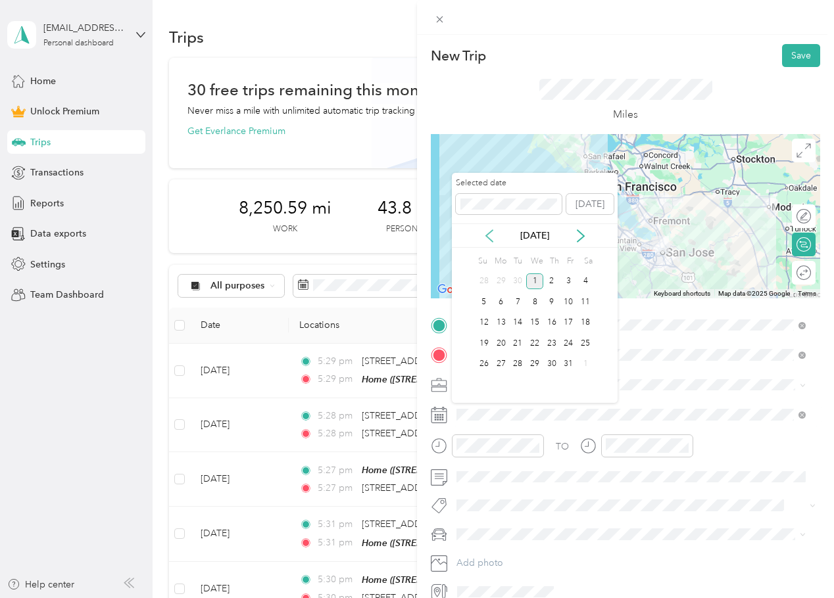
click at [485, 233] on icon at bounding box center [489, 236] width 13 height 13
click at [573, 301] on div "12" at bounding box center [568, 302] width 17 height 16
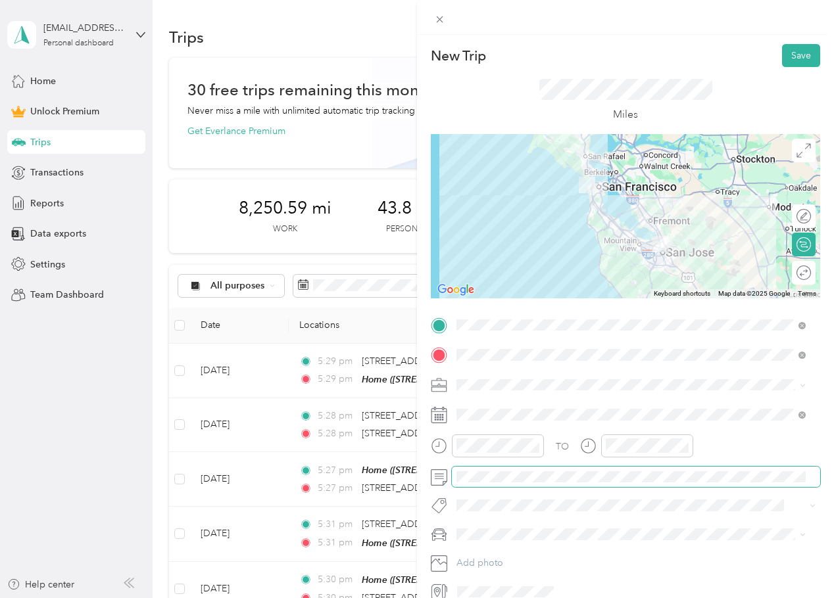
click at [499, 485] on span at bounding box center [636, 477] width 368 height 21
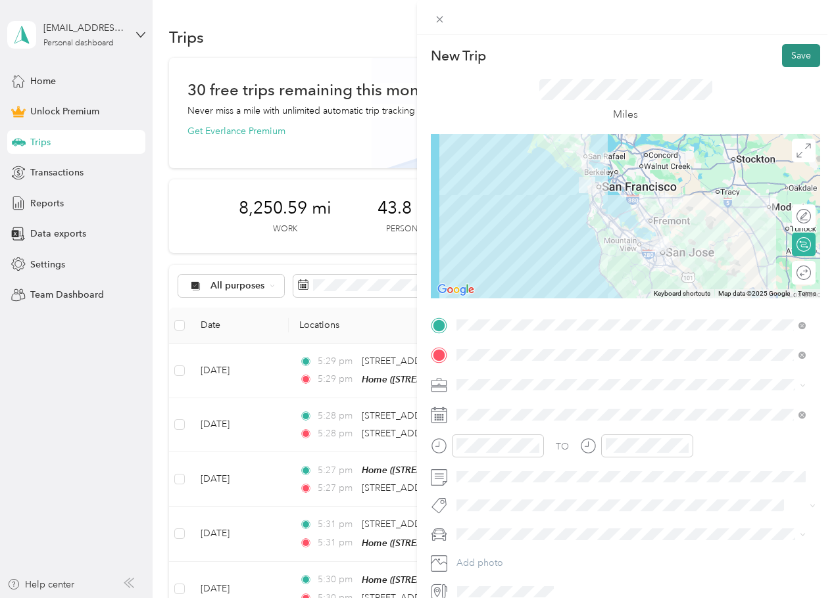
click at [786, 53] on button "Save" at bounding box center [801, 55] width 38 height 23
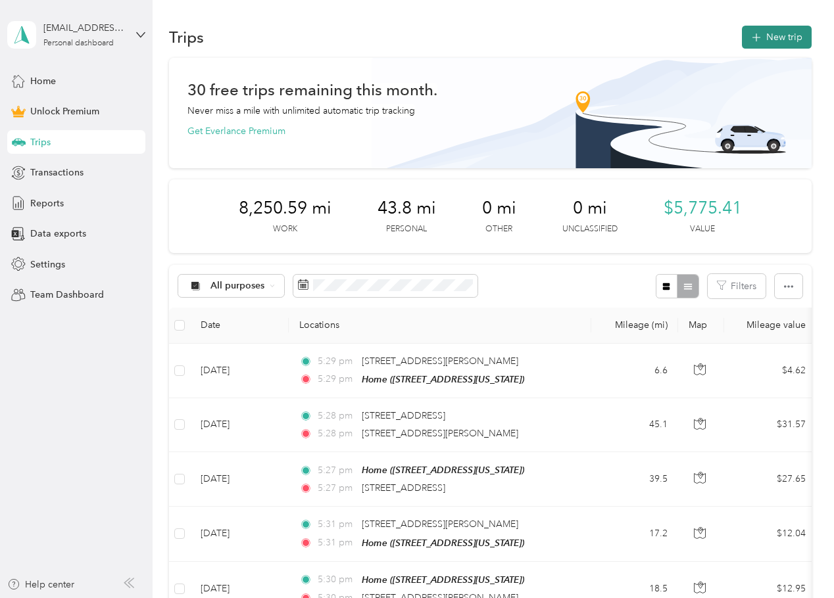
click at [784, 36] on button "New trip" at bounding box center [777, 37] width 70 height 23
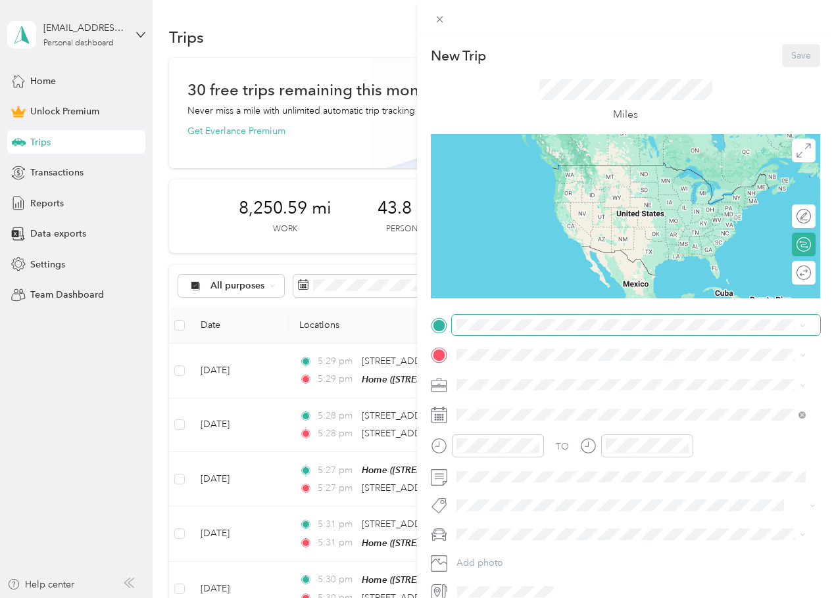
click at [483, 333] on span at bounding box center [636, 325] width 368 height 21
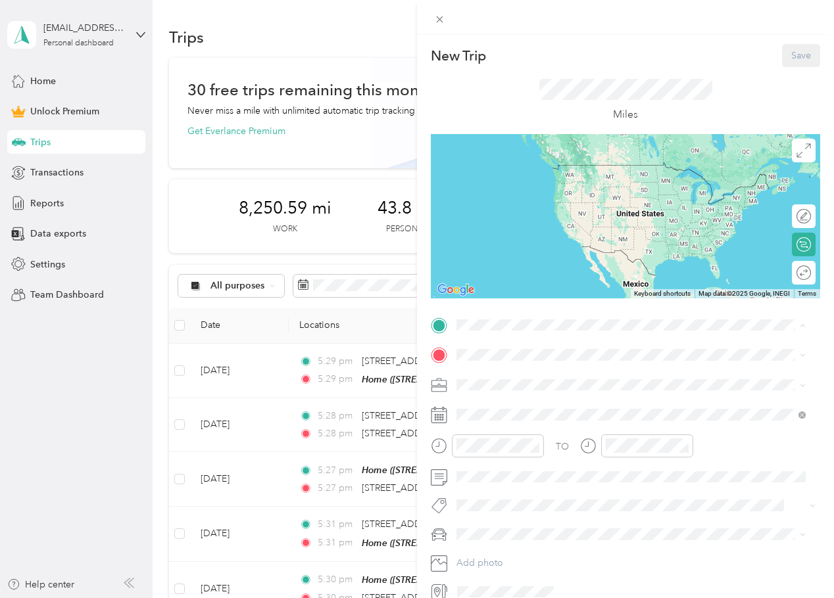
click at [516, 372] on div "Home" at bounding box center [547, 378] width 132 height 12
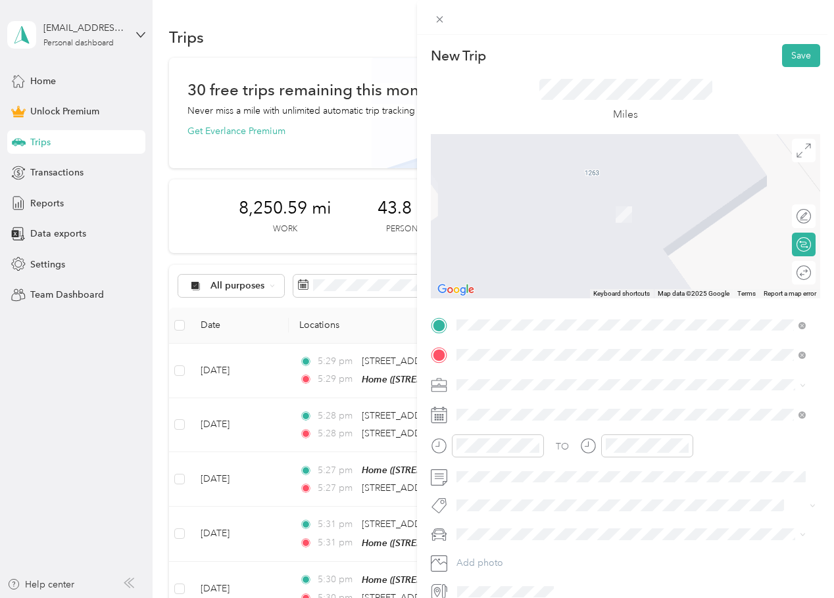
click at [602, 408] on span "[STREET_ADDRESS][PERSON_NAME][US_STATE]" at bounding box center [583, 403] width 205 height 12
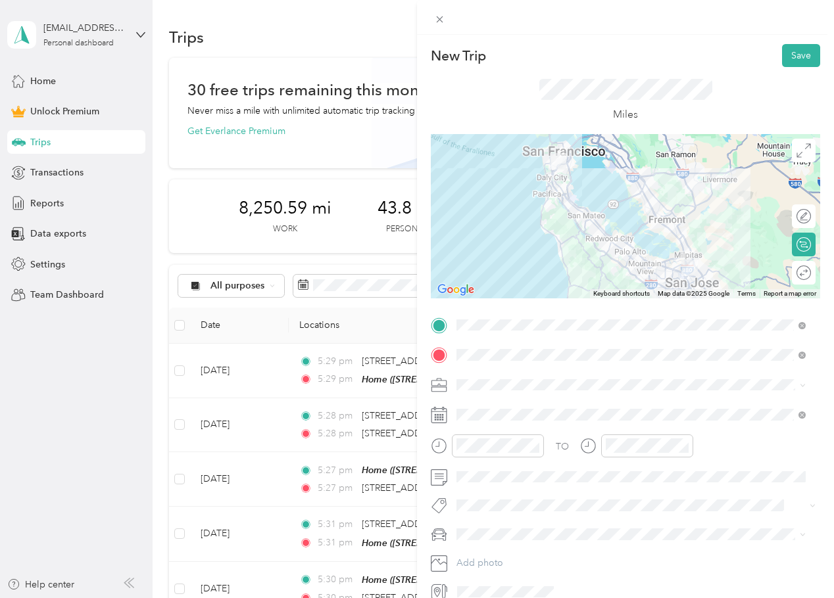
click at [533, 414] on li "Work" at bounding box center [631, 408] width 358 height 23
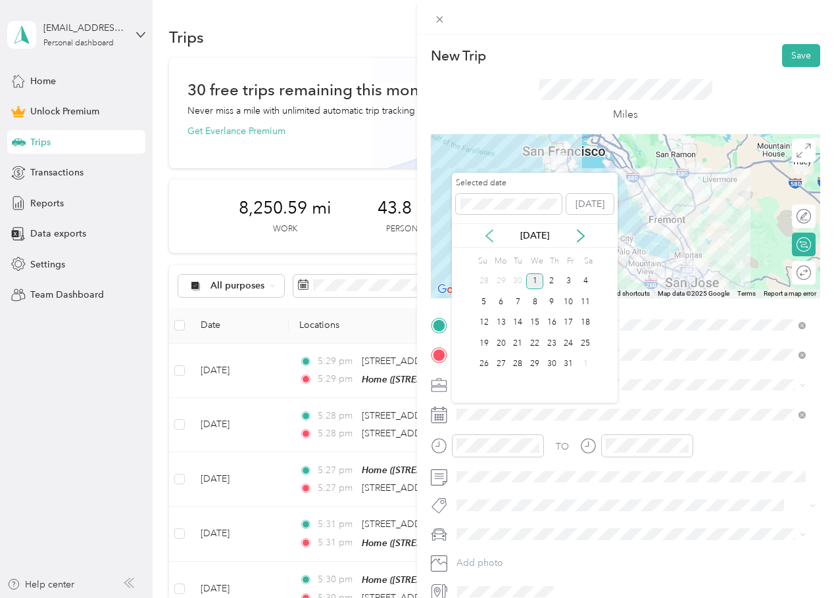
click at [489, 235] on icon at bounding box center [489, 236] width 13 height 13
click at [550, 300] on div "11" at bounding box center [551, 302] width 17 height 16
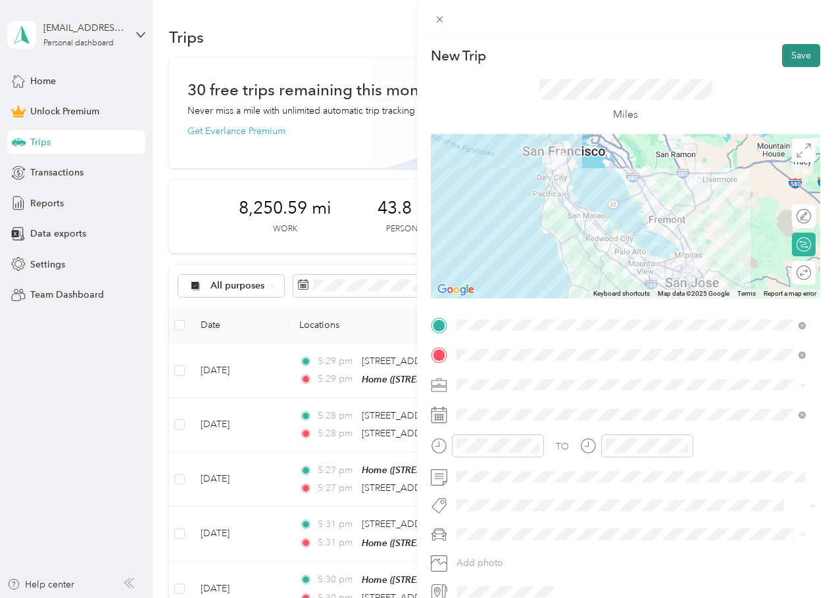
click at [791, 50] on button "Save" at bounding box center [801, 55] width 38 height 23
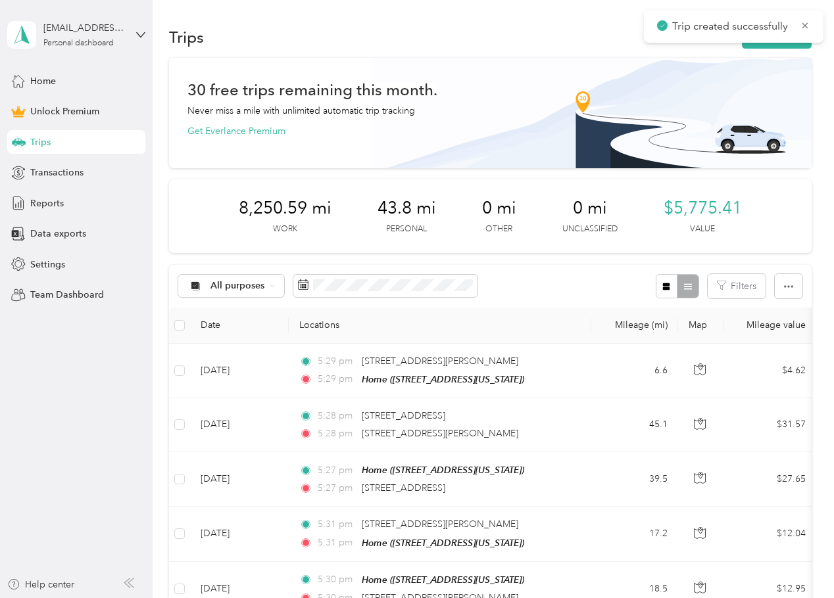
click at [771, 49] on div "Trips New trip" at bounding box center [490, 37] width 642 height 28
click at [779, 43] on button "New trip" at bounding box center [777, 37] width 70 height 23
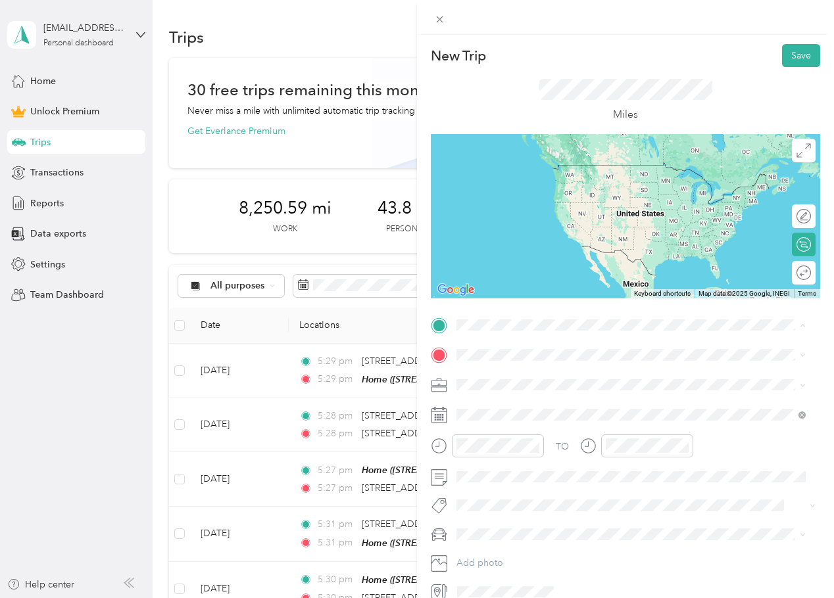
click at [443, 364] on icon at bounding box center [439, 355] width 16 height 16
click at [495, 392] on ol "From your Favorite places Home [STREET_ADDRESS][US_STATE]" at bounding box center [631, 401] width 358 height 69
click at [496, 406] on div "Home [STREET_ADDRESS][US_STATE]" at bounding box center [547, 410] width 132 height 28
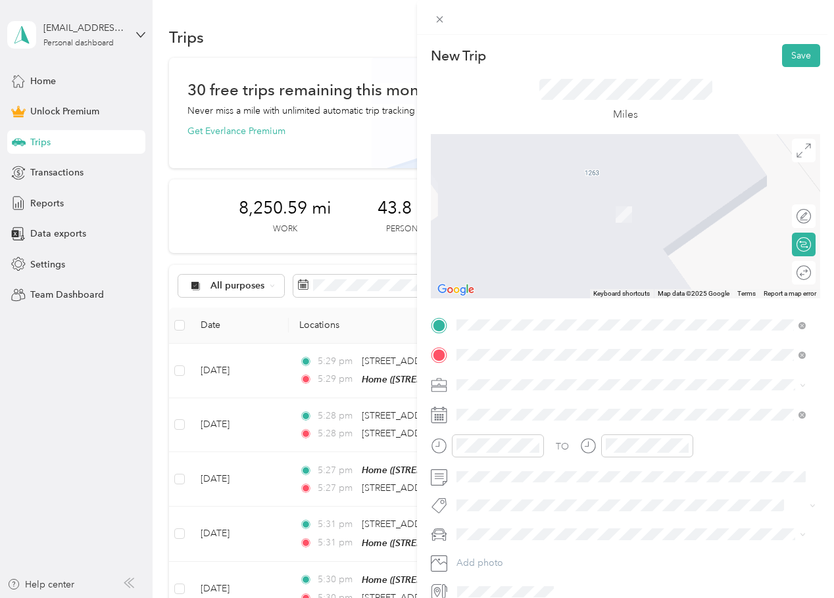
click at [593, 375] on span "[STREET_ADDRESS][PERSON_NAME][US_STATE]" at bounding box center [583, 373] width 205 height 12
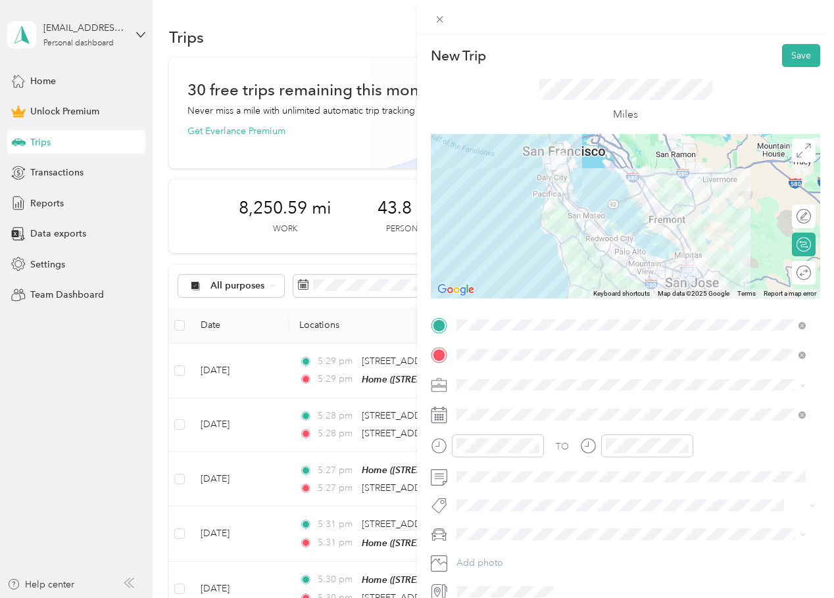
click at [479, 414] on li "Work" at bounding box center [631, 407] width 358 height 23
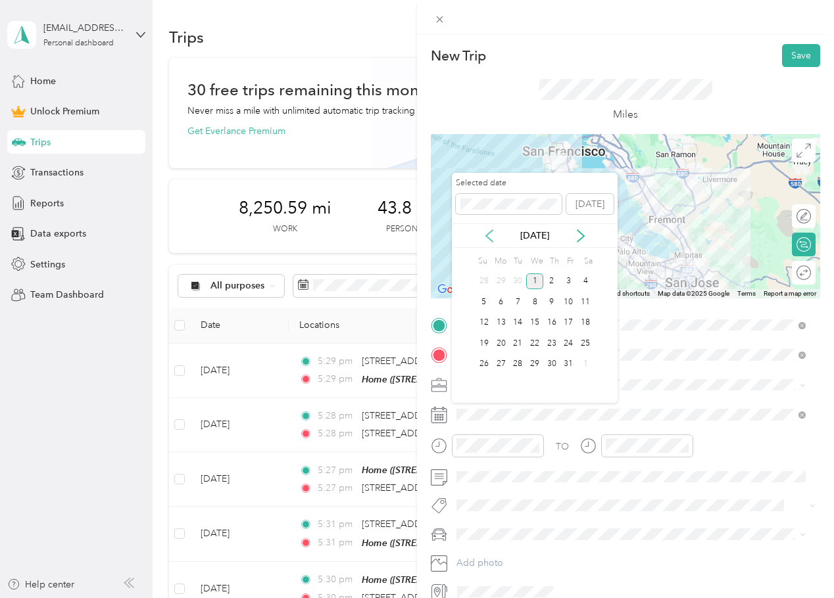
click at [493, 239] on icon at bounding box center [489, 236] width 13 height 13
click at [552, 300] on div "11" at bounding box center [551, 302] width 17 height 16
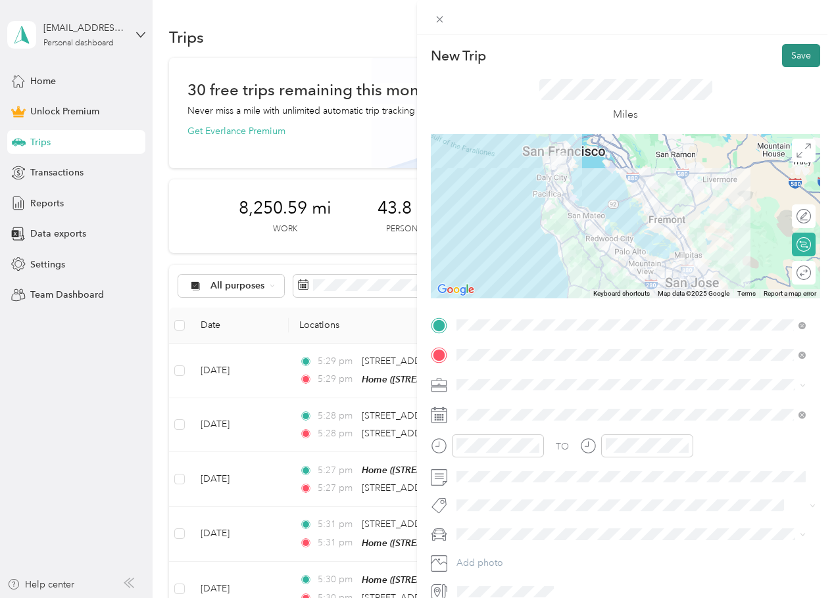
click at [796, 47] on button "Save" at bounding box center [801, 55] width 38 height 23
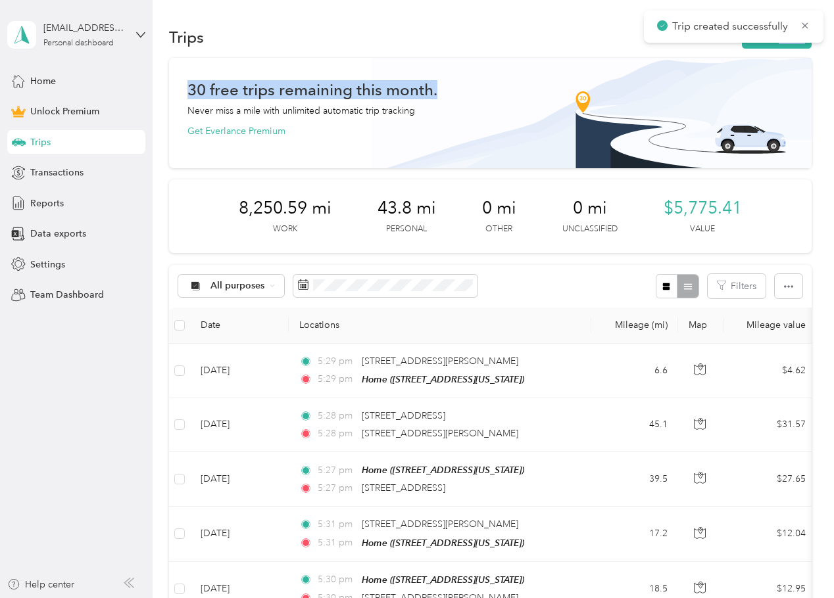
click at [769, 35] on button "New trip" at bounding box center [777, 37] width 70 height 23
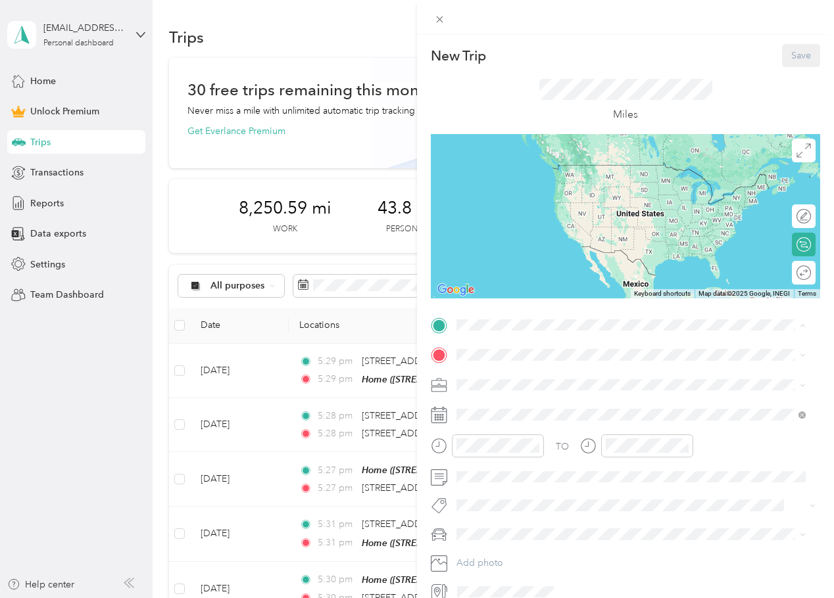
click at [506, 383] on div "Home [STREET_ADDRESS][US_STATE]" at bounding box center [547, 386] width 132 height 28
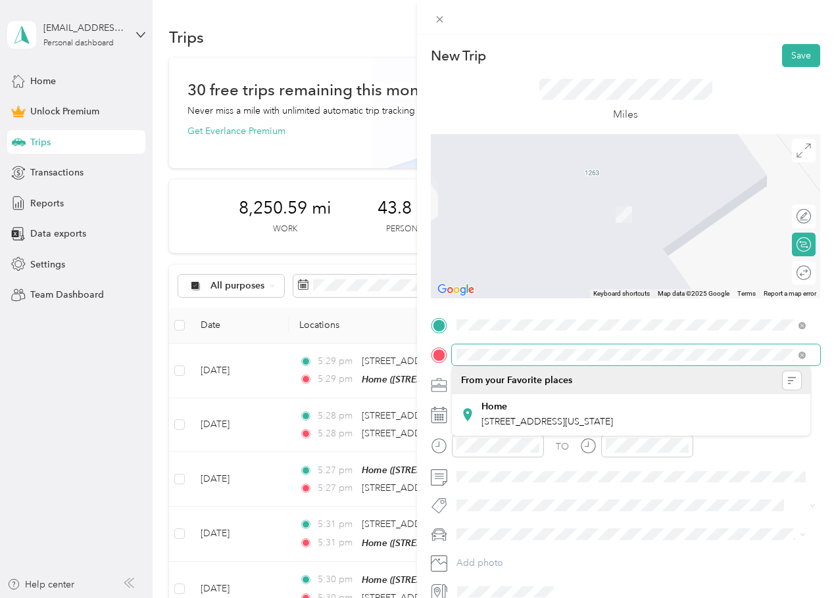
scroll to position [0, 36]
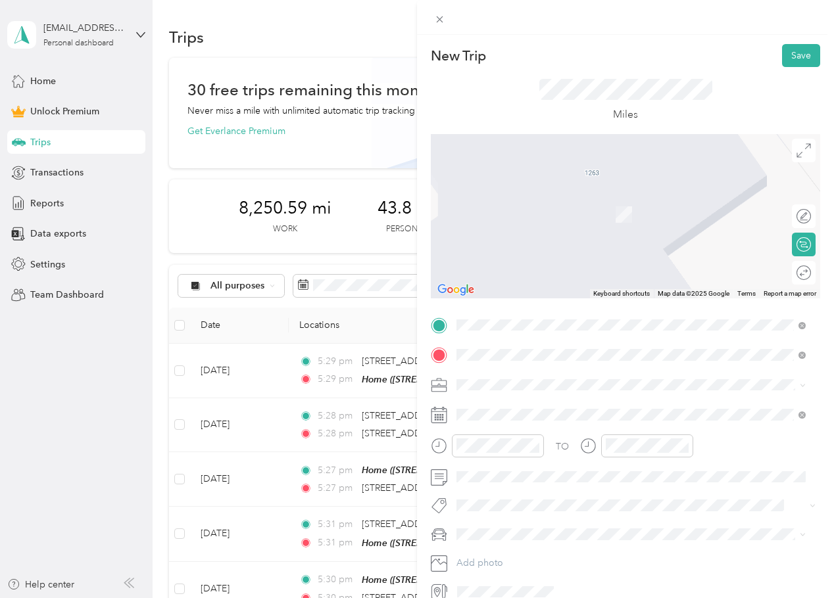
click at [560, 408] on span "[STREET_ADDRESS][US_STATE]" at bounding box center [547, 403] width 132 height 12
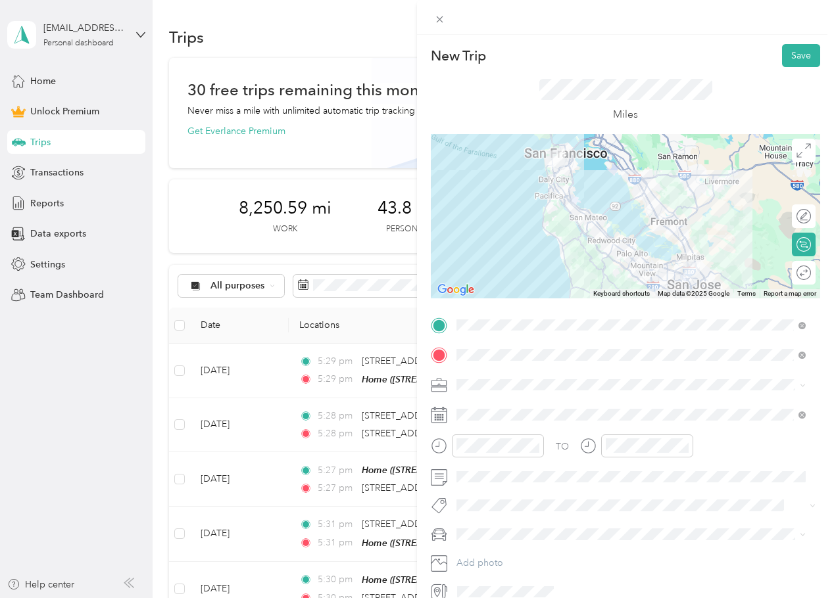
click at [510, 411] on div "Work" at bounding box center [631, 407] width 340 height 14
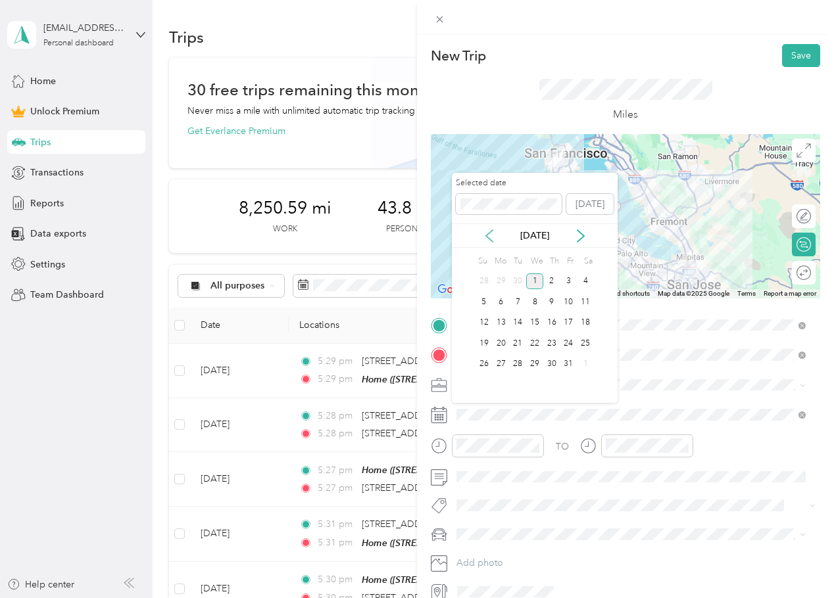
click at [493, 233] on icon at bounding box center [489, 236] width 13 height 13
click at [487, 235] on icon at bounding box center [489, 236] width 13 height 13
click at [592, 237] on div "[DATE]" at bounding box center [535, 236] width 166 height 14
click at [584, 235] on icon at bounding box center [580, 236] width 13 height 13
click at [537, 304] on div "10" at bounding box center [534, 302] width 17 height 16
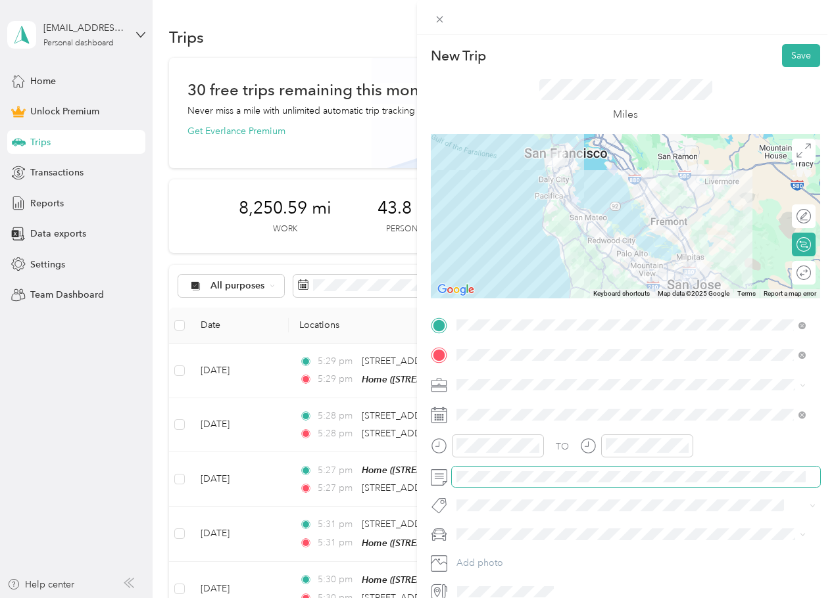
scroll to position [0, 25]
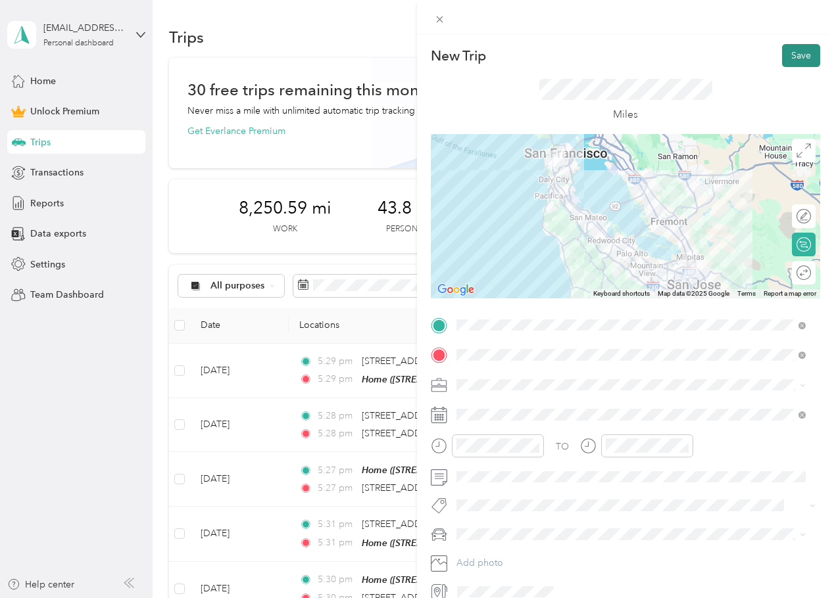
click at [782, 57] on button "Save" at bounding box center [801, 55] width 38 height 23
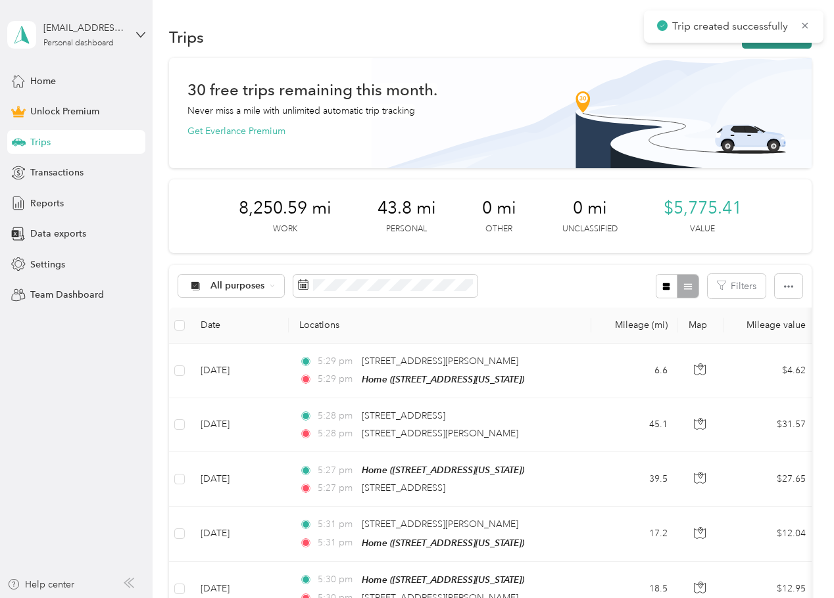
click at [769, 47] on button "New trip" at bounding box center [777, 37] width 70 height 23
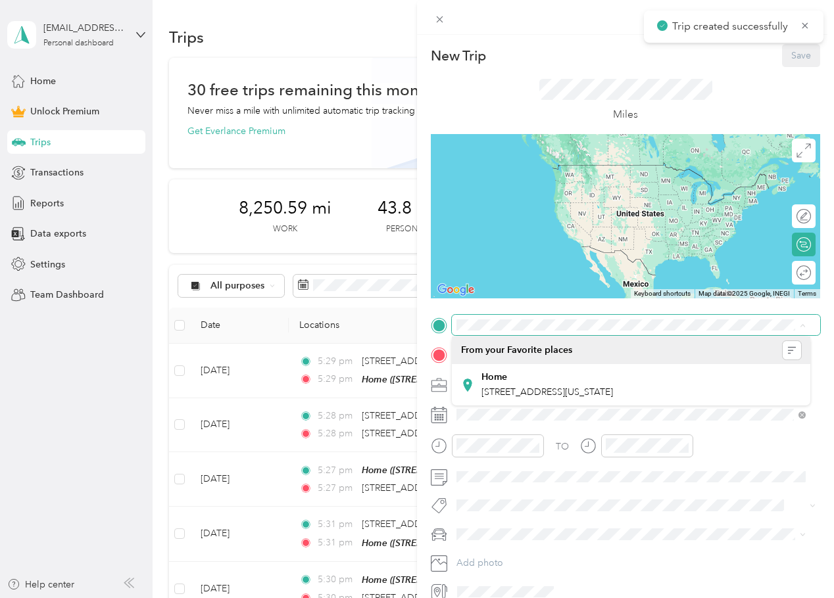
scroll to position [0, 37]
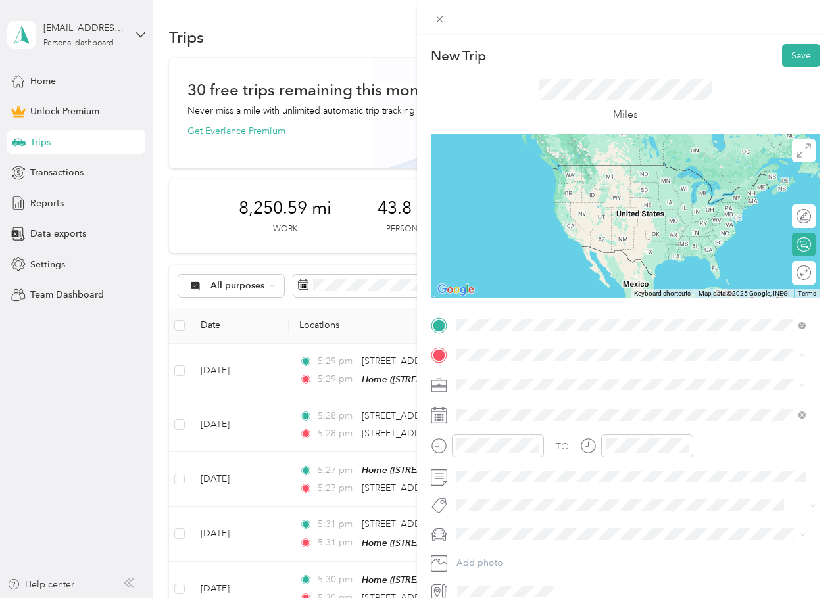
click at [533, 378] on span "[STREET_ADDRESS][US_STATE]" at bounding box center [547, 373] width 132 height 12
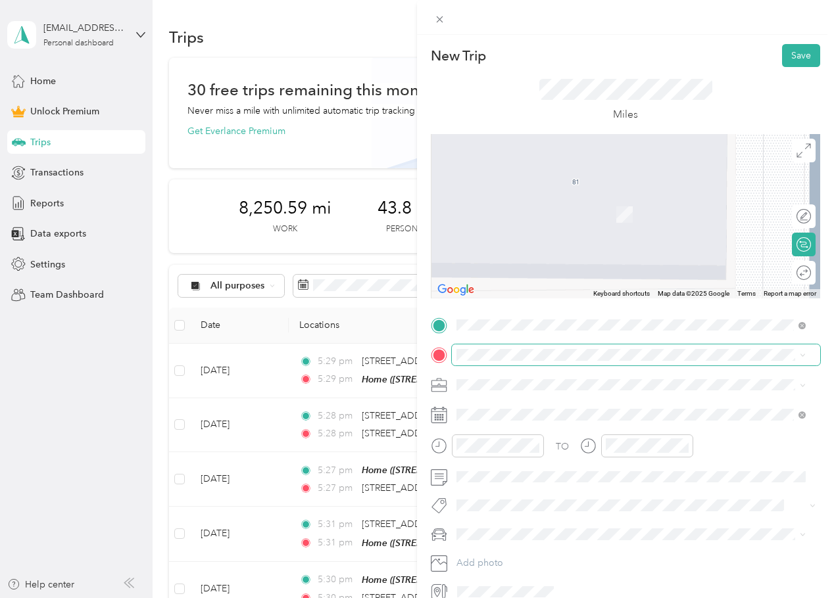
click at [520, 348] on span at bounding box center [636, 355] width 368 height 21
click at [500, 408] on strong "Home" at bounding box center [494, 407] width 26 height 12
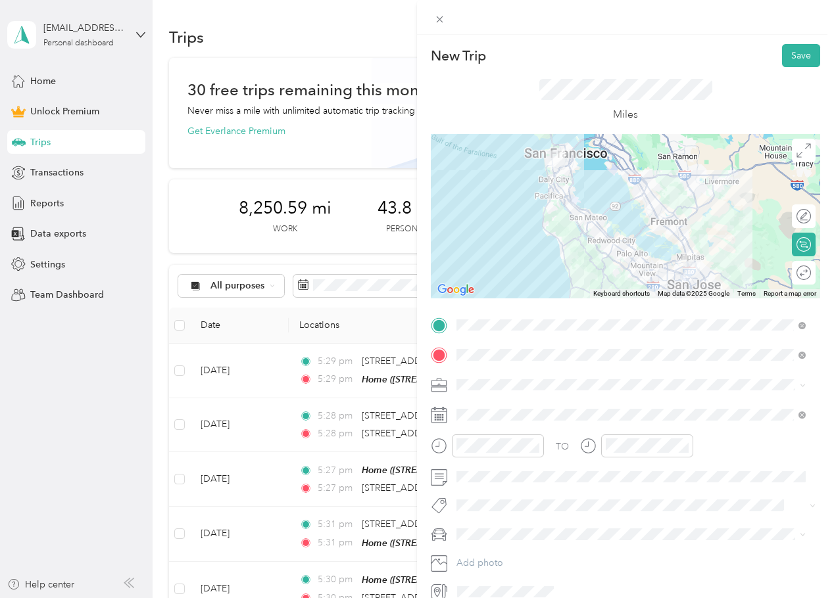
click at [487, 378] on span at bounding box center [636, 385] width 368 height 21
click at [482, 417] on li "Work" at bounding box center [631, 408] width 358 height 23
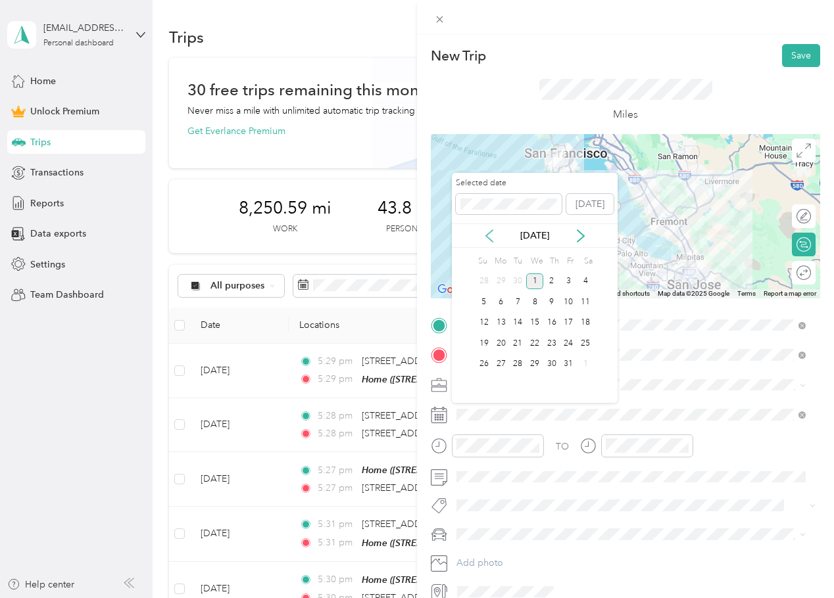
click at [491, 235] on icon at bounding box center [489, 236] width 13 height 13
click at [535, 303] on div "10" at bounding box center [534, 302] width 17 height 16
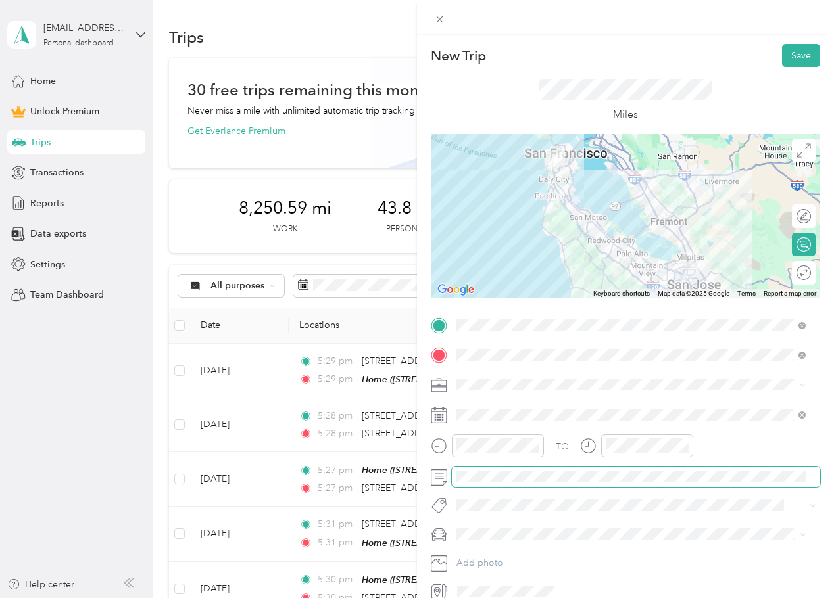
scroll to position [0, 25]
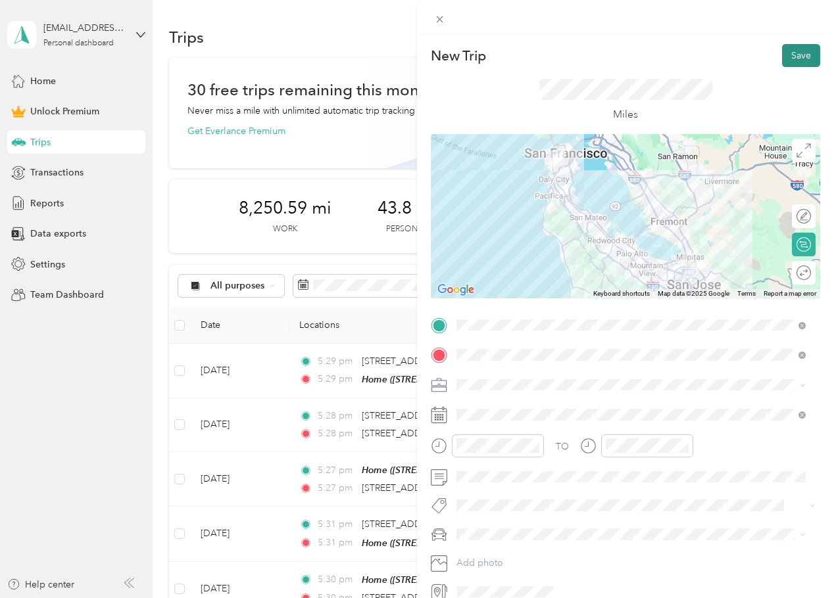
click at [796, 56] on button "Save" at bounding box center [801, 55] width 38 height 23
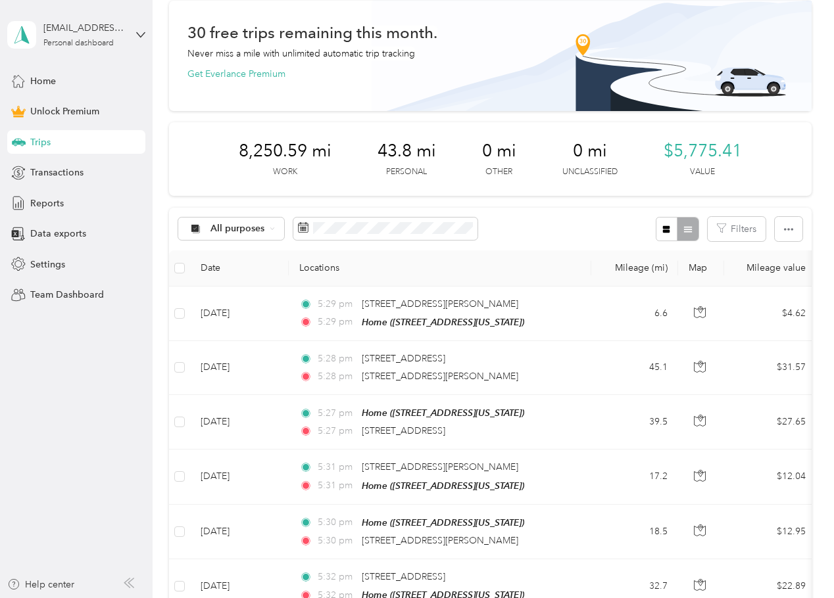
scroll to position [0, 0]
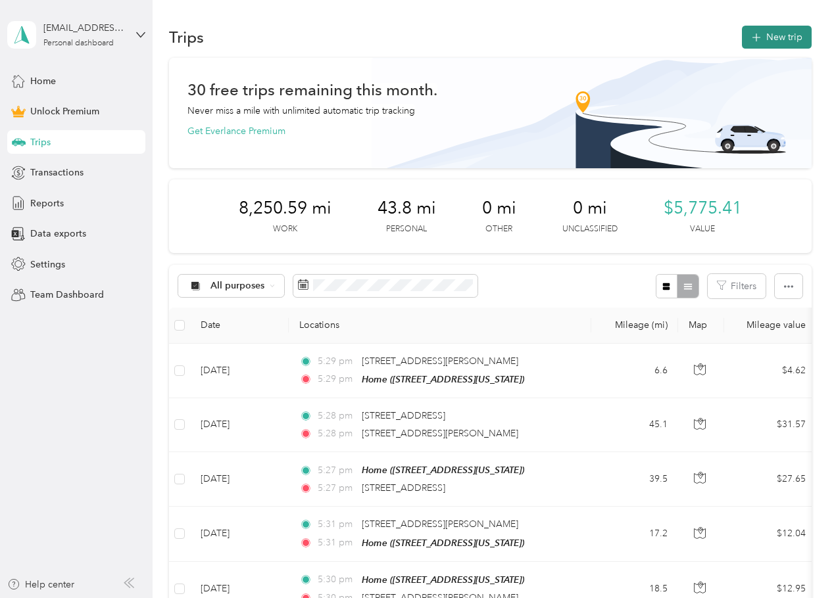
click at [779, 33] on button "New trip" at bounding box center [777, 37] width 70 height 23
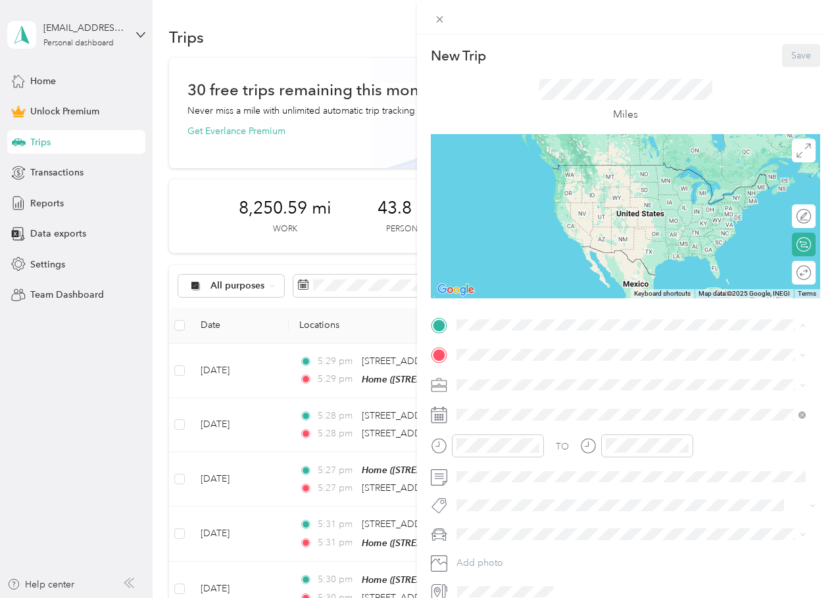
click at [486, 377] on strong "Home" at bounding box center [494, 378] width 26 height 12
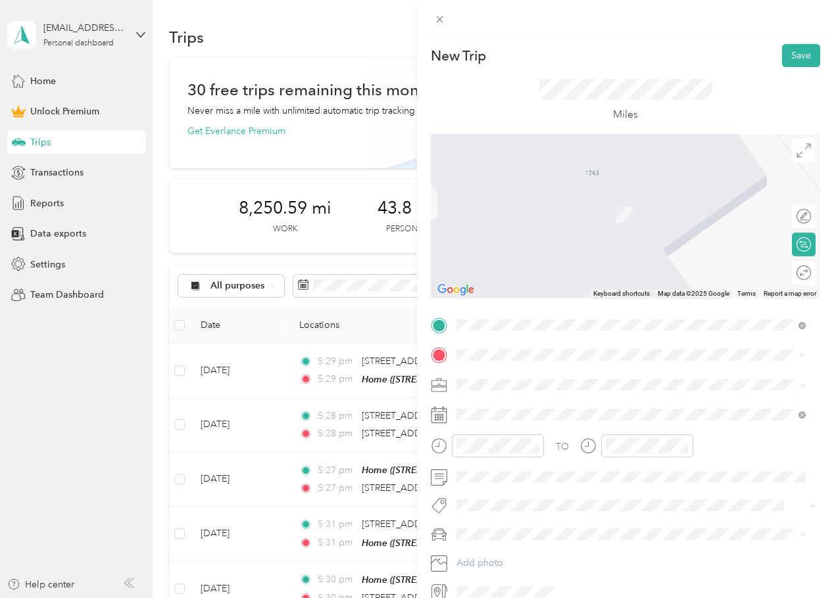
drag, startPoint x: 525, startPoint y: 403, endPoint x: 531, endPoint y: 408, distance: 7.9
click at [525, 404] on span "[STREET_ADDRESS][US_STATE]" at bounding box center [547, 403] width 132 height 12
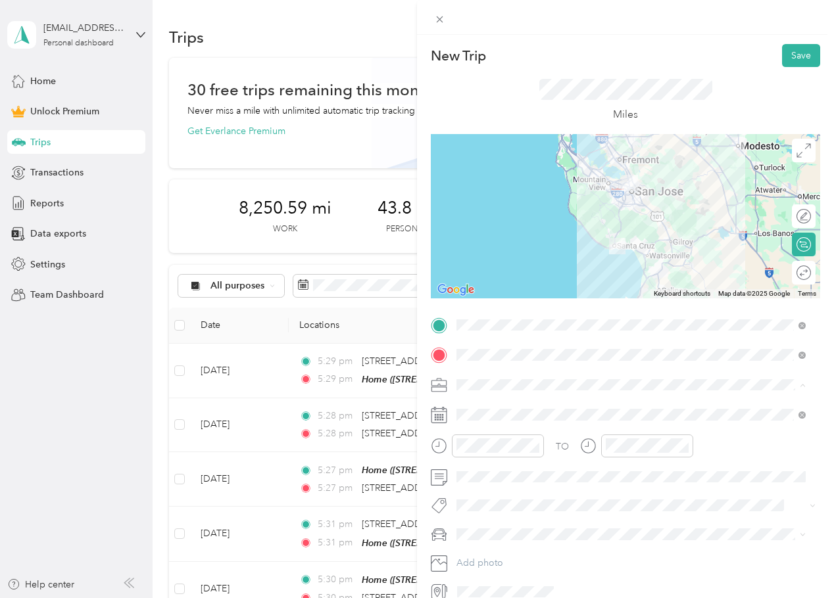
click at [500, 412] on div "Work" at bounding box center [631, 408] width 340 height 14
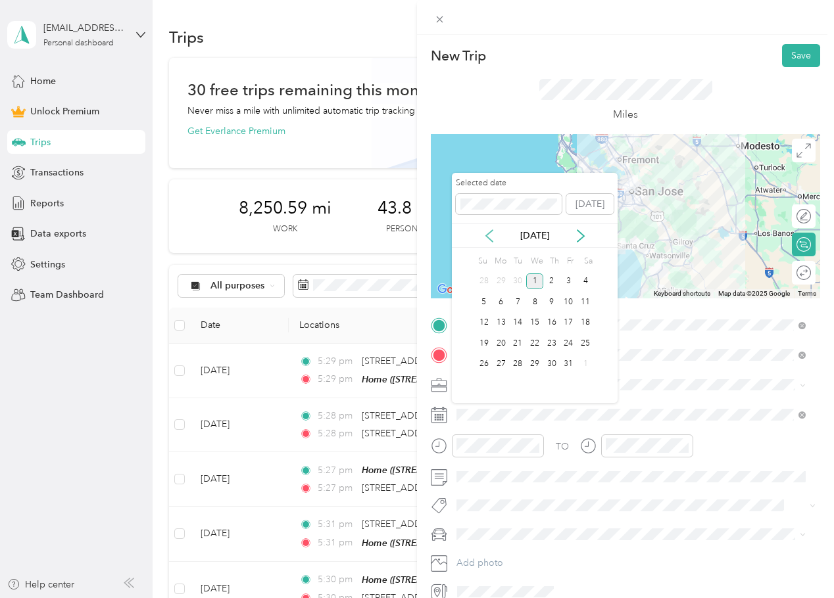
click at [494, 233] on icon at bounding box center [489, 236] width 13 height 13
click at [507, 301] on div "8" at bounding box center [501, 302] width 17 height 16
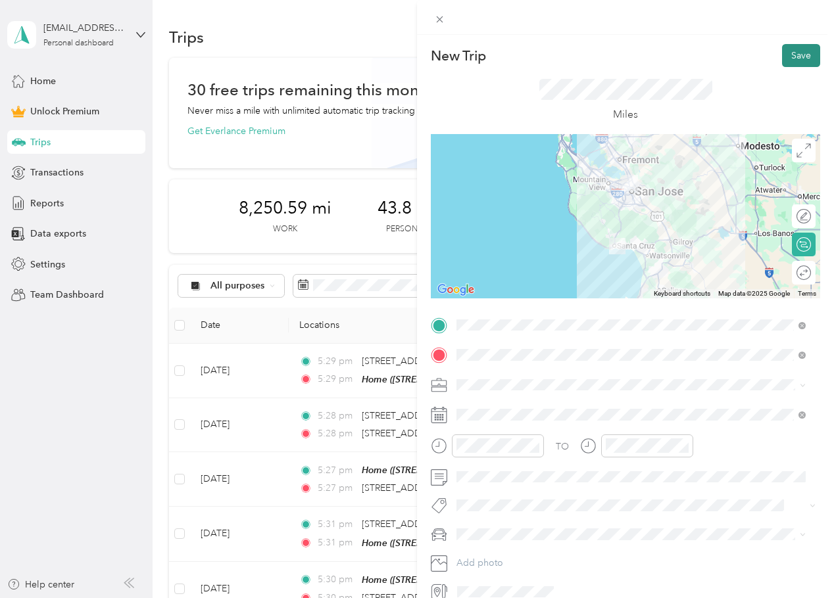
click at [784, 55] on button "Save" at bounding box center [801, 55] width 38 height 23
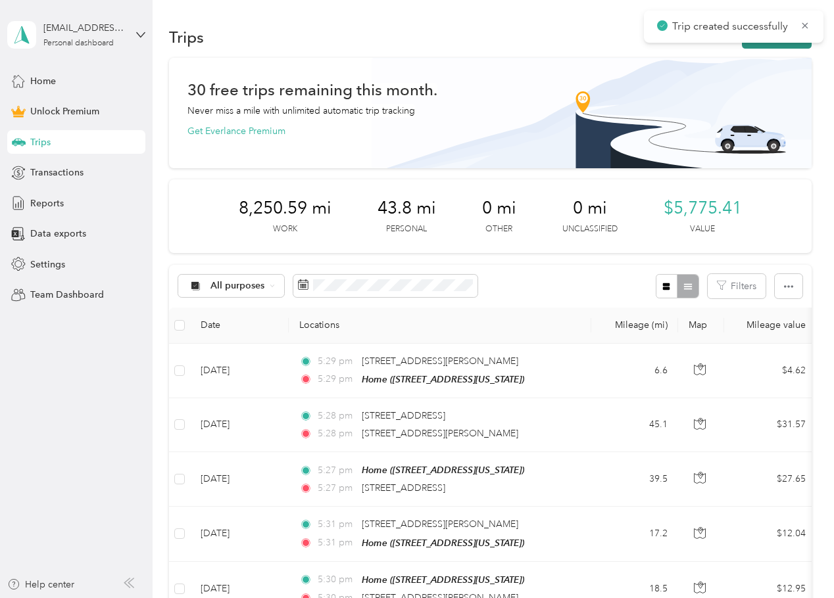
click at [775, 45] on button "New trip" at bounding box center [777, 37] width 70 height 23
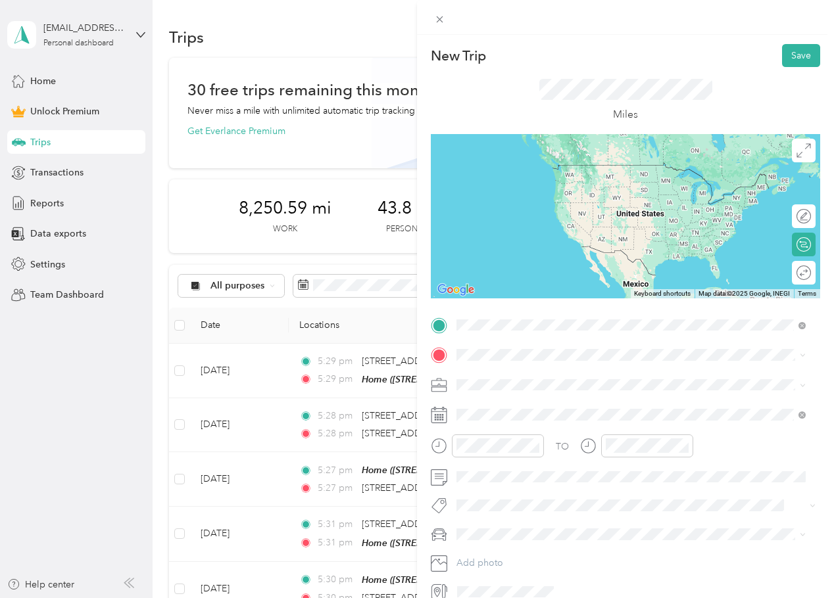
click at [521, 375] on span "[STREET_ADDRESS][US_STATE]" at bounding box center [547, 373] width 132 height 12
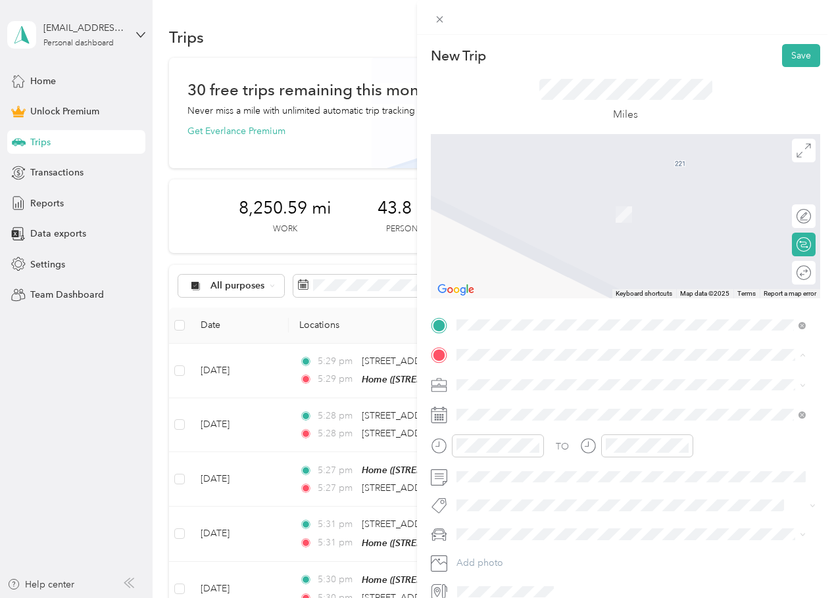
click at [497, 397] on li "Home [STREET_ADDRESS][US_STATE]" at bounding box center [631, 415] width 358 height 41
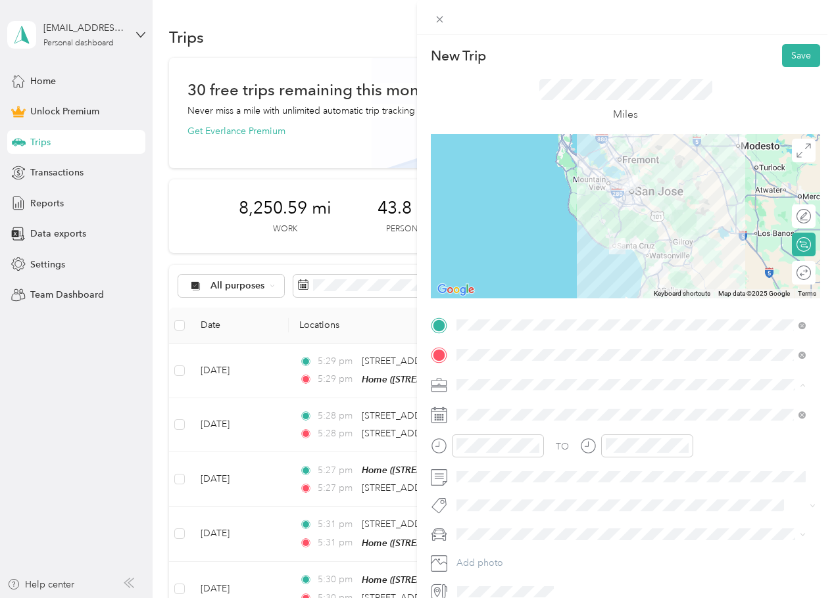
click at [483, 416] on li "Work" at bounding box center [631, 408] width 358 height 23
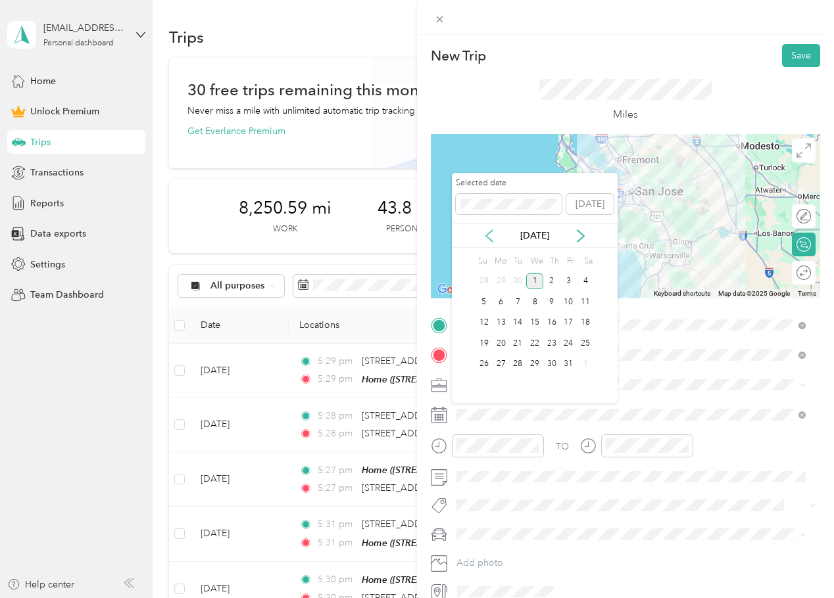
click at [489, 232] on icon at bounding box center [489, 236] width 7 height 12
click at [503, 304] on div "8" at bounding box center [501, 302] width 17 height 16
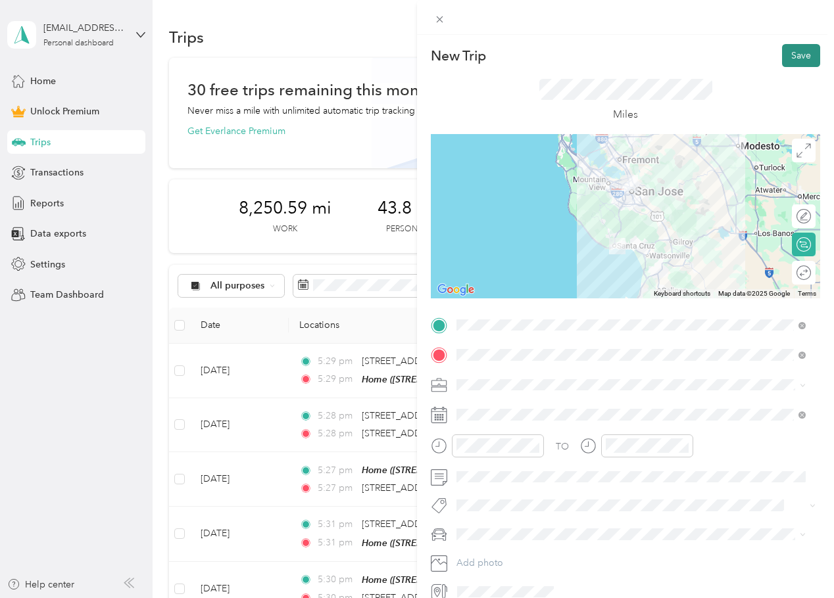
click at [782, 55] on button "Save" at bounding box center [801, 55] width 38 height 23
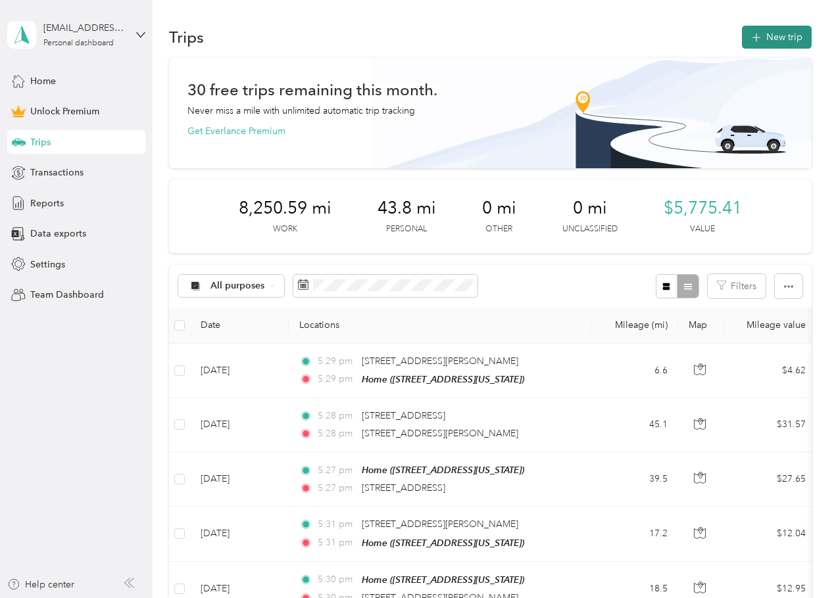
click at [766, 37] on button "New trip" at bounding box center [777, 37] width 70 height 23
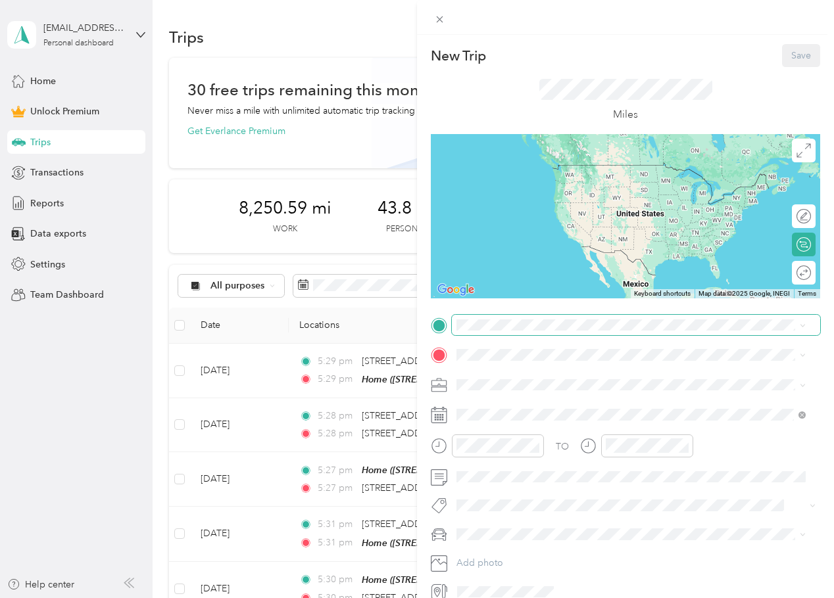
click at [525, 319] on span at bounding box center [636, 325] width 368 height 21
click at [525, 374] on div "Home" at bounding box center [547, 378] width 132 height 12
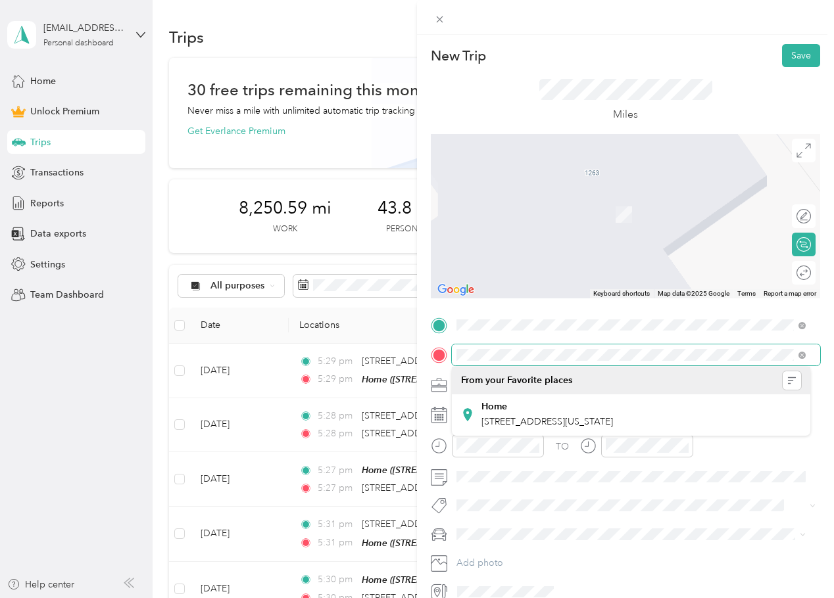
scroll to position [0, 9]
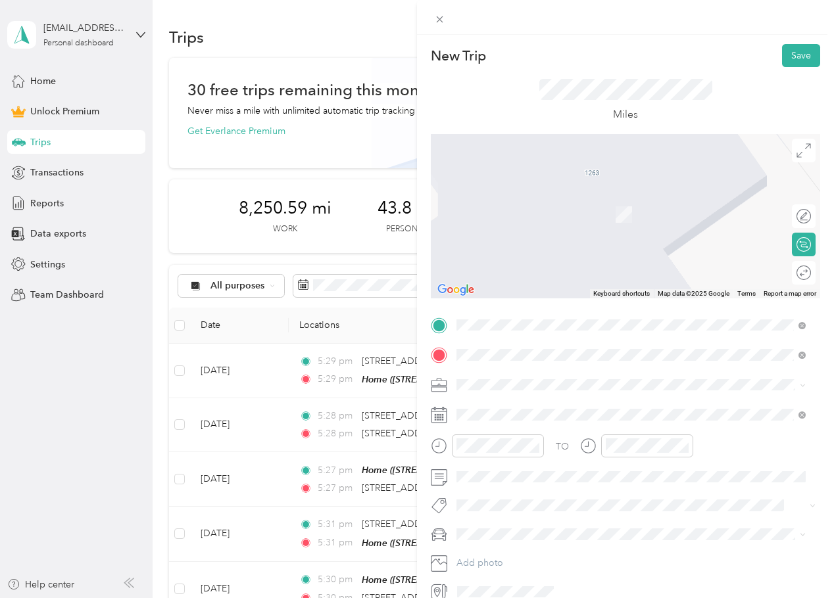
click at [574, 408] on span "[STREET_ADDRESS][US_STATE]" at bounding box center [547, 403] width 132 height 12
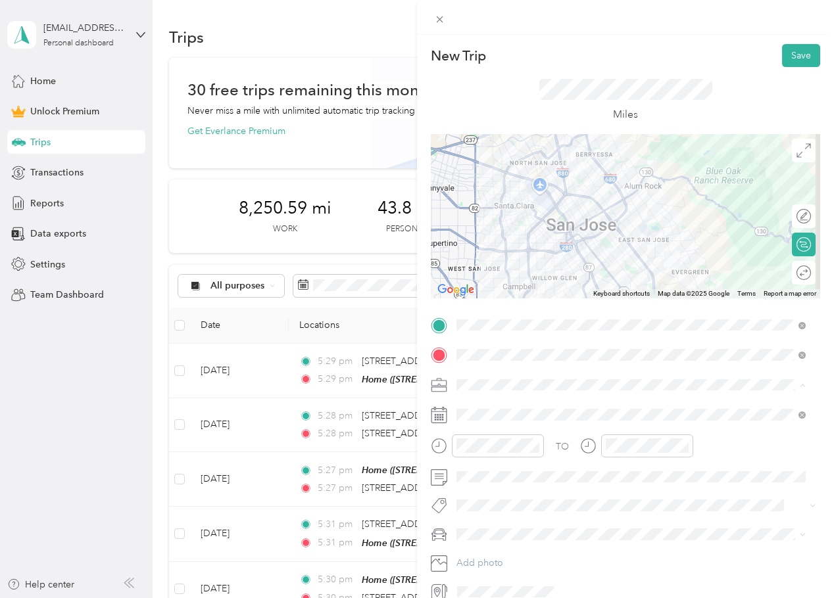
click at [487, 405] on div "Work" at bounding box center [631, 408] width 340 height 14
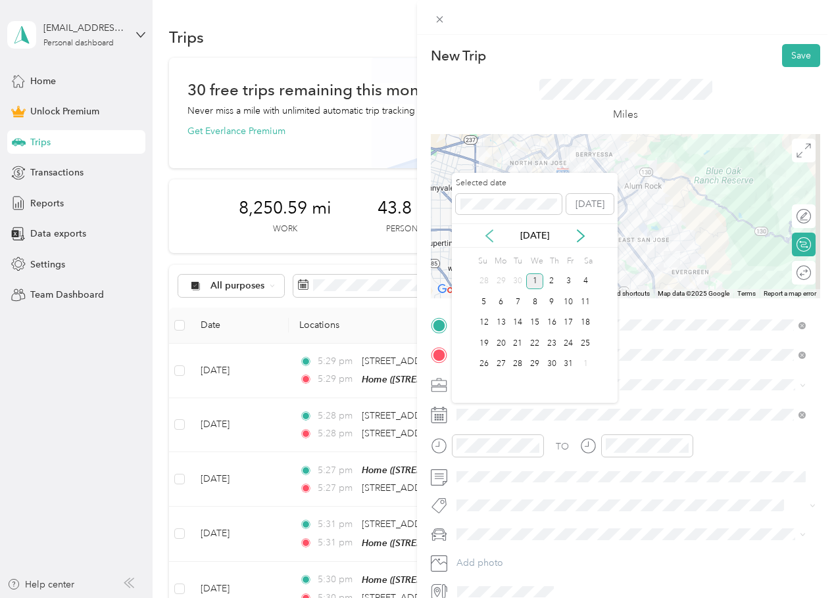
click at [490, 236] on icon at bounding box center [489, 236] width 13 height 13
click at [572, 281] on div "5" at bounding box center [568, 282] width 17 height 16
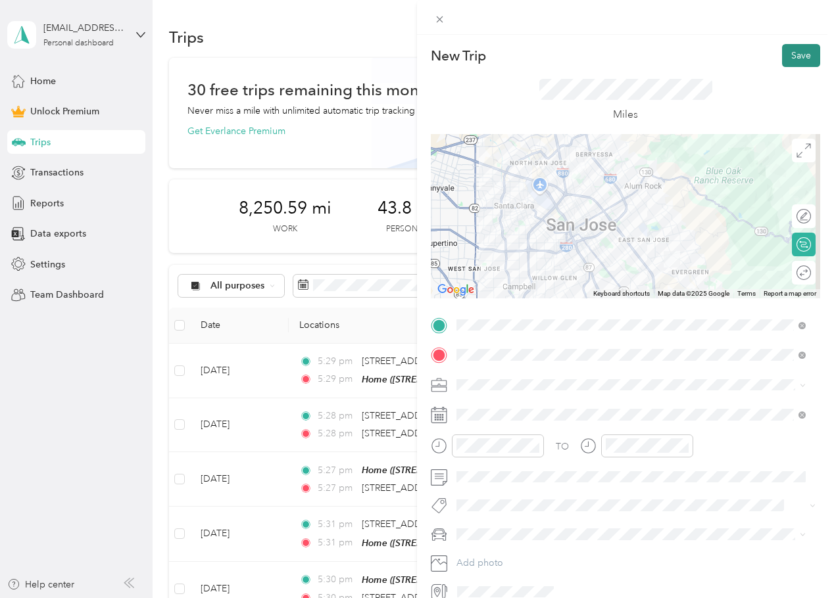
click at [782, 51] on button "Save" at bounding box center [801, 55] width 38 height 23
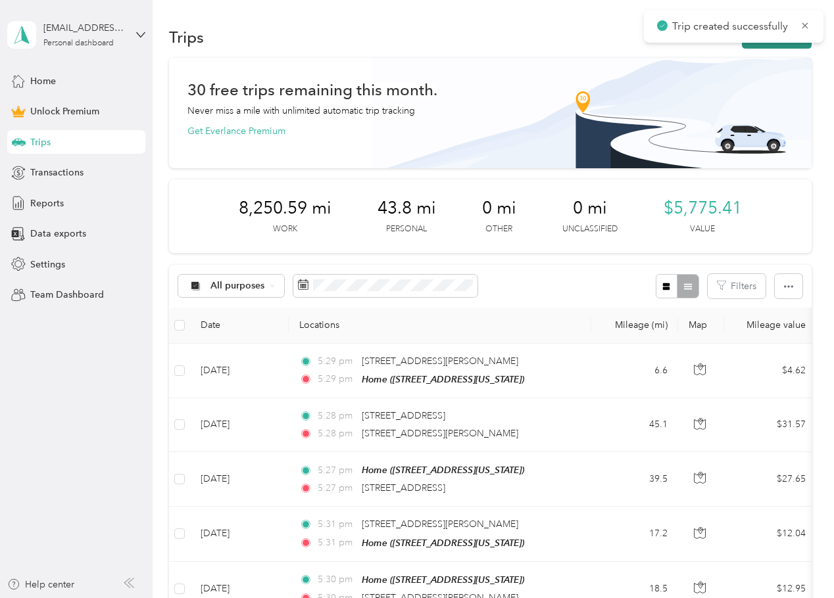
click at [768, 46] on button "New trip" at bounding box center [777, 37] width 70 height 23
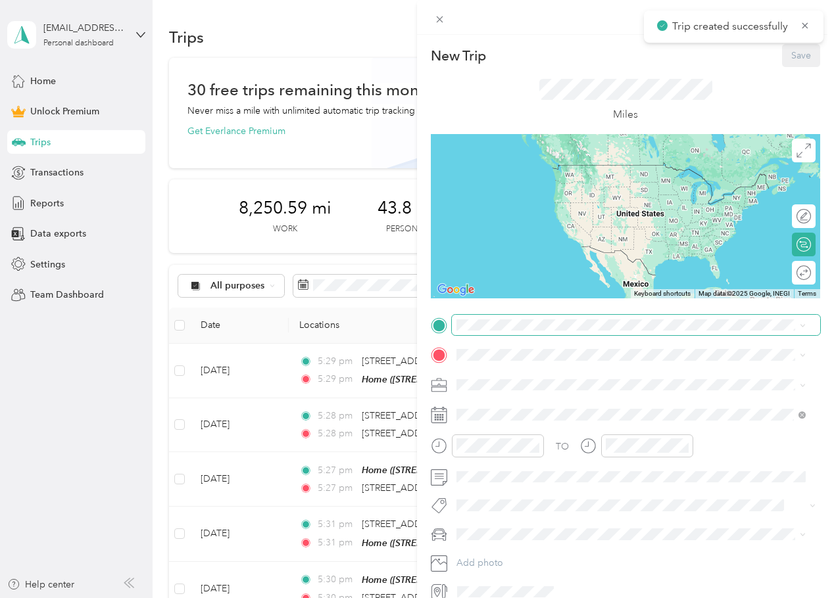
click at [562, 316] on span at bounding box center [636, 325] width 368 height 21
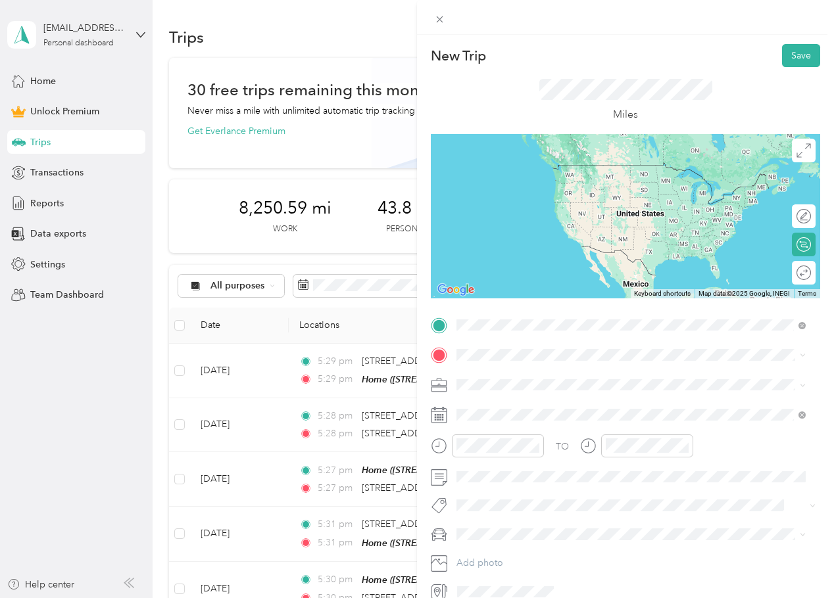
click at [556, 377] on span "[STREET_ADDRESS][US_STATE]" at bounding box center [547, 373] width 132 height 12
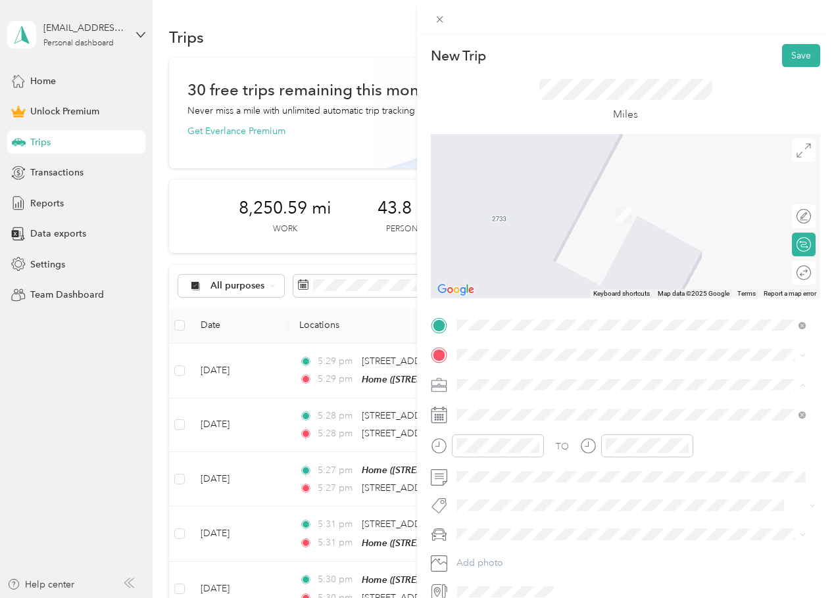
click at [483, 407] on div "Work" at bounding box center [631, 408] width 340 height 14
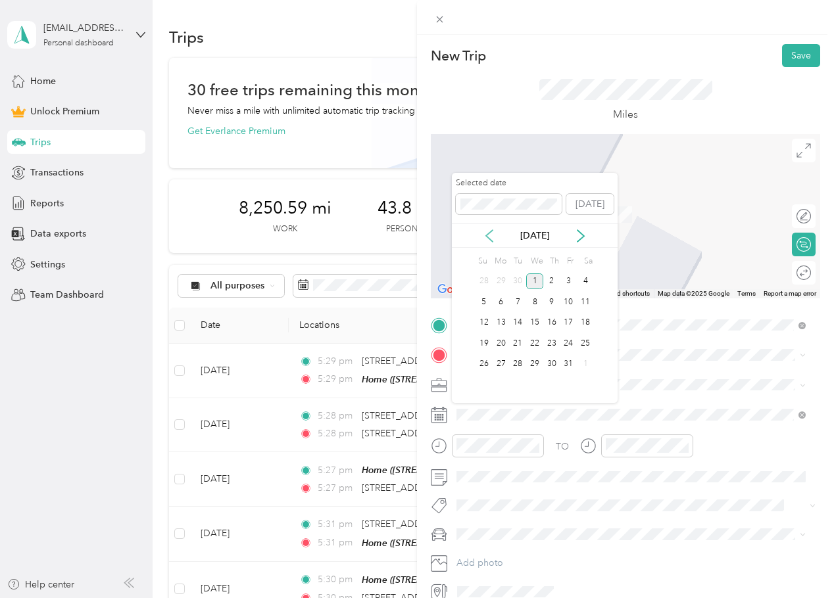
click at [488, 231] on icon at bounding box center [489, 236] width 13 height 13
click at [568, 282] on div "5" at bounding box center [568, 282] width 17 height 16
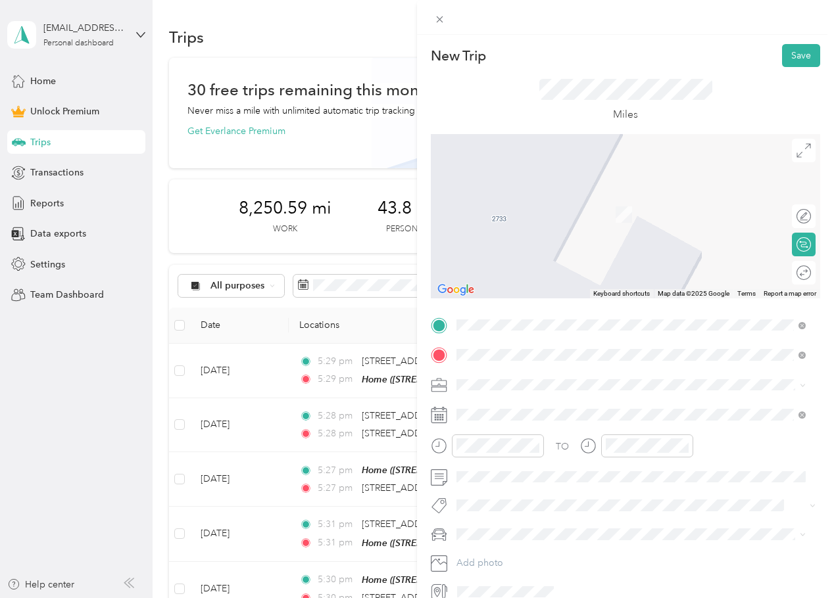
click at [570, 408] on span "[STREET_ADDRESS][US_STATE]" at bounding box center [547, 403] width 132 height 12
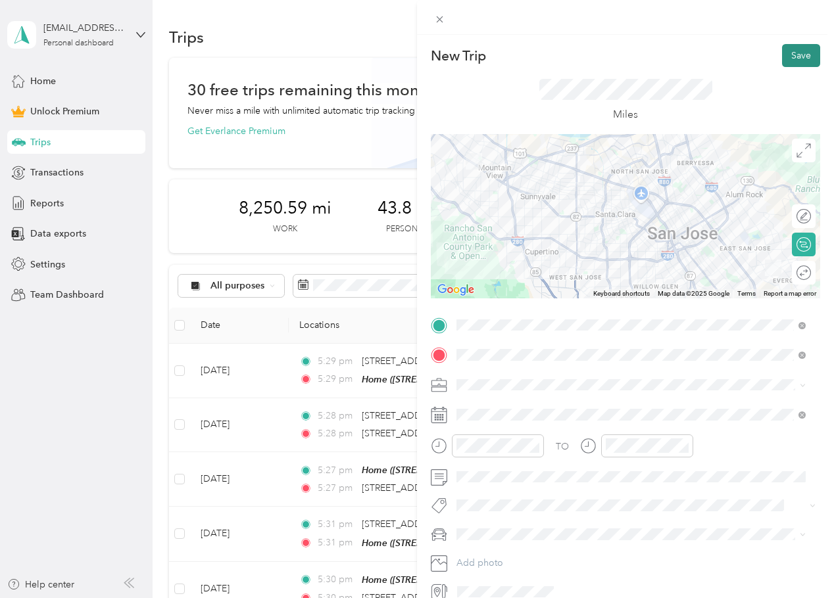
click at [790, 57] on button "Save" at bounding box center [801, 55] width 38 height 23
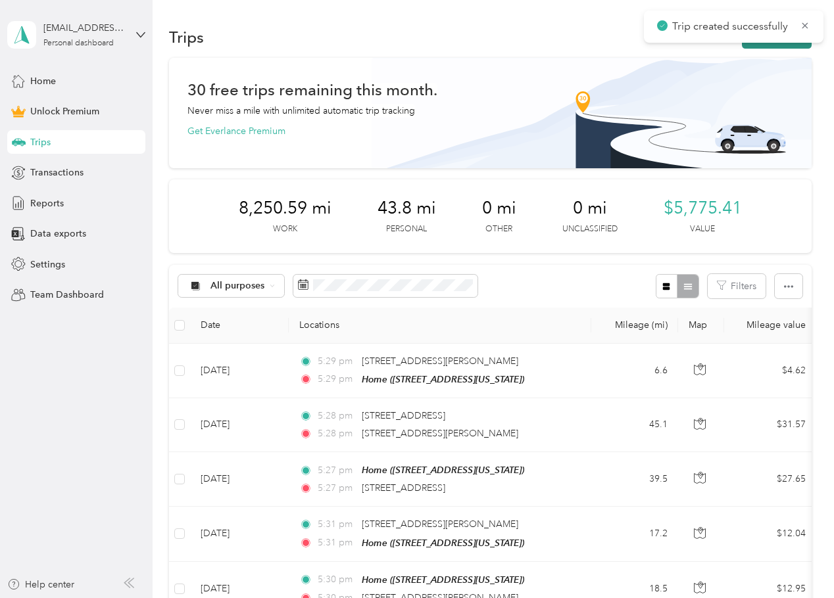
click at [775, 48] on button "New trip" at bounding box center [777, 37] width 70 height 23
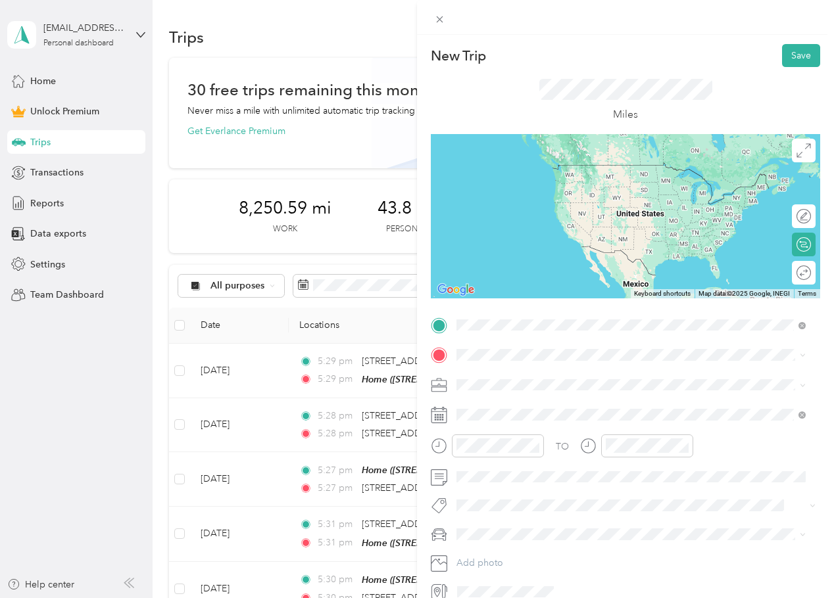
click at [575, 379] on span "[STREET_ADDRESS][US_STATE]" at bounding box center [547, 373] width 132 height 12
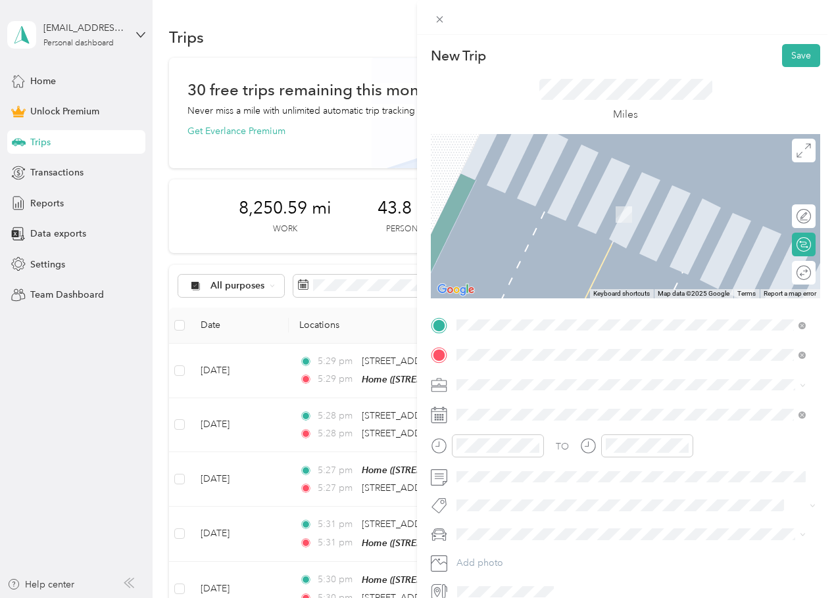
click at [565, 404] on span "[STREET_ADDRESS][PERSON_NAME][US_STATE]" at bounding box center [583, 403] width 205 height 12
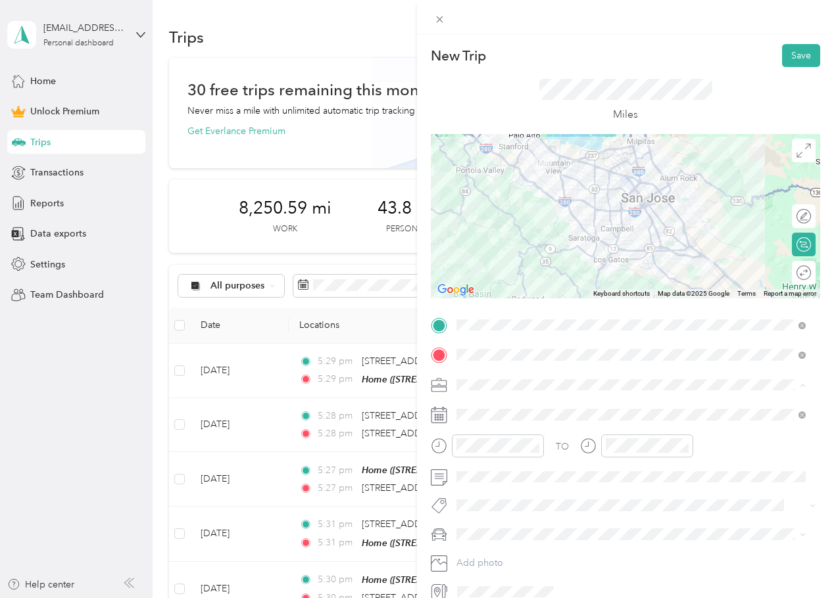
click at [493, 410] on div "Work" at bounding box center [631, 408] width 340 height 14
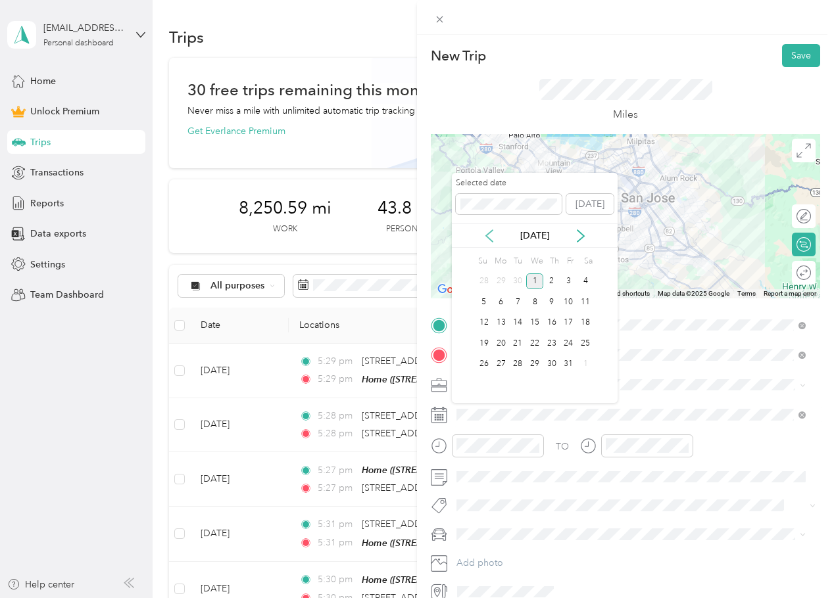
click at [487, 237] on icon at bounding box center [489, 236] width 7 height 12
click at [566, 283] on div "5" at bounding box center [568, 282] width 17 height 16
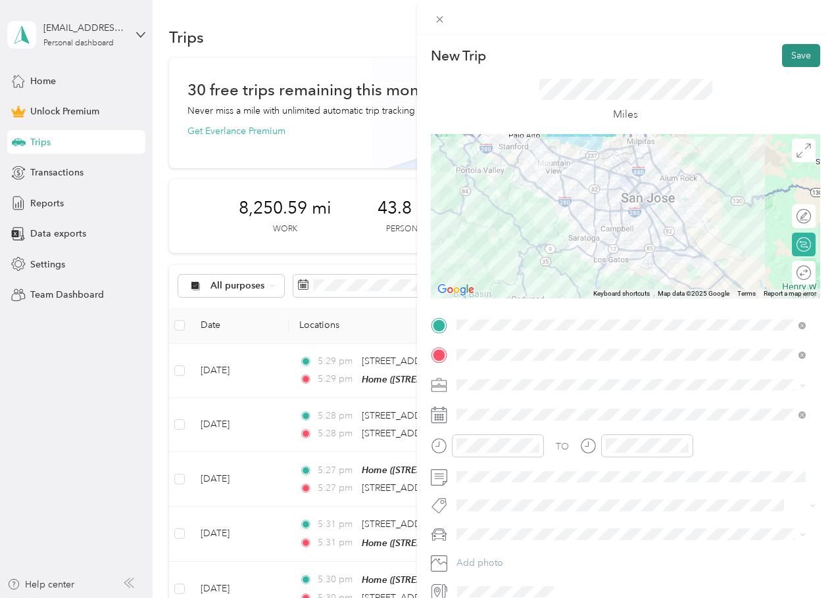
click at [795, 53] on button "Save" at bounding box center [801, 55] width 38 height 23
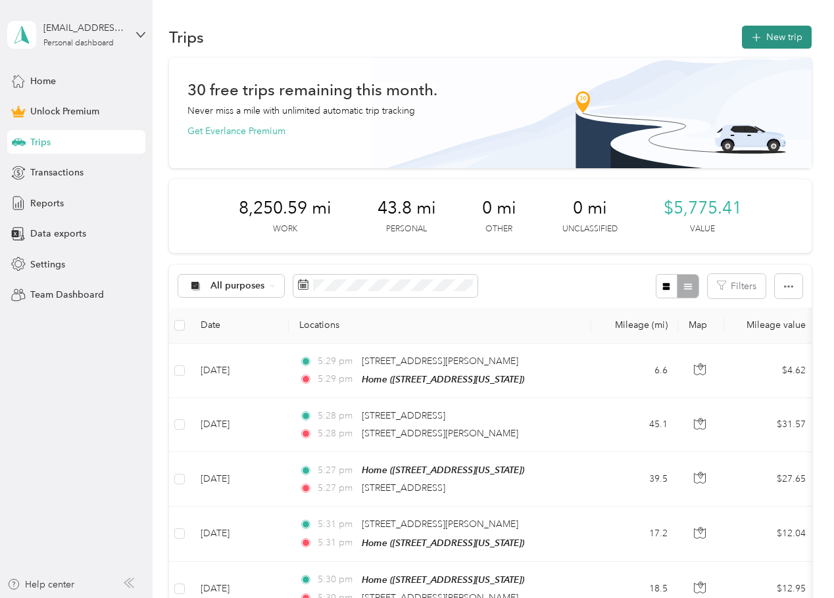
click at [792, 47] on button "New trip" at bounding box center [777, 37] width 70 height 23
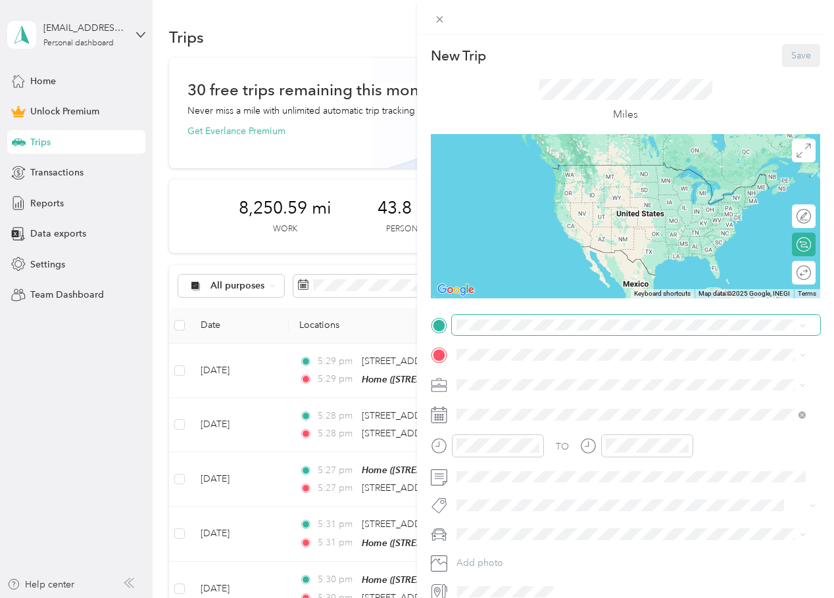
click at [496, 335] on span at bounding box center [636, 325] width 368 height 21
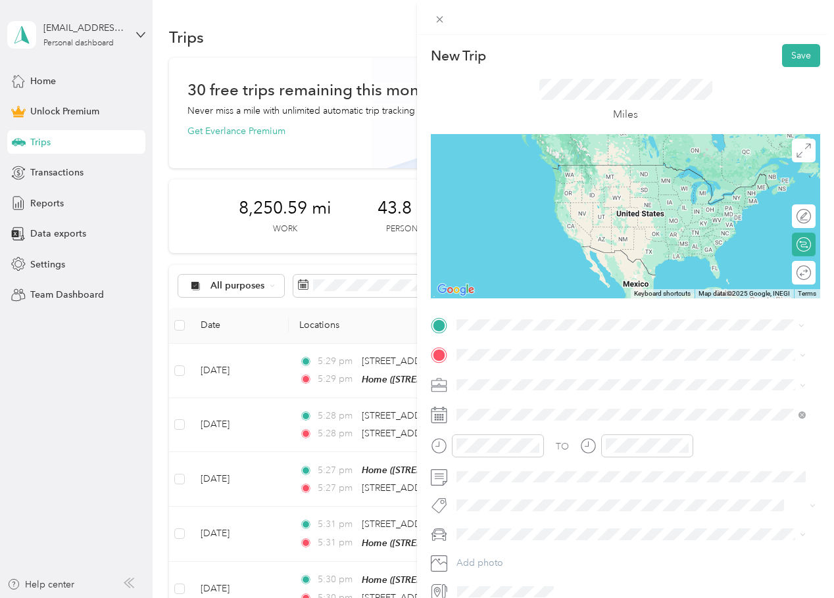
click at [537, 377] on span "[STREET_ADDRESS][PERSON_NAME][US_STATE]" at bounding box center [583, 372] width 205 height 12
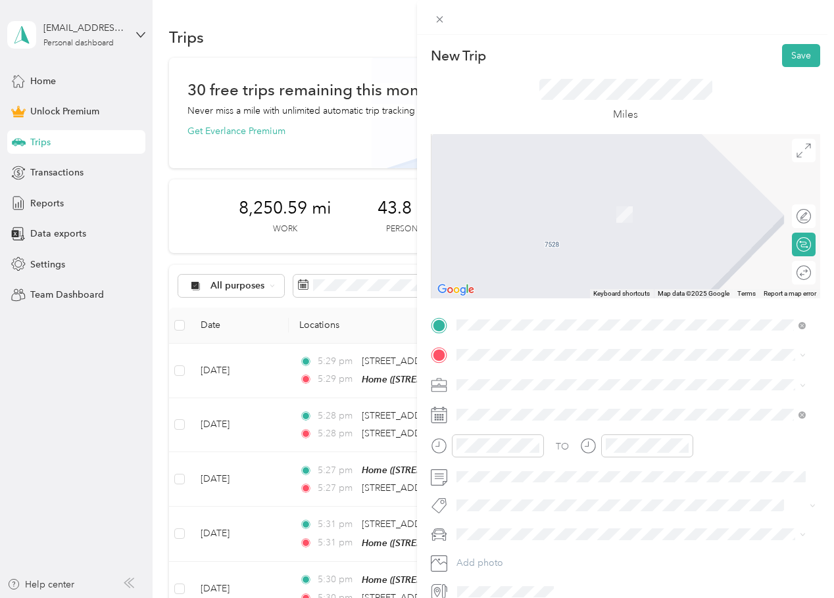
click at [491, 371] on div "TO Add photo" at bounding box center [625, 459] width 389 height 288
click at [552, 412] on div "Home [STREET_ADDRESS][US_STATE]" at bounding box center [547, 415] width 132 height 28
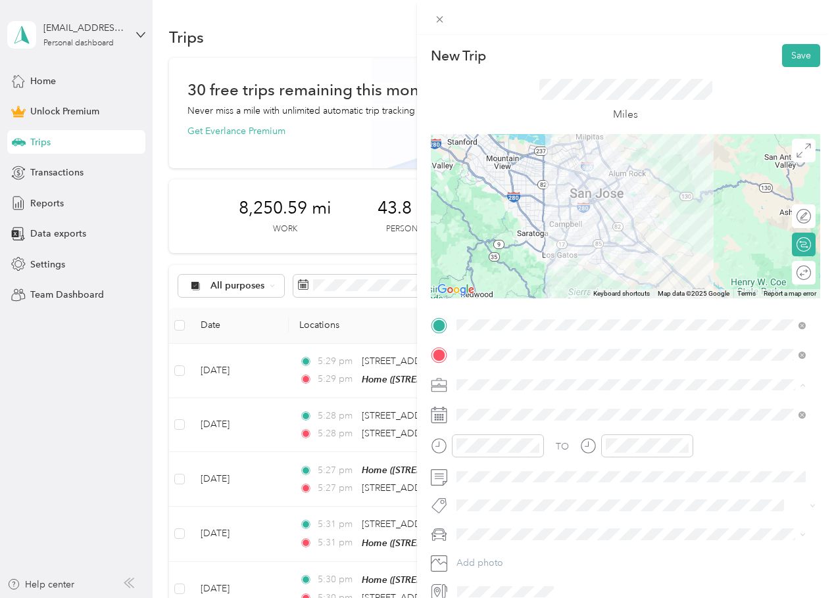
click at [495, 404] on div "Work" at bounding box center [631, 408] width 340 height 14
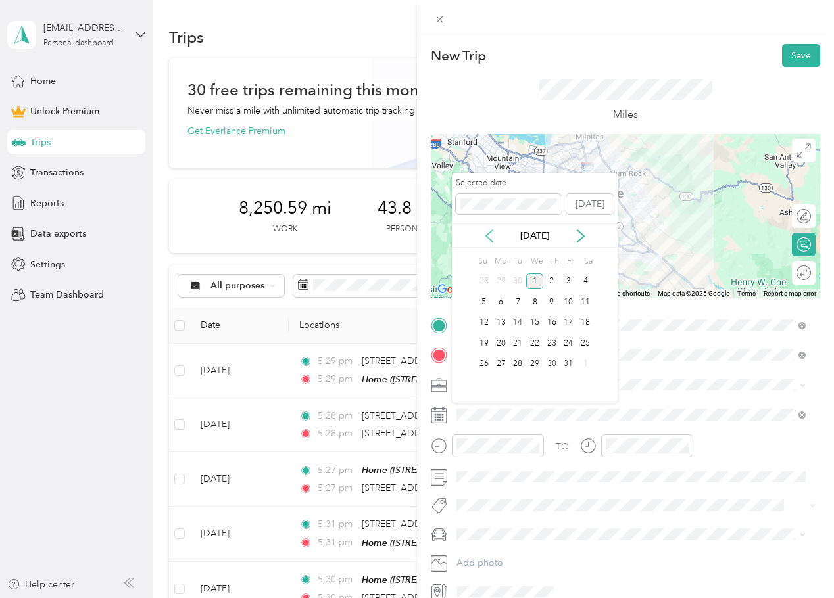
click at [487, 239] on icon at bounding box center [489, 236] width 13 height 13
click at [564, 281] on div "5" at bounding box center [568, 282] width 17 height 16
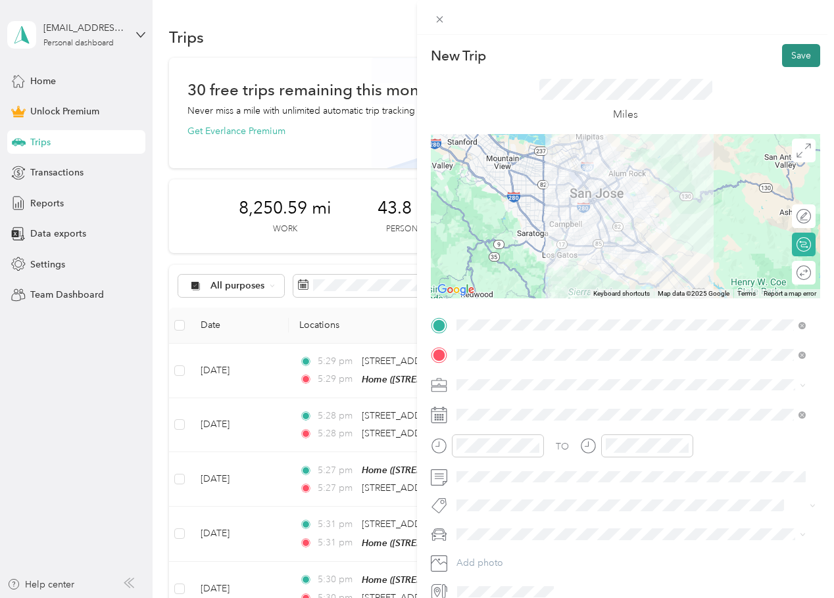
click at [794, 51] on button "Save" at bounding box center [801, 55] width 38 height 23
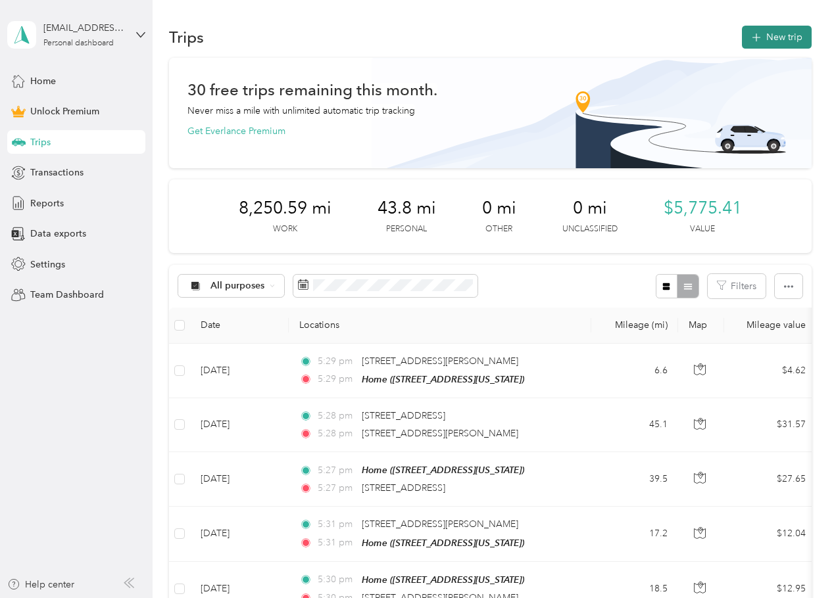
click at [789, 40] on button "New trip" at bounding box center [777, 37] width 70 height 23
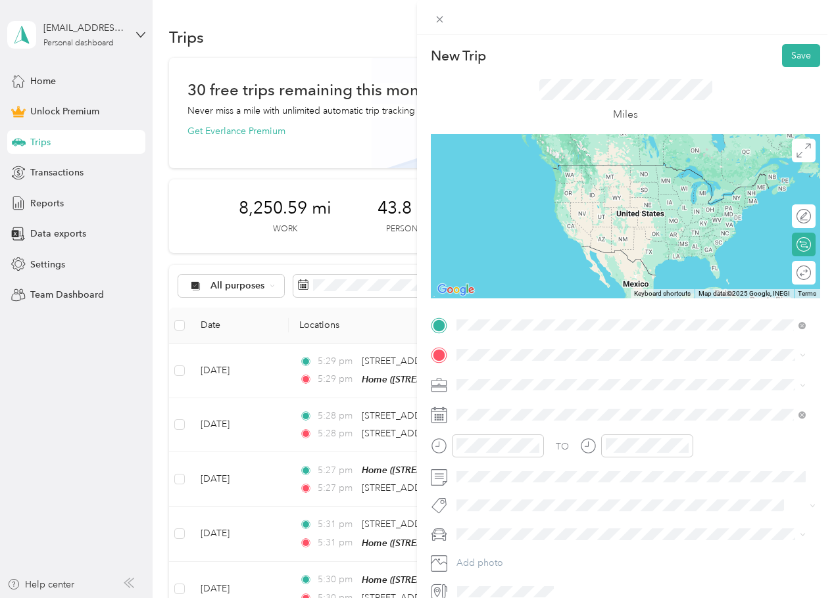
click at [566, 371] on span "[STREET_ADDRESS][PERSON_NAME][US_STATE]" at bounding box center [583, 373] width 205 height 12
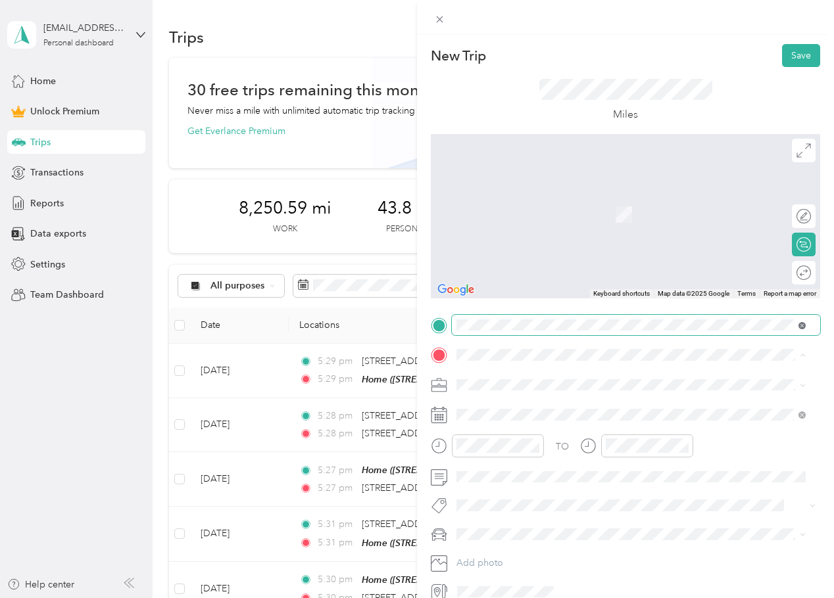
click at [806, 326] on span at bounding box center [636, 325] width 368 height 21
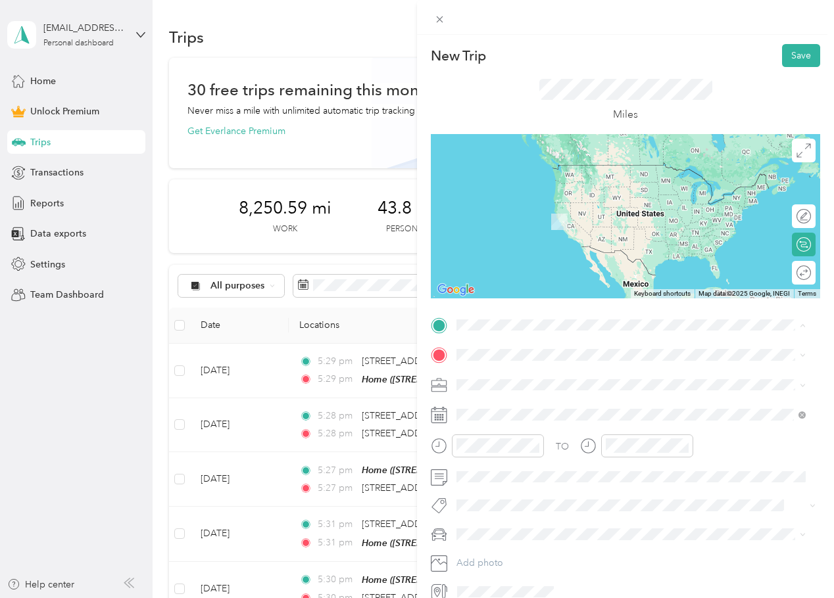
click at [509, 374] on div "Home" at bounding box center [547, 378] width 132 height 12
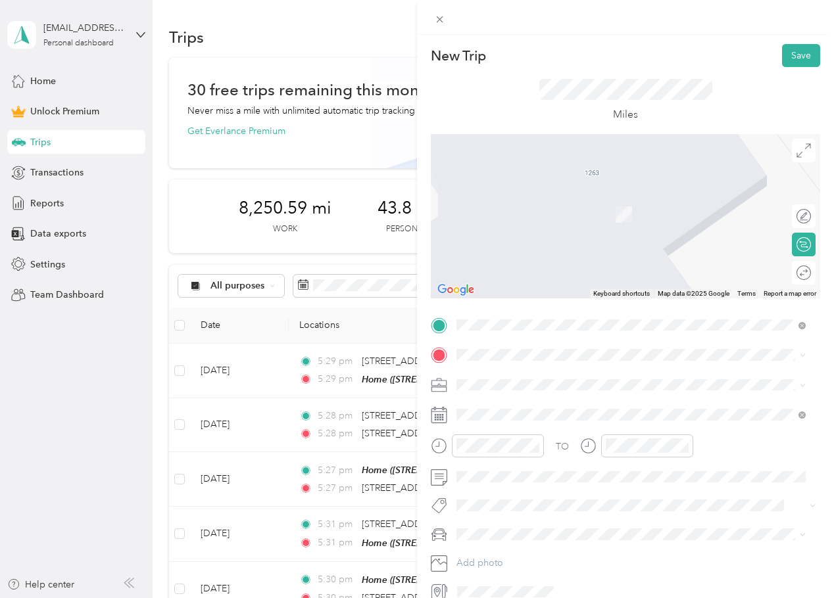
click at [513, 392] on ol "From your Favorite places Home [STREET_ADDRESS][US_STATE]" at bounding box center [631, 400] width 358 height 69
click at [545, 408] on span "[STREET_ADDRESS][PERSON_NAME][US_STATE]" at bounding box center [583, 403] width 205 height 12
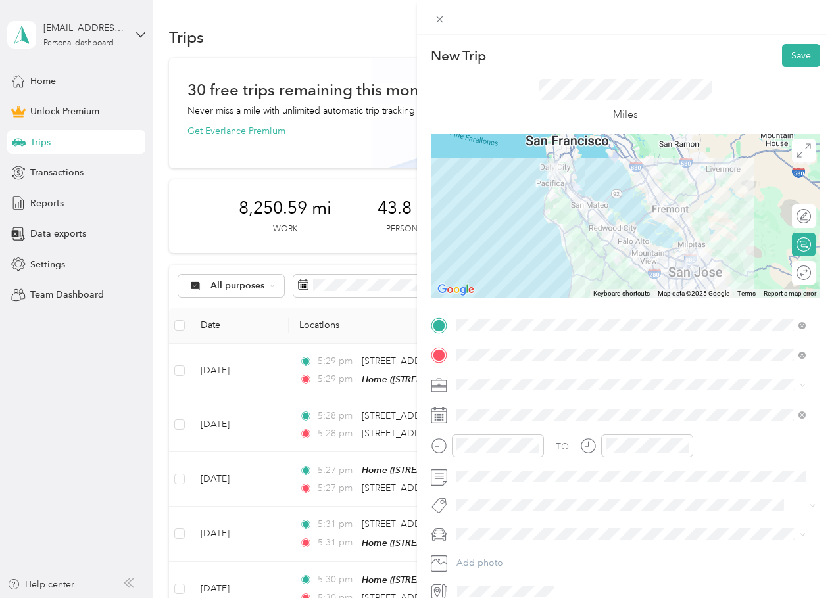
click at [479, 410] on span "Work" at bounding box center [472, 405] width 22 height 11
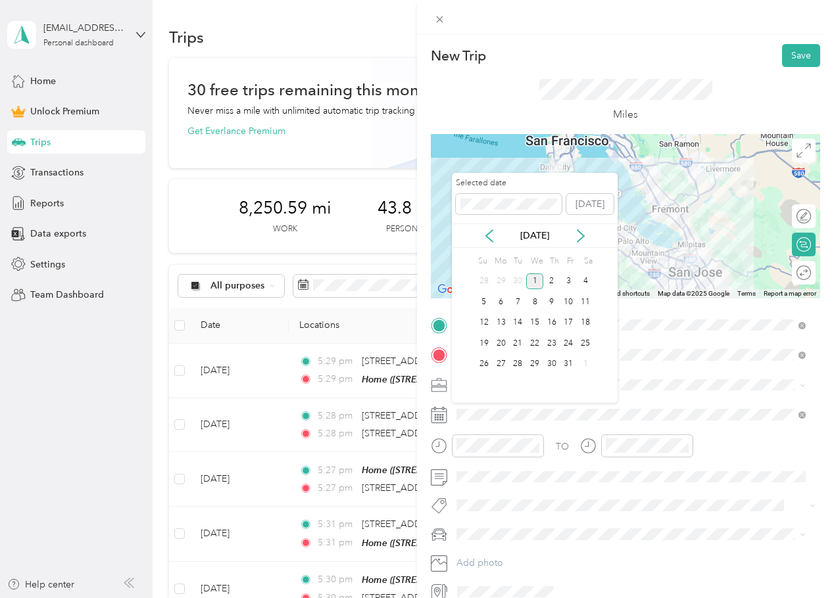
click at [489, 228] on div "[DATE]" at bounding box center [535, 236] width 166 height 24
click at [488, 240] on icon at bounding box center [489, 236] width 13 height 13
click at [535, 281] on div "3" at bounding box center [534, 282] width 17 height 16
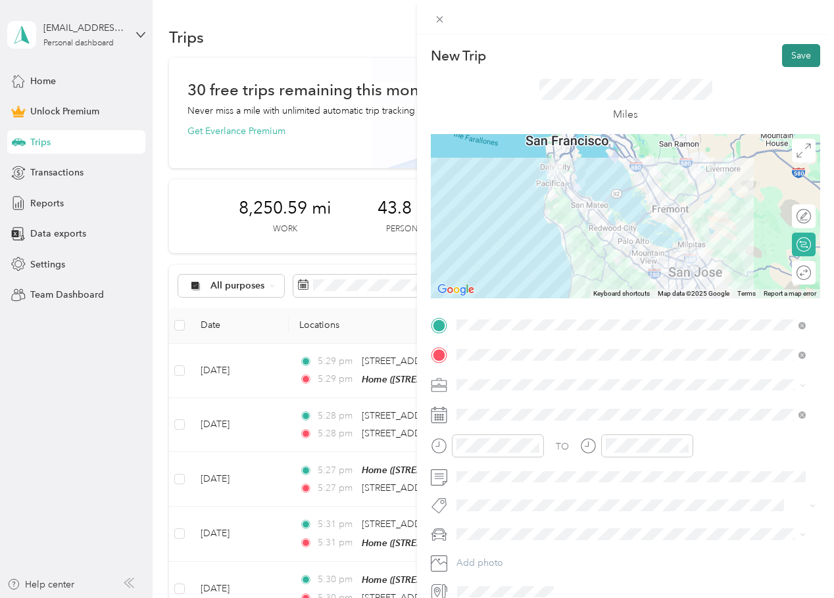
click at [790, 56] on button "Save" at bounding box center [801, 55] width 38 height 23
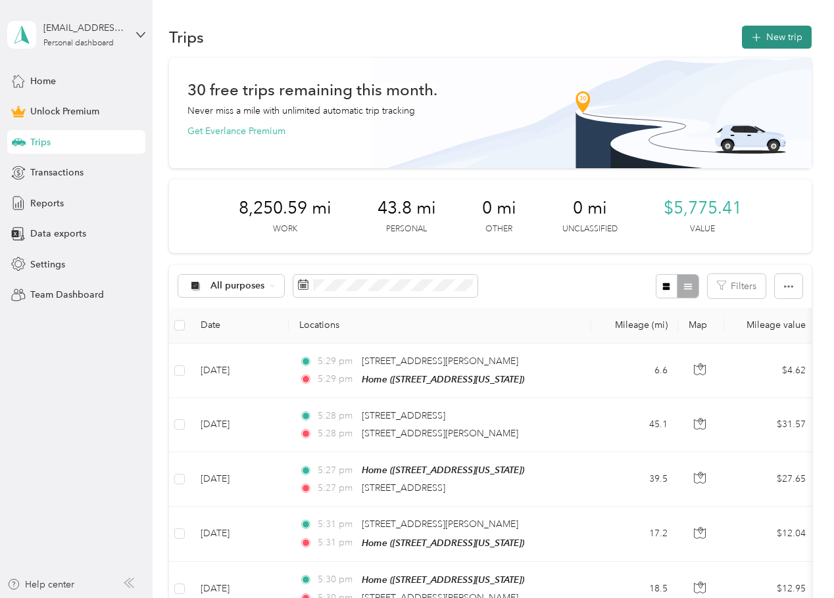
click at [780, 33] on button "New trip" at bounding box center [777, 37] width 70 height 23
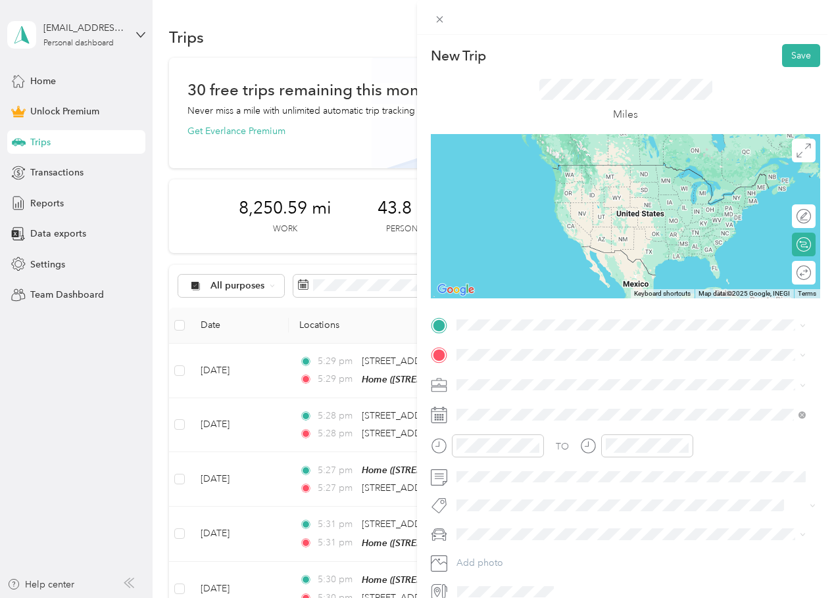
click at [524, 351] on span "From your Favorite places" at bounding box center [516, 351] width 111 height 12
click at [546, 408] on span "[STREET_ADDRESS][US_STATE]" at bounding box center [547, 403] width 132 height 12
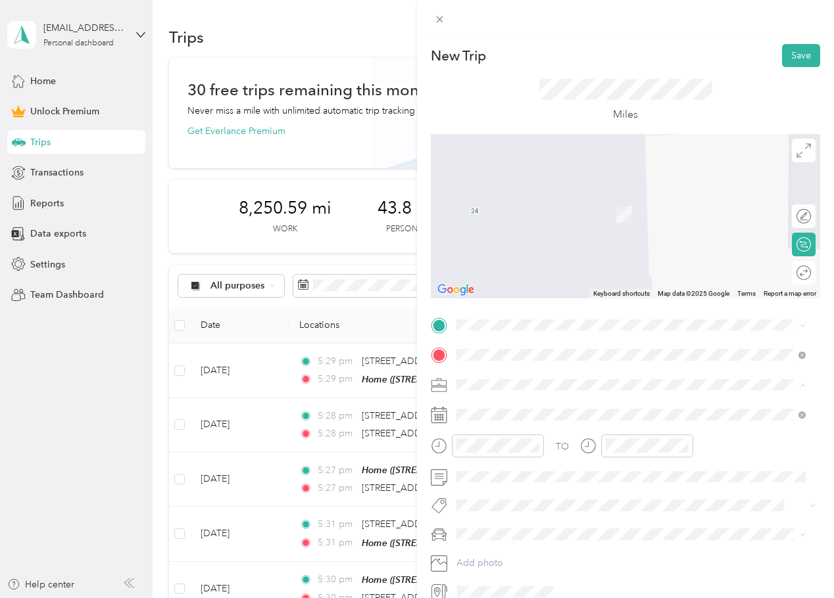
click at [491, 410] on div "Work" at bounding box center [631, 408] width 340 height 14
click at [558, 374] on span "[STREET_ADDRESS][PERSON_NAME][US_STATE]" at bounding box center [583, 373] width 205 height 12
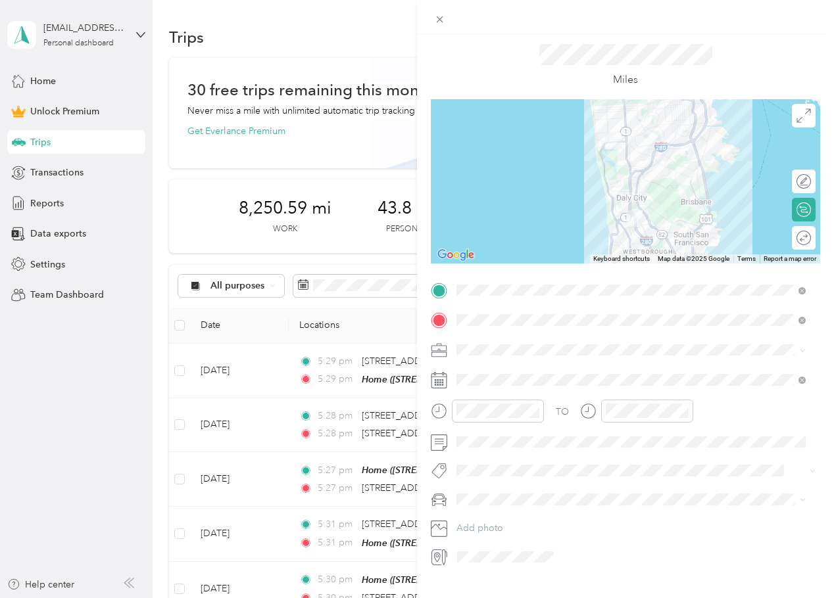
scroll to position [62, 0]
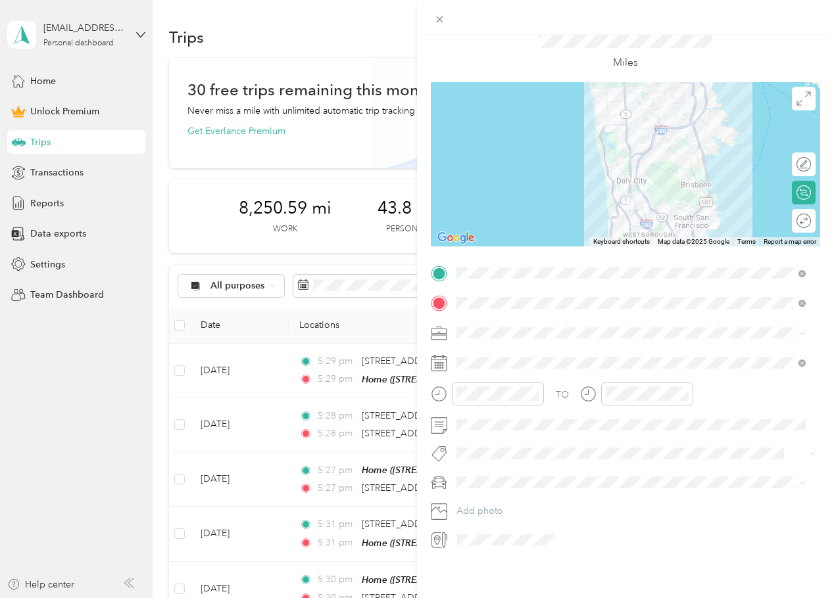
click at [435, 362] on rect at bounding box center [436, 363] width 2 height 2
click at [485, 424] on icon at bounding box center [489, 427] width 13 height 13
click at [531, 477] on div "3" at bounding box center [534, 473] width 17 height 16
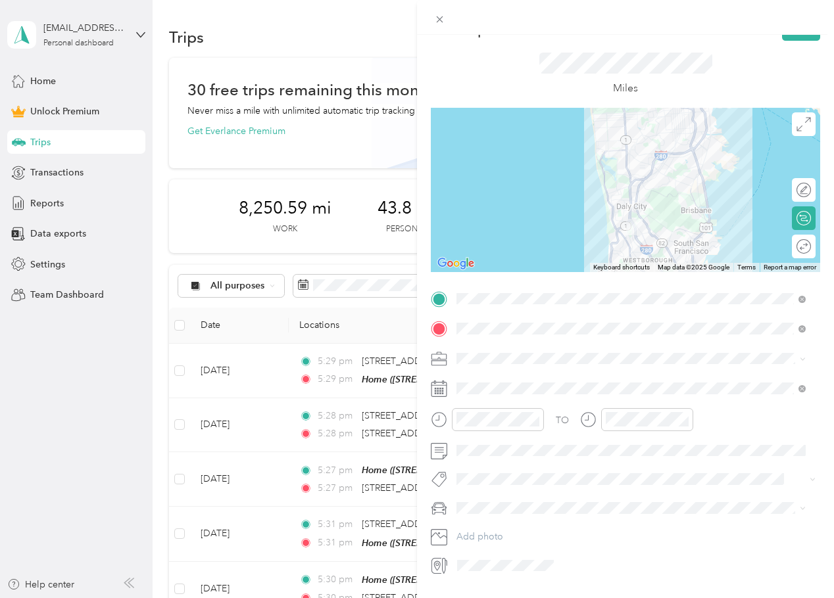
scroll to position [0, 0]
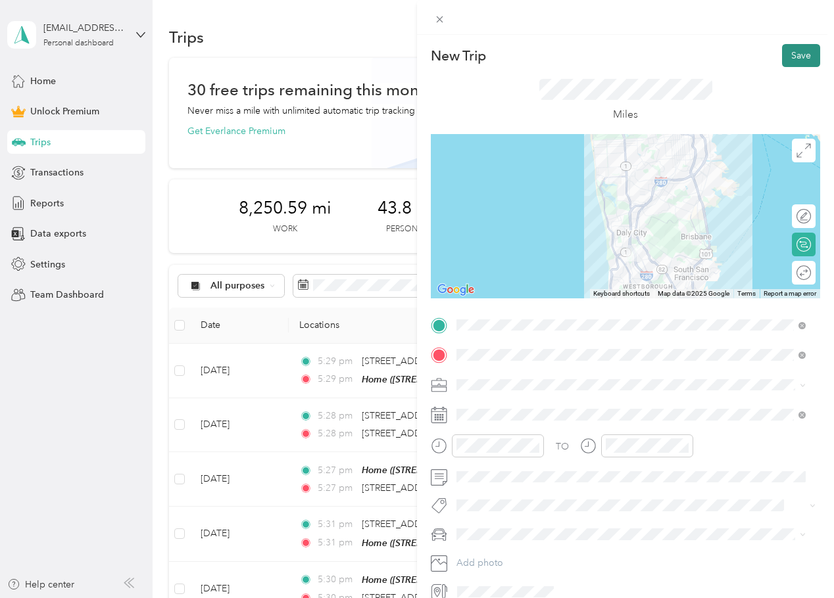
click at [794, 53] on button "Save" at bounding box center [801, 55] width 38 height 23
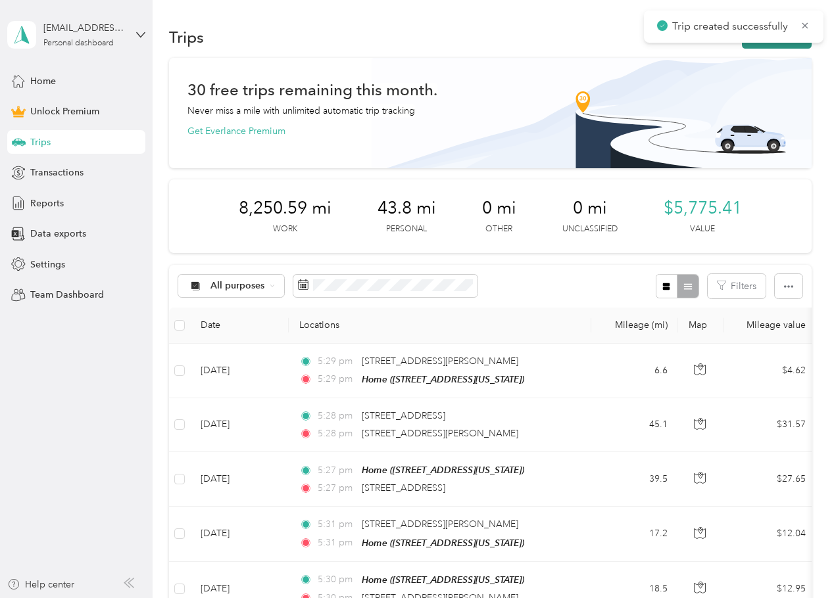
click at [769, 47] on button "New trip" at bounding box center [777, 37] width 70 height 23
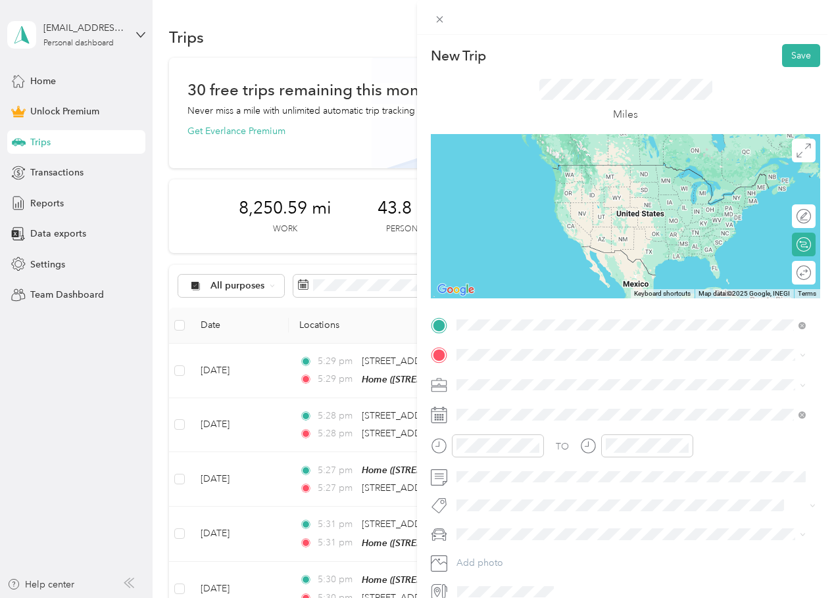
click at [583, 375] on span "[STREET_ADDRESS][PERSON_NAME][US_STATE]" at bounding box center [583, 373] width 205 height 12
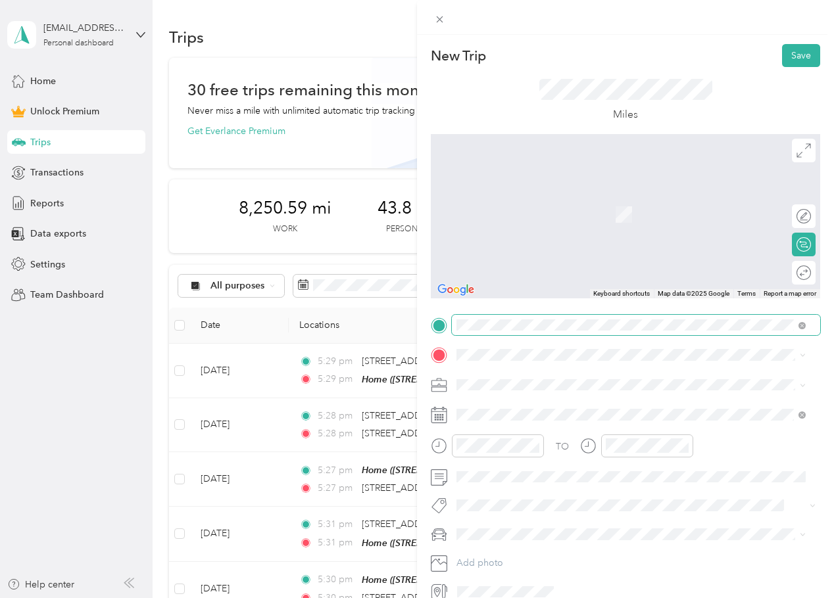
click at [539, 331] on span at bounding box center [636, 325] width 368 height 21
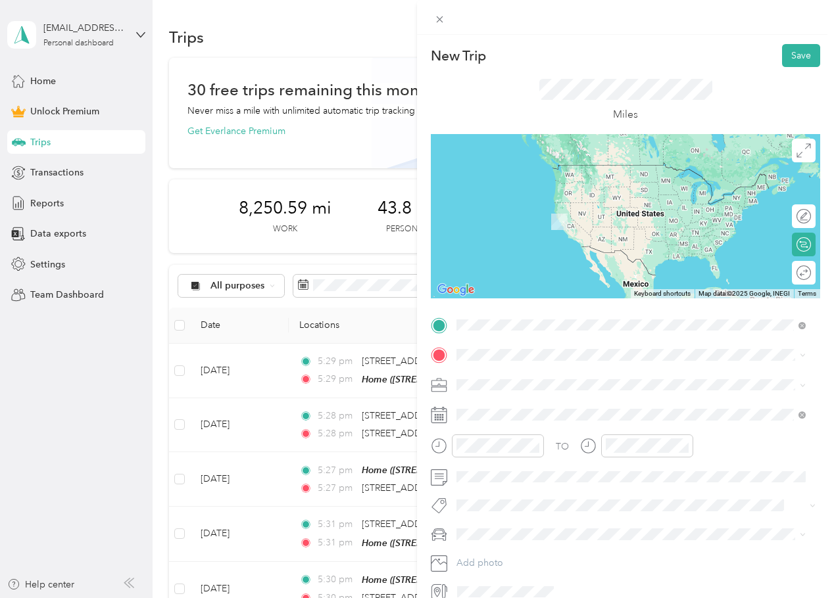
click at [579, 374] on span "[STREET_ADDRESS][US_STATE]" at bounding box center [547, 373] width 132 height 12
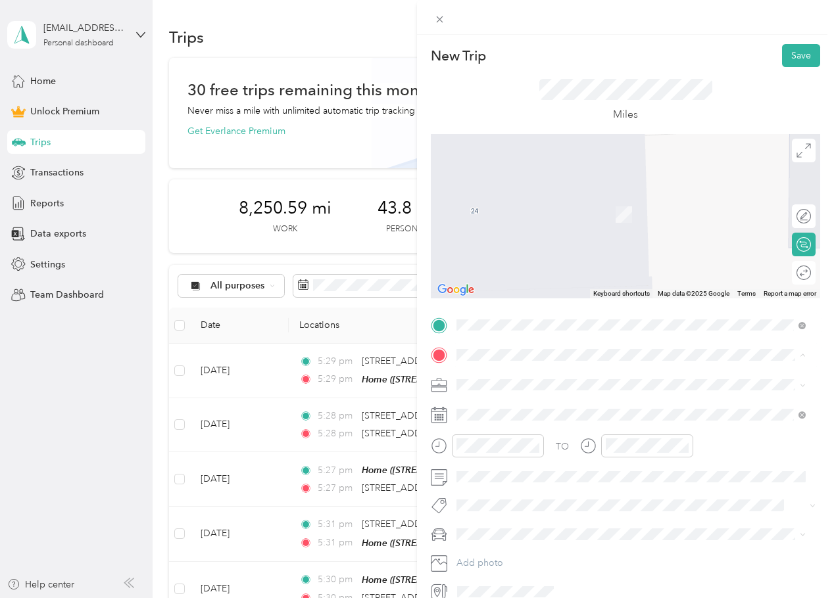
click at [523, 415] on div "Home [STREET_ADDRESS][US_STATE]" at bounding box center [547, 415] width 132 height 28
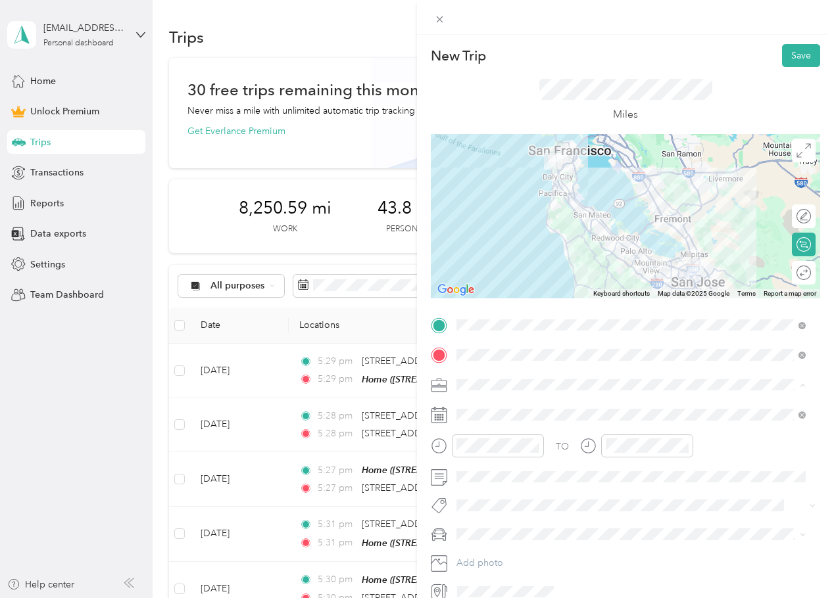
click at [500, 408] on div "Work" at bounding box center [631, 408] width 340 height 14
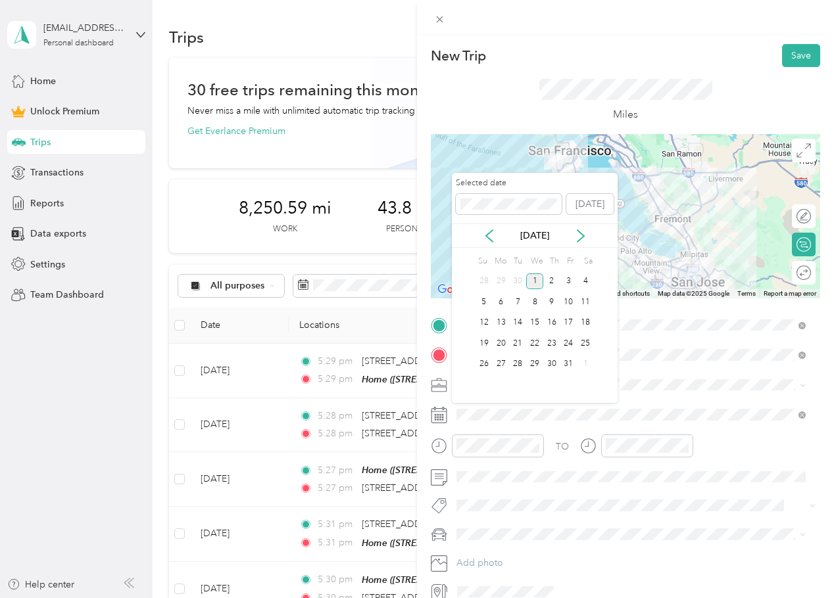
click at [493, 224] on div "[DATE]" at bounding box center [535, 236] width 166 height 24
click at [496, 229] on div "[DATE]" at bounding box center [535, 236] width 166 height 14
click at [489, 239] on icon at bounding box center [489, 236] width 13 height 13
click at [535, 279] on div "3" at bounding box center [534, 282] width 17 height 16
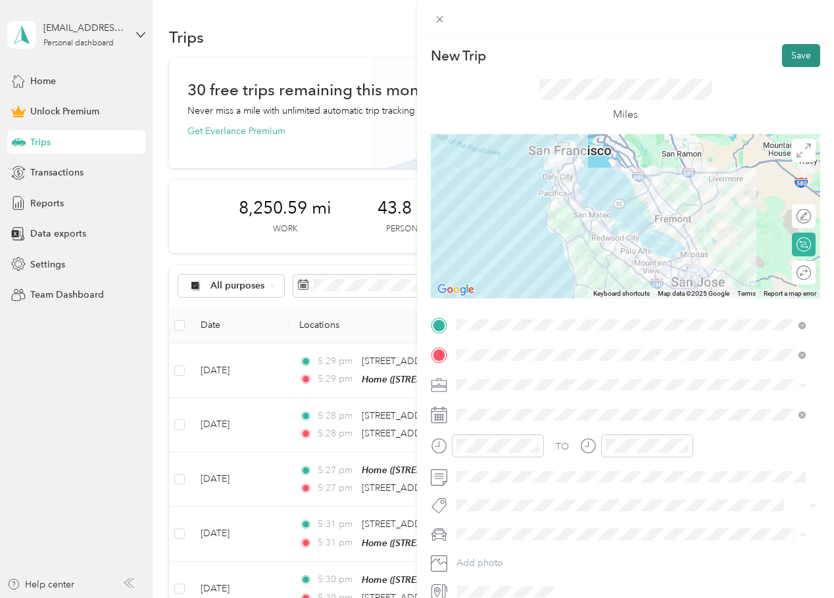
click at [782, 45] on button "Save" at bounding box center [801, 55] width 38 height 23
click at [787, 45] on button "Save" at bounding box center [801, 55] width 38 height 23
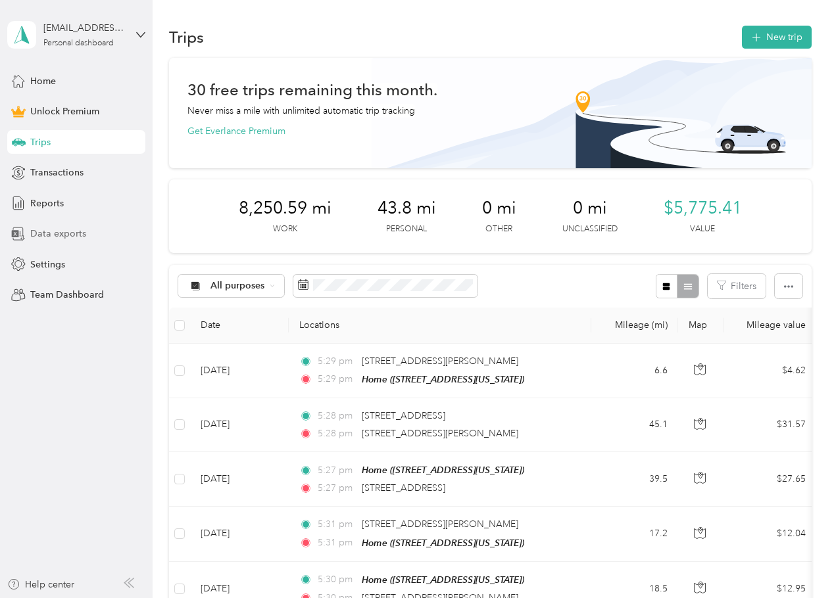
click at [80, 228] on span "Data exports" at bounding box center [58, 234] width 56 height 14
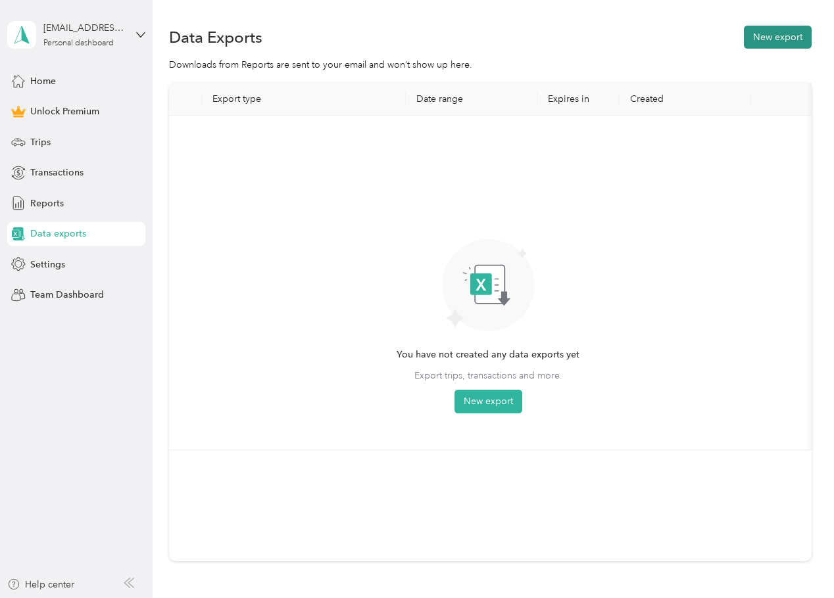
click at [771, 37] on button "New export" at bounding box center [778, 37] width 68 height 23
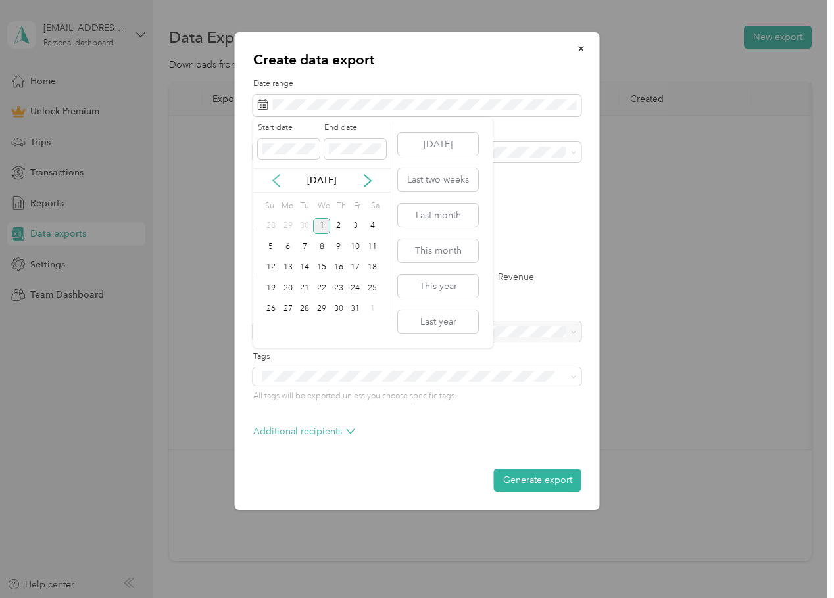
click at [278, 183] on icon at bounding box center [276, 180] width 13 height 13
click at [322, 230] on div "3" at bounding box center [321, 226] width 17 height 16
click at [322, 309] on div "1" at bounding box center [321, 309] width 17 height 16
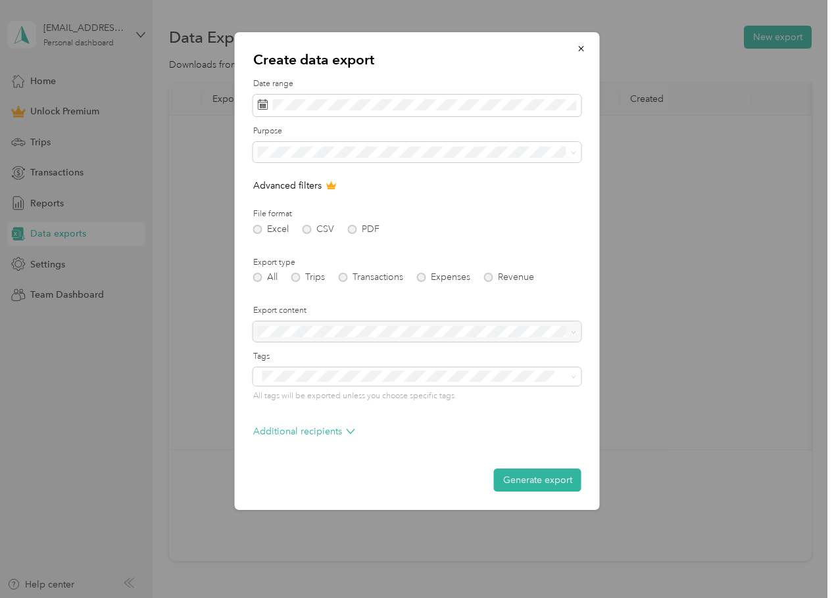
click at [366, 225] on div "Excel CSV PDF" at bounding box center [417, 229] width 328 height 9
click at [351, 230] on div "Excel CSV PDF" at bounding box center [417, 229] width 328 height 9
click at [351, 233] on div "Excel CSV PDF" at bounding box center [417, 229] width 328 height 9
click at [337, 329] on div at bounding box center [417, 332] width 328 height 21
click at [539, 488] on button "Generate export" at bounding box center [537, 480] width 87 height 23
